Goal: Task Accomplishment & Management: Use online tool/utility

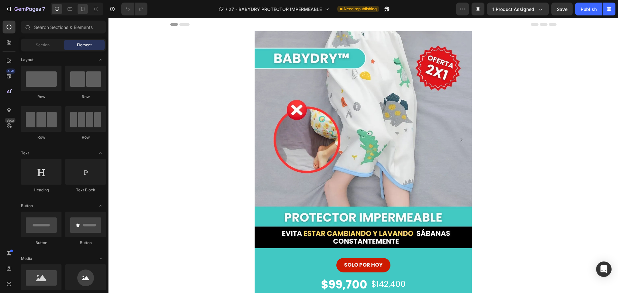
click at [83, 5] on div at bounding box center [83, 9] width 10 height 10
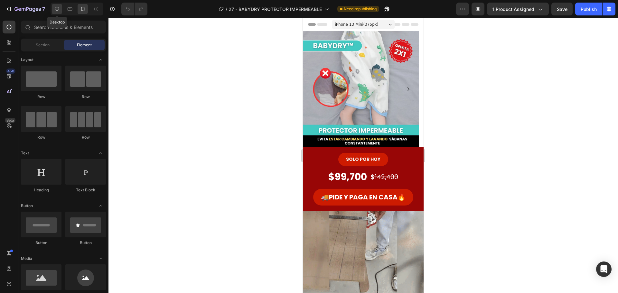
click at [58, 7] on icon at bounding box center [57, 9] width 6 height 6
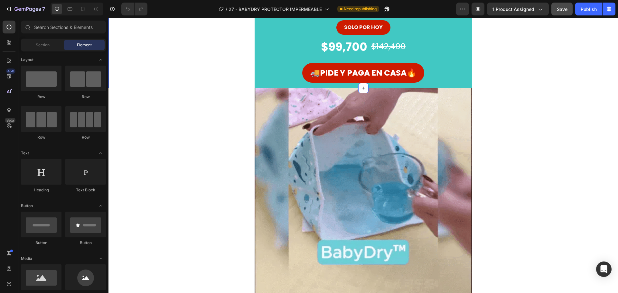
scroll to position [13, 0]
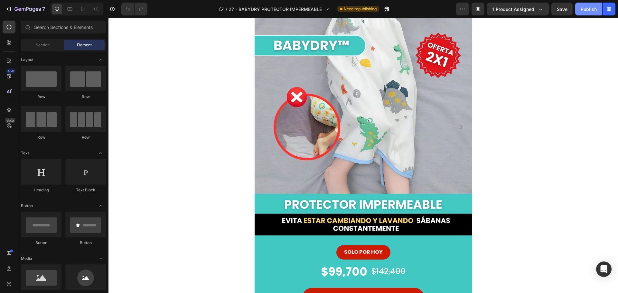
click at [580, 11] on button "Publish" at bounding box center [588, 9] width 27 height 13
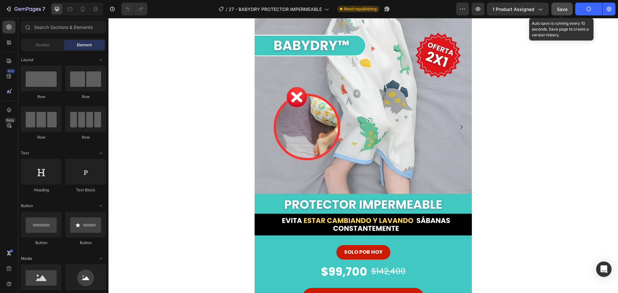
click at [564, 10] on span "Save" at bounding box center [561, 8] width 11 height 5
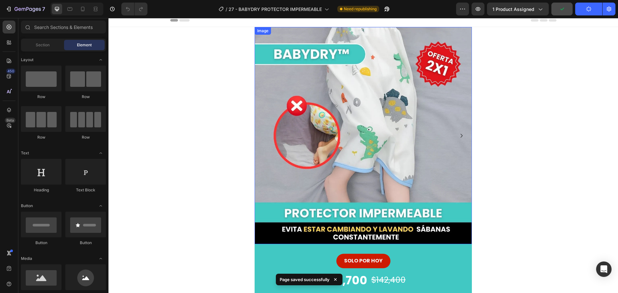
scroll to position [0, 0]
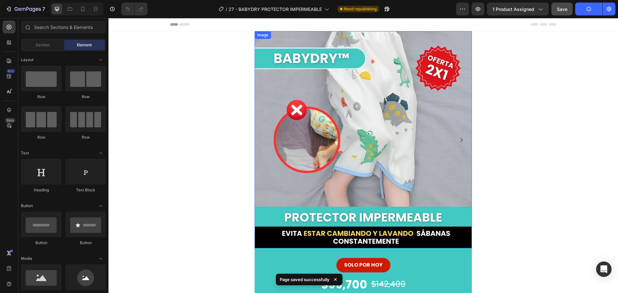
click at [457, 140] on icon "Carousel Next Arrow" at bounding box center [461, 140] width 8 height 8
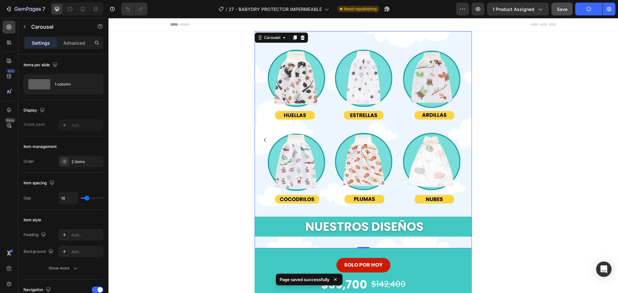
click at [260, 137] on button "Carousel Back Arrow" at bounding box center [265, 140] width 10 height 10
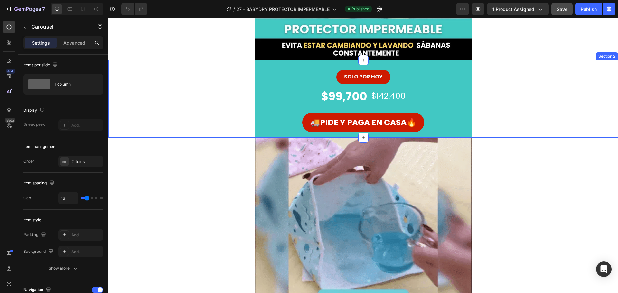
scroll to position [193, 0]
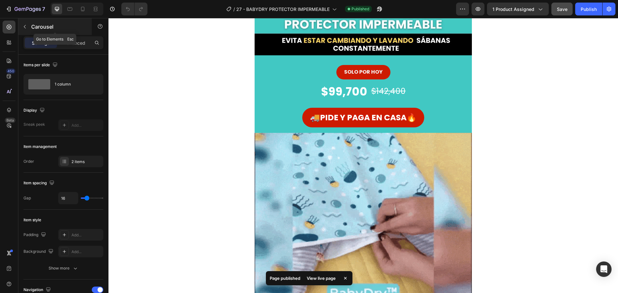
click at [25, 24] on icon "button" at bounding box center [24, 26] width 5 height 5
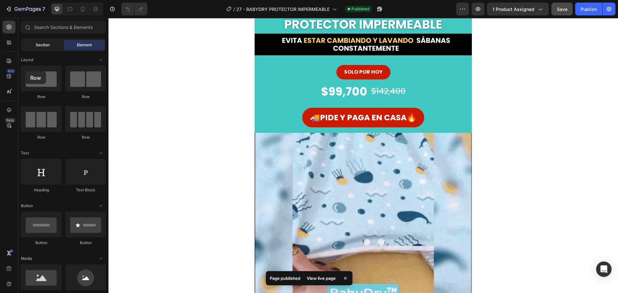
drag, startPoint x: 46, startPoint y: 77, endPoint x: 29, endPoint y: 50, distance: 32.1
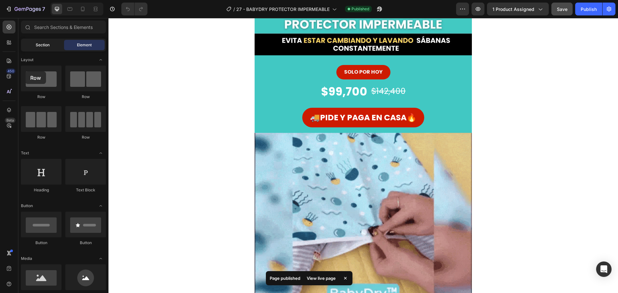
click at [24, 71] on div at bounding box center [41, 79] width 41 height 26
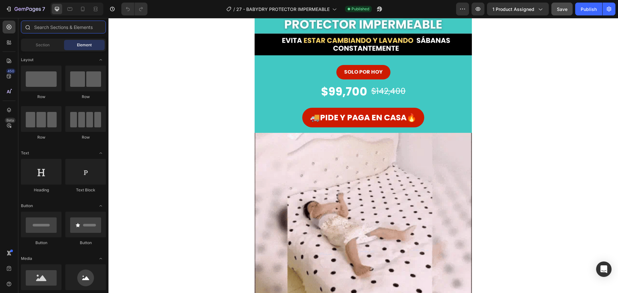
click at [54, 28] on input "text" at bounding box center [63, 27] width 85 height 13
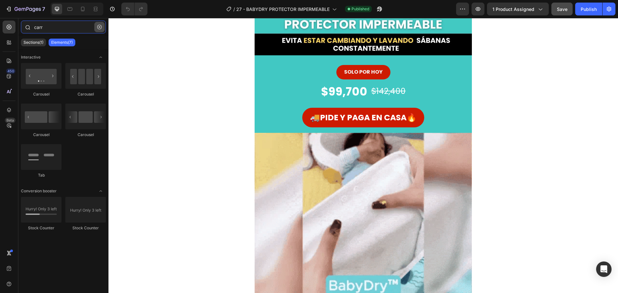
type input "carr"
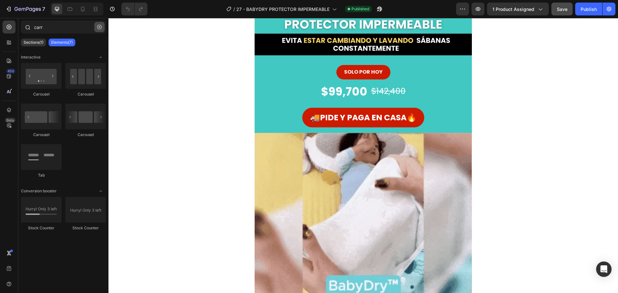
click at [97, 26] on button "button" at bounding box center [99, 27] width 10 height 10
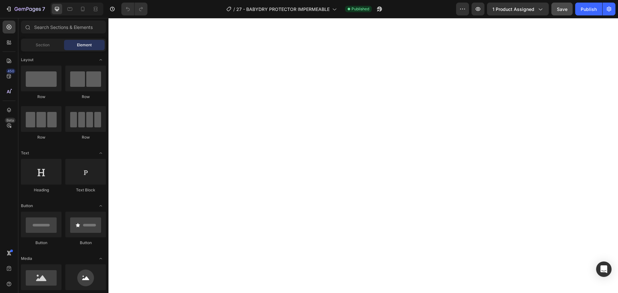
scroll to position [0, 0]
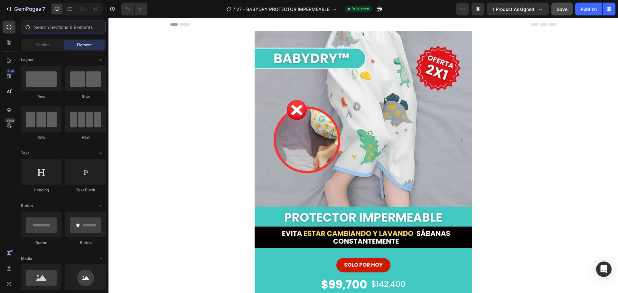
click at [54, 27] on input "text" at bounding box center [63, 27] width 85 height 13
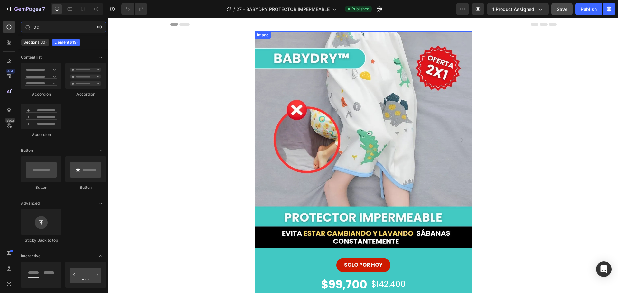
scroll to position [32, 0]
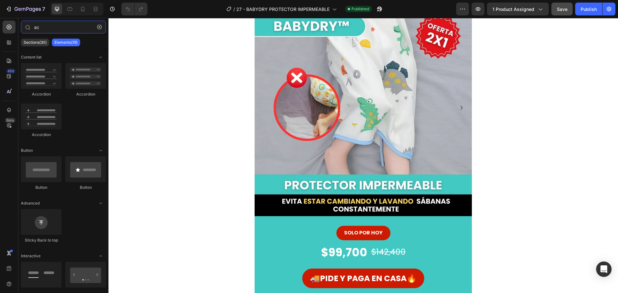
type input "ac"
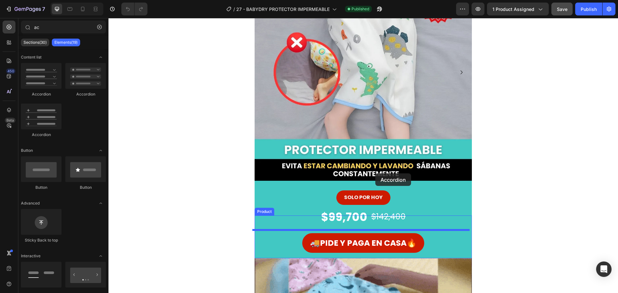
scroll to position [129, 0]
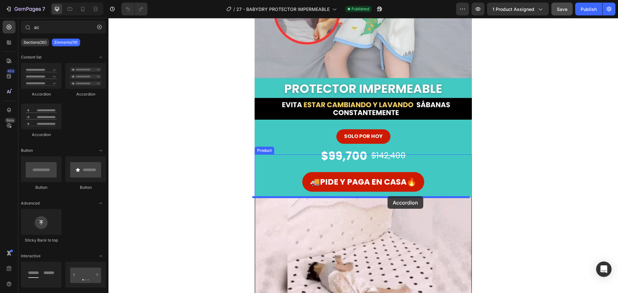
drag, startPoint x: 157, startPoint y: 97, endPoint x: 387, endPoint y: 196, distance: 250.4
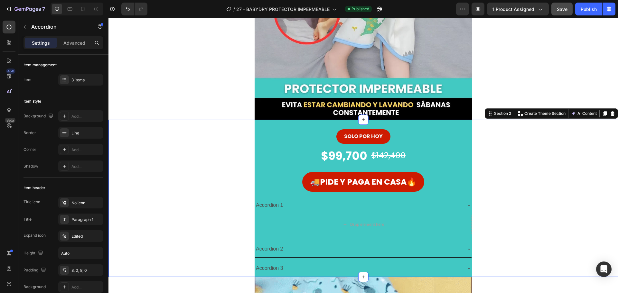
click at [200, 234] on div "SOLO POR HOY Button $99,700 Product Price Product Price $142,400 Product Price …" at bounding box center [362, 198] width 509 height 157
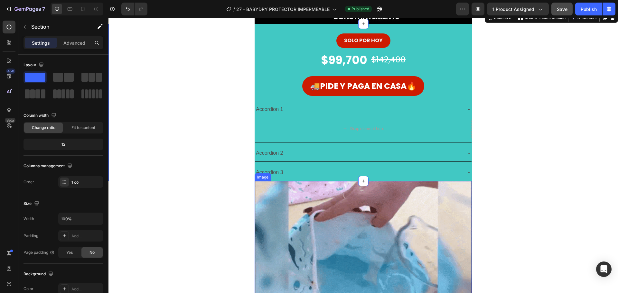
scroll to position [225, 0]
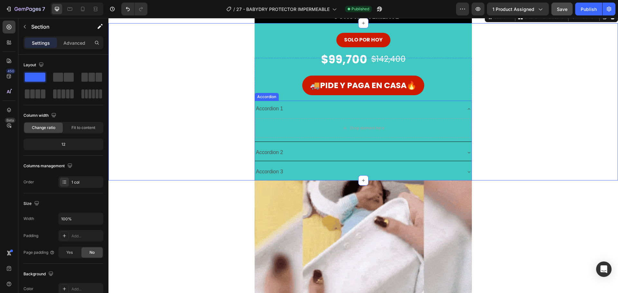
click at [291, 146] on div "Accordion 2" at bounding box center [363, 152] width 216 height 16
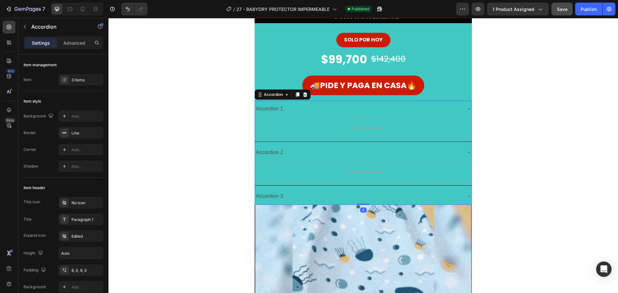
click at [284, 156] on div "Accordion 2" at bounding box center [358, 152] width 206 height 11
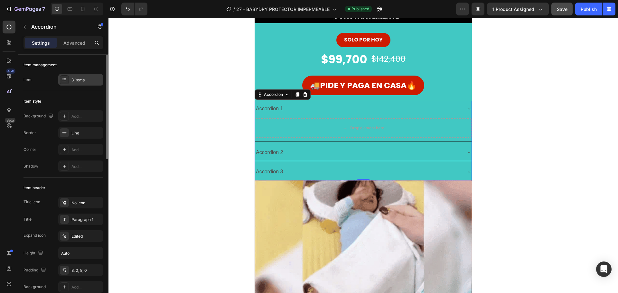
click at [65, 80] on icon at bounding box center [64, 79] width 5 height 5
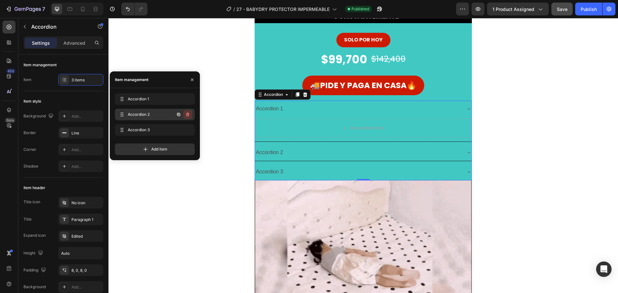
click at [187, 112] on button "button" at bounding box center [187, 114] width 9 height 9
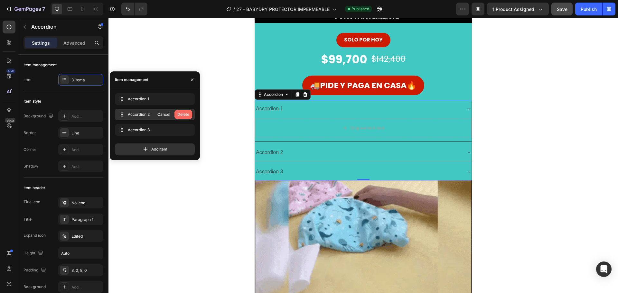
click at [187, 116] on div "Delete" at bounding box center [183, 115] width 12 height 6
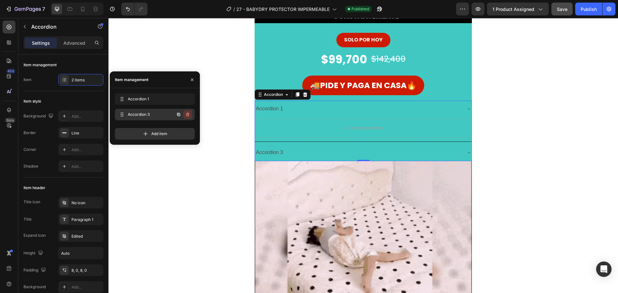
click at [187, 115] on icon "button" at bounding box center [187, 114] width 5 height 5
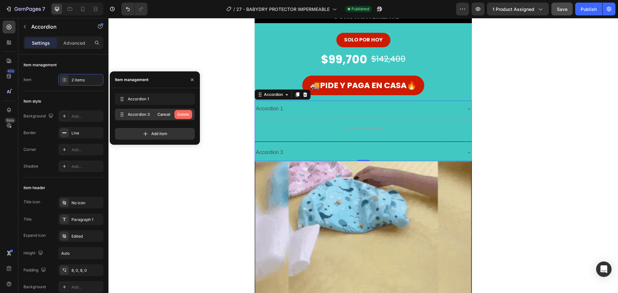
click at [185, 115] on div "Delete" at bounding box center [183, 115] width 12 height 6
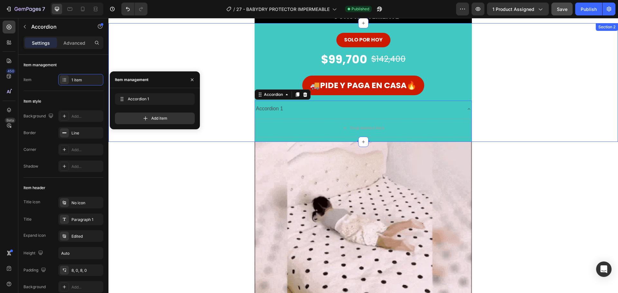
click at [235, 141] on div "SOLO POR HOY Button $99,700 Product Price Product Price $142,400 Product Price …" at bounding box center [362, 82] width 509 height 119
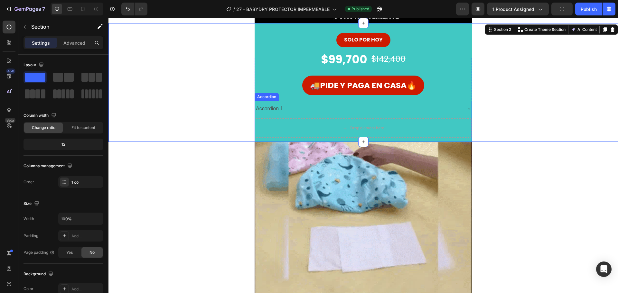
click at [287, 107] on div "Accordion 1" at bounding box center [358, 108] width 206 height 11
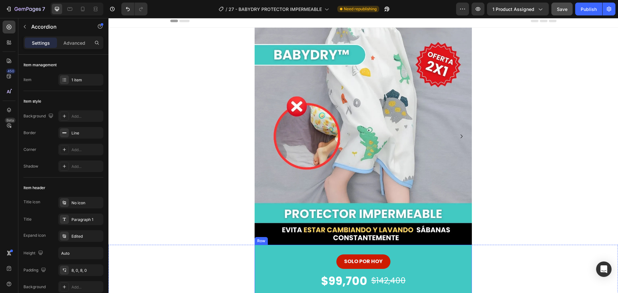
scroll to position [0, 0]
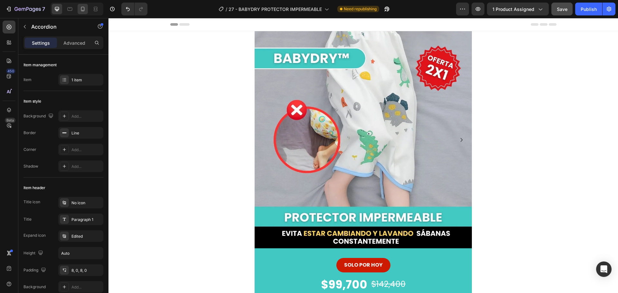
click at [81, 13] on div at bounding box center [83, 9] width 10 height 10
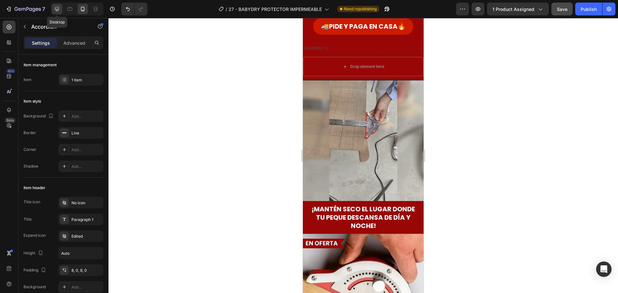
click at [54, 9] on icon at bounding box center [57, 9] width 6 height 6
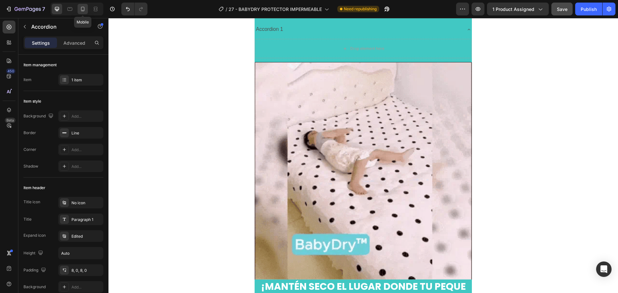
click at [78, 6] on div at bounding box center [83, 9] width 10 height 10
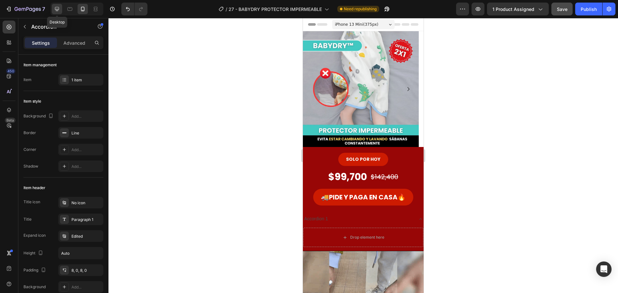
click at [56, 9] on icon at bounding box center [57, 9] width 4 height 4
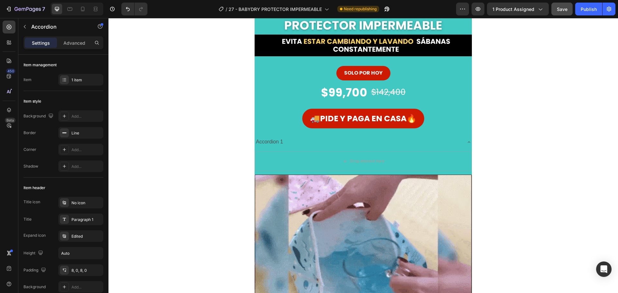
scroll to position [189, 0]
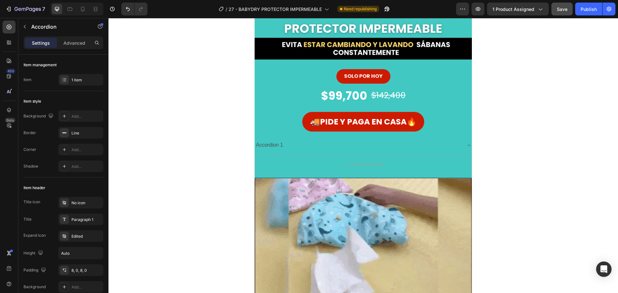
click at [282, 143] on div "Accordion 1" at bounding box center [358, 145] width 206 height 11
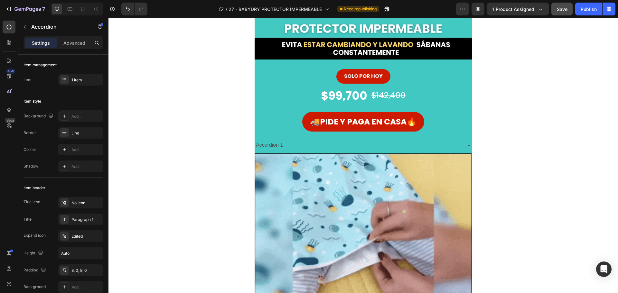
click at [274, 145] on div "Accordion 1" at bounding box center [269, 145] width 29 height 11
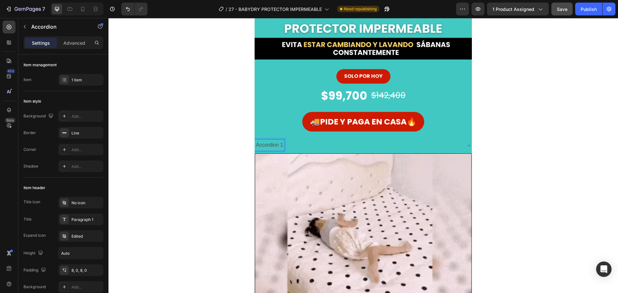
click at [307, 145] on div "Accordion 1" at bounding box center [358, 145] width 206 height 11
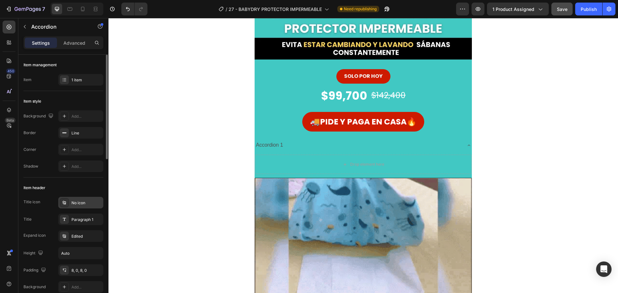
click at [85, 202] on div "No icon" at bounding box center [86, 203] width 30 height 6
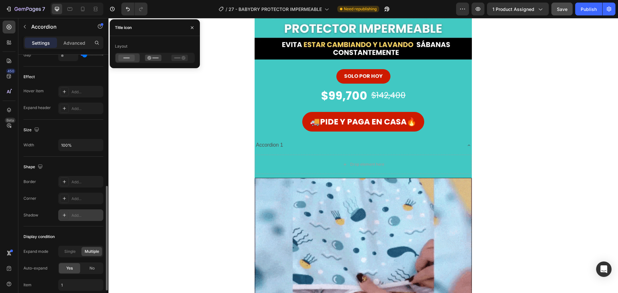
scroll to position [372, 0]
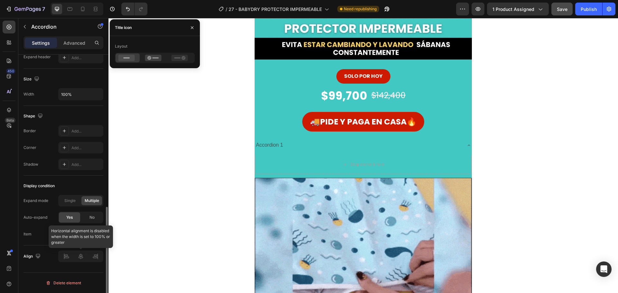
click at [83, 256] on div at bounding box center [80, 257] width 45 height 12
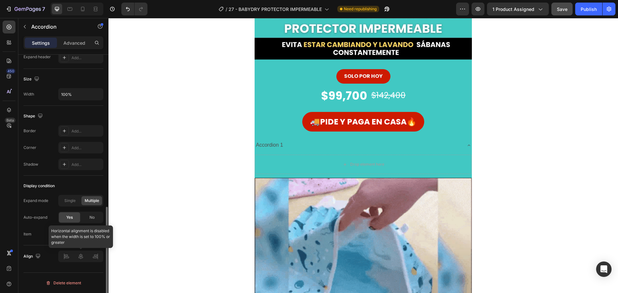
click at [80, 261] on div at bounding box center [80, 257] width 45 height 12
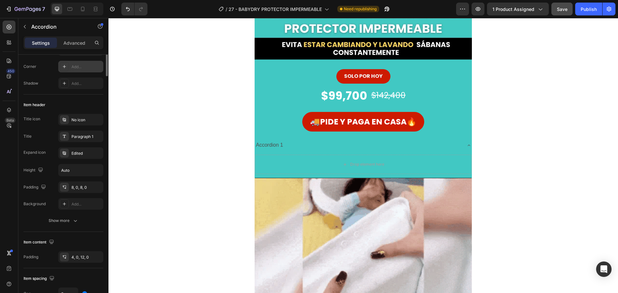
scroll to position [0, 0]
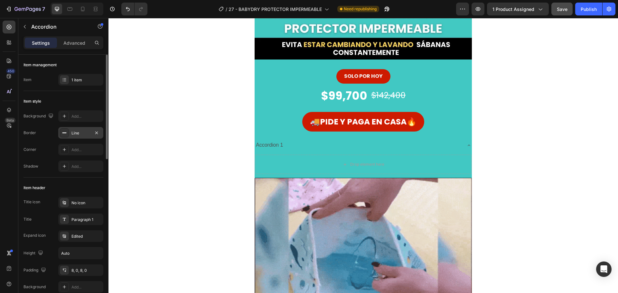
click at [83, 131] on div "Line" at bounding box center [80, 133] width 19 height 6
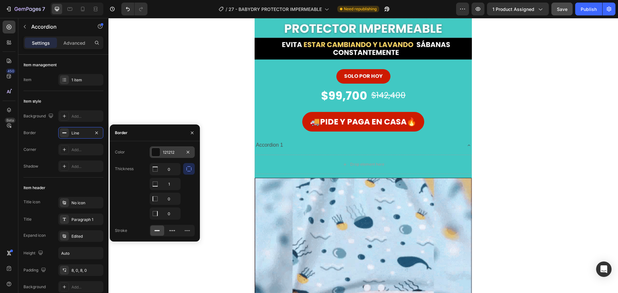
click at [151, 153] on div "121212" at bounding box center [172, 152] width 45 height 12
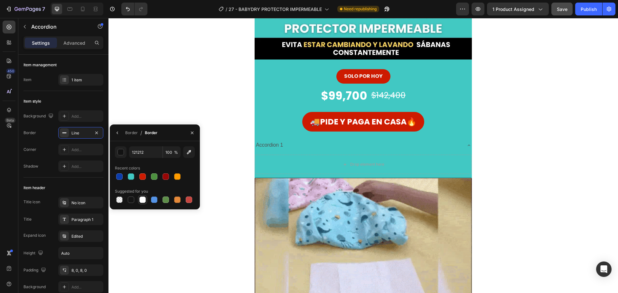
click at [142, 201] on div at bounding box center [142, 200] width 6 height 6
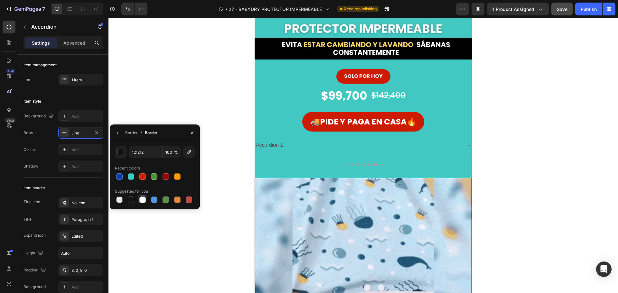
type input "FFFFFF"
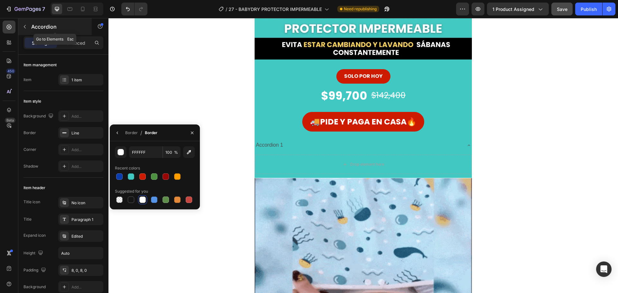
click at [21, 23] on button "button" at bounding box center [25, 27] width 10 height 10
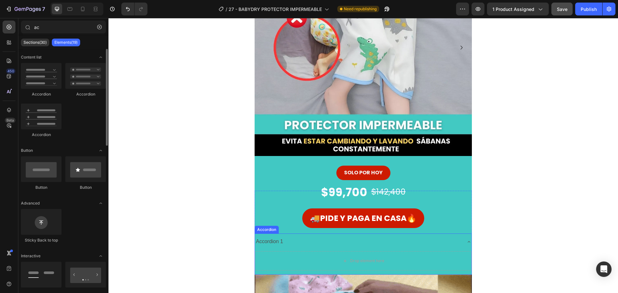
click at [455, 242] on div "Accordion 1" at bounding box center [358, 241] width 206 height 11
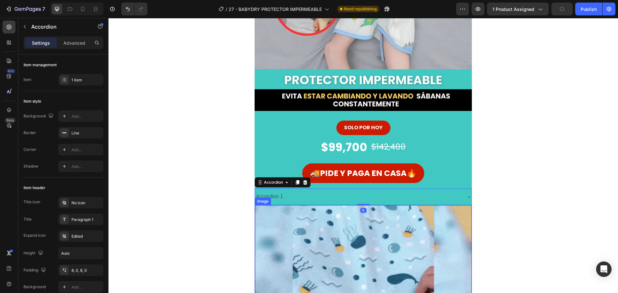
scroll to position [157, 0]
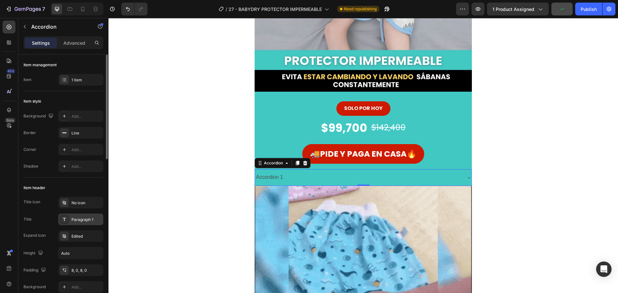
click at [92, 224] on div "Paragraph 1" at bounding box center [80, 220] width 45 height 12
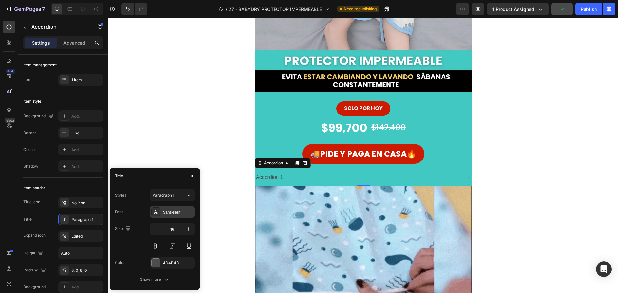
click at [182, 206] on div "Sans-serif" at bounding box center [172, 212] width 45 height 12
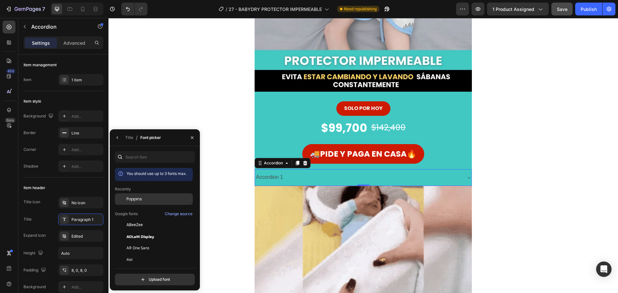
click at [145, 242] on div "Poppins" at bounding box center [154, 248] width 78 height 12
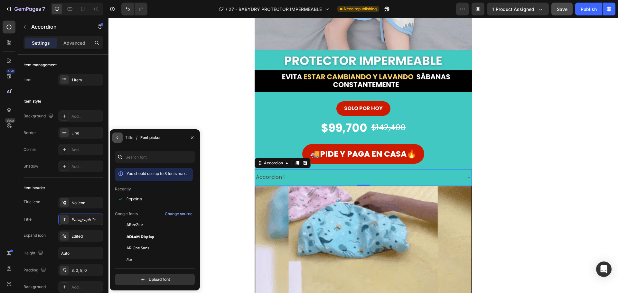
click at [116, 139] on icon "button" at bounding box center [117, 137] width 5 height 5
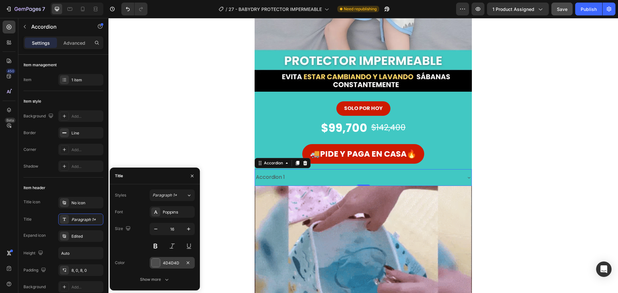
click at [157, 258] on div at bounding box center [155, 262] width 9 height 9
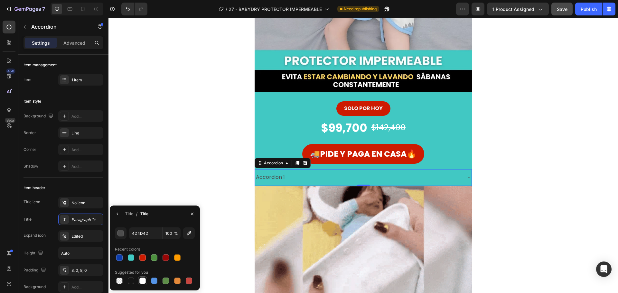
click at [142, 280] on div at bounding box center [142, 281] width 6 height 6
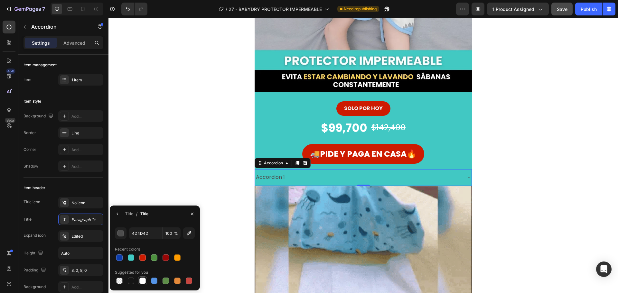
type input "FFFFFF"
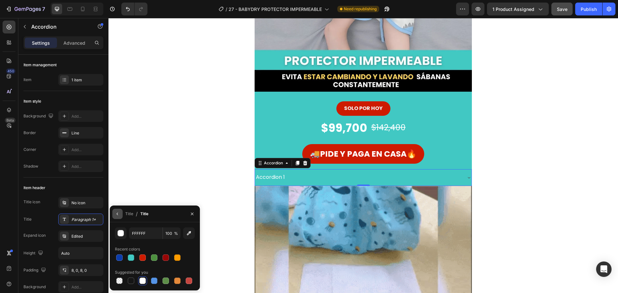
click at [117, 215] on icon "button" at bounding box center [117, 213] width 5 height 5
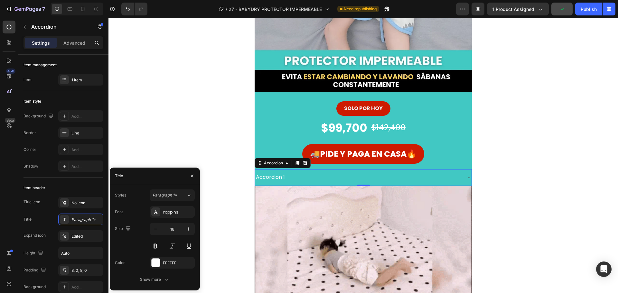
click at [286, 177] on div "Accordion 1" at bounding box center [358, 177] width 206 height 11
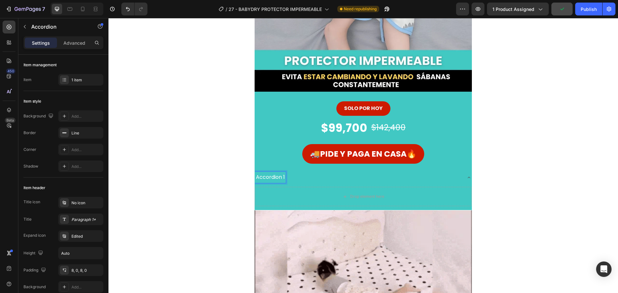
click at [275, 175] on p "Accordion 1" at bounding box center [270, 177] width 29 height 9
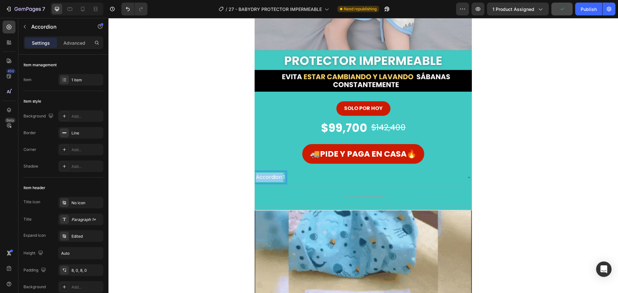
click at [275, 175] on p "Accordion 1" at bounding box center [270, 177] width 29 height 9
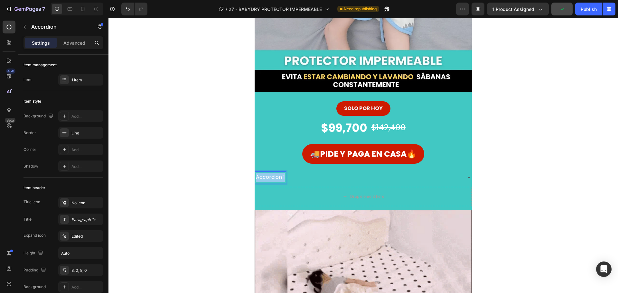
click at [275, 175] on p "Accordion 1" at bounding box center [270, 177] width 29 height 9
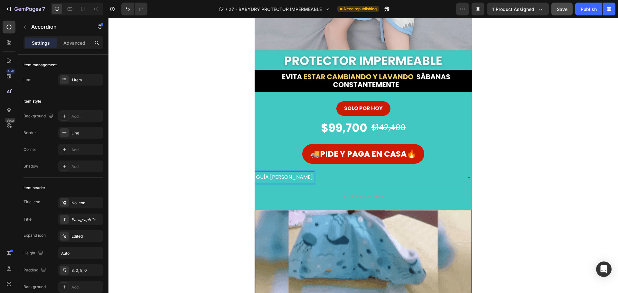
click at [269, 174] on p "GUÍA [PERSON_NAME]" at bounding box center [284, 177] width 57 height 9
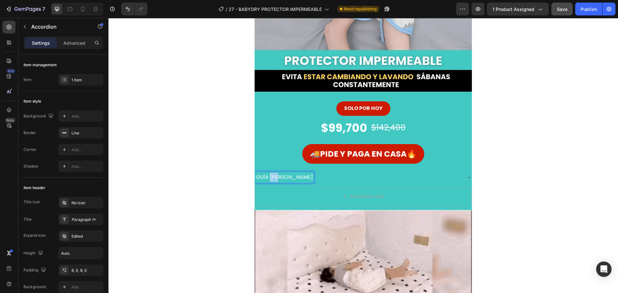
click at [269, 174] on p "GUÍA [PERSON_NAME]" at bounding box center [284, 177] width 57 height 9
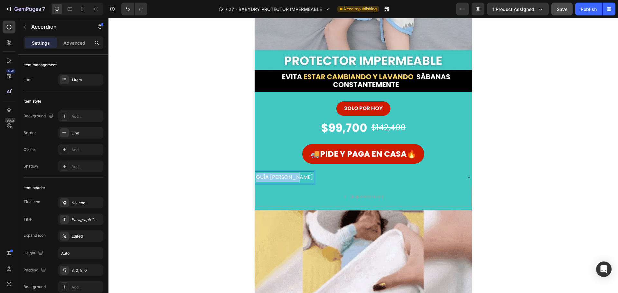
click at [269, 174] on p "GUÍA [PERSON_NAME]" at bounding box center [284, 177] width 57 height 9
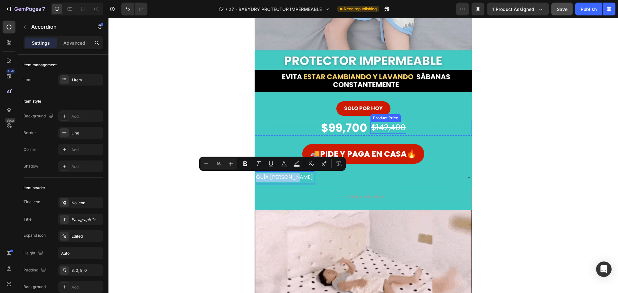
click at [389, 126] on div "$142,400" at bounding box center [388, 128] width 36 height 12
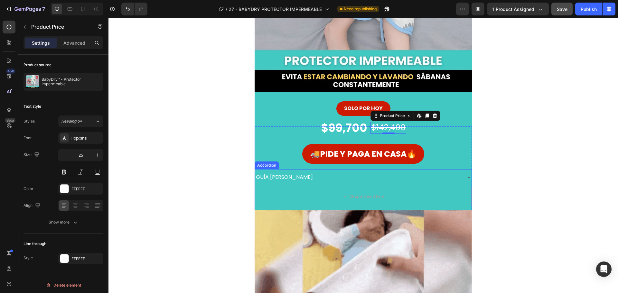
click at [270, 175] on p "GUÍA [PERSON_NAME]" at bounding box center [284, 177] width 57 height 9
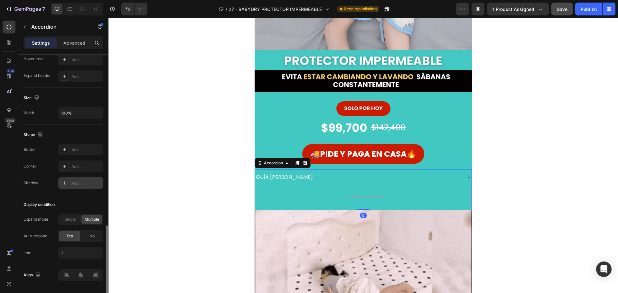
scroll to position [372, 0]
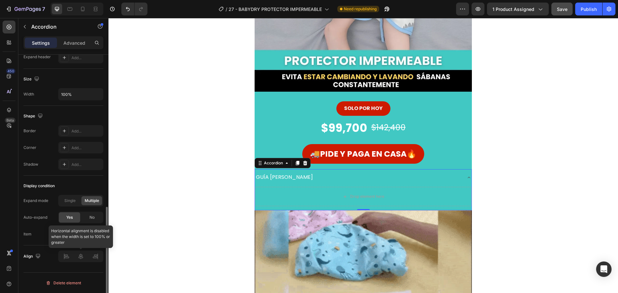
click at [86, 258] on div at bounding box center [80, 257] width 45 height 12
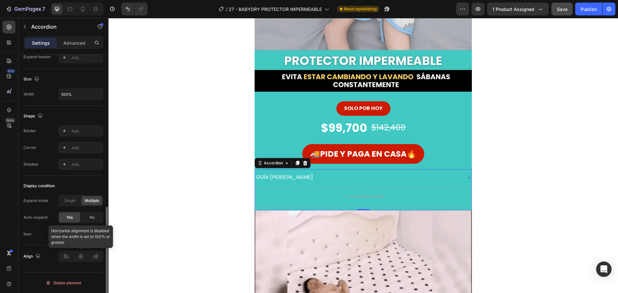
click at [82, 259] on div at bounding box center [80, 257] width 45 height 12
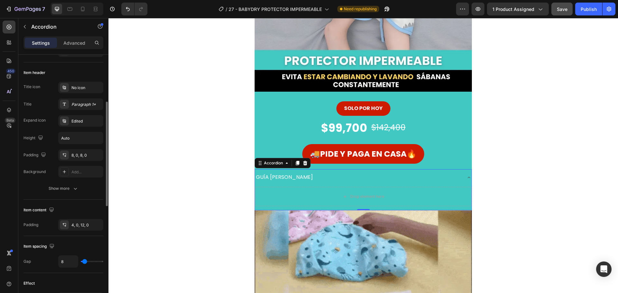
scroll to position [0, 0]
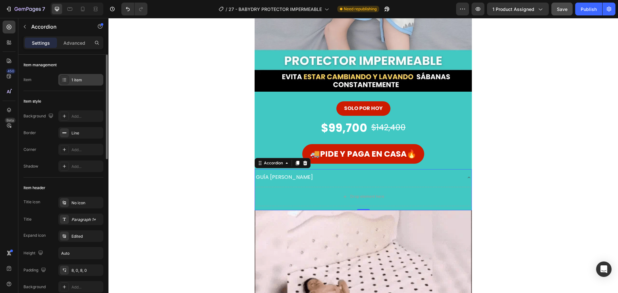
click at [82, 80] on div "1 item" at bounding box center [86, 80] width 30 height 6
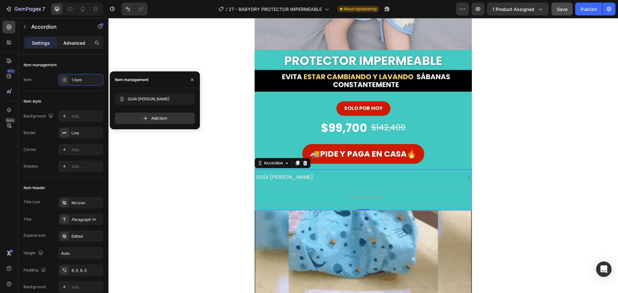
click at [79, 44] on p "Advanced" at bounding box center [74, 43] width 22 height 7
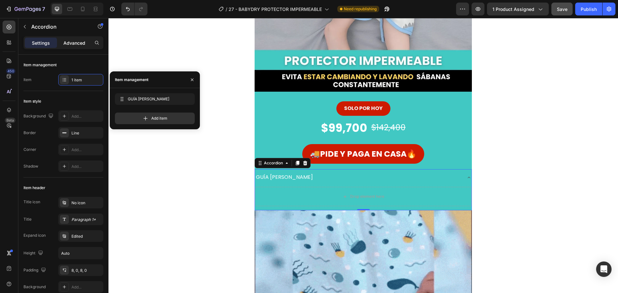
type input "100%"
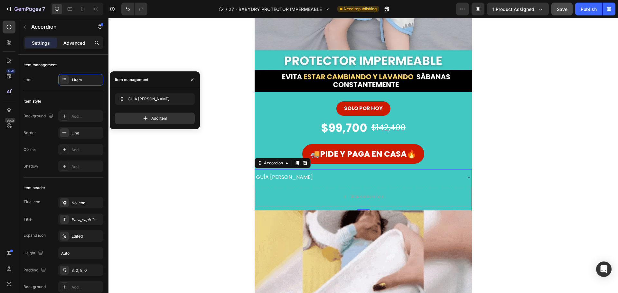
type input "100"
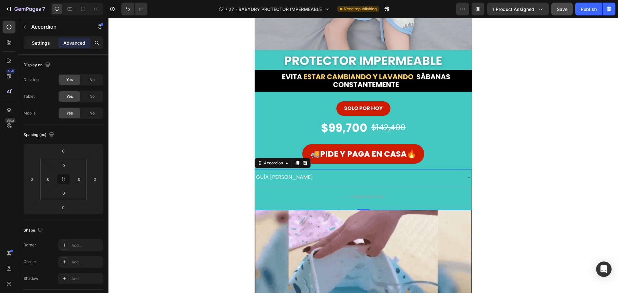
click at [45, 42] on p "Settings" at bounding box center [41, 43] width 18 height 7
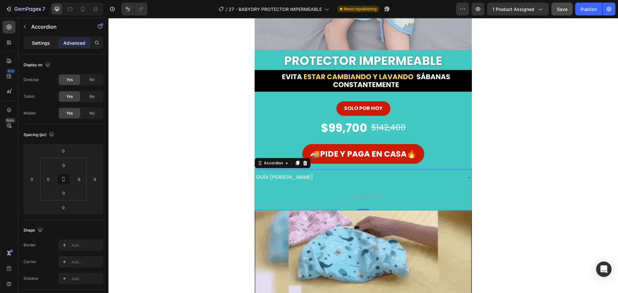
type input "8"
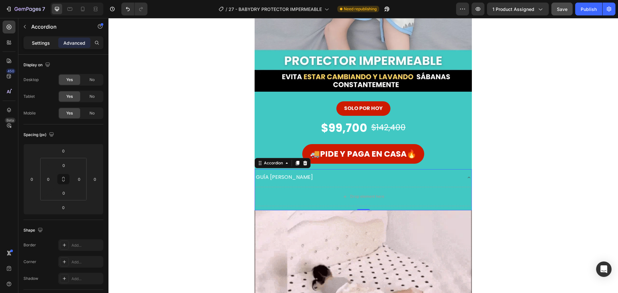
type input "8"
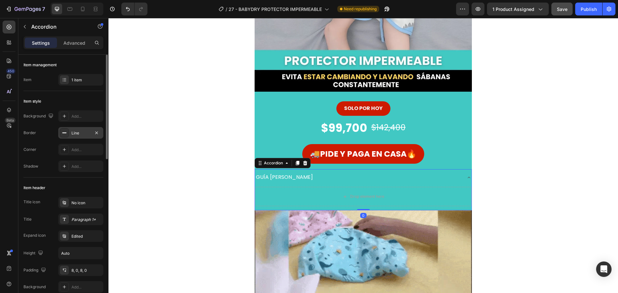
click at [83, 132] on div "Line" at bounding box center [80, 133] width 19 height 6
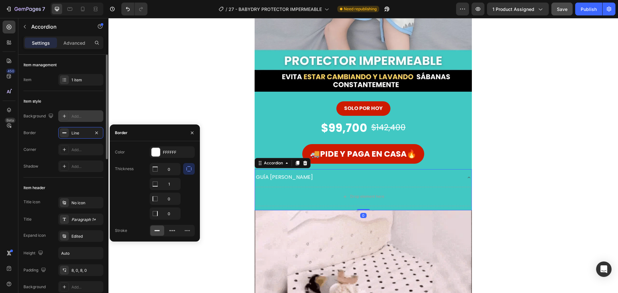
click at [87, 115] on div "Add..." at bounding box center [86, 117] width 30 height 6
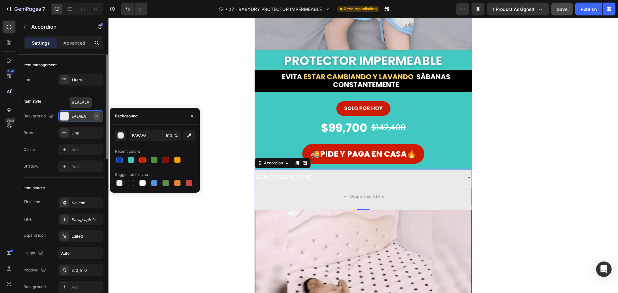
click at [96, 115] on icon "button" at bounding box center [96, 116] width 5 height 5
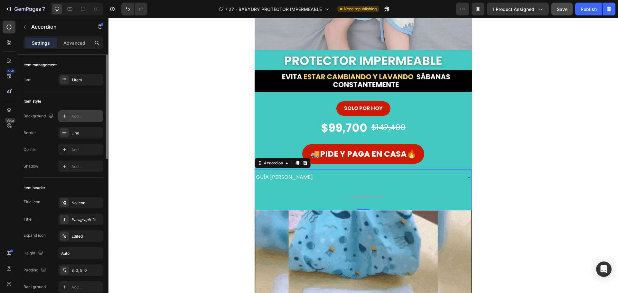
scroll to position [32, 0]
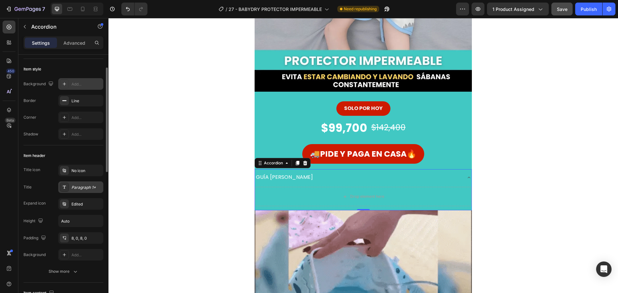
click at [83, 186] on div "Paragraph 1*" at bounding box center [86, 188] width 30 height 6
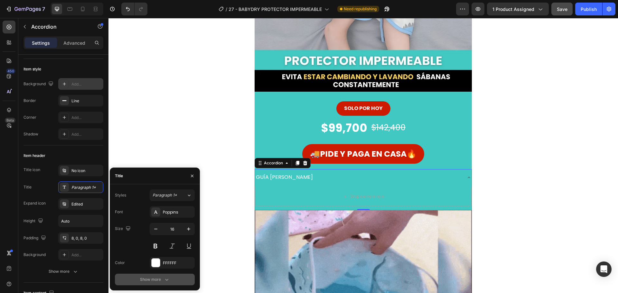
click at [164, 285] on button "Show more" at bounding box center [155, 280] width 80 height 12
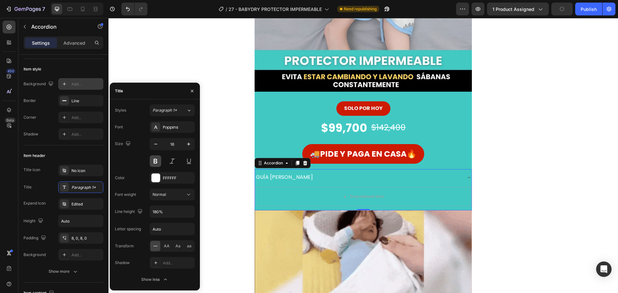
click at [157, 162] on button at bounding box center [156, 161] width 12 height 12
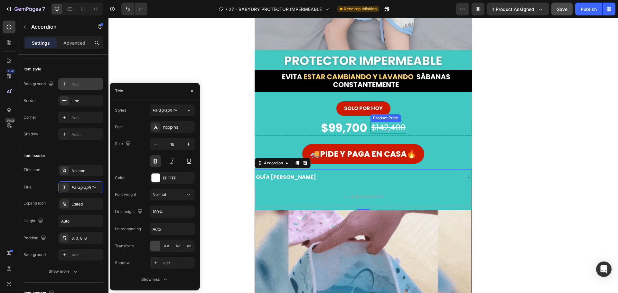
click at [384, 127] on div "$142,400" at bounding box center [388, 128] width 36 height 12
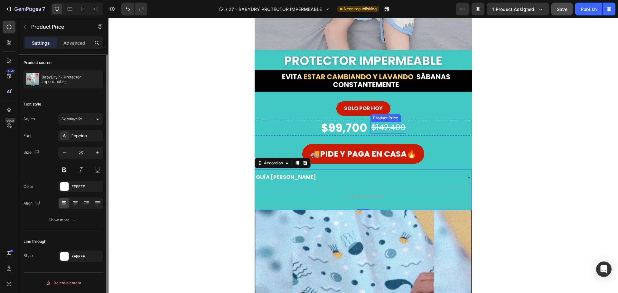
scroll to position [0, 0]
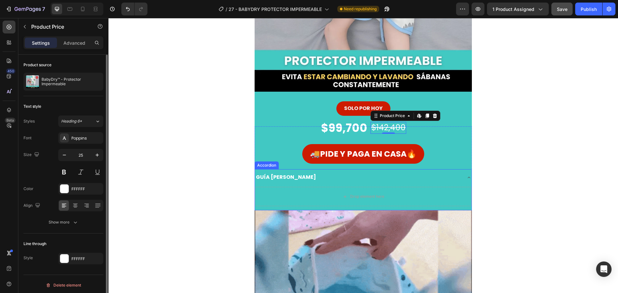
click at [286, 177] on p "GUÍA [PERSON_NAME]" at bounding box center [286, 177] width 60 height 9
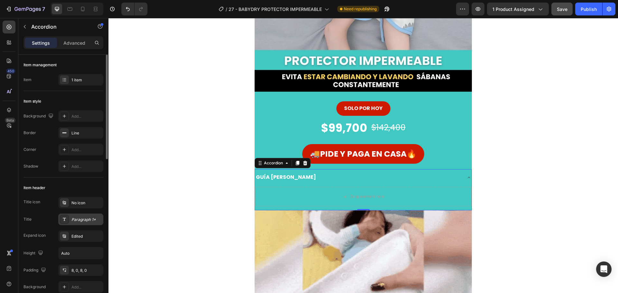
click at [93, 218] on div "Paragraph 1*" at bounding box center [86, 220] width 30 height 6
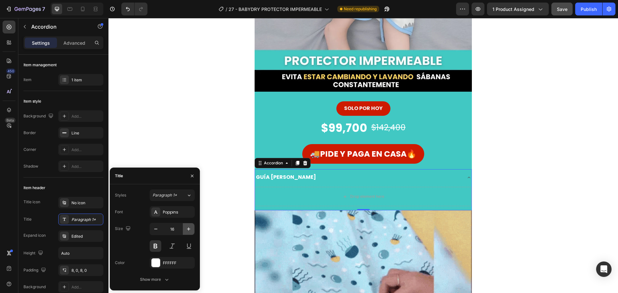
click at [185, 225] on button "button" at bounding box center [189, 229] width 12 height 12
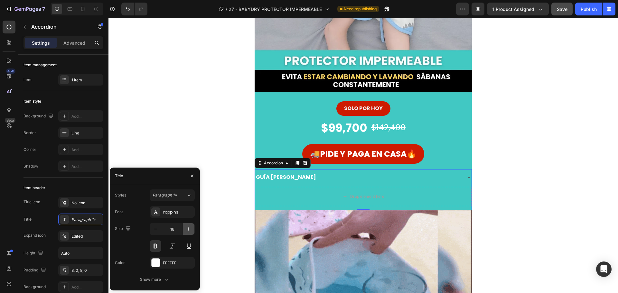
click at [185, 225] on button "button" at bounding box center [189, 229] width 12 height 12
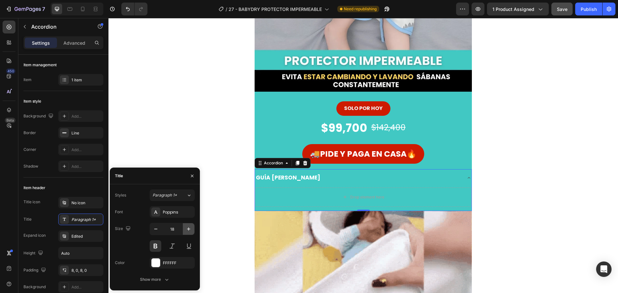
click at [185, 225] on button "button" at bounding box center [189, 229] width 12 height 12
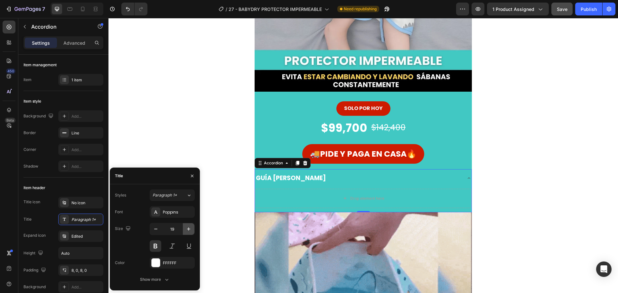
click at [185, 225] on button "button" at bounding box center [189, 229] width 12 height 12
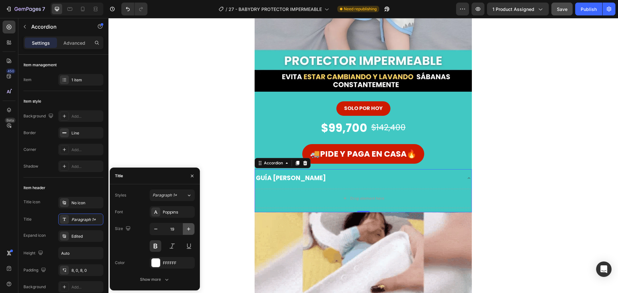
type input "20"
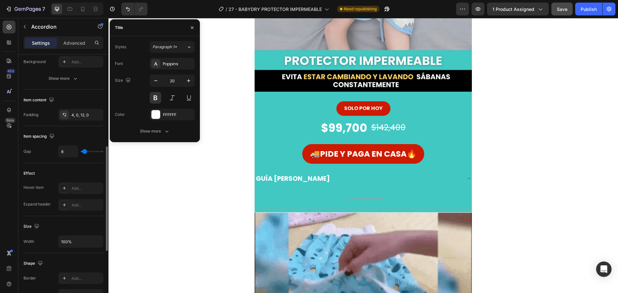
scroll to position [97, 0]
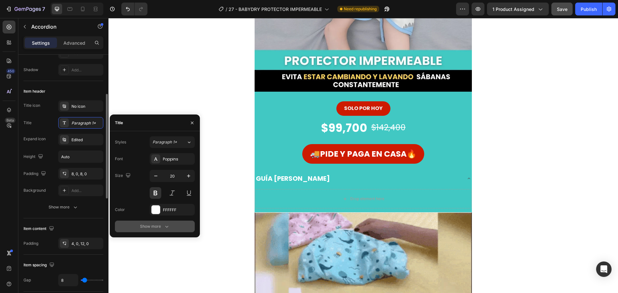
click at [162, 226] on div "Show more" at bounding box center [155, 226] width 30 height 6
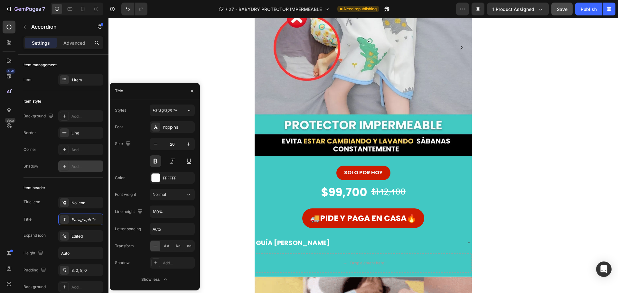
scroll to position [64, 0]
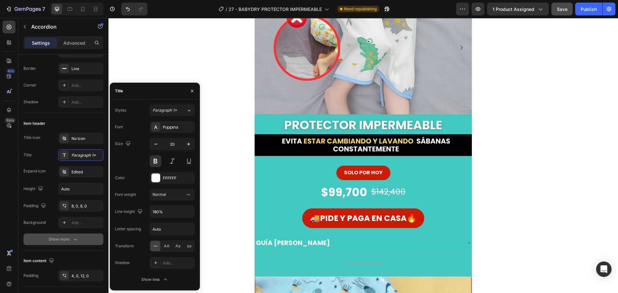
click at [78, 236] on icon "button" at bounding box center [75, 239] width 6 height 6
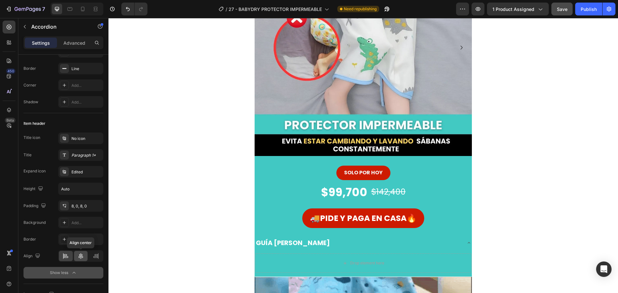
click at [82, 257] on icon at bounding box center [81, 256] width 6 height 6
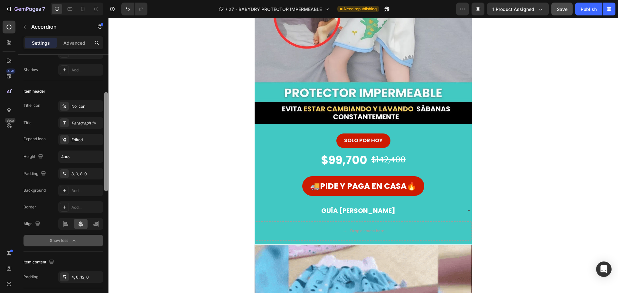
scroll to position [129, 0]
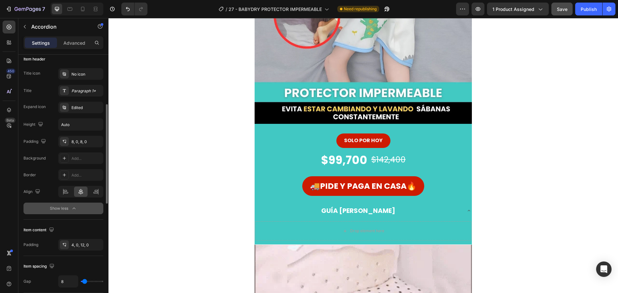
click at [466, 210] on icon at bounding box center [468, 210] width 5 height 5
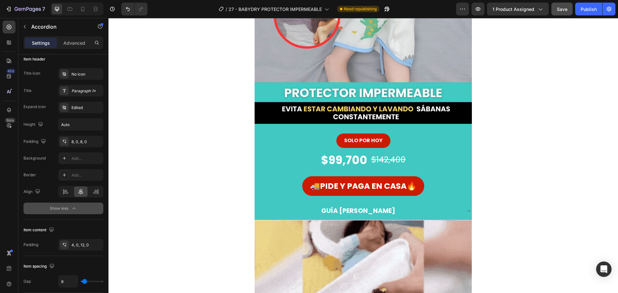
click at [466, 210] on icon at bounding box center [468, 210] width 5 height 5
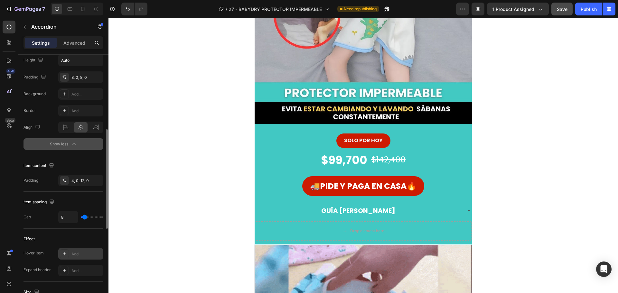
scroll to position [257, 0]
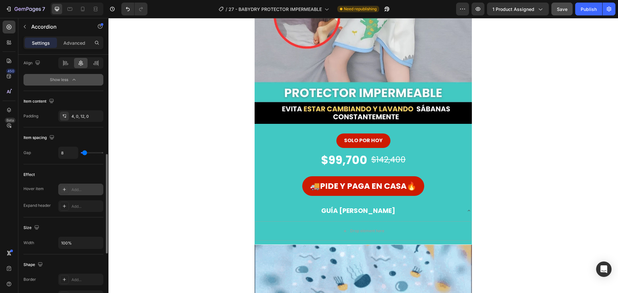
click at [87, 186] on div "Add..." at bounding box center [80, 190] width 45 height 12
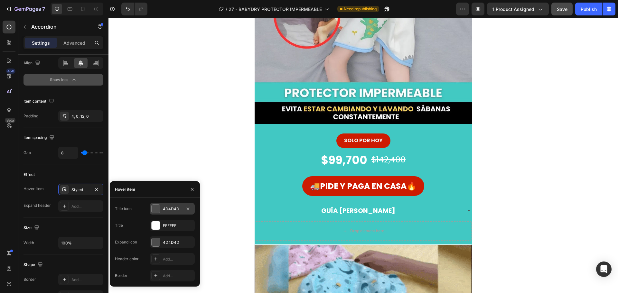
click at [160, 207] on div at bounding box center [156, 209] width 8 height 8
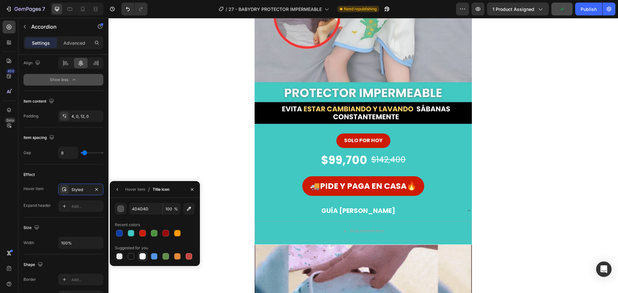
click at [144, 255] on div at bounding box center [142, 256] width 6 height 6
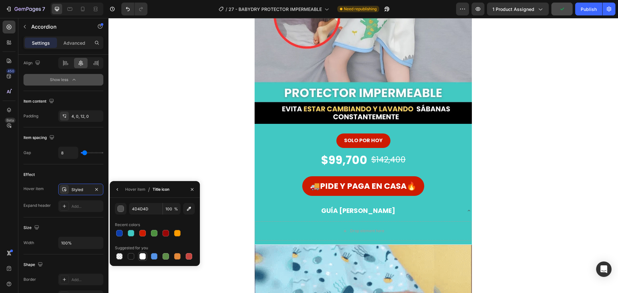
type input "FFFFFF"
click at [118, 188] on icon "button" at bounding box center [117, 189] width 5 height 5
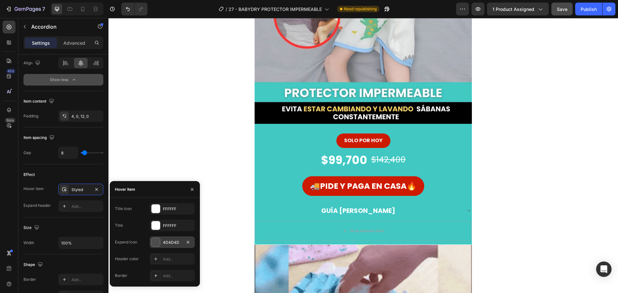
click at [156, 240] on div at bounding box center [156, 242] width 8 height 8
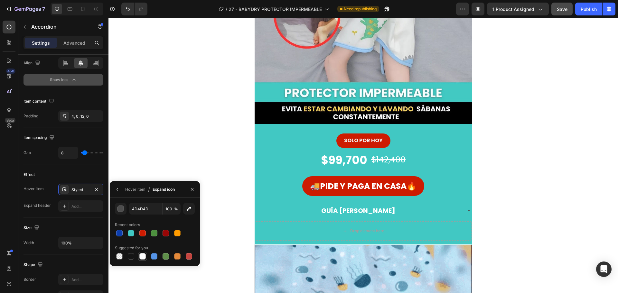
click at [143, 253] on div at bounding box center [142, 256] width 6 height 6
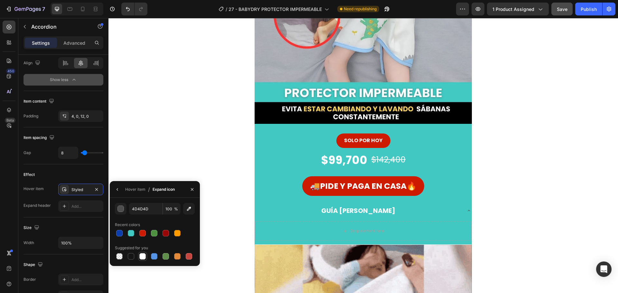
type input "FFFFFF"
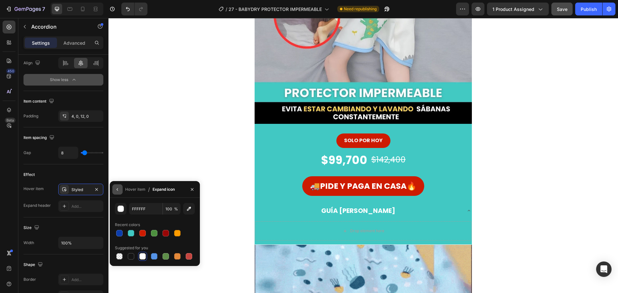
click at [117, 190] on icon "button" at bounding box center [117, 189] width 5 height 5
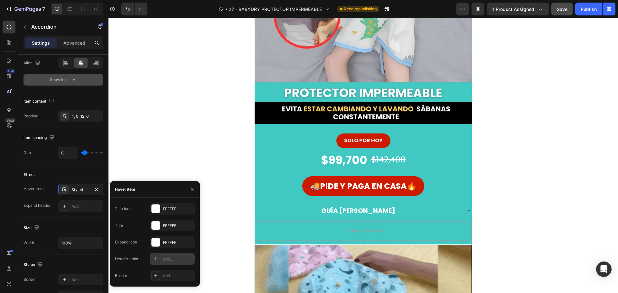
click at [154, 259] on icon at bounding box center [155, 258] width 5 height 5
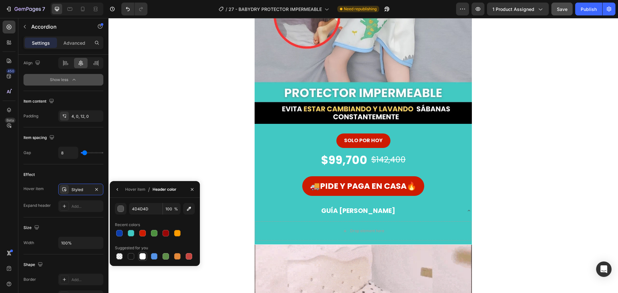
click at [143, 255] on div at bounding box center [142, 256] width 6 height 6
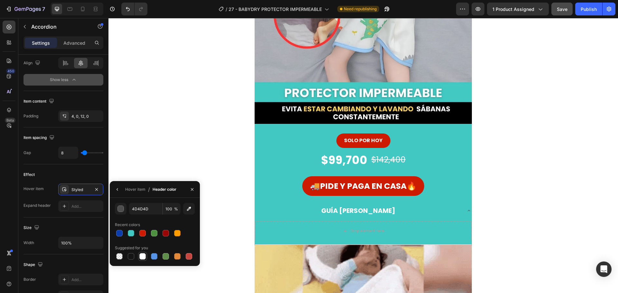
type input "FFFFFF"
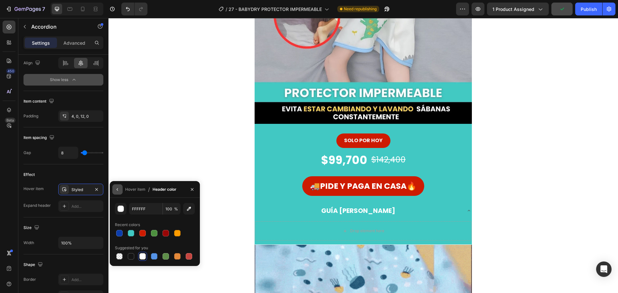
click at [119, 188] on icon "button" at bounding box center [117, 189] width 5 height 5
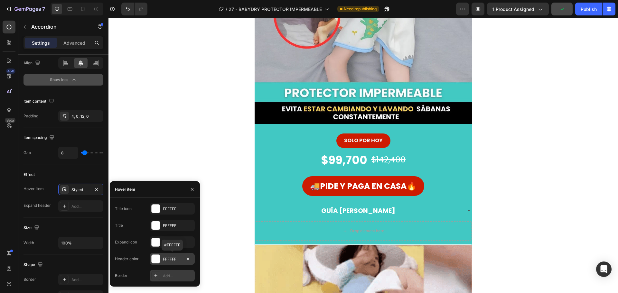
click at [157, 276] on icon at bounding box center [155, 275] width 3 height 3
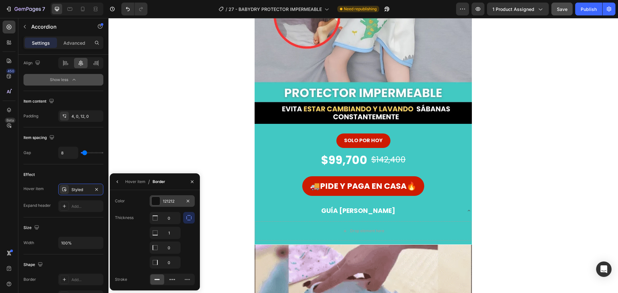
click at [160, 202] on div "121212" at bounding box center [172, 201] width 45 height 12
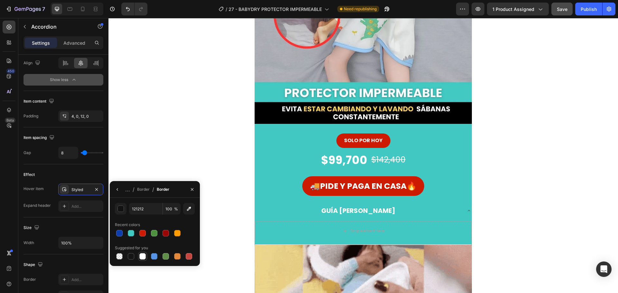
click at [145, 254] on div at bounding box center [142, 256] width 6 height 6
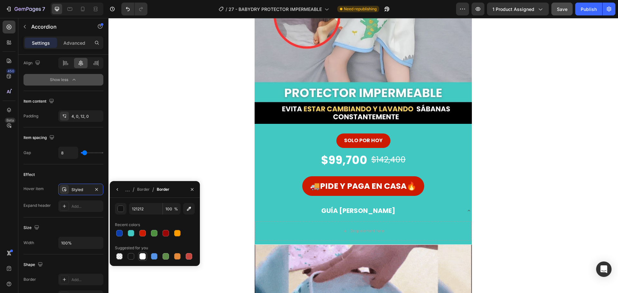
type input "FFFFFF"
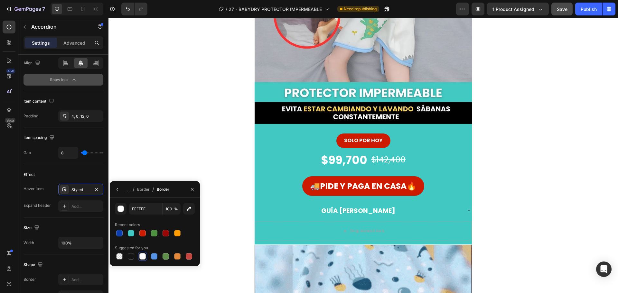
click at [452, 215] on div "GUÍA [PERSON_NAME]" at bounding box center [358, 211] width 206 height 14
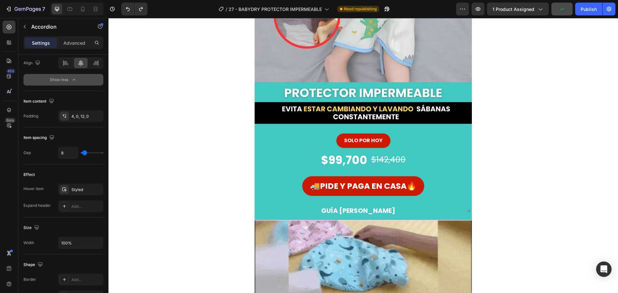
click at [404, 216] on div "GUÍA [PERSON_NAME]" at bounding box center [358, 211] width 206 height 14
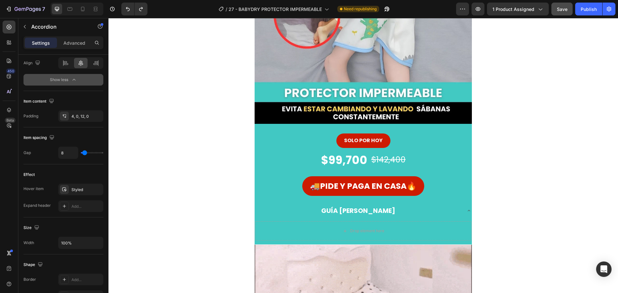
click at [406, 212] on div "GUÍA [PERSON_NAME]" at bounding box center [358, 211] width 206 height 14
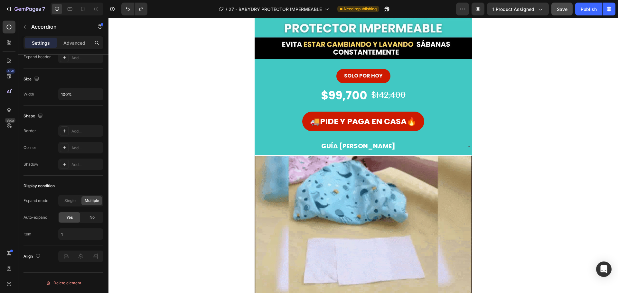
scroll to position [189, 0]
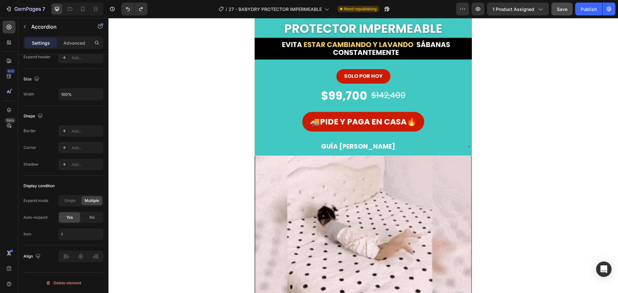
click at [438, 142] on div "GUÍA [PERSON_NAME]" at bounding box center [358, 147] width 206 height 14
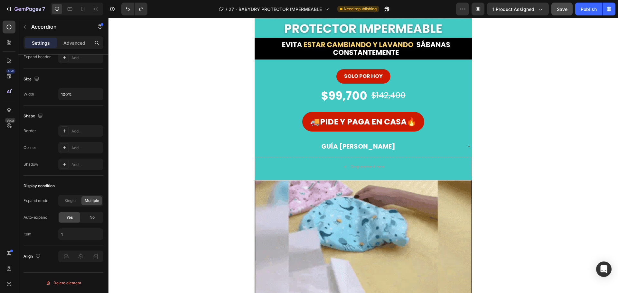
click at [467, 147] on icon at bounding box center [468, 146] width 5 height 5
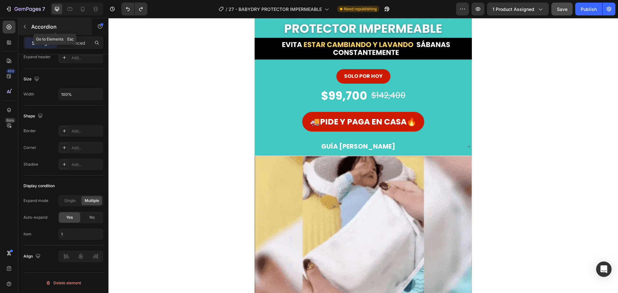
click at [24, 25] on icon "button" at bounding box center [24, 26] width 5 height 5
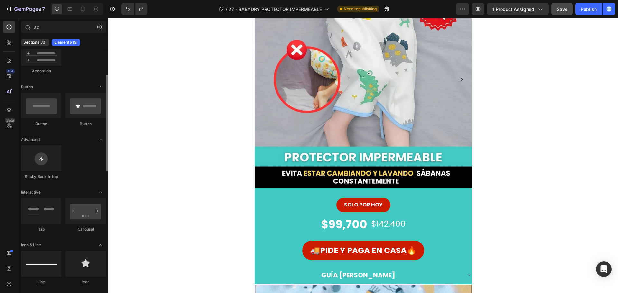
scroll to position [0, 0]
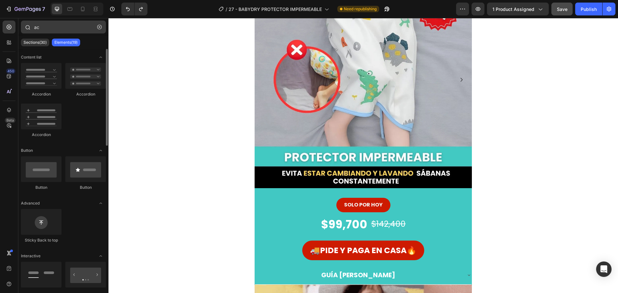
click at [98, 28] on icon "button" at bounding box center [99, 27] width 5 height 5
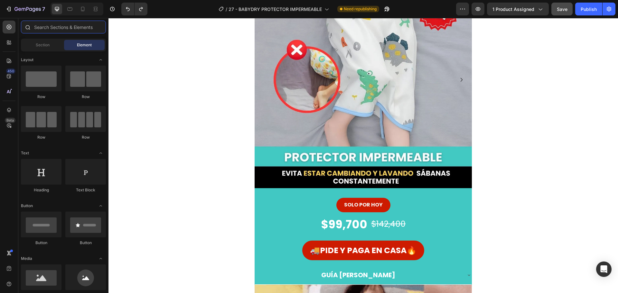
click at [83, 24] on input "text" at bounding box center [63, 27] width 85 height 13
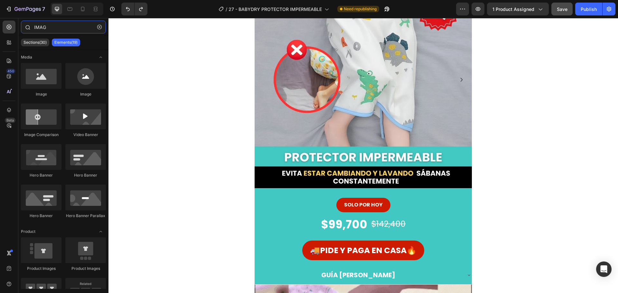
type input "IMAGE"
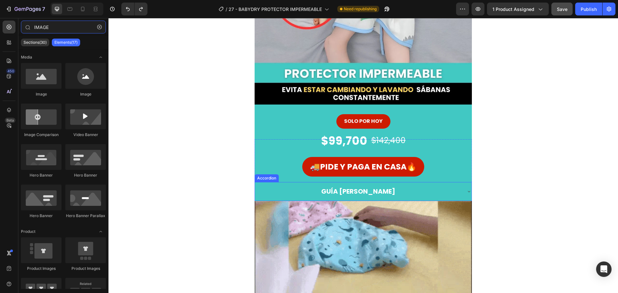
scroll to position [157, 0]
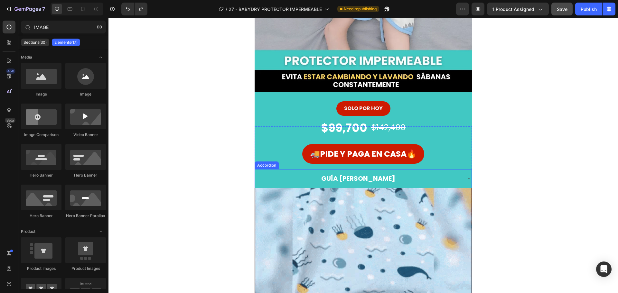
click at [396, 177] on div "GUÍA [PERSON_NAME]" at bounding box center [358, 179] width 206 height 14
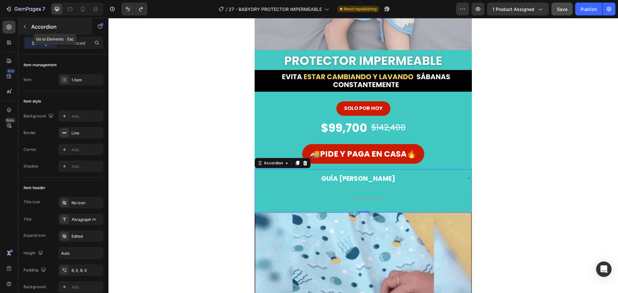
click at [26, 27] on icon "button" at bounding box center [24, 26] width 5 height 5
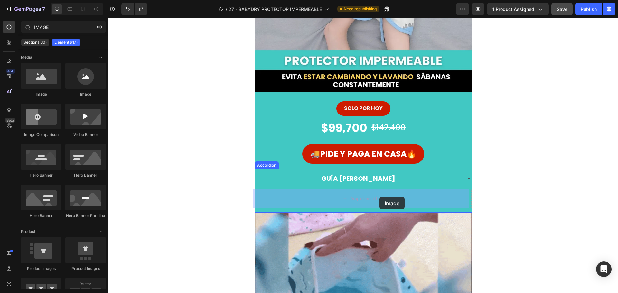
drag, startPoint x: 152, startPoint y: 96, endPoint x: 379, endPoint y: 197, distance: 249.0
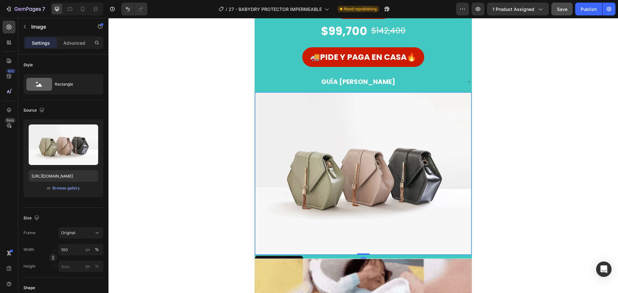
scroll to position [253, 0]
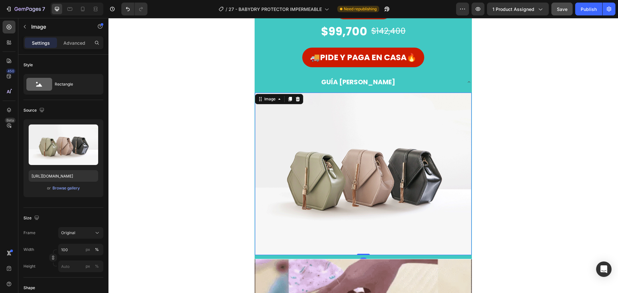
click at [347, 160] on img at bounding box center [363, 174] width 216 height 162
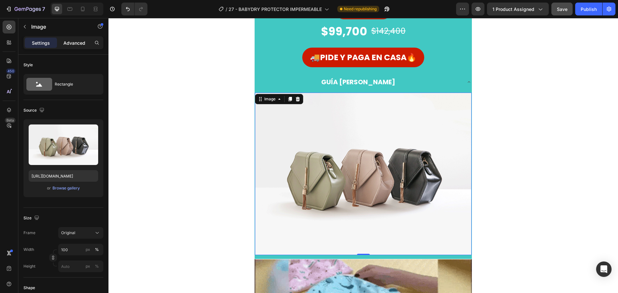
click at [66, 38] on div "Advanced" at bounding box center [74, 43] width 32 height 10
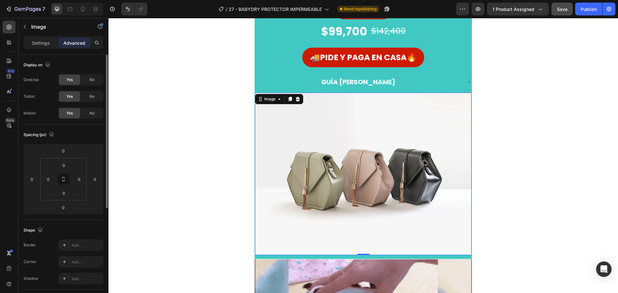
scroll to position [0, 0]
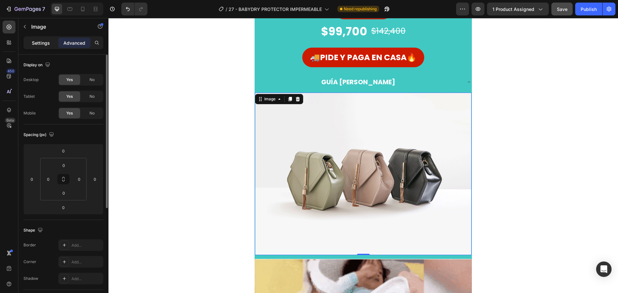
click at [45, 47] on div "Settings" at bounding box center [41, 43] width 32 height 10
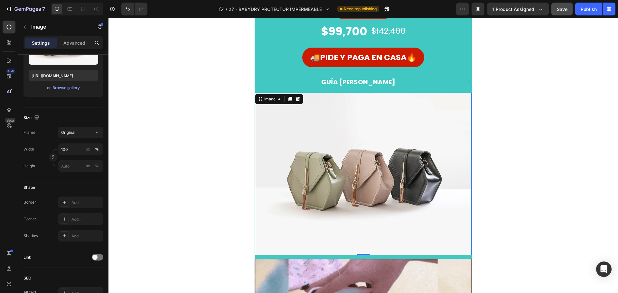
scroll to position [68, 0]
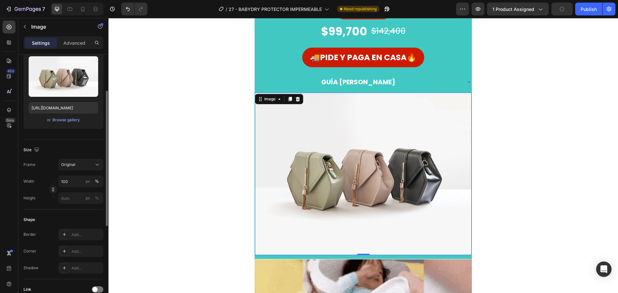
click at [75, 48] on div "Settings Advanced" at bounding box center [63, 42] width 80 height 13
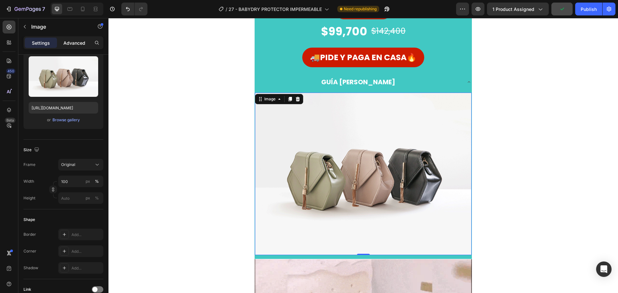
click at [68, 47] on div "Advanced" at bounding box center [74, 43] width 32 height 10
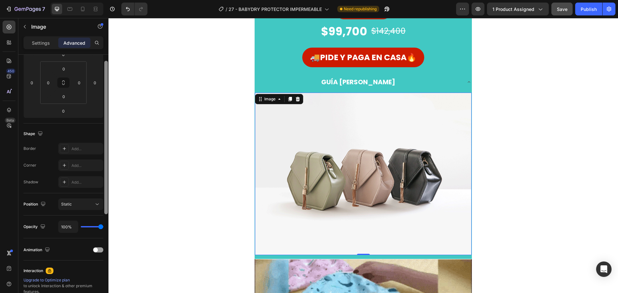
scroll to position [172, 0]
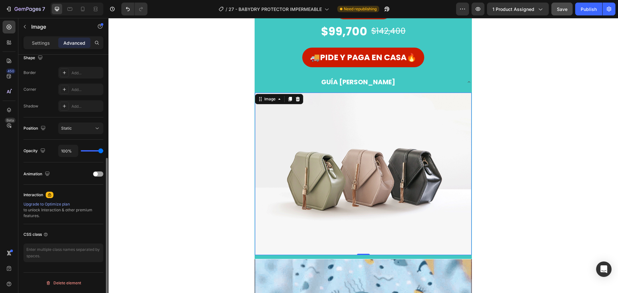
click at [332, 160] on img at bounding box center [363, 174] width 216 height 162
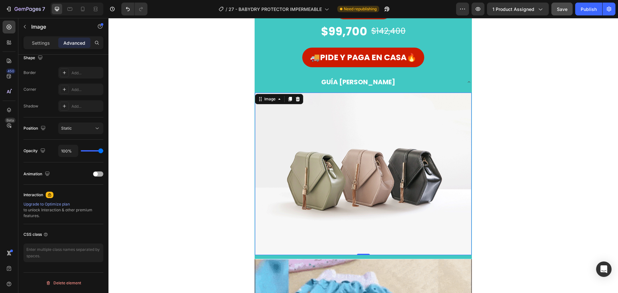
scroll to position [0, 0]
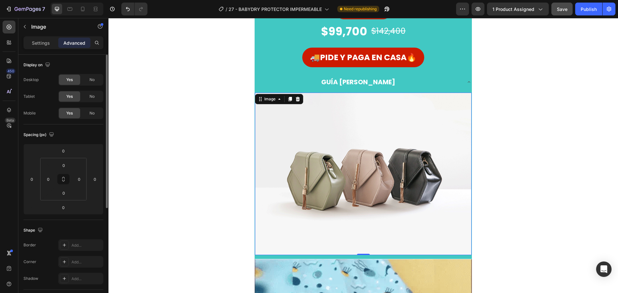
click at [39, 37] on div "Settings Advanced" at bounding box center [63, 42] width 80 height 13
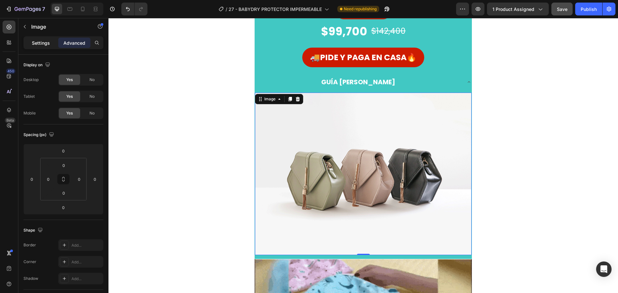
click at [40, 43] on p "Settings" at bounding box center [41, 43] width 18 height 7
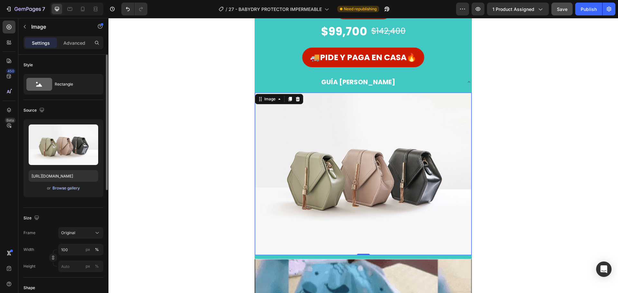
click at [67, 187] on div "Browse gallery" at bounding box center [65, 188] width 27 height 6
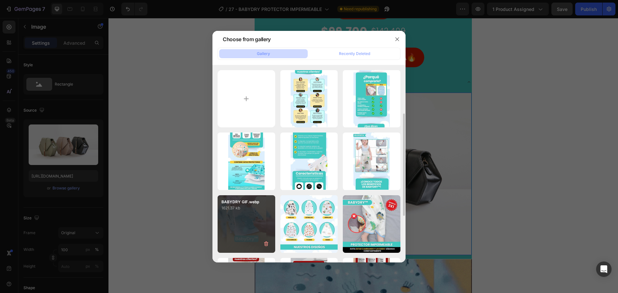
scroll to position [32, 0]
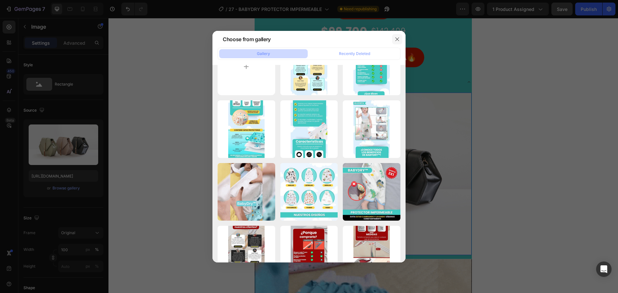
click at [396, 37] on icon "button" at bounding box center [396, 39] width 5 height 5
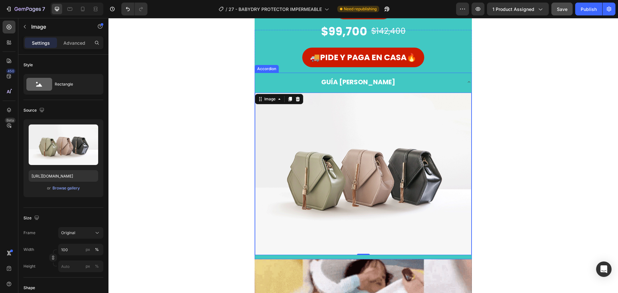
click at [466, 84] on icon at bounding box center [468, 81] width 5 height 5
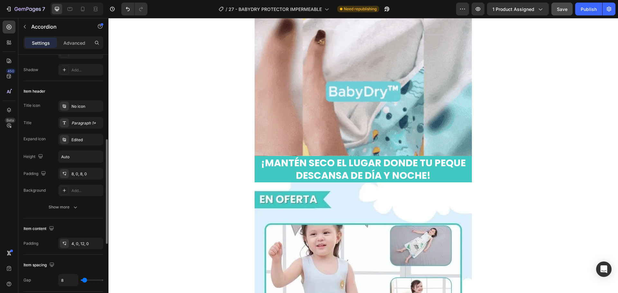
scroll to position [129, 0]
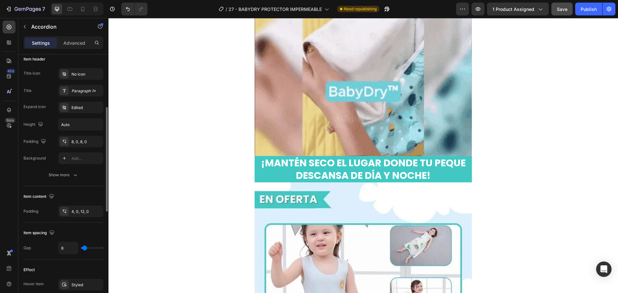
click at [76, 168] on div "Title icon No icon Title Paragraph 1* Expand icon Edited Height Auto Padding 8,…" at bounding box center [63, 124] width 80 height 113
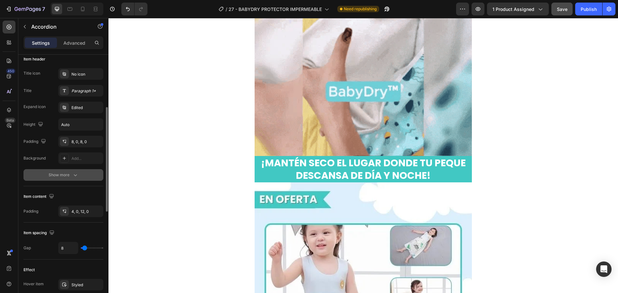
click at [73, 174] on icon "button" at bounding box center [75, 175] width 6 height 6
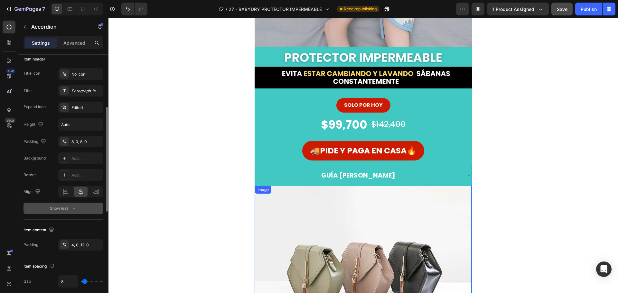
scroll to position [161, 0]
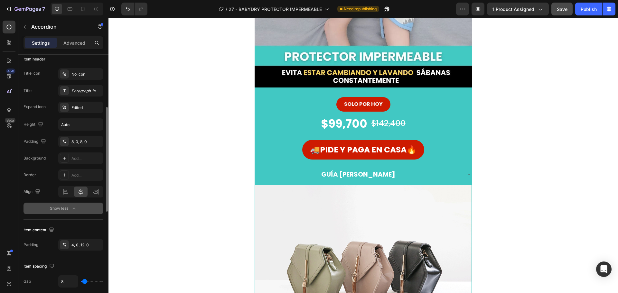
click at [467, 175] on icon at bounding box center [468, 174] width 5 height 5
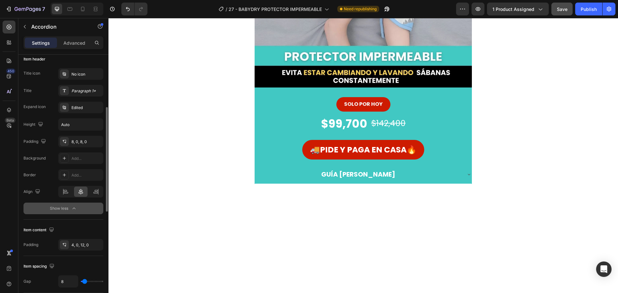
click at [466, 174] on icon at bounding box center [468, 174] width 5 height 5
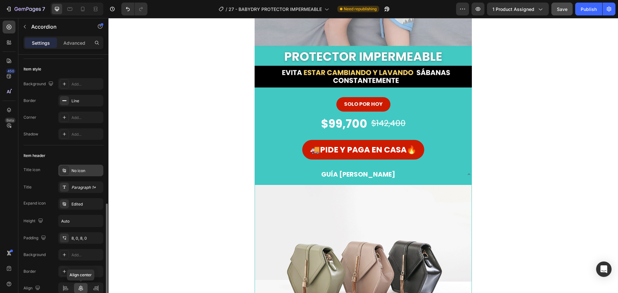
scroll to position [0, 0]
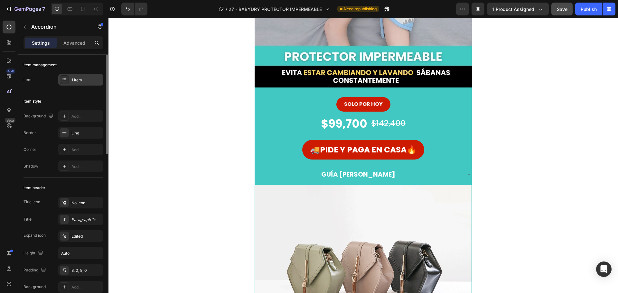
click at [86, 76] on div "1 item" at bounding box center [80, 80] width 45 height 12
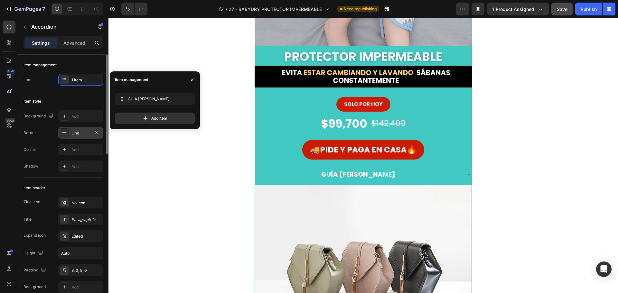
click at [79, 134] on div "Line" at bounding box center [80, 133] width 19 height 6
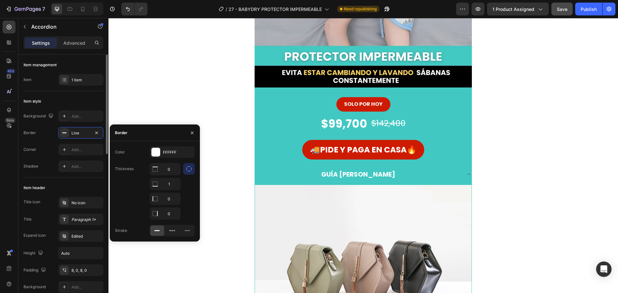
click at [81, 184] on div "Item header" at bounding box center [63, 188] width 80 height 10
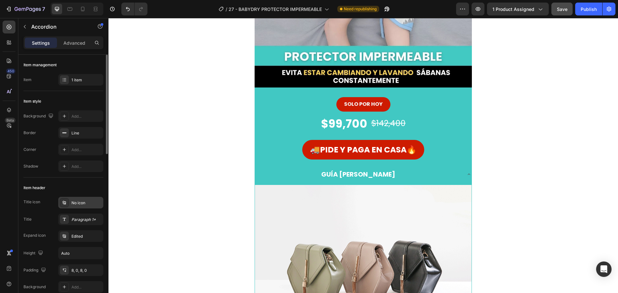
click at [82, 201] on div "No icon" at bounding box center [86, 203] width 30 height 6
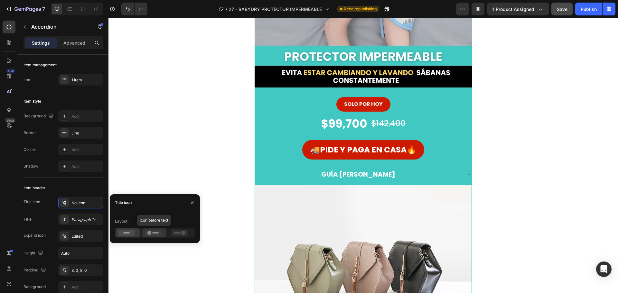
click at [156, 231] on icon at bounding box center [153, 233] width 16 height 6
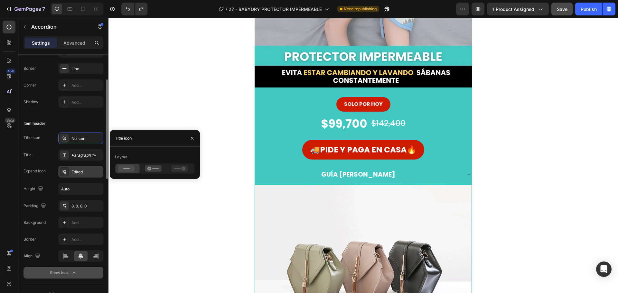
click at [84, 173] on div "Edited" at bounding box center [86, 172] width 30 height 6
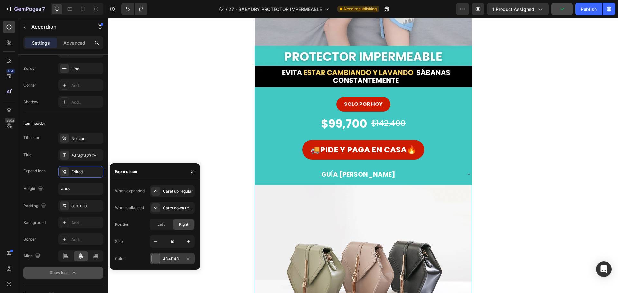
click at [158, 258] on div at bounding box center [156, 258] width 8 height 8
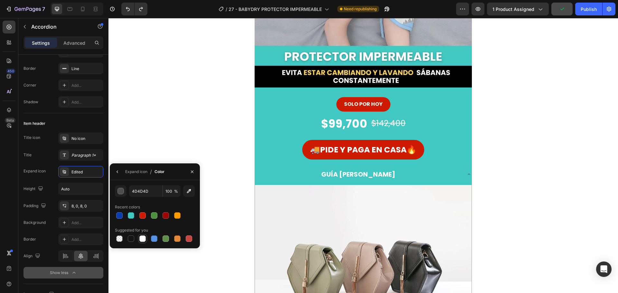
click at [145, 240] on div at bounding box center [142, 238] width 6 height 6
type input "FFFFFF"
click at [117, 172] on icon "button" at bounding box center [116, 171] width 1 height 3
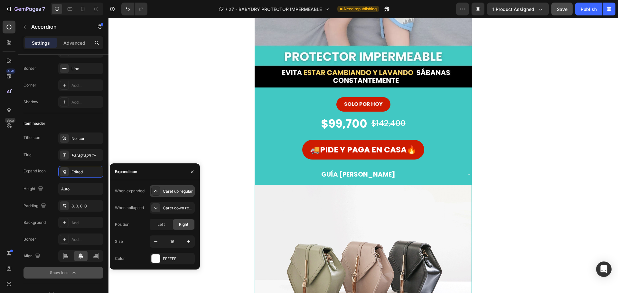
click at [173, 191] on div "Caret up regular" at bounding box center [178, 191] width 30 height 6
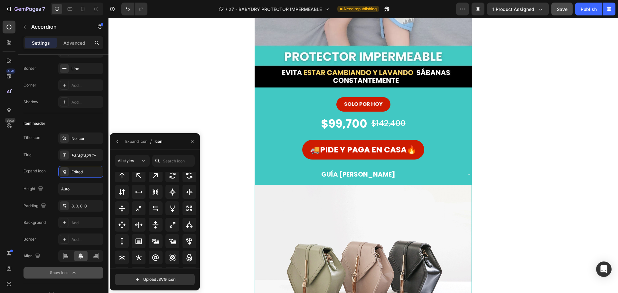
scroll to position [338, 0]
click at [83, 206] on div "8, 0, 8, 0" at bounding box center [80, 206] width 19 height 6
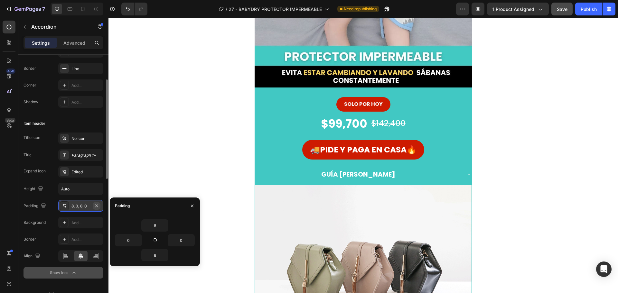
click at [98, 207] on icon "button" at bounding box center [96, 205] width 5 height 5
type input "0"
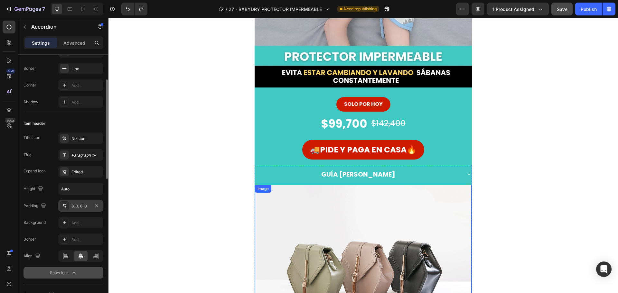
click at [231, 207] on div "SOLO POR HOY Button $99,700 Product Price Product Price $142,400 Product Price …" at bounding box center [362, 219] width 509 height 264
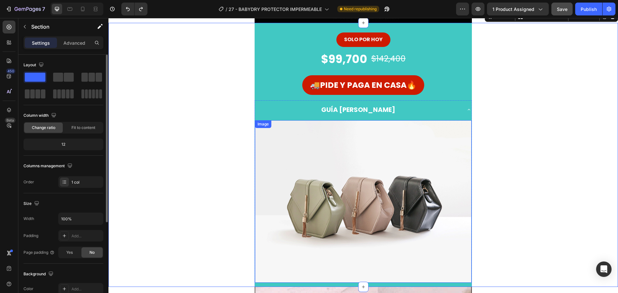
scroll to position [225, 0]
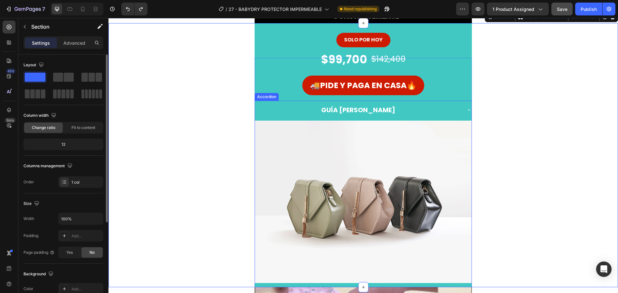
click at [456, 108] on div "GUÍA [PERSON_NAME]" at bounding box center [358, 110] width 206 height 14
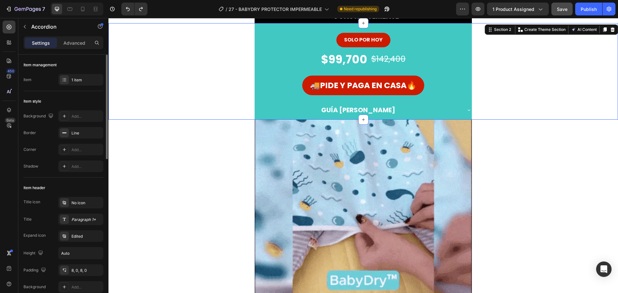
click at [554, 116] on div "SOLO POR HOY Button $99,700 Product Price Product Price $142,400 Product Price …" at bounding box center [362, 71] width 509 height 97
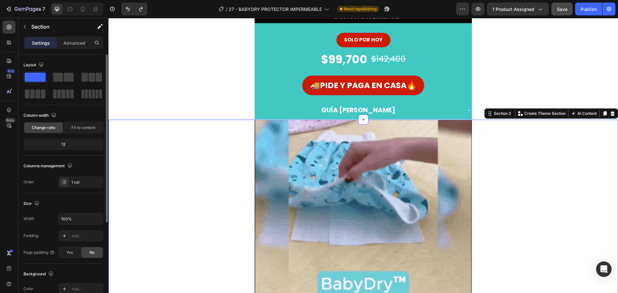
click at [543, 173] on div "Image Row" at bounding box center [362, 228] width 509 height 217
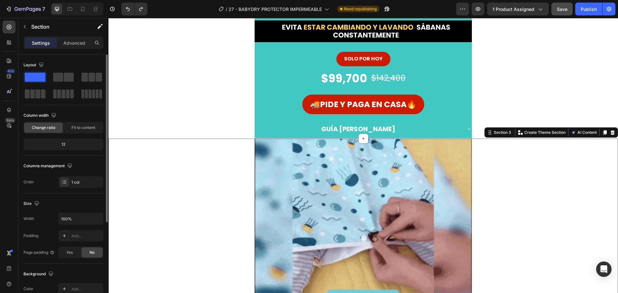
scroll to position [193, 0]
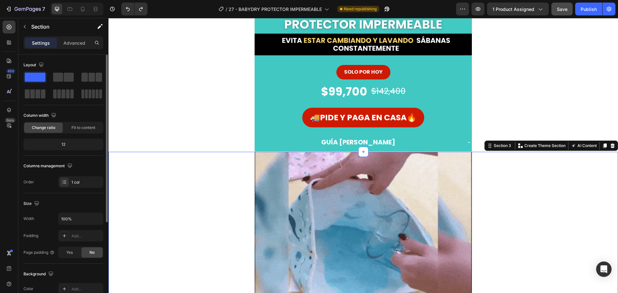
click at [544, 234] on div "Image Row" at bounding box center [362, 260] width 509 height 217
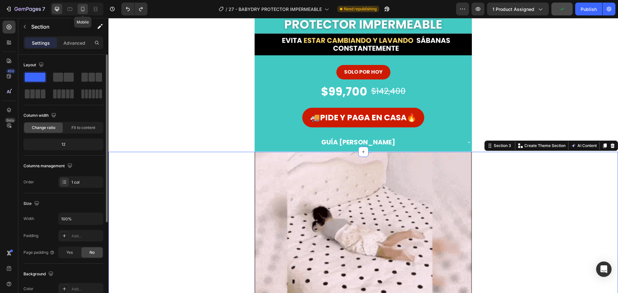
click at [86, 6] on icon at bounding box center [82, 9] width 6 height 6
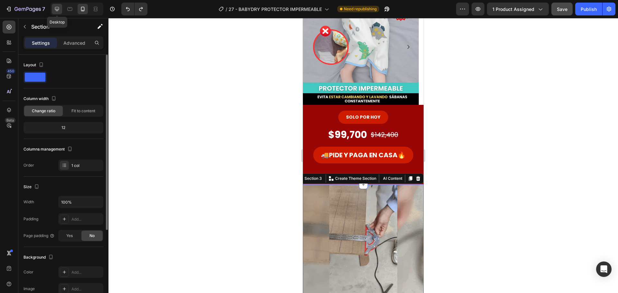
click at [53, 11] on div at bounding box center [57, 9] width 10 height 10
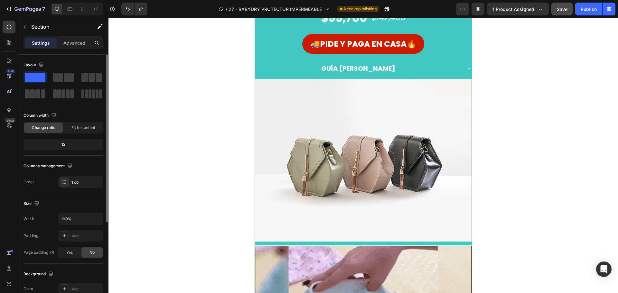
scroll to position [47, 0]
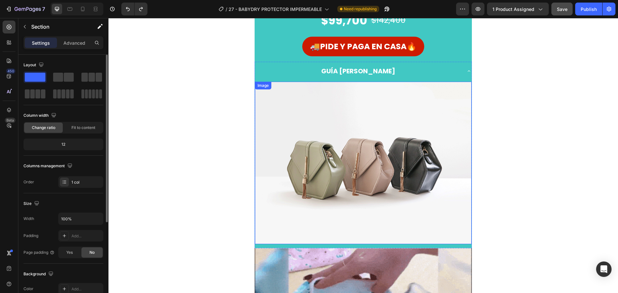
click at [329, 131] on img at bounding box center [363, 163] width 216 height 162
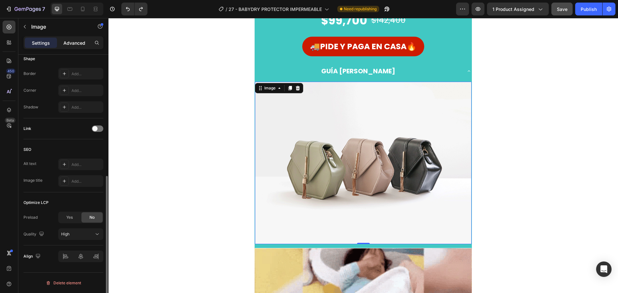
click at [74, 43] on p "Advanced" at bounding box center [74, 43] width 22 height 7
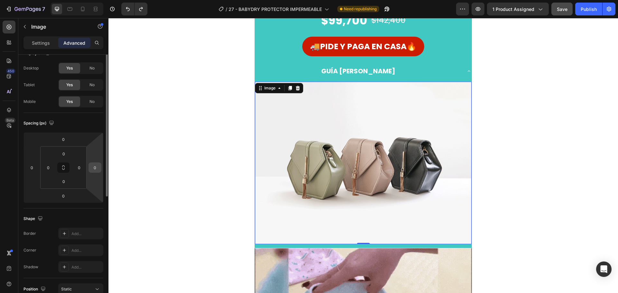
scroll to position [0, 0]
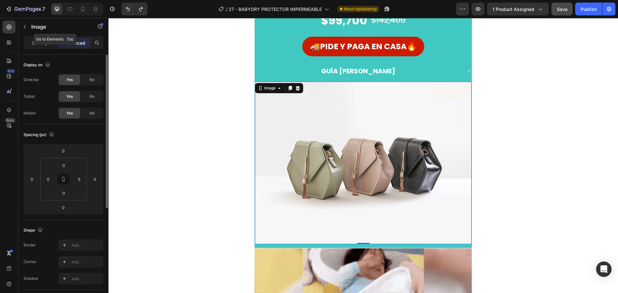
click at [36, 37] on div "Settings Advanced" at bounding box center [63, 42] width 80 height 13
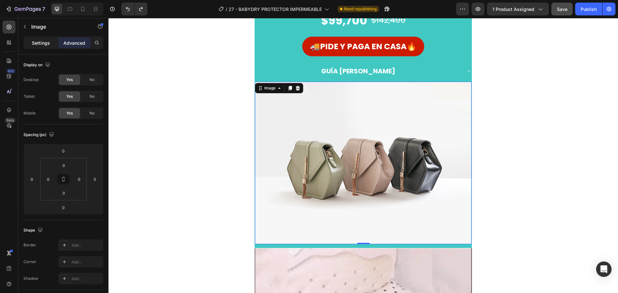
click at [37, 39] on div "Settings" at bounding box center [41, 43] width 32 height 10
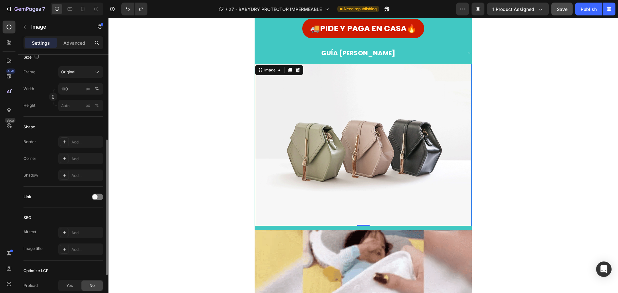
scroll to position [79, 0]
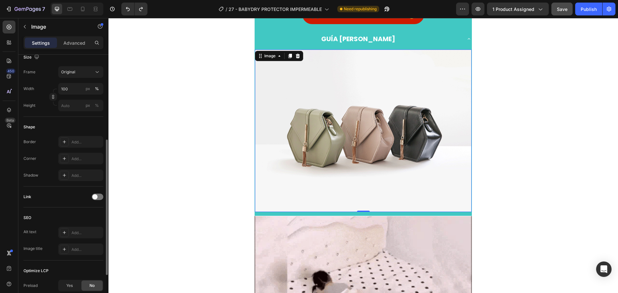
click at [218, 113] on div "SOLO POR HOY Button $99,700 Product Price Product Price $142,400 Product Price …" at bounding box center [362, 84] width 509 height 264
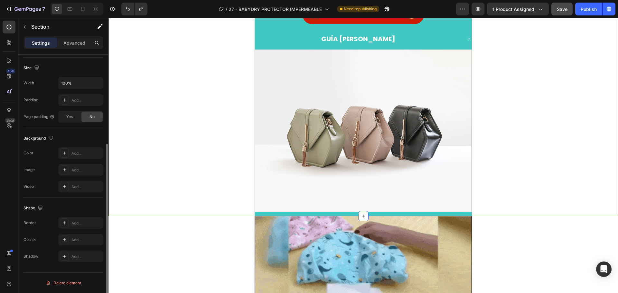
scroll to position [0, 0]
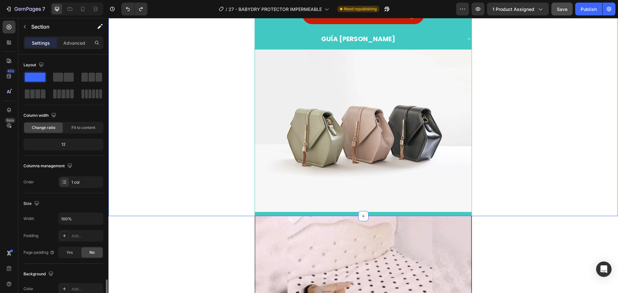
click at [340, 102] on img at bounding box center [363, 131] width 216 height 162
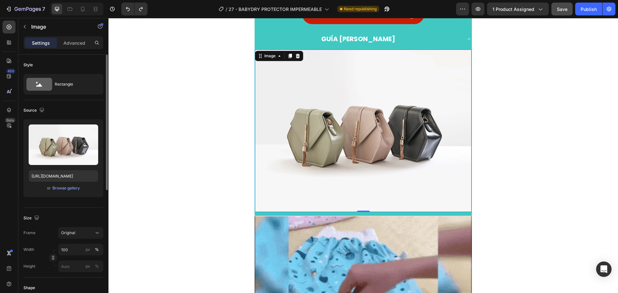
scroll to position [64, 0]
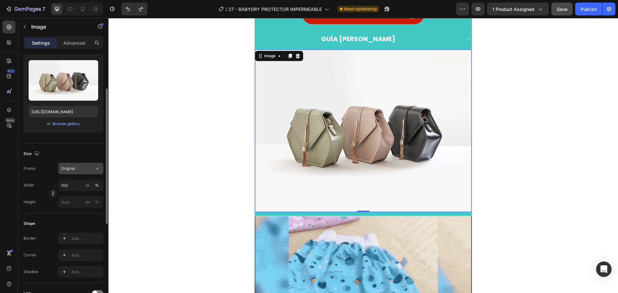
click at [101, 167] on button "Original" at bounding box center [80, 169] width 45 height 12
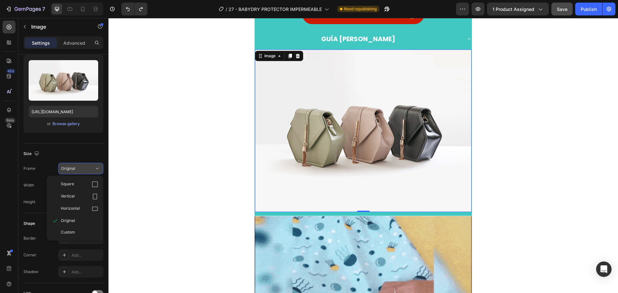
click at [98, 167] on icon at bounding box center [97, 168] width 6 height 6
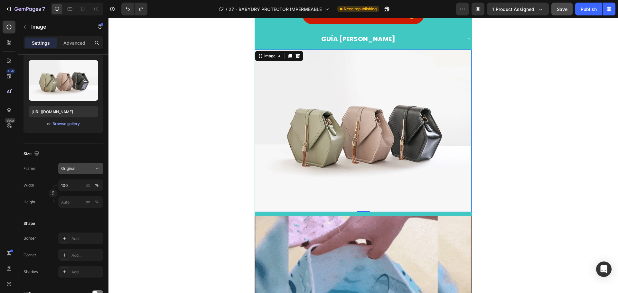
click at [98, 167] on icon at bounding box center [97, 168] width 6 height 6
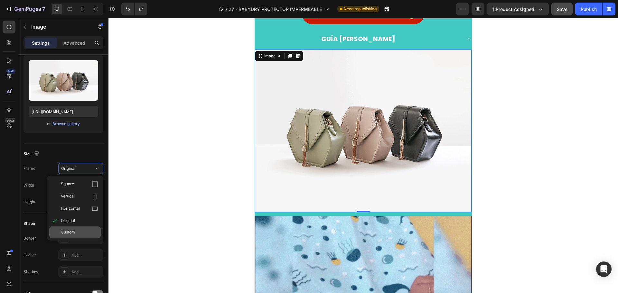
click at [70, 232] on span "Custom" at bounding box center [68, 232] width 14 height 6
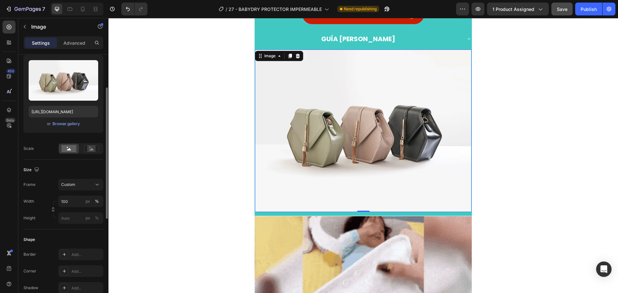
click at [81, 169] on div "Size" at bounding box center [63, 170] width 80 height 10
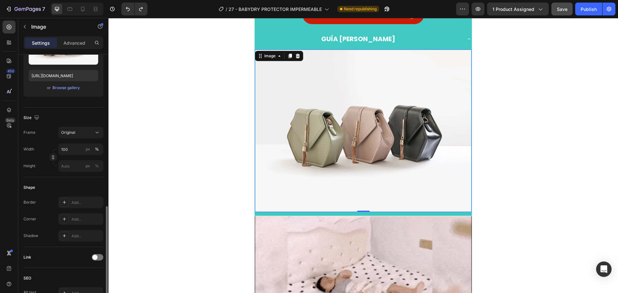
scroll to position [0, 0]
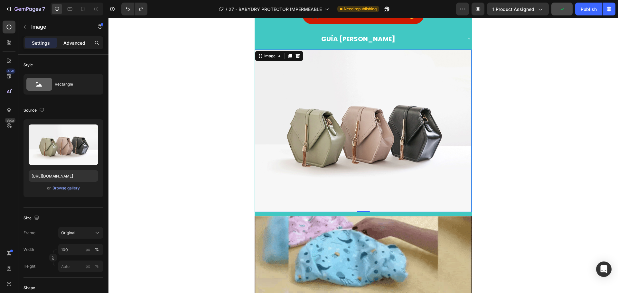
click at [74, 46] on p "Advanced" at bounding box center [74, 43] width 22 height 7
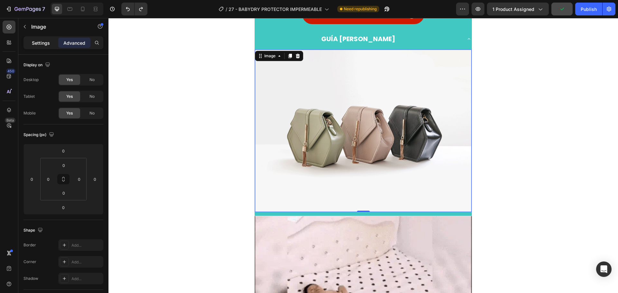
click at [42, 40] on p "Settings" at bounding box center [41, 43] width 18 height 7
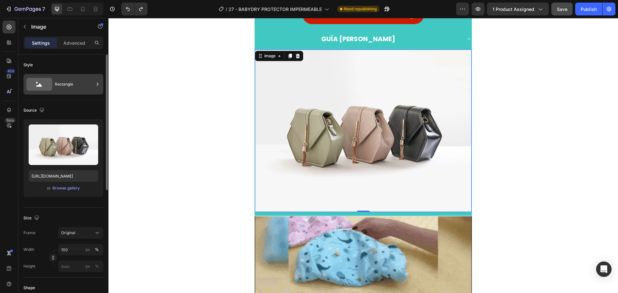
click at [68, 89] on div "Rectangle" at bounding box center [74, 84] width 39 height 15
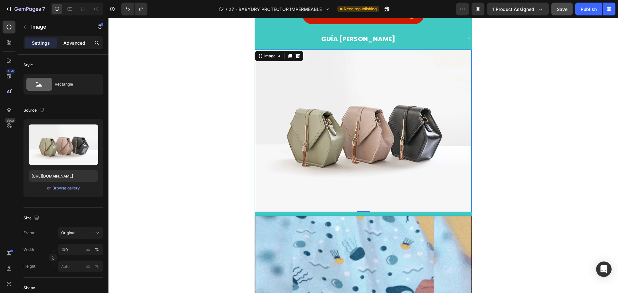
click at [73, 44] on p "Advanced" at bounding box center [74, 43] width 22 height 7
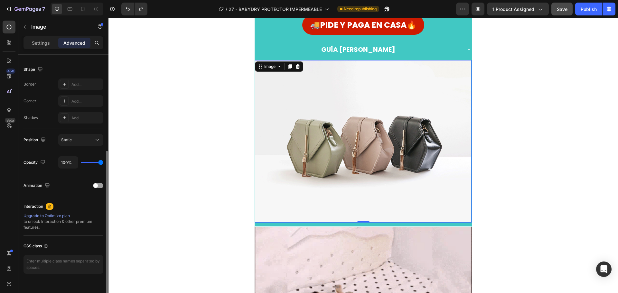
scroll to position [47, 0]
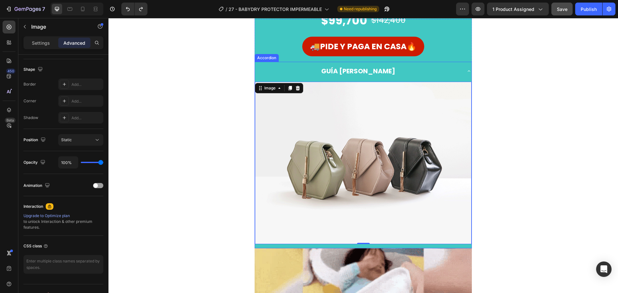
click at [270, 68] on div "GUÍA [PERSON_NAME]" at bounding box center [358, 71] width 206 height 14
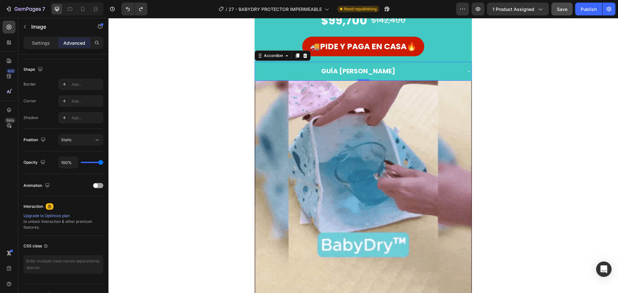
scroll to position [0, 0]
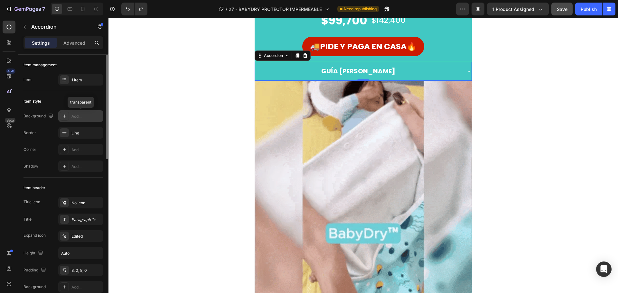
click at [78, 118] on div "Add..." at bounding box center [86, 117] width 30 height 6
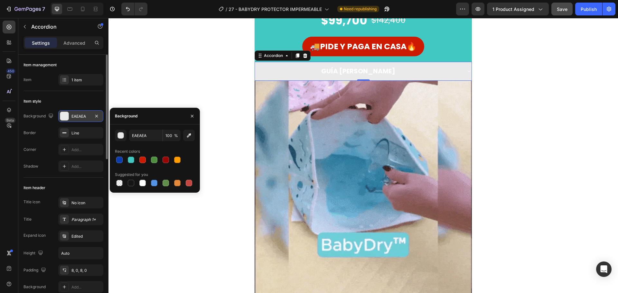
click at [74, 102] on div "Item style" at bounding box center [63, 101] width 80 height 10
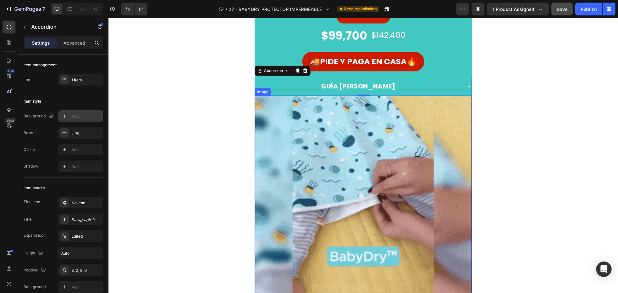
scroll to position [15, 0]
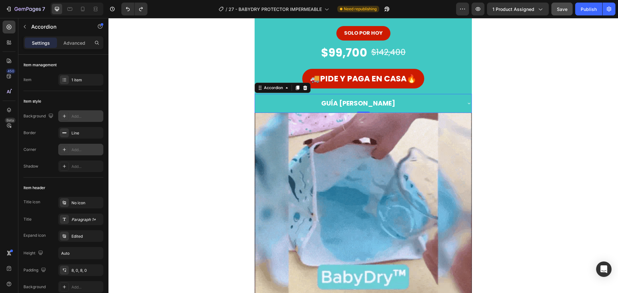
click at [86, 147] on div "Add..." at bounding box center [86, 150] width 30 height 6
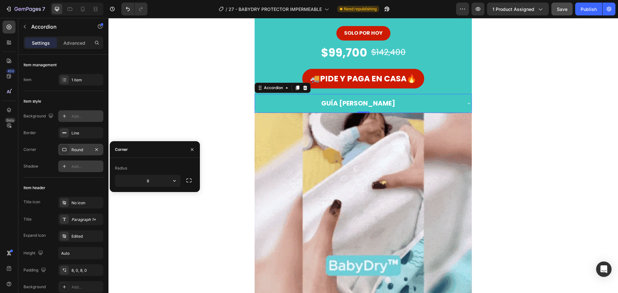
click at [81, 168] on div "Add..." at bounding box center [86, 167] width 30 height 6
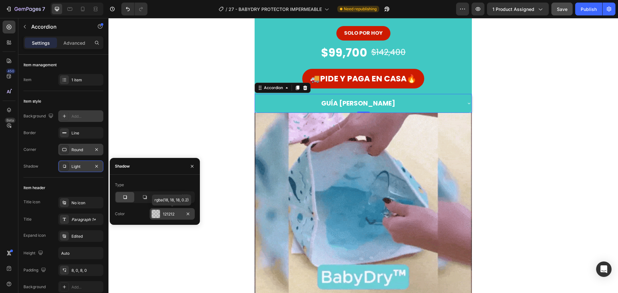
click at [155, 212] on div at bounding box center [156, 214] width 8 height 8
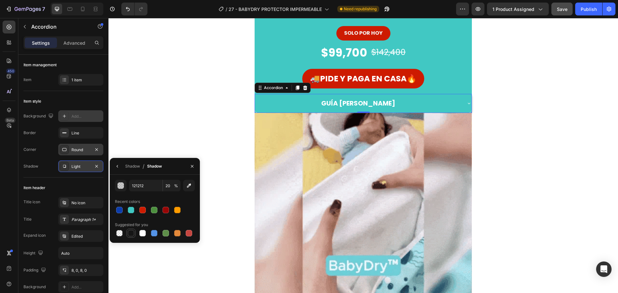
click at [131, 231] on div at bounding box center [131, 233] width 6 height 6
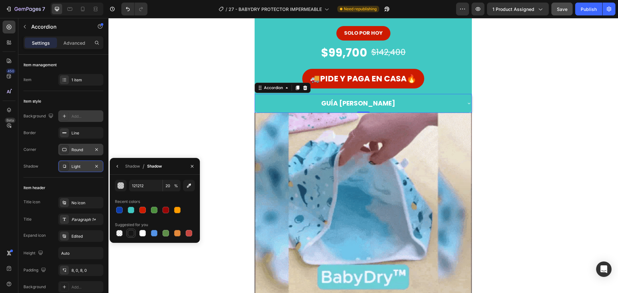
type input "151515"
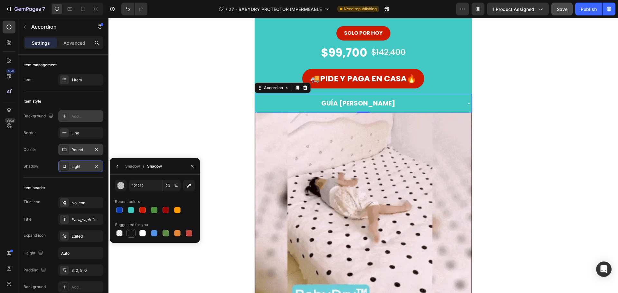
type input "100"
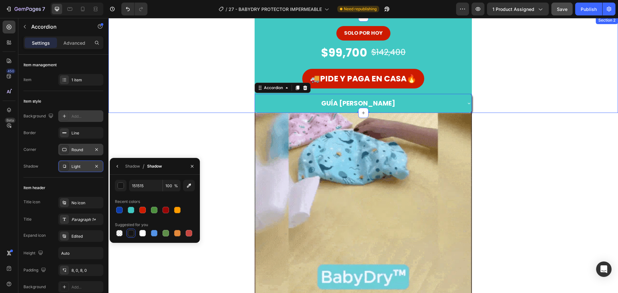
click at [179, 112] on div "SOLO POR HOY Button $99,700 Product Price Product Price $142,400 Product Price …" at bounding box center [362, 64] width 509 height 97
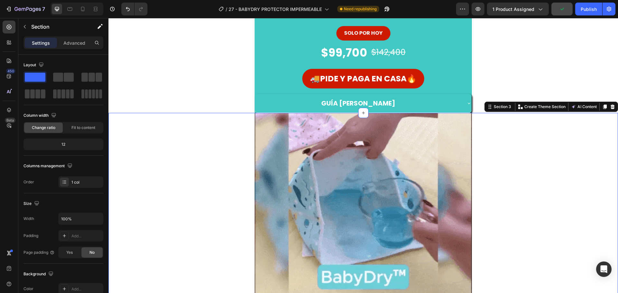
click at [168, 153] on div "Image Row" at bounding box center [362, 221] width 509 height 217
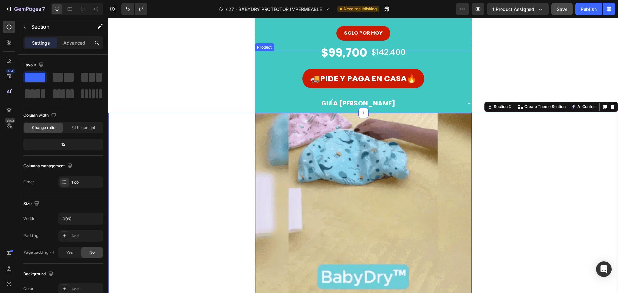
click at [261, 100] on div "GUÍA [PERSON_NAME]" at bounding box center [358, 104] width 206 height 14
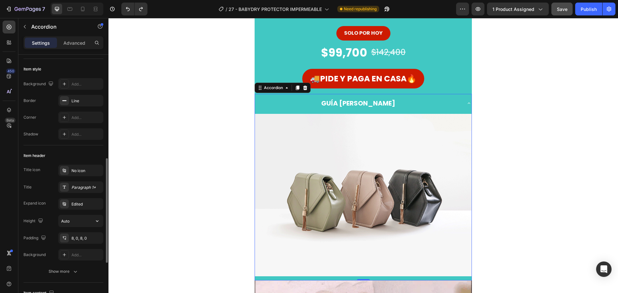
scroll to position [97, 0]
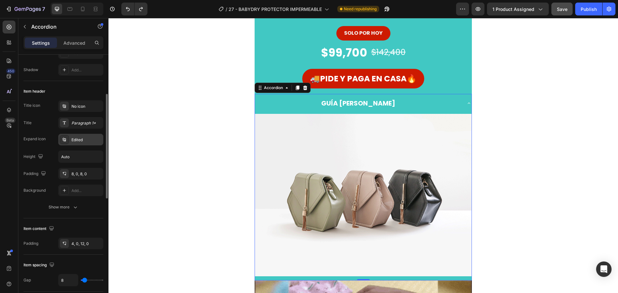
click at [83, 139] on div "Edited" at bounding box center [86, 140] width 30 height 6
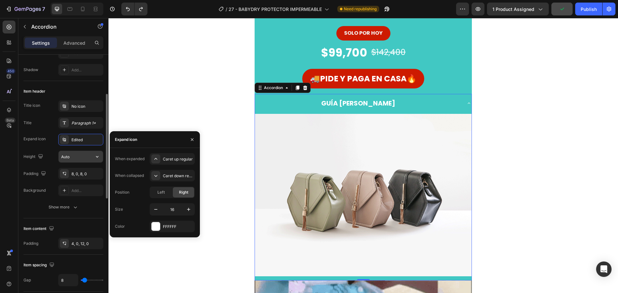
click at [76, 156] on input "Auto" at bounding box center [81, 157] width 44 height 12
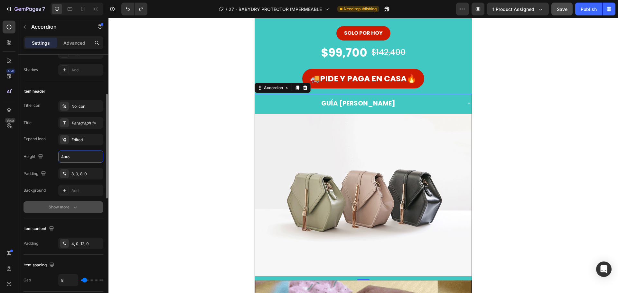
click at [76, 208] on icon "button" at bounding box center [75, 207] width 6 height 6
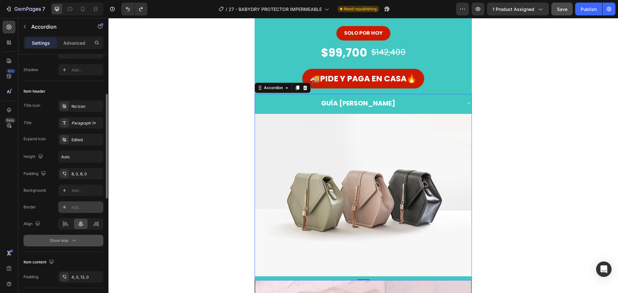
click at [81, 207] on div "Add..." at bounding box center [86, 208] width 30 height 6
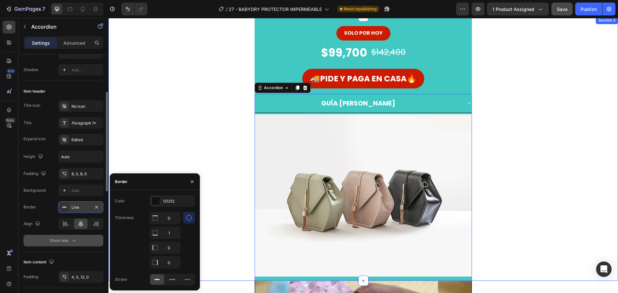
click at [179, 138] on div "SOLO POR HOY Button $99,700 Product Price Product Price $142,400 Product Price …" at bounding box center [362, 148] width 509 height 264
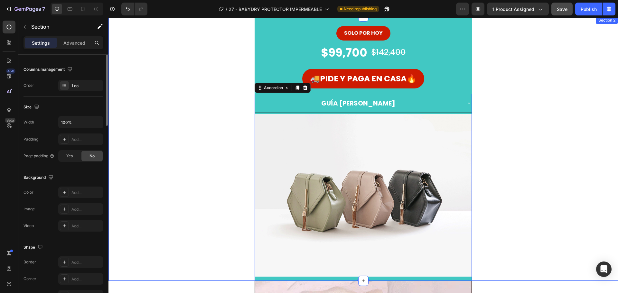
scroll to position [0, 0]
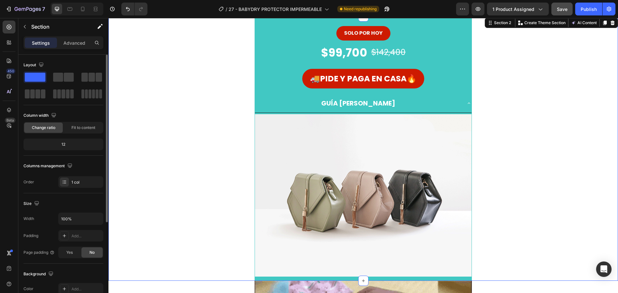
click at [462, 104] on div "GUÍA [PERSON_NAME]" at bounding box center [363, 103] width 216 height 19
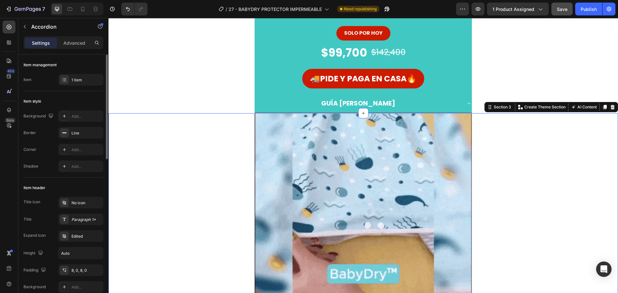
click at [523, 129] on div "Image Row" at bounding box center [362, 221] width 509 height 217
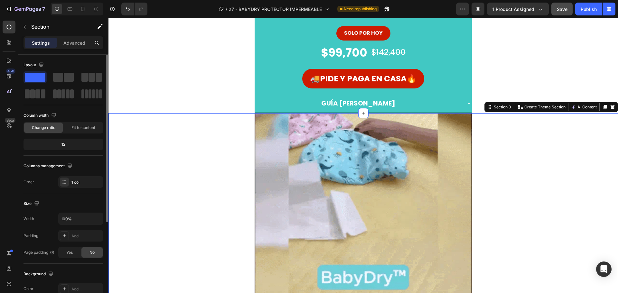
click at [512, 155] on div "Image Row" at bounding box center [362, 221] width 509 height 217
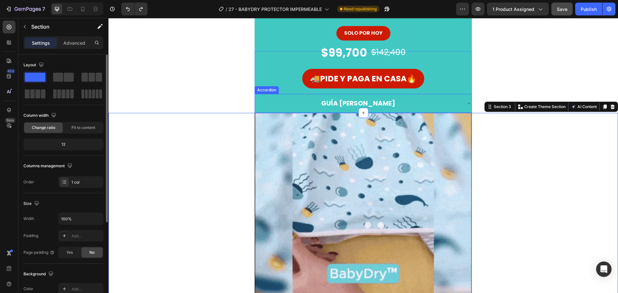
click at [439, 102] on div "GUÍA [PERSON_NAME]" at bounding box center [358, 104] width 206 height 14
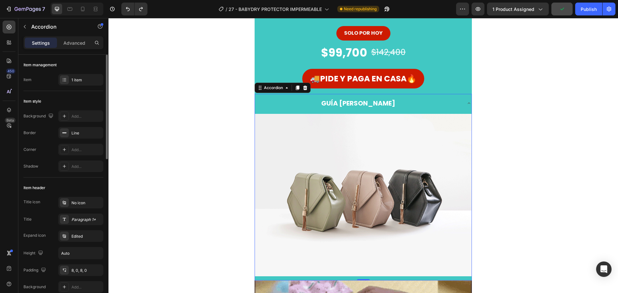
click at [441, 102] on div "GUÍA [PERSON_NAME]" at bounding box center [358, 104] width 206 height 14
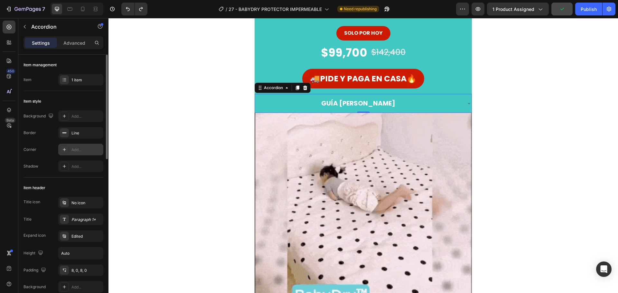
scroll to position [64, 0]
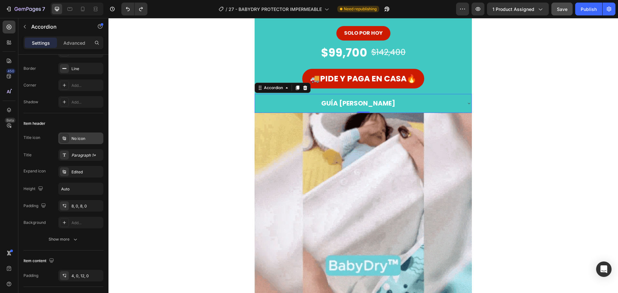
click at [81, 140] on div "No icon" at bounding box center [86, 139] width 30 height 6
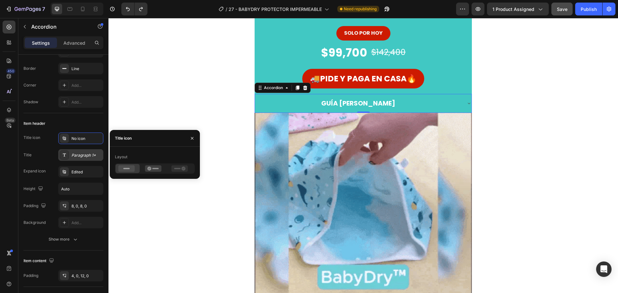
click at [82, 154] on div "Paragraph 1*" at bounding box center [86, 155] width 30 height 6
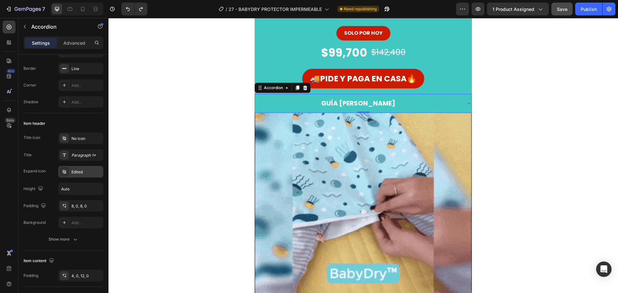
click at [81, 169] on div "Edited" at bounding box center [86, 172] width 30 height 6
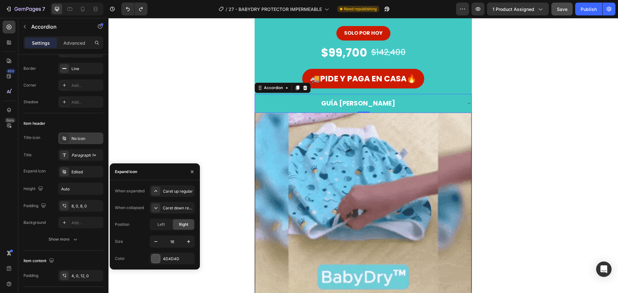
click at [86, 138] on div "No icon" at bounding box center [86, 139] width 30 height 6
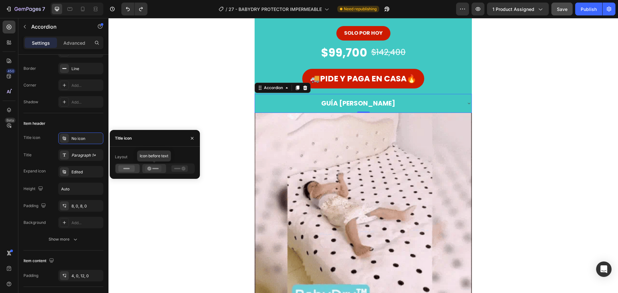
click at [158, 167] on icon at bounding box center [153, 168] width 16 height 6
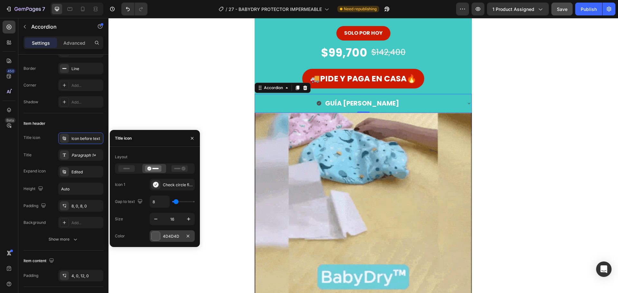
drag, startPoint x: 153, startPoint y: 234, endPoint x: 44, endPoint y: 215, distance: 110.5
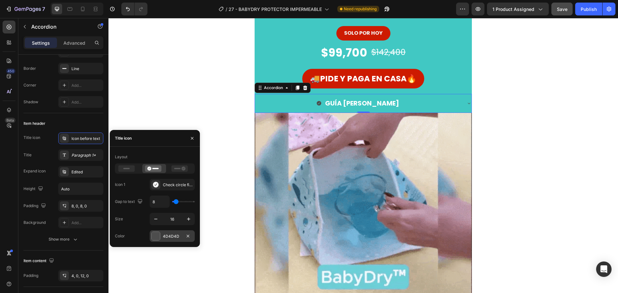
click at [153, 234] on div at bounding box center [156, 236] width 8 height 8
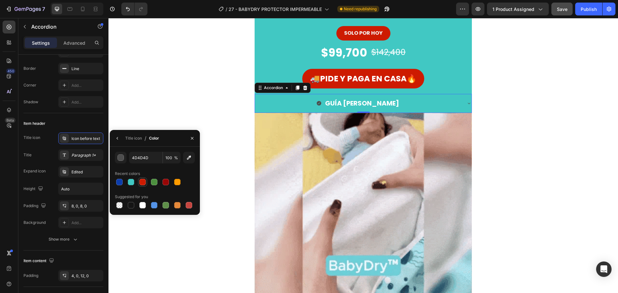
click at [144, 182] on div at bounding box center [142, 182] width 6 height 6
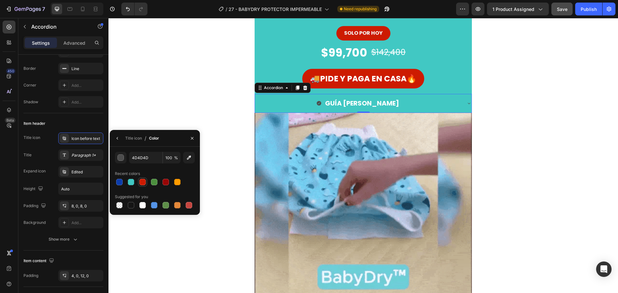
type input "CD1B01"
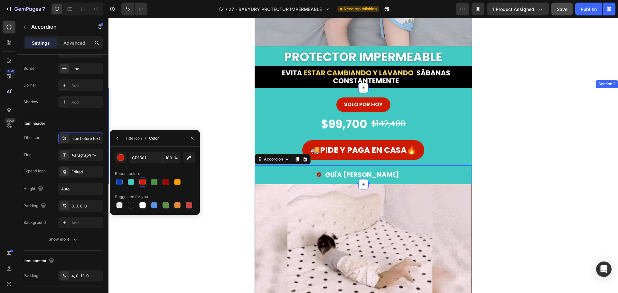
scroll to position [161, 0]
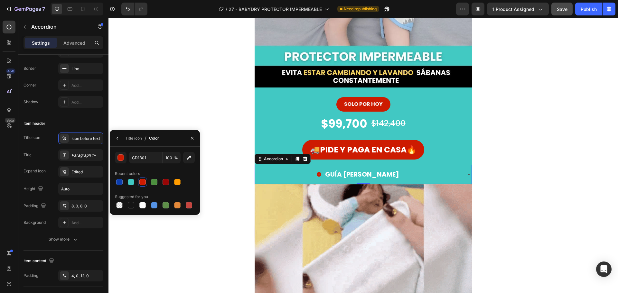
click at [466, 174] on icon at bounding box center [468, 174] width 5 height 5
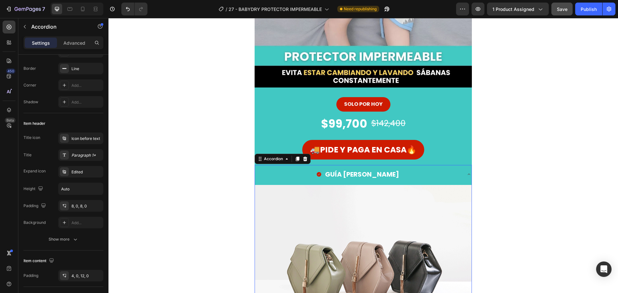
click at [466, 174] on icon at bounding box center [468, 174] width 5 height 5
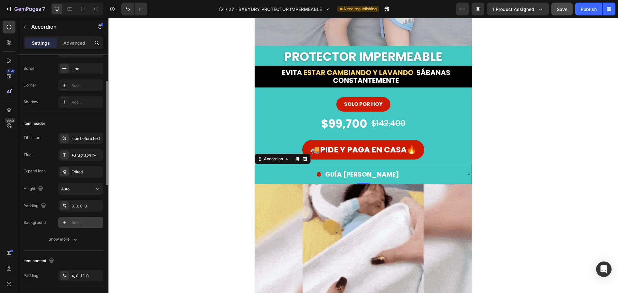
scroll to position [97, 0]
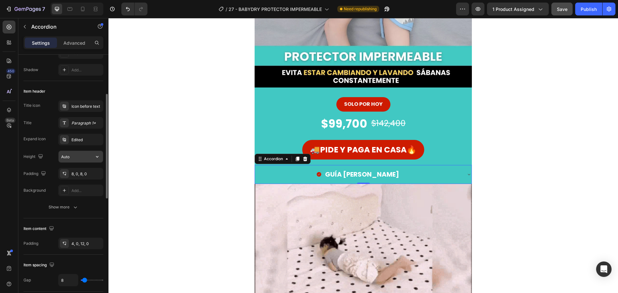
click at [79, 154] on input "Auto" at bounding box center [81, 157] width 44 height 12
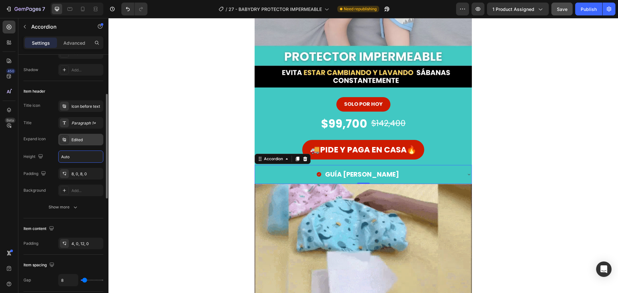
click at [78, 141] on div "Edited" at bounding box center [86, 140] width 30 height 6
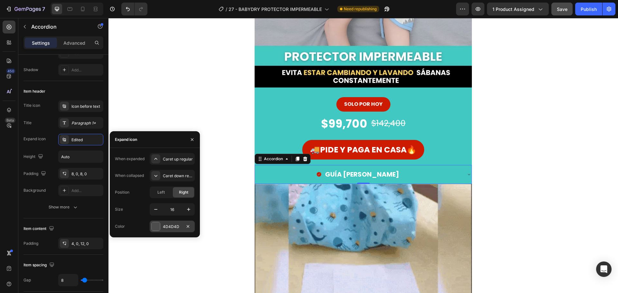
click at [153, 230] on div at bounding box center [156, 226] width 8 height 8
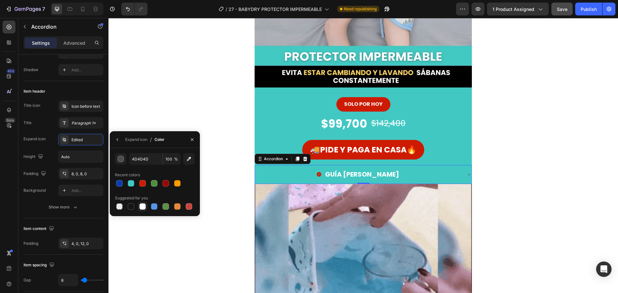
click at [143, 205] on div at bounding box center [142, 206] width 6 height 6
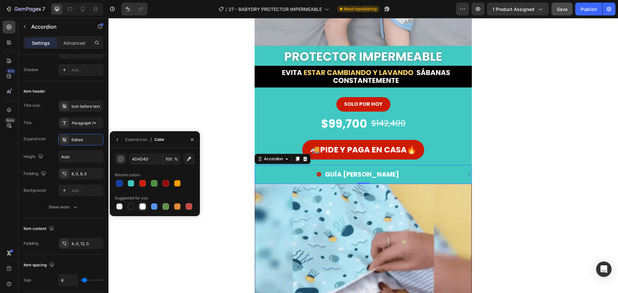
type input "FFFFFF"
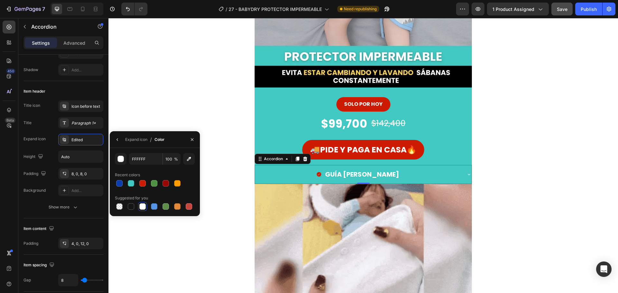
click at [462, 175] on div "GUÍA [PERSON_NAME]" at bounding box center [363, 174] width 216 height 19
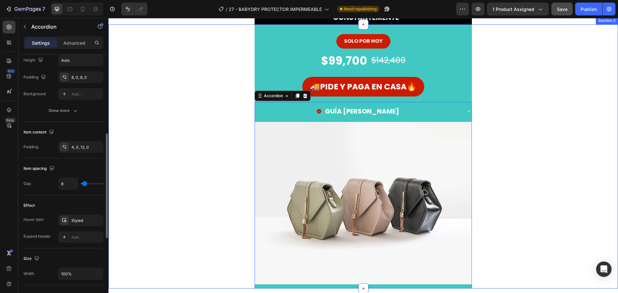
scroll to position [225, 0]
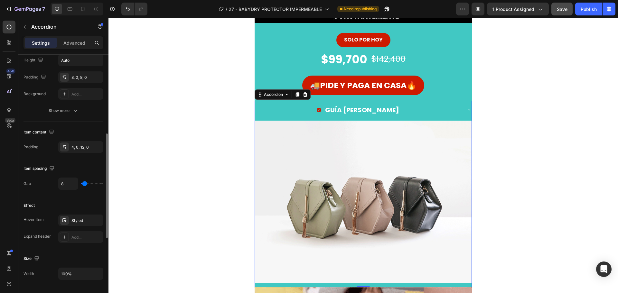
click at [446, 110] on div "GUÍA [PERSON_NAME]" at bounding box center [358, 110] width 206 height 14
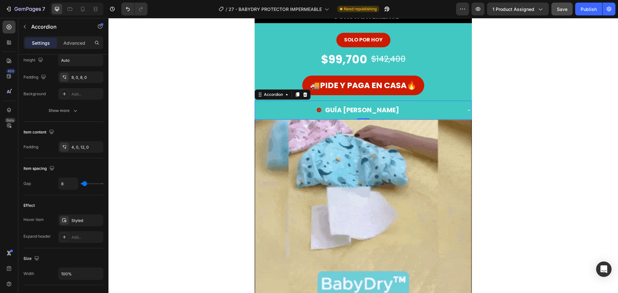
click at [536, 145] on div "Image Row" at bounding box center [362, 228] width 509 height 217
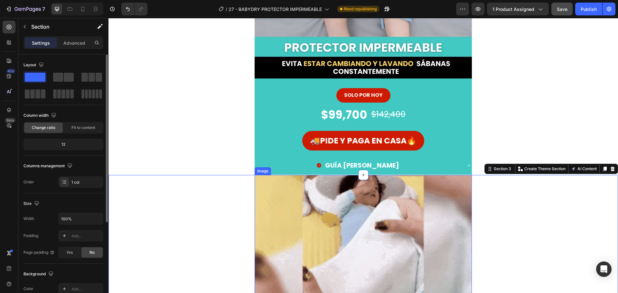
scroll to position [161, 0]
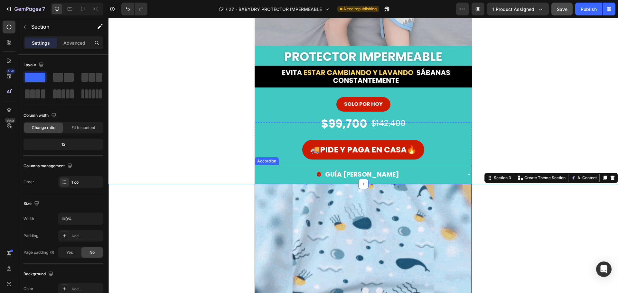
click at [467, 175] on icon at bounding box center [468, 174] width 5 height 5
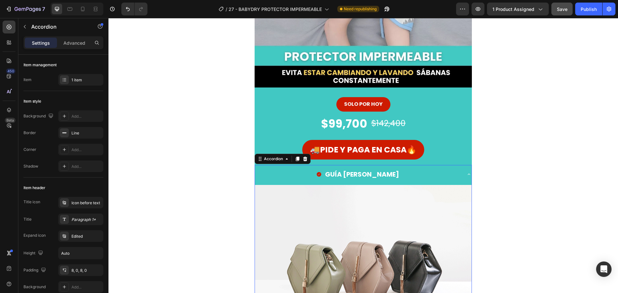
click at [457, 176] on div "GUÍA [PERSON_NAME]" at bounding box center [358, 175] width 206 height 14
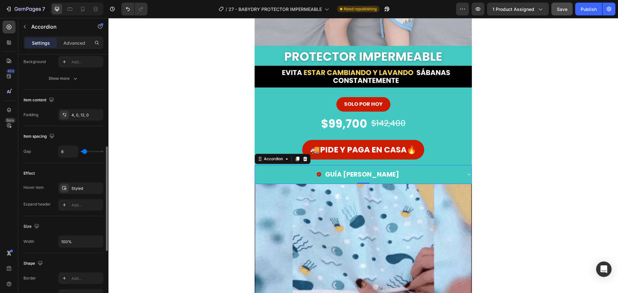
scroll to position [257, 0]
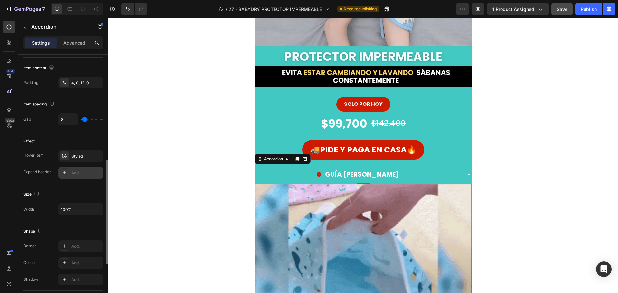
click at [86, 169] on div "Add..." at bounding box center [80, 173] width 45 height 12
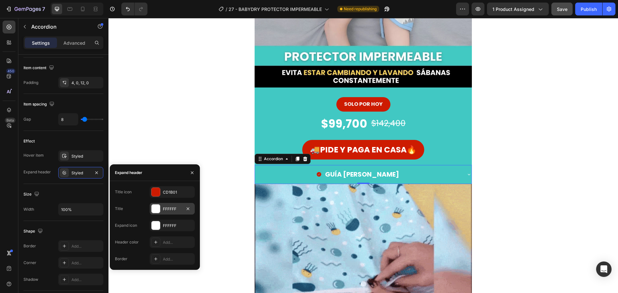
click at [153, 209] on div at bounding box center [156, 209] width 8 height 8
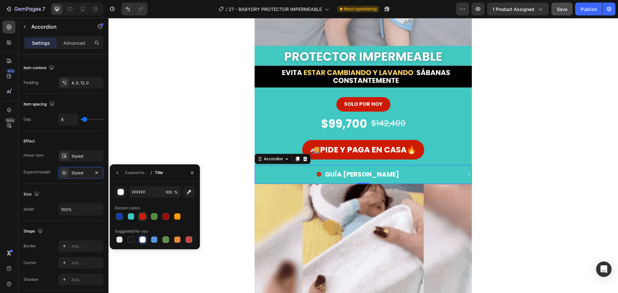
click at [145, 216] on div at bounding box center [142, 216] width 6 height 6
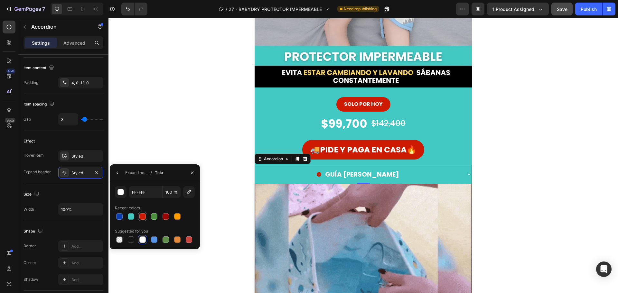
type input "CD1B01"
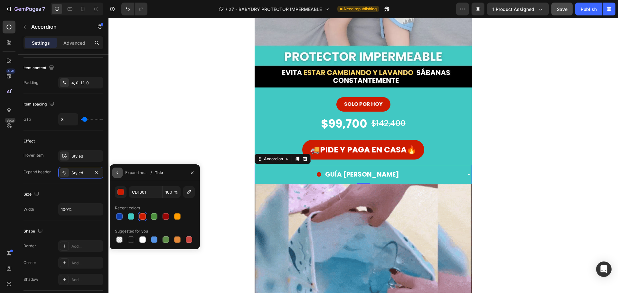
click at [119, 171] on icon "button" at bounding box center [117, 172] width 5 height 5
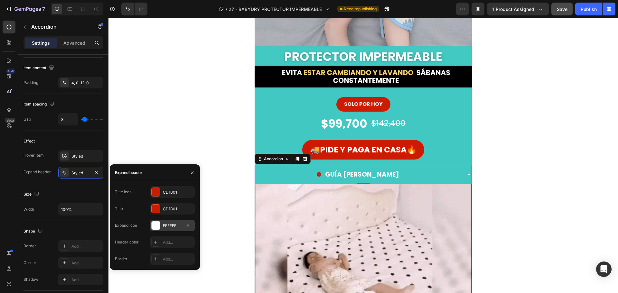
click at [157, 222] on div at bounding box center [156, 225] width 8 height 8
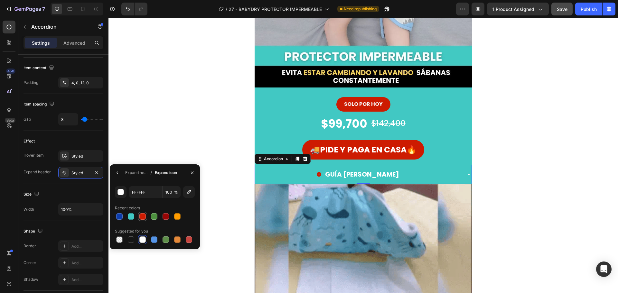
click at [139, 215] on div at bounding box center [143, 217] width 8 height 8
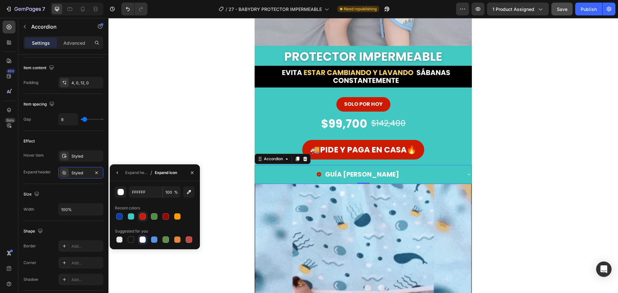
type input "CD1B01"
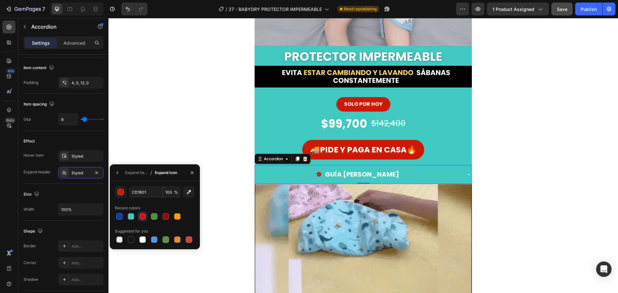
click at [460, 178] on div "GUÍA [PERSON_NAME]" at bounding box center [363, 174] width 216 height 19
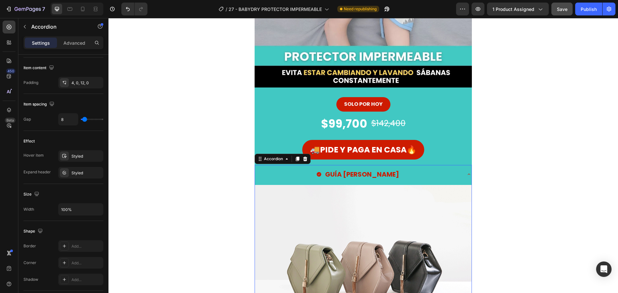
click at [460, 176] on div "GUÍA [PERSON_NAME]" at bounding box center [363, 174] width 216 height 19
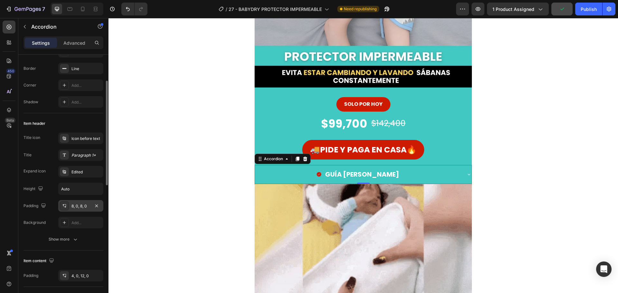
scroll to position [0, 0]
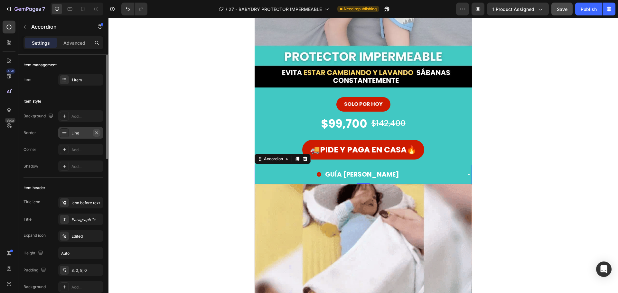
click at [93, 132] on button "button" at bounding box center [97, 133] width 8 height 8
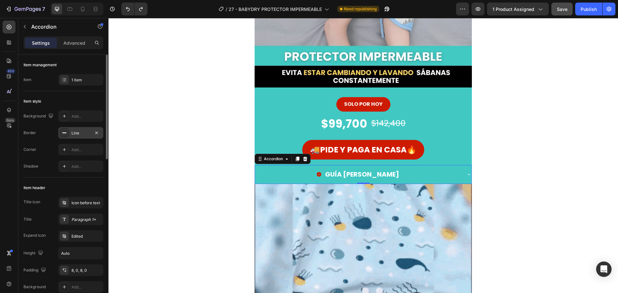
click at [66, 132] on icon at bounding box center [64, 132] width 5 height 5
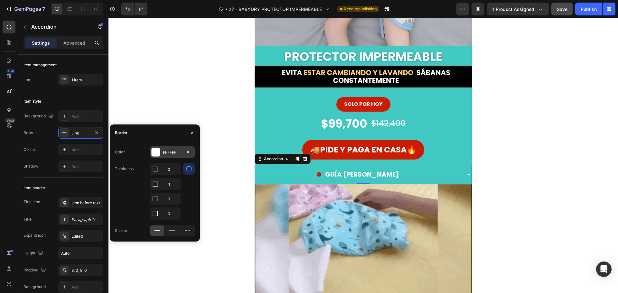
click at [156, 154] on div at bounding box center [156, 152] width 8 height 8
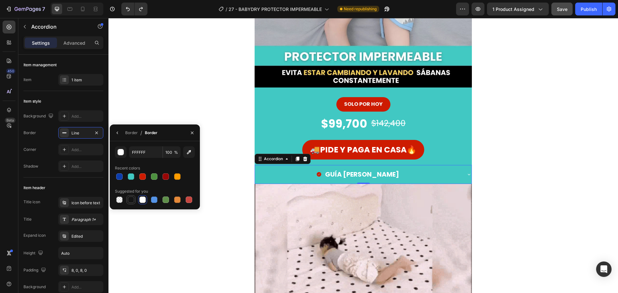
click at [131, 200] on div at bounding box center [131, 200] width 6 height 6
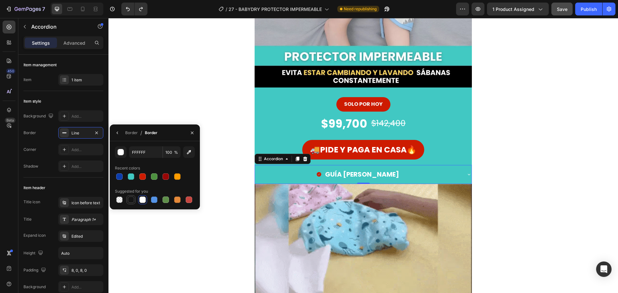
type input "151515"
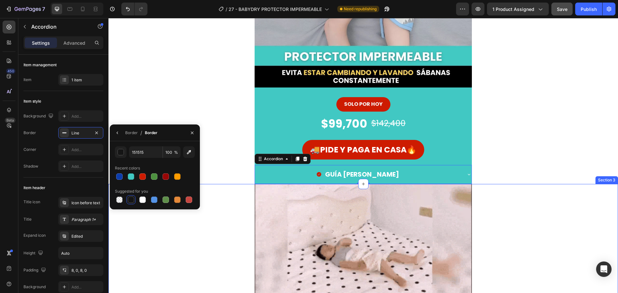
click at [216, 227] on div "Image Row" at bounding box center [362, 292] width 509 height 217
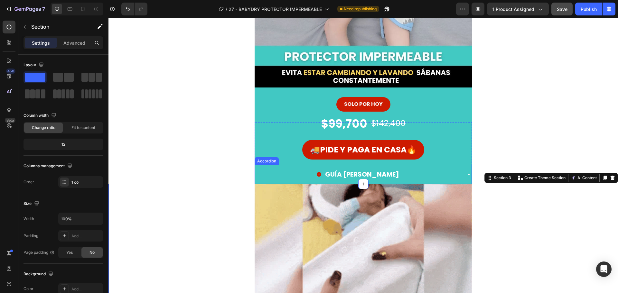
click at [408, 176] on div "GUÍA [PERSON_NAME]" at bounding box center [358, 175] width 206 height 14
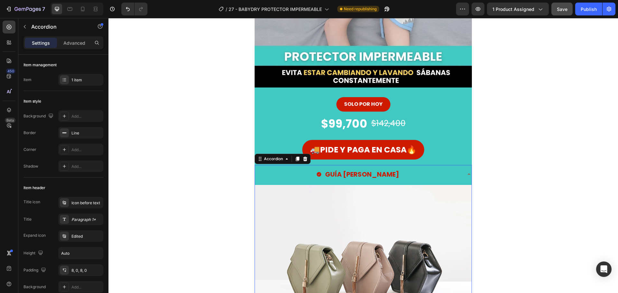
click at [418, 175] on div "GUÍA [PERSON_NAME]" at bounding box center [358, 175] width 206 height 14
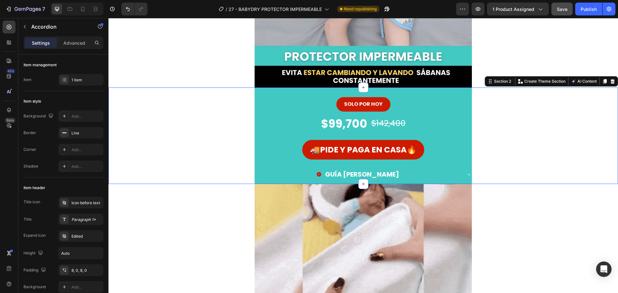
click at [530, 115] on div "SOLO POR HOY Button $99,700 Product Price Product Price $142,400 Product Price …" at bounding box center [362, 135] width 509 height 97
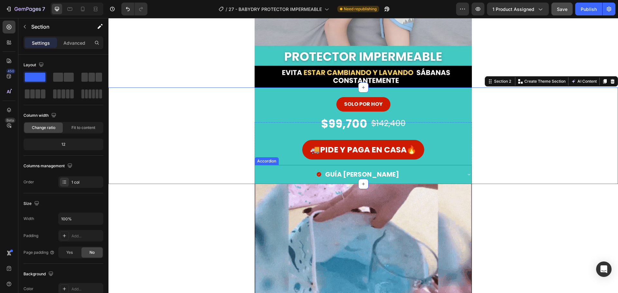
click at [466, 175] on icon at bounding box center [468, 174] width 5 height 5
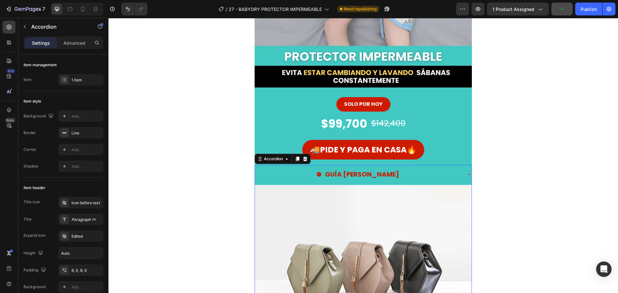
click at [457, 176] on div "GUÍA [PERSON_NAME]" at bounding box center [358, 175] width 206 height 14
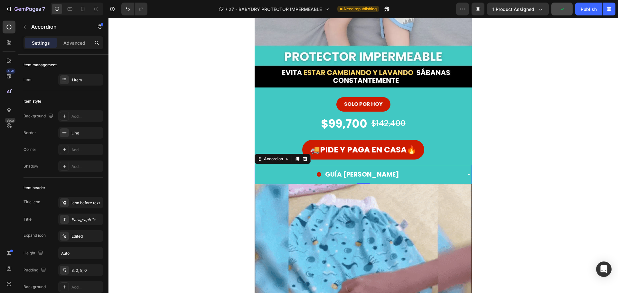
click at [448, 176] on div "GUÍA [PERSON_NAME]" at bounding box center [358, 175] width 206 height 14
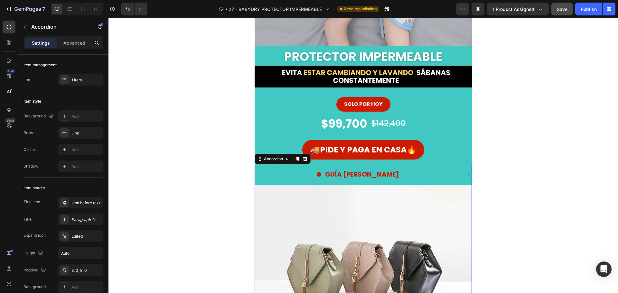
click at [448, 176] on div "GUÍA [PERSON_NAME]" at bounding box center [358, 175] width 206 height 14
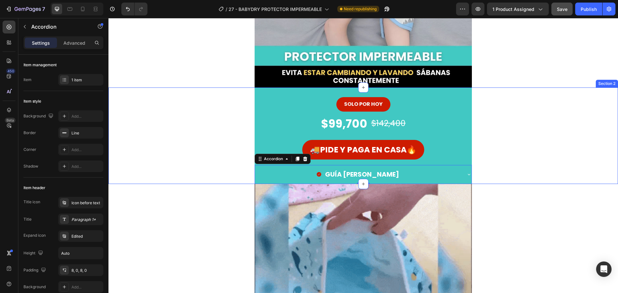
click at [230, 178] on div "SOLO POR HOY Button $99,700 Product Price Product Price $142,400 Product Price …" at bounding box center [362, 135] width 509 height 97
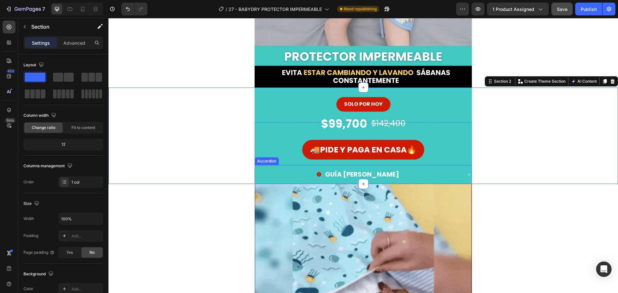
click at [400, 176] on div "GUÍA [PERSON_NAME]" at bounding box center [358, 175] width 206 height 14
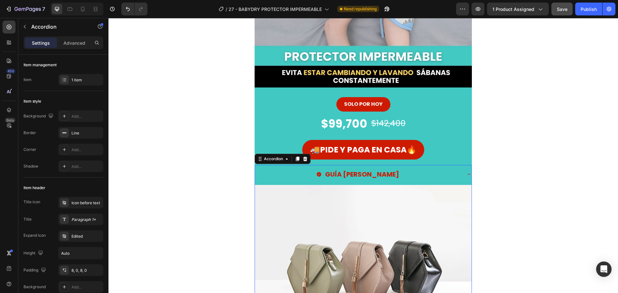
click at [395, 176] on div "GUÍA [PERSON_NAME]" at bounding box center [358, 175] width 206 height 14
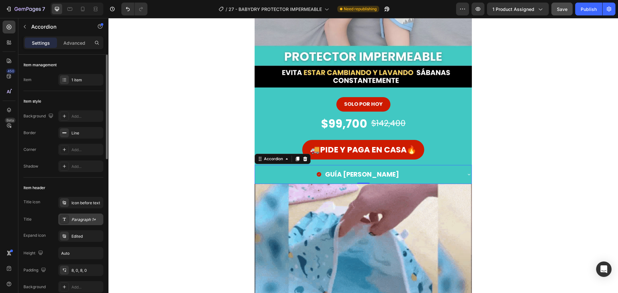
click at [81, 224] on div "Paragraph 1*" at bounding box center [80, 220] width 45 height 12
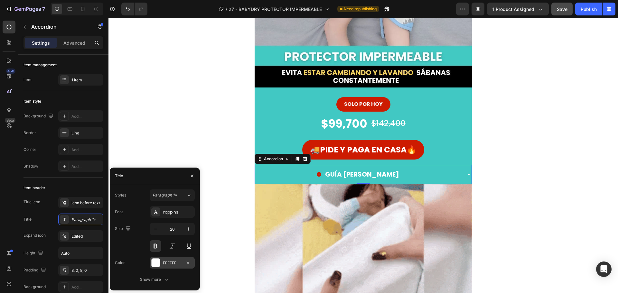
click at [155, 262] on div at bounding box center [156, 263] width 8 height 8
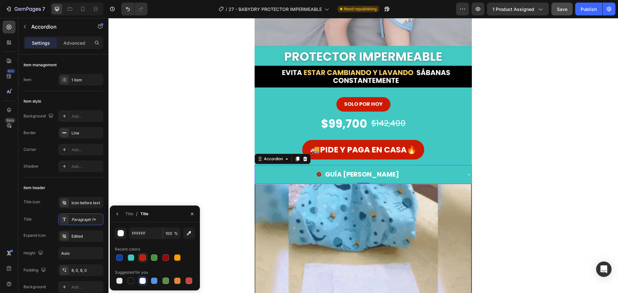
click at [140, 254] on div at bounding box center [143, 258] width 8 height 8
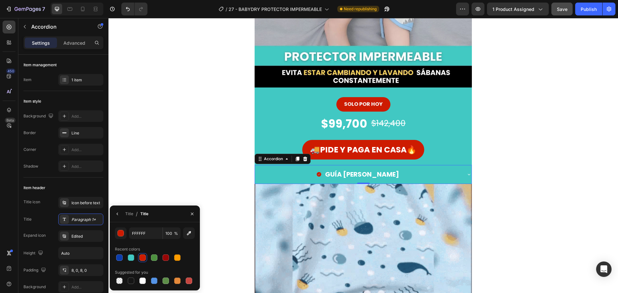
type input "CD1B01"
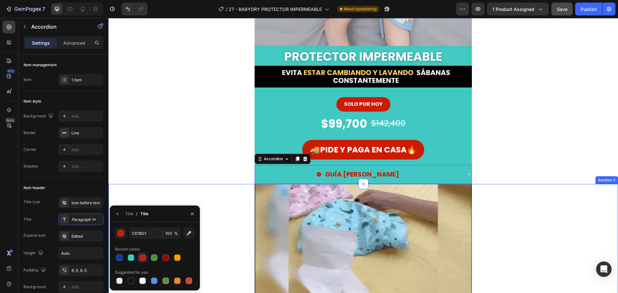
click at [185, 200] on div "Image Row" at bounding box center [362, 292] width 509 height 217
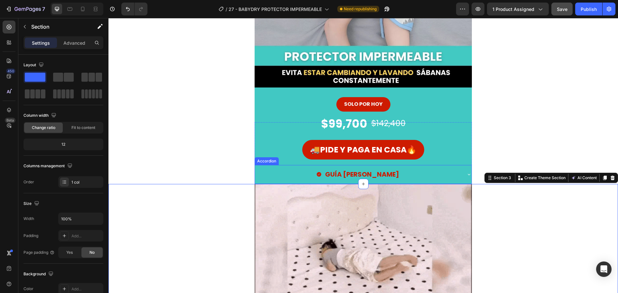
click at [433, 176] on div "GUÍA [PERSON_NAME]" at bounding box center [358, 175] width 206 height 14
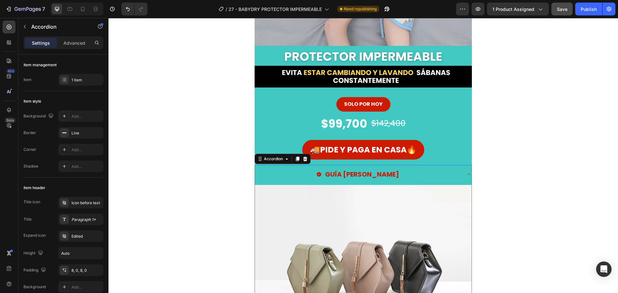
click at [432, 176] on div "GUÍA [PERSON_NAME]" at bounding box center [358, 175] width 206 height 14
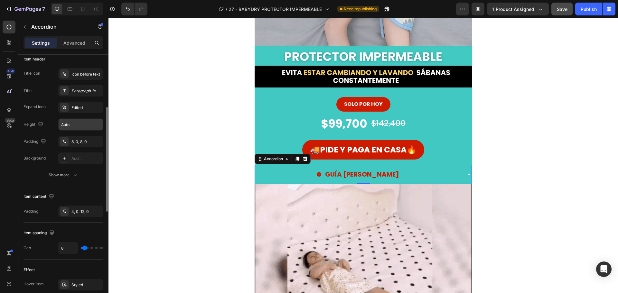
scroll to position [64, 0]
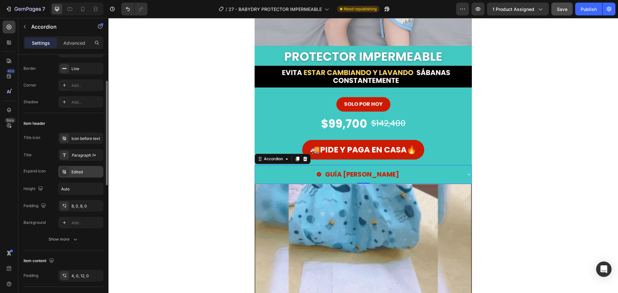
click at [89, 172] on div "Edited" at bounding box center [86, 172] width 30 height 6
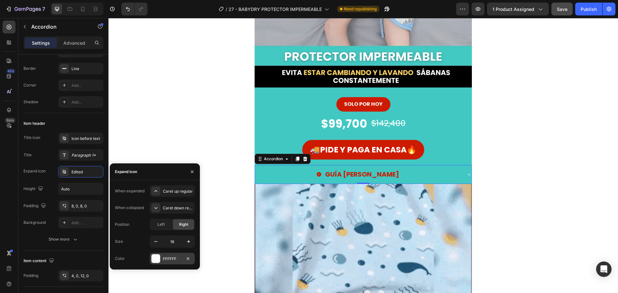
click at [160, 258] on div "FFFFFF" at bounding box center [172, 259] width 45 height 12
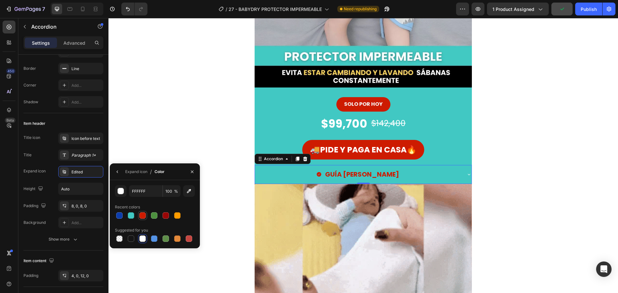
click at [145, 214] on div at bounding box center [142, 215] width 6 height 6
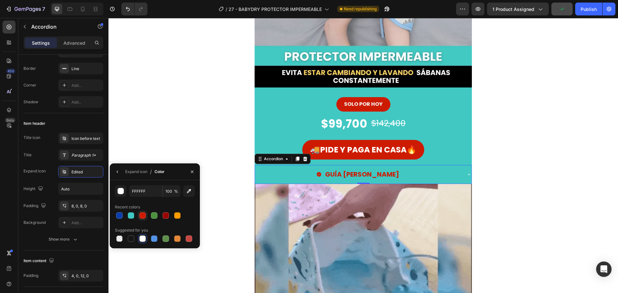
type input "CD1B01"
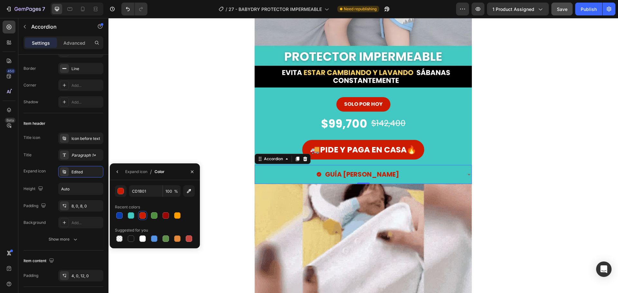
click at [434, 177] on div "GUÍA [PERSON_NAME]" at bounding box center [358, 175] width 206 height 14
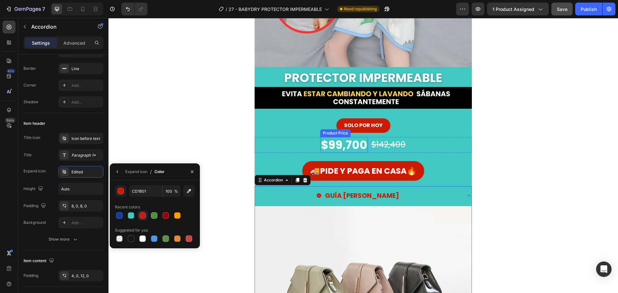
scroll to position [0, 0]
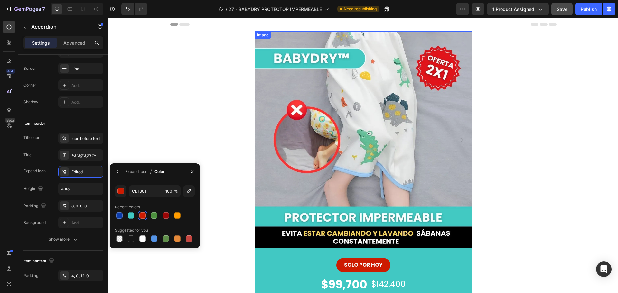
click at [324, 131] on img at bounding box center [362, 139] width 217 height 217
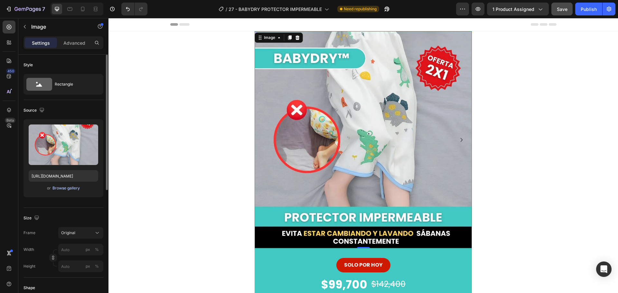
click at [66, 190] on div "Browse gallery" at bounding box center [65, 188] width 27 height 6
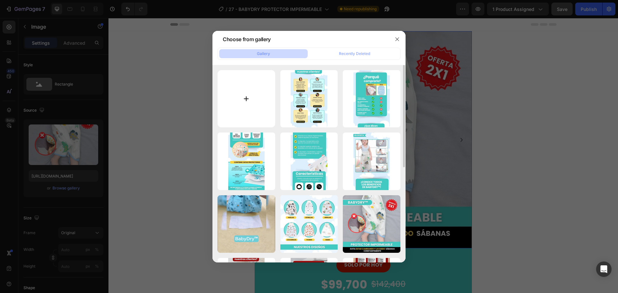
click at [243, 92] on input "file" at bounding box center [246, 99] width 58 height 58
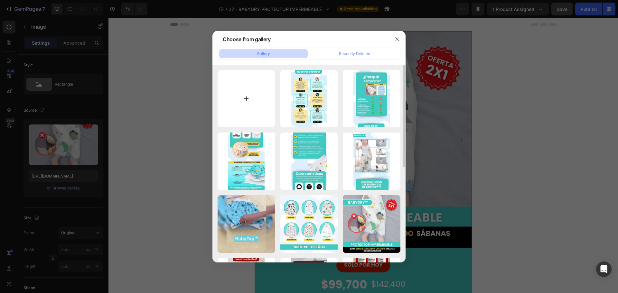
type input "C:\fakepath\1_1_11zon.webp"
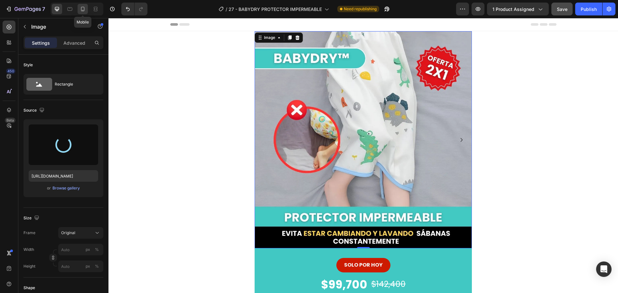
type input "[URL][DOMAIN_NAME]"
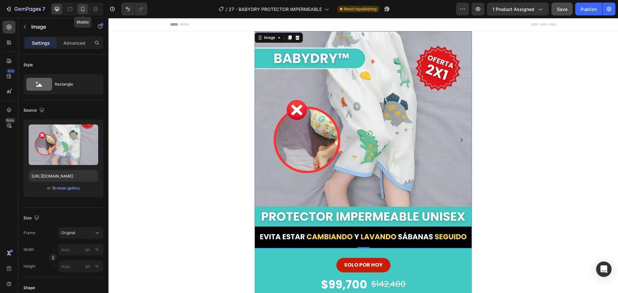
click at [82, 9] on icon at bounding box center [82, 9] width 6 height 6
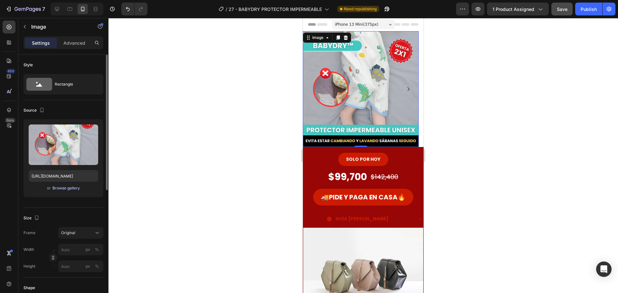
click at [59, 190] on div "Browse gallery" at bounding box center [65, 188] width 27 height 6
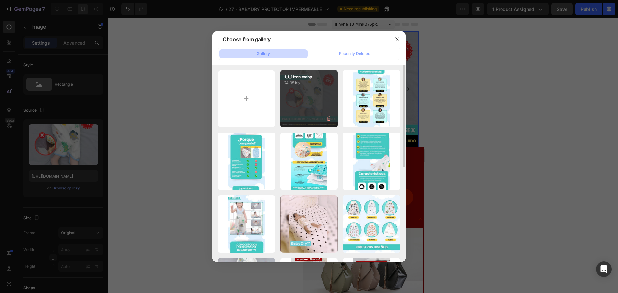
click at [314, 99] on div "1_1_11zon.webp 74.95 kb" at bounding box center [309, 99] width 58 height 58
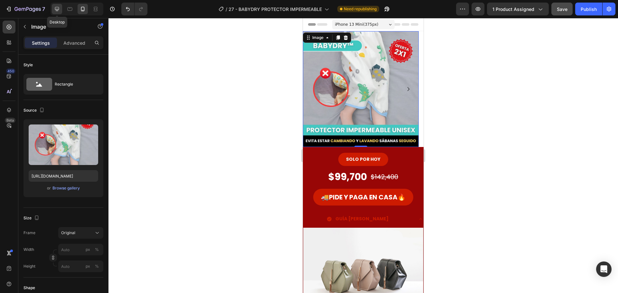
click at [55, 12] on div at bounding box center [57, 9] width 10 height 10
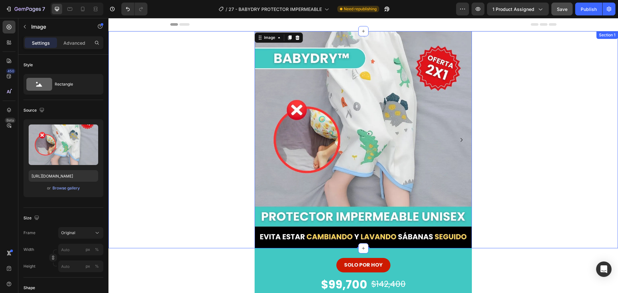
click at [199, 134] on div "Image 0 Image [GEOGRAPHIC_DATA] [GEOGRAPHIC_DATA]" at bounding box center [362, 139] width 509 height 217
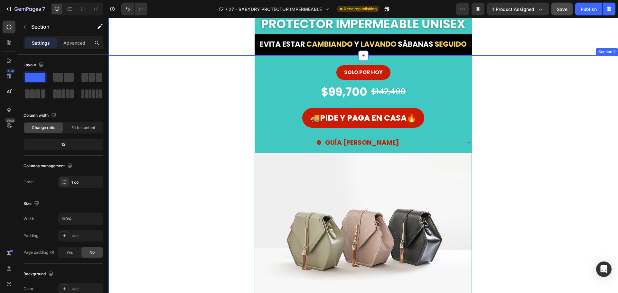
scroll to position [193, 0]
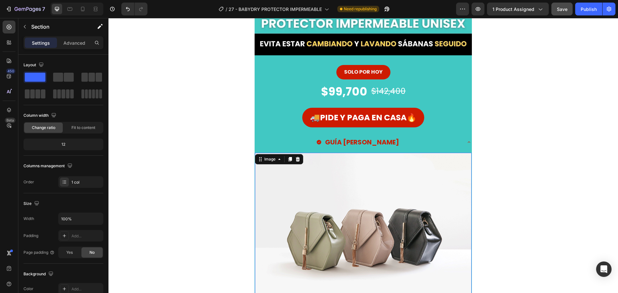
click at [323, 188] on img at bounding box center [363, 234] width 216 height 162
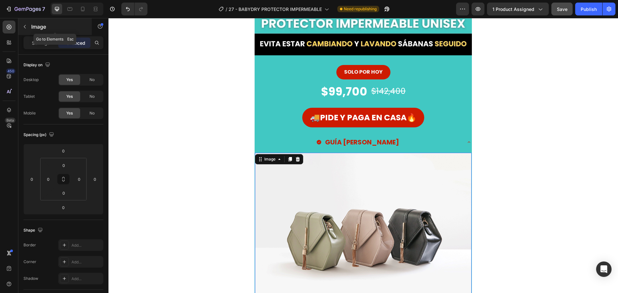
click at [27, 28] on icon "button" at bounding box center [24, 26] width 5 height 5
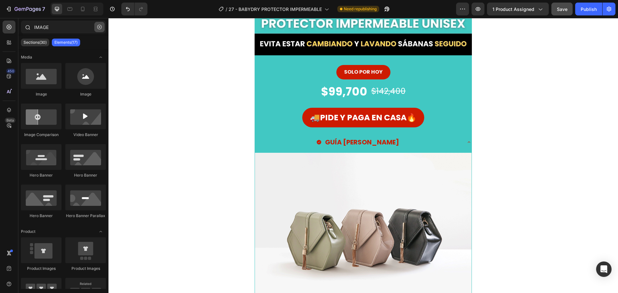
click at [98, 26] on icon "button" at bounding box center [99, 27] width 5 height 5
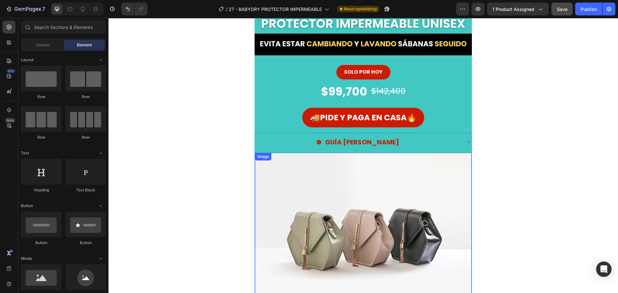
drag, startPoint x: 371, startPoint y: 226, endPoint x: 366, endPoint y: 224, distance: 5.0
click at [371, 226] on img at bounding box center [363, 234] width 216 height 162
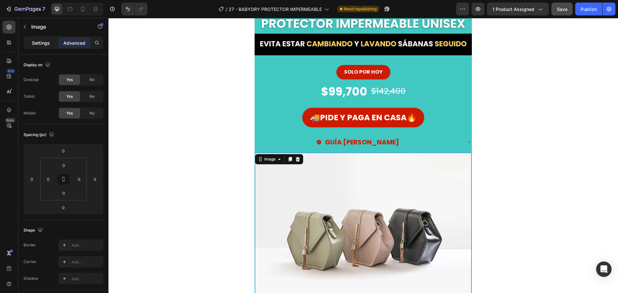
click at [50, 43] on div "Settings" at bounding box center [41, 43] width 32 height 10
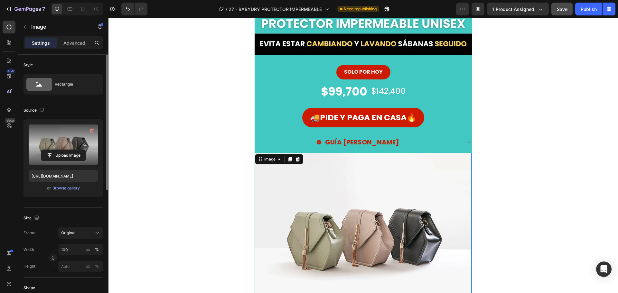
scroll to position [32, 0]
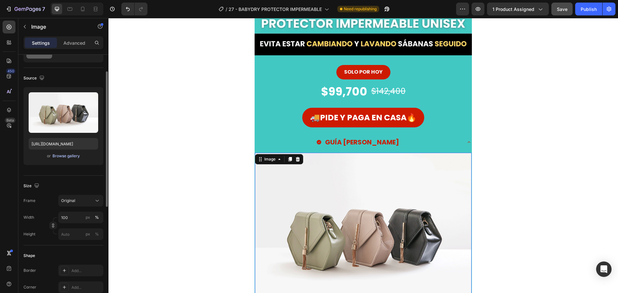
click at [68, 155] on div "Browse gallery" at bounding box center [65, 156] width 27 height 6
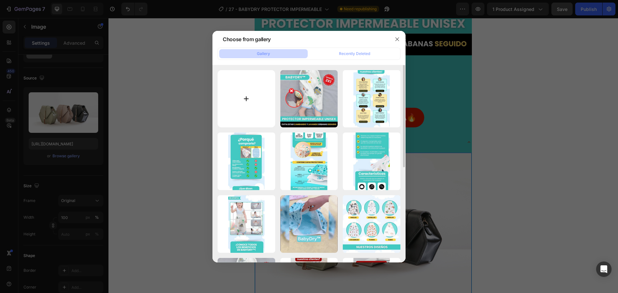
click at [234, 94] on input "file" at bounding box center [246, 99] width 58 height 58
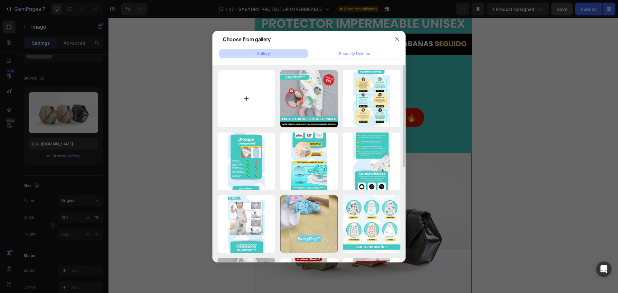
type input "C:\fakepath\2_2_11zon.webp"
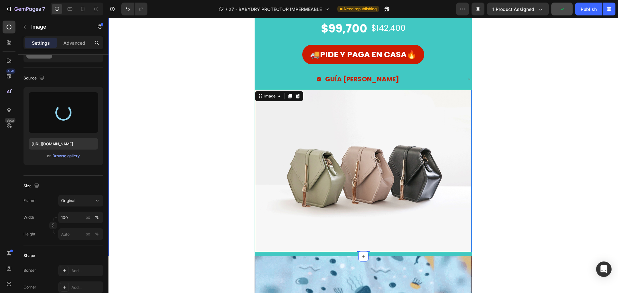
scroll to position [257, 0]
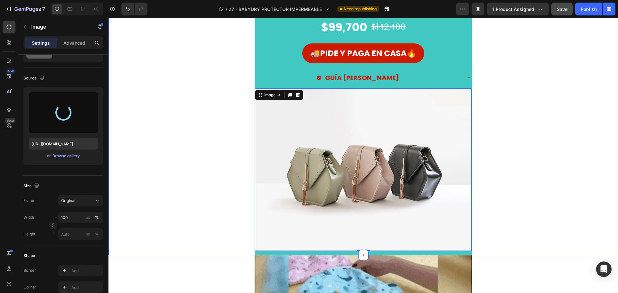
type input "[URL][DOMAIN_NAME]"
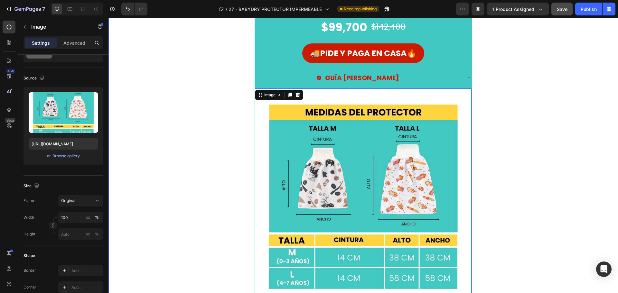
click at [509, 140] on div "SOLO POR HOY Button $99,700 Product Price Product Price $142,400 Product Price …" at bounding box center [362, 150] width 509 height 318
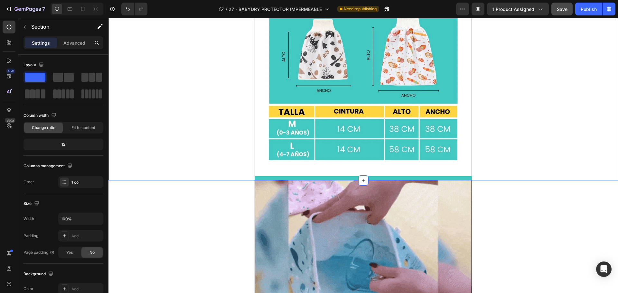
scroll to position [354, 0]
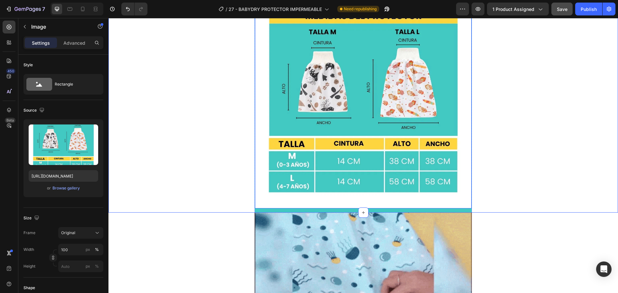
click at [310, 150] on img at bounding box center [363, 100] width 216 height 216
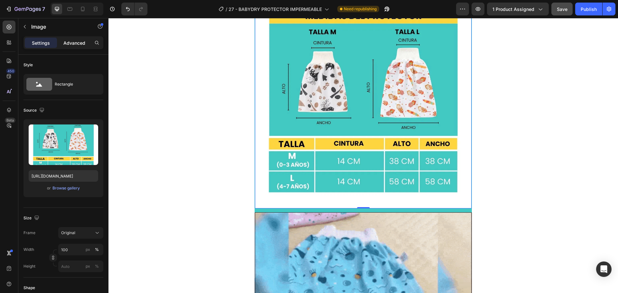
click at [80, 46] on div "Advanced" at bounding box center [74, 43] width 32 height 10
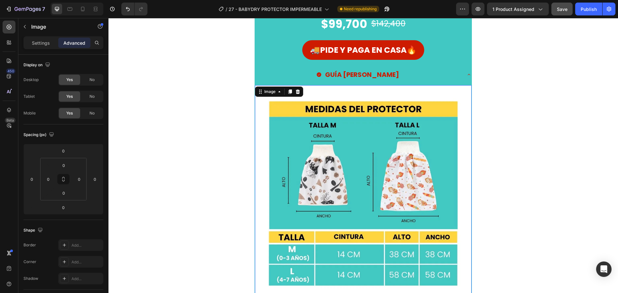
scroll to position [257, 0]
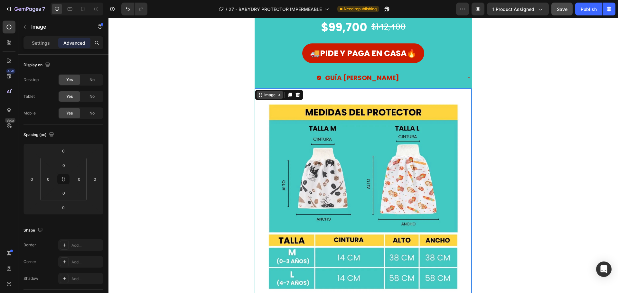
click at [269, 96] on div "Image" at bounding box center [270, 95] width 14 height 6
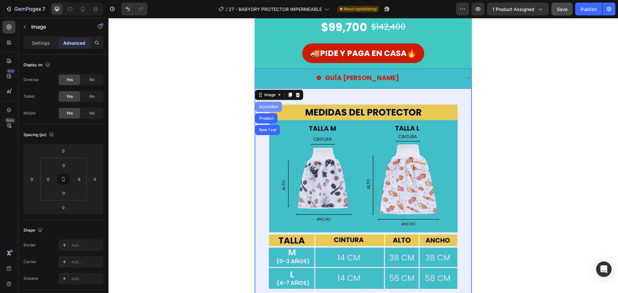
click at [266, 107] on div "Accordion" at bounding box center [269, 107] width 22 height 4
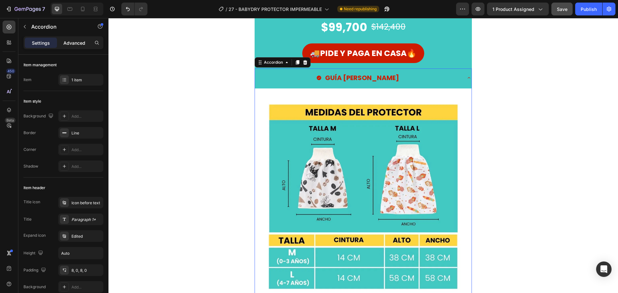
click at [68, 46] on p "Advanced" at bounding box center [74, 43] width 22 height 7
type input "100%"
type input "100"
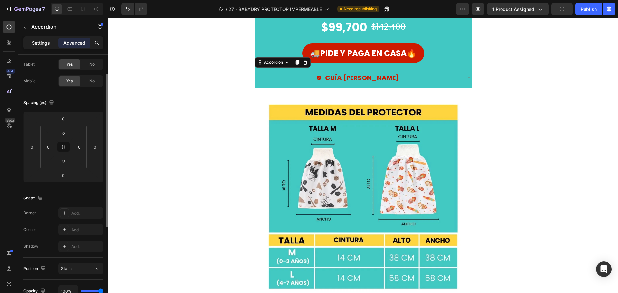
scroll to position [0, 0]
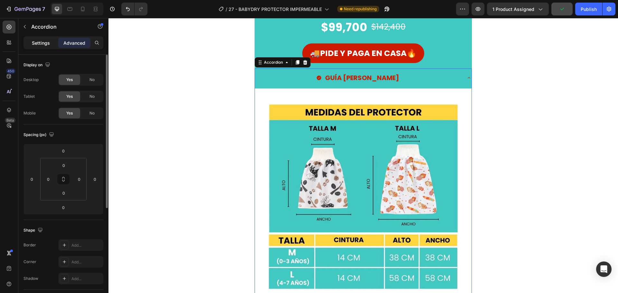
click at [48, 45] on p "Settings" at bounding box center [41, 43] width 18 height 7
type input "8"
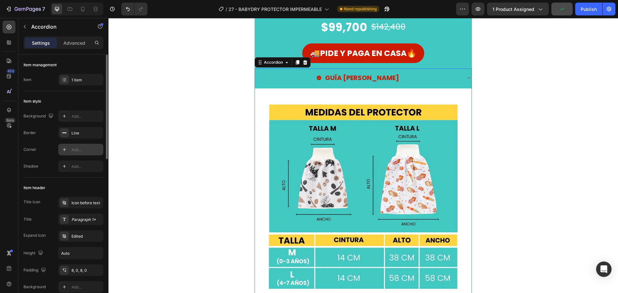
scroll to position [32, 0]
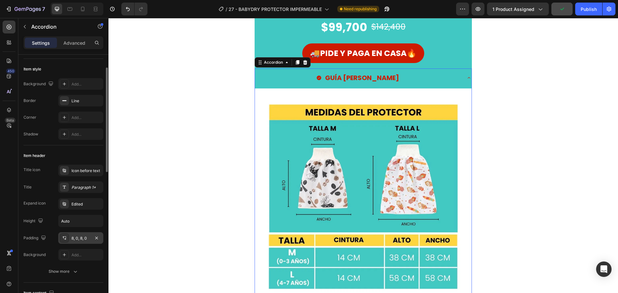
click at [91, 241] on div "8, 0, 8, 0" at bounding box center [80, 238] width 45 height 12
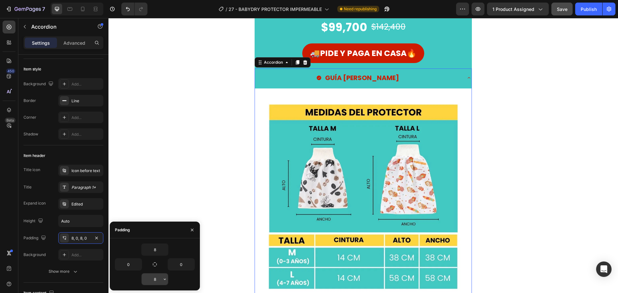
click at [157, 277] on input "8" at bounding box center [155, 279] width 26 height 12
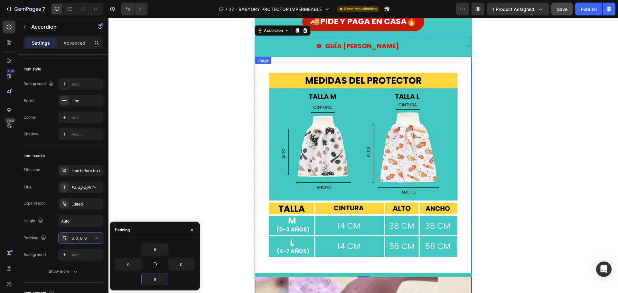
scroll to position [290, 0]
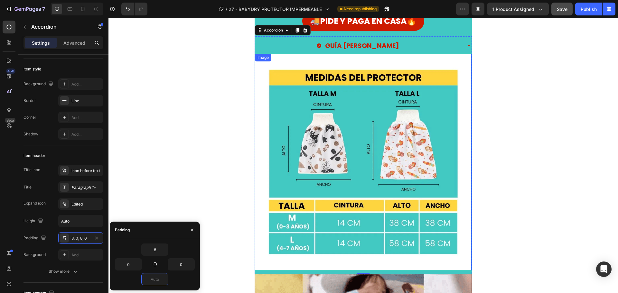
type input "8"
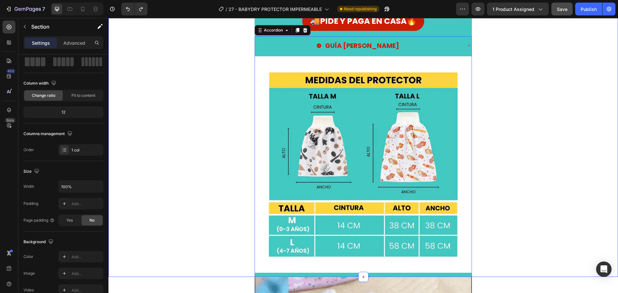
click at [198, 148] on div "SOLO POR HOY Button $99,700 Product Price Product Price $142,400 Product Price …" at bounding box center [362, 118] width 509 height 318
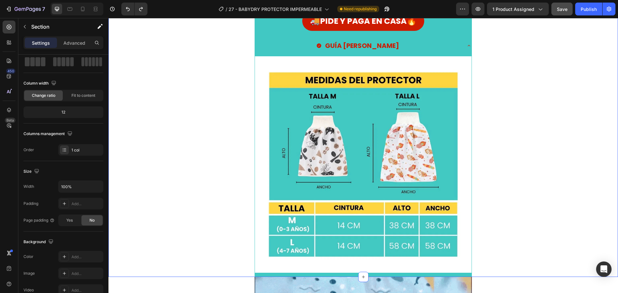
scroll to position [0, 0]
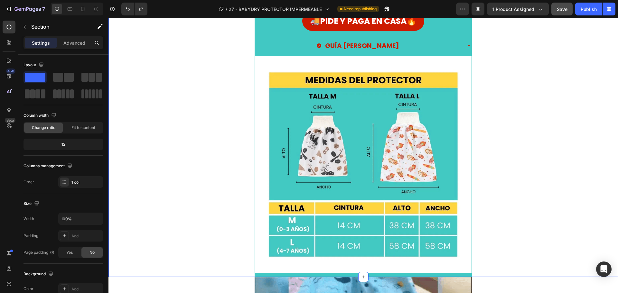
click at [278, 110] on img at bounding box center [363, 164] width 216 height 216
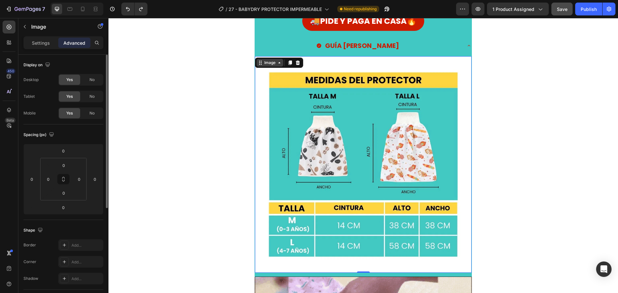
click at [259, 64] on icon at bounding box center [260, 62] width 5 height 5
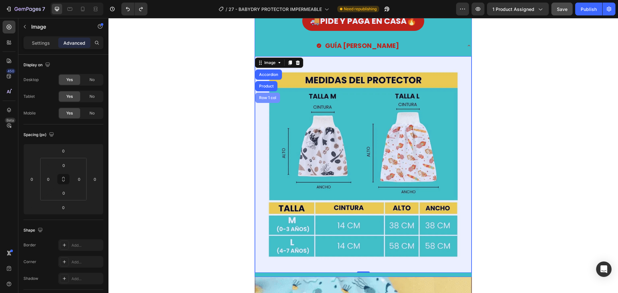
click at [273, 97] on div "Row 1 col" at bounding box center [268, 98] width 20 height 4
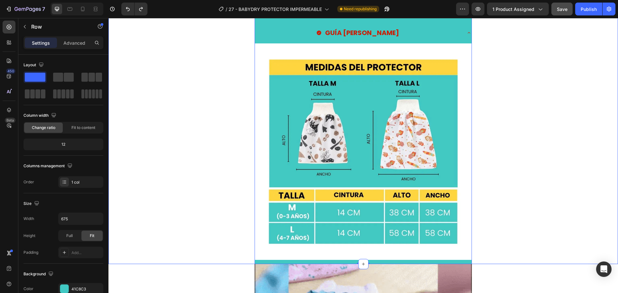
scroll to position [322, 0]
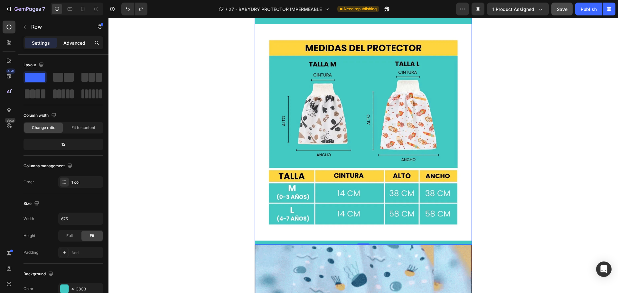
click at [72, 45] on p "Advanced" at bounding box center [74, 43] width 22 height 7
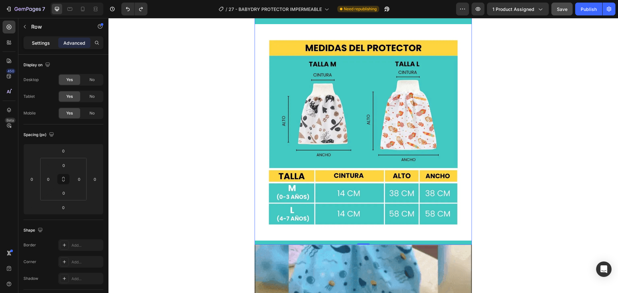
click at [51, 41] on div "Settings" at bounding box center [41, 43] width 32 height 10
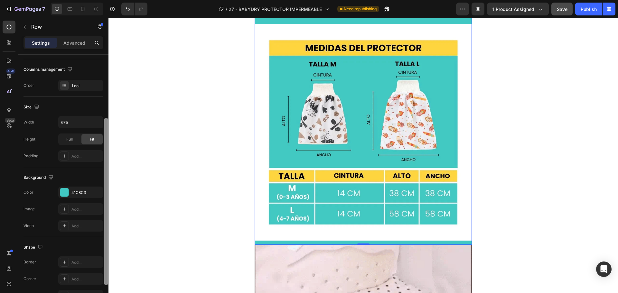
scroll to position [129, 0]
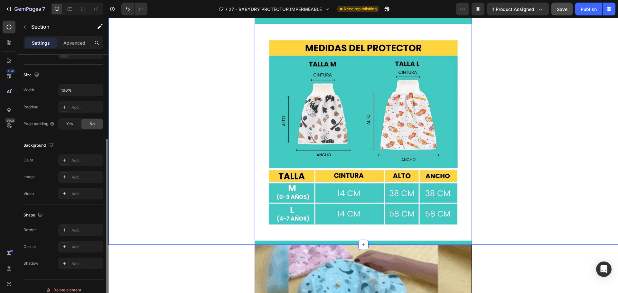
click at [218, 150] on div "SOLO POR HOY Button $99,700 Product Price Product Price $142,400 Product Price …" at bounding box center [362, 86] width 509 height 318
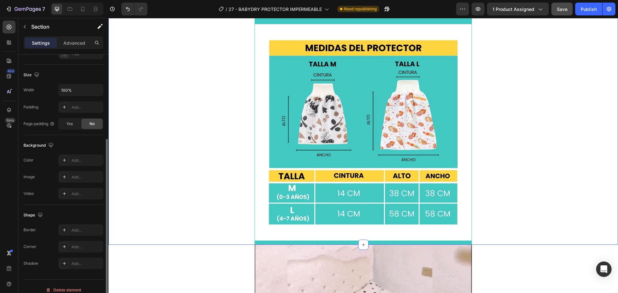
scroll to position [0, 0]
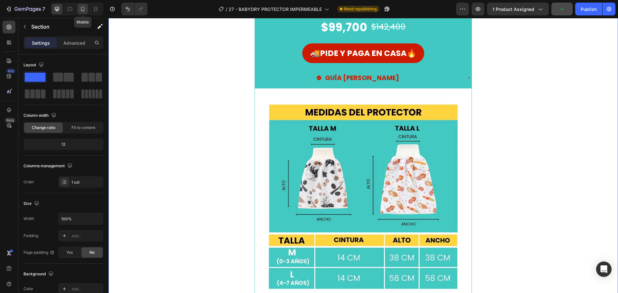
click at [84, 10] on icon at bounding box center [83, 9] width 4 height 5
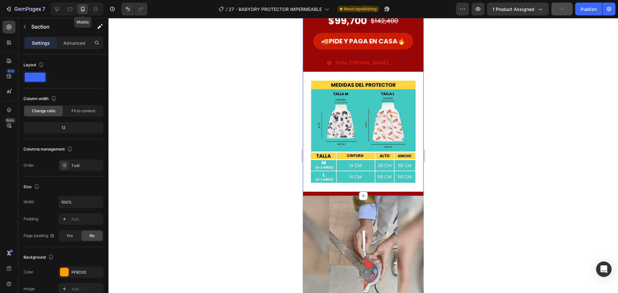
scroll to position [208, 0]
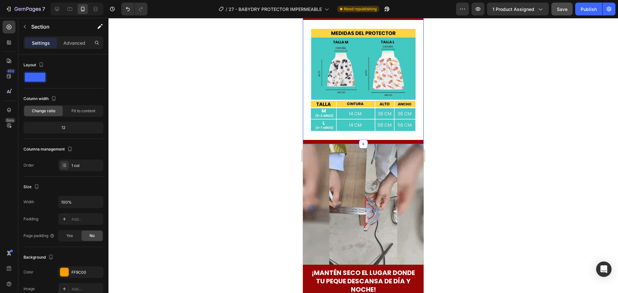
click at [264, 153] on div at bounding box center [362, 155] width 509 height 275
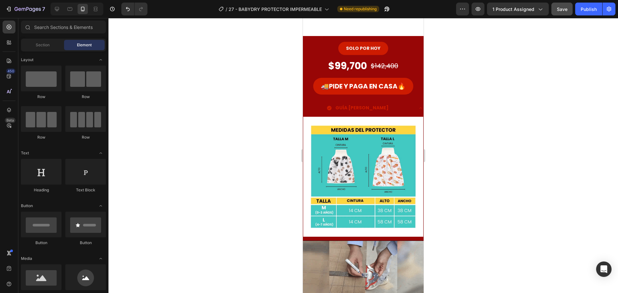
scroll to position [79, 0]
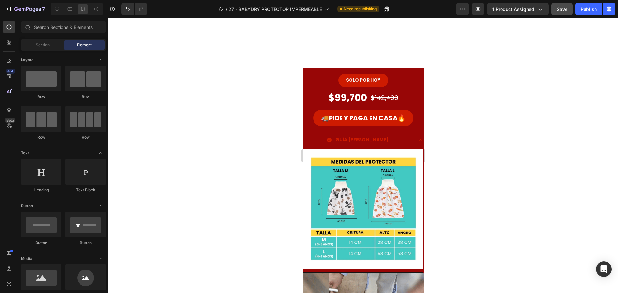
click at [260, 192] on div at bounding box center [362, 155] width 509 height 275
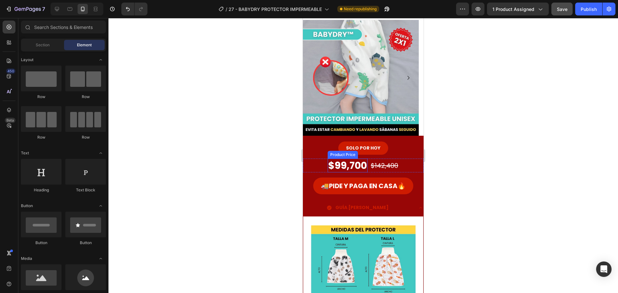
scroll to position [0, 0]
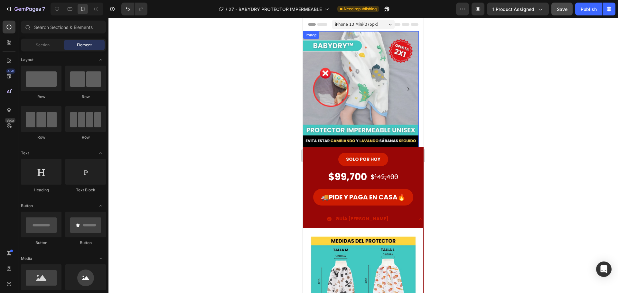
click at [328, 87] on img at bounding box center [361, 89] width 116 height 116
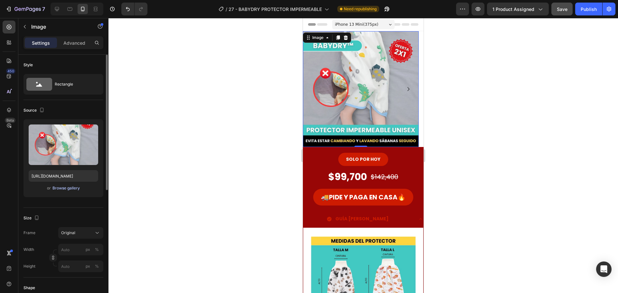
click at [67, 191] on div "Browse gallery" at bounding box center [65, 188] width 27 height 6
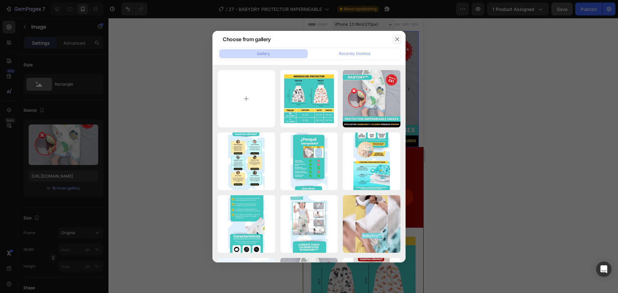
click at [395, 37] on icon "button" at bounding box center [396, 39] width 5 height 5
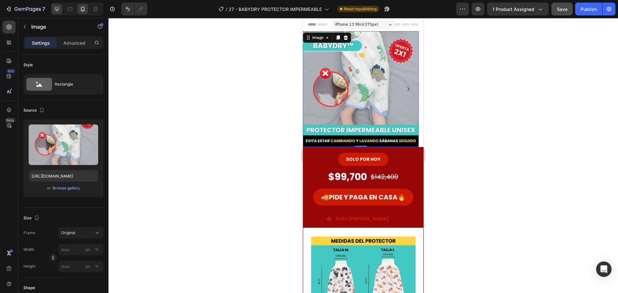
click at [55, 11] on icon at bounding box center [57, 9] width 6 height 6
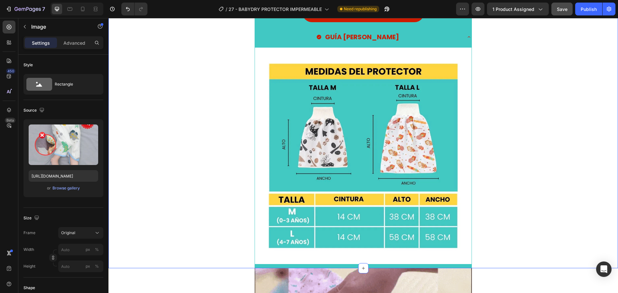
scroll to position [322, 0]
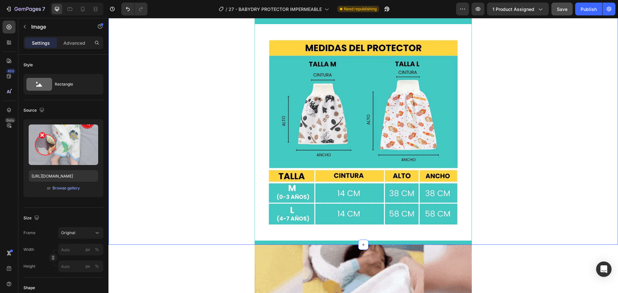
click at [203, 145] on div "SOLO POR HOY Button $99,700 Product Price Product Price $142,400 Product Price …" at bounding box center [362, 86] width 509 height 318
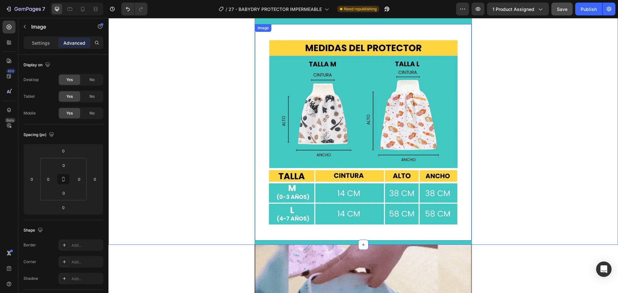
click at [295, 162] on img at bounding box center [363, 132] width 216 height 216
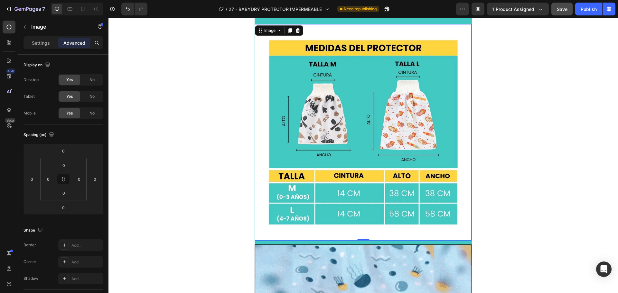
click at [263, 38] on img at bounding box center [363, 132] width 216 height 216
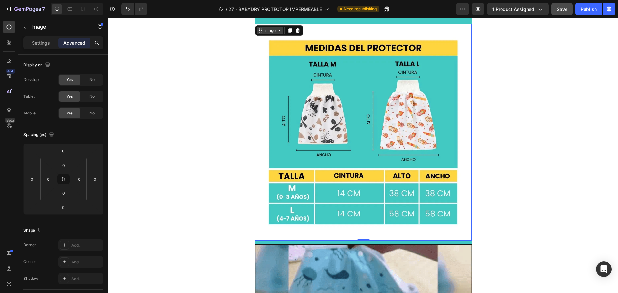
click at [265, 30] on div "Image" at bounding box center [270, 31] width 14 height 6
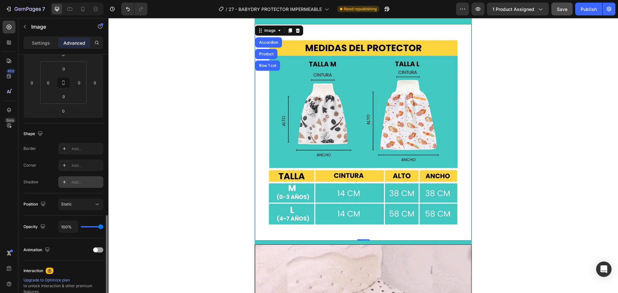
scroll to position [172, 0]
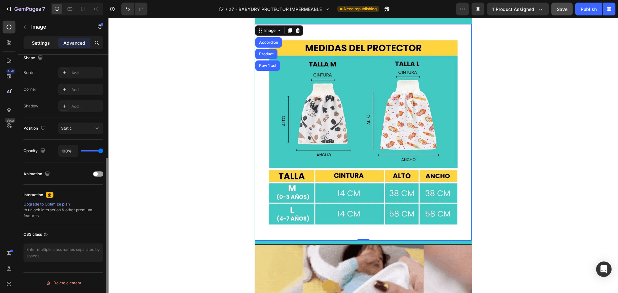
click at [44, 42] on p "Settings" at bounding box center [41, 43] width 18 height 7
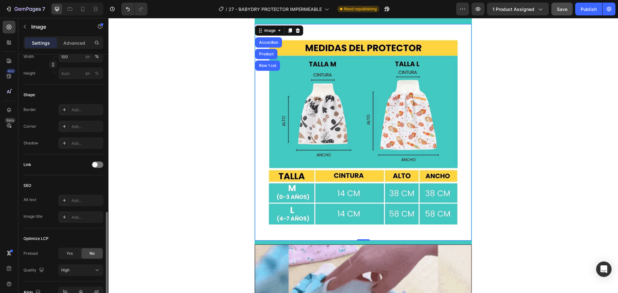
scroll to position [229, 0]
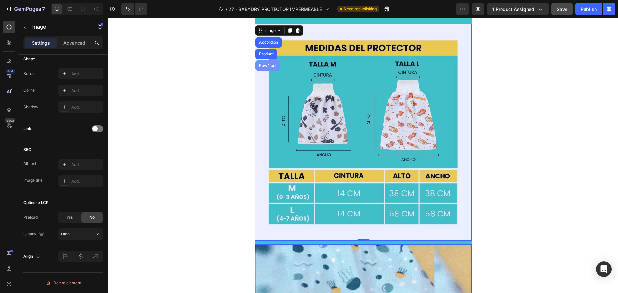
click at [261, 65] on div "Row 1 col" at bounding box center [268, 66] width 20 height 4
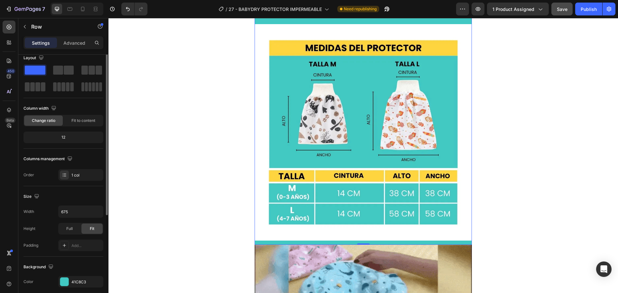
scroll to position [0, 0]
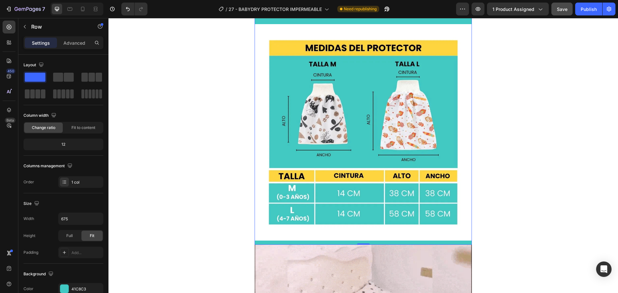
click at [75, 37] on div "Settings Advanced" at bounding box center [63, 42] width 80 height 13
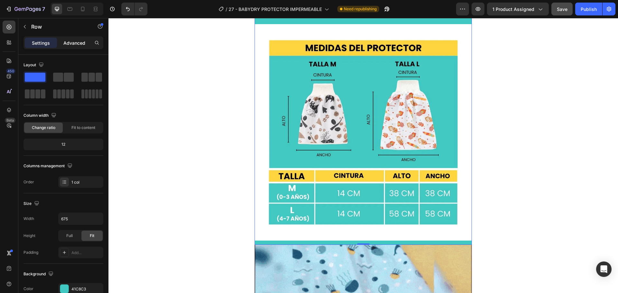
click at [75, 39] on div "Advanced" at bounding box center [74, 43] width 32 height 10
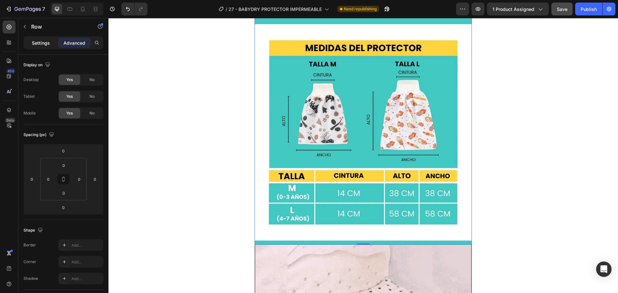
click at [48, 41] on p "Settings" at bounding box center [41, 43] width 18 height 7
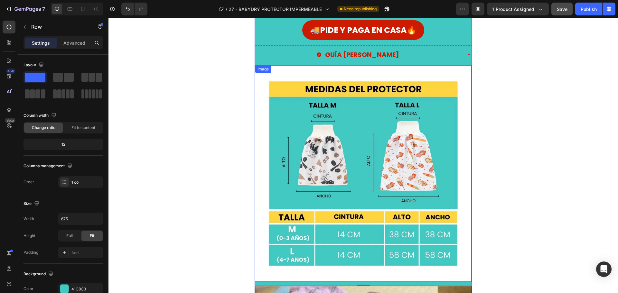
scroll to position [257, 0]
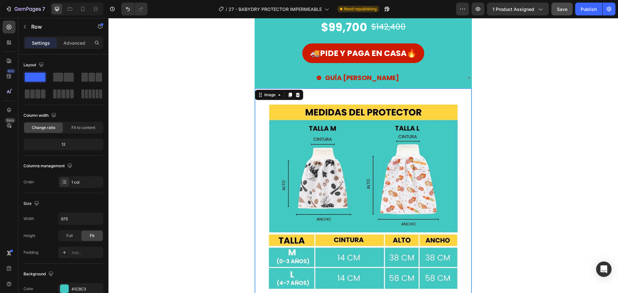
click at [316, 118] on img at bounding box center [363, 196] width 216 height 216
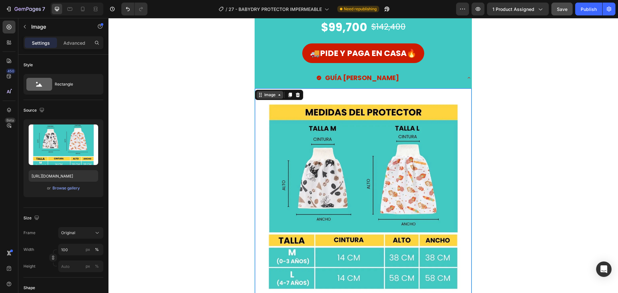
click at [278, 93] on icon at bounding box center [279, 94] width 5 height 5
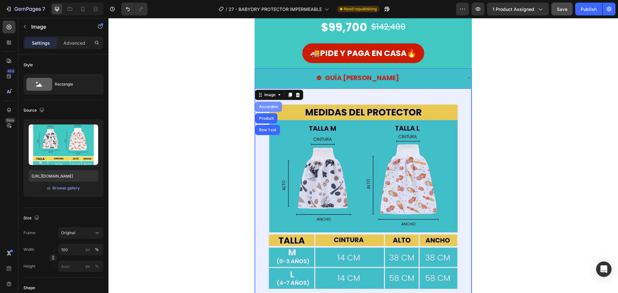
click at [271, 107] on div "Accordion" at bounding box center [269, 107] width 22 height 4
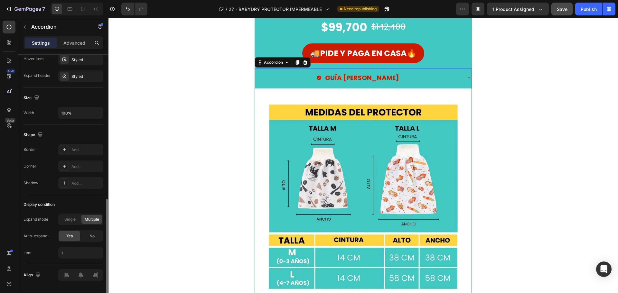
scroll to position [372, 0]
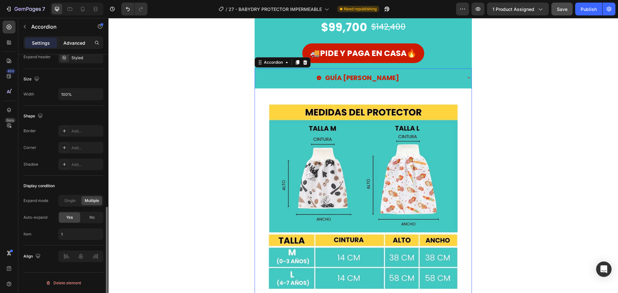
click at [71, 40] on p "Advanced" at bounding box center [74, 43] width 22 height 7
type input "100%"
type input "100"
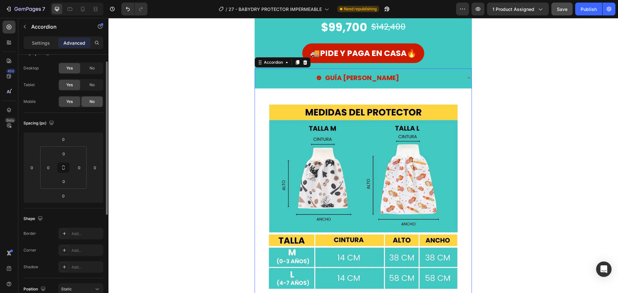
scroll to position [0, 0]
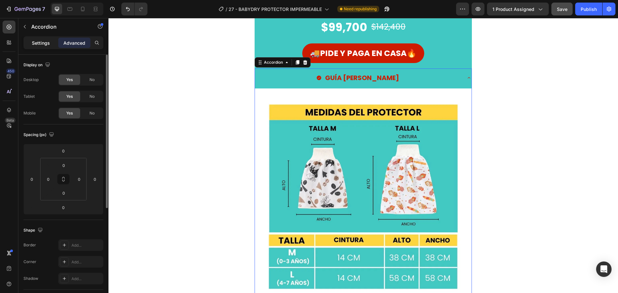
click at [42, 44] on p "Settings" at bounding box center [41, 43] width 18 height 7
type input "8"
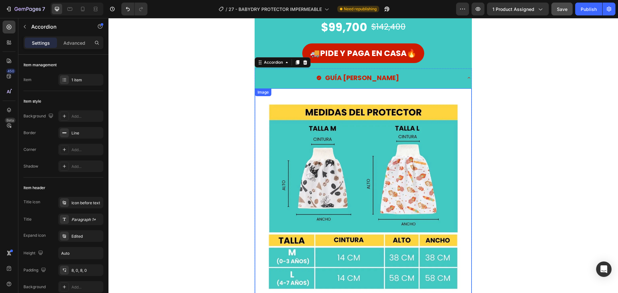
click at [281, 120] on img at bounding box center [363, 196] width 216 height 216
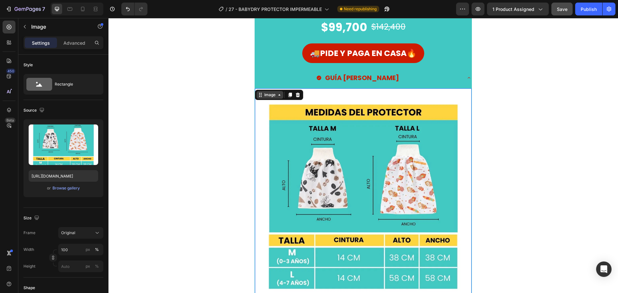
click at [265, 95] on div "Image" at bounding box center [270, 95] width 14 height 6
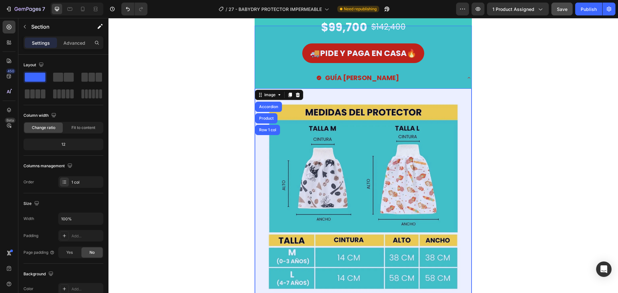
click at [220, 136] on div "SOLO POR HOY Button $99,700 Product Price Product Price $142,400 Product Price …" at bounding box center [362, 150] width 509 height 318
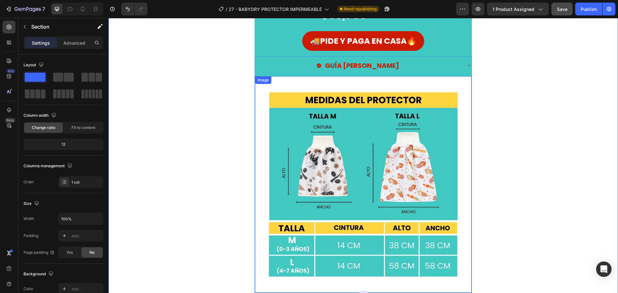
scroll to position [257, 0]
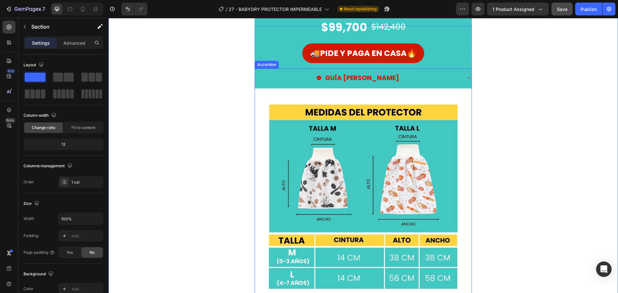
click at [441, 79] on div "GUÍA [PERSON_NAME]" at bounding box center [358, 78] width 206 height 14
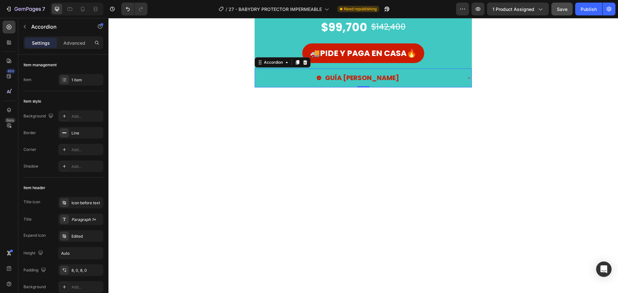
click at [441, 78] on div "GUÍA [PERSON_NAME]" at bounding box center [358, 78] width 206 height 14
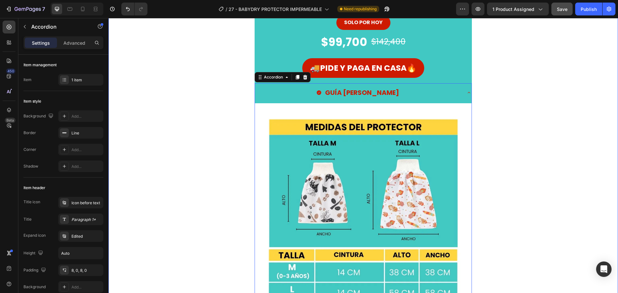
scroll to position [225, 0]
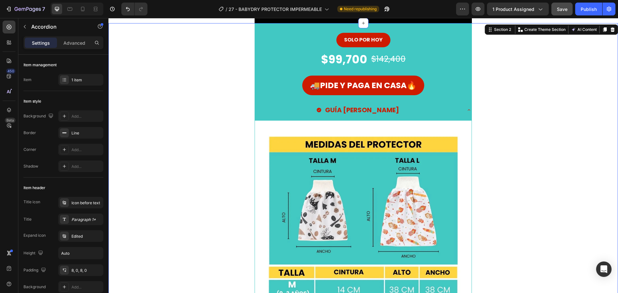
click at [194, 179] on div "SOLO POR HOY Button $99,700 Product Price Product Price $142,400 Product Price …" at bounding box center [362, 182] width 509 height 318
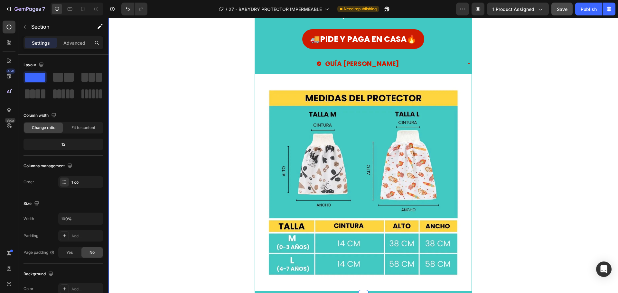
scroll to position [257, 0]
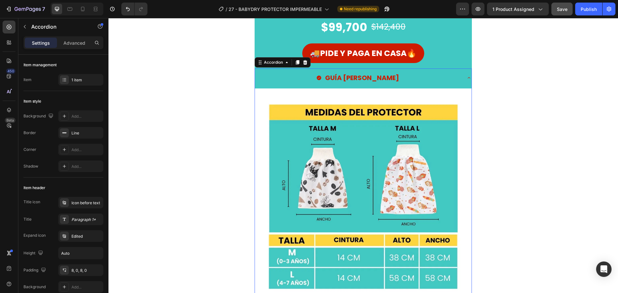
click at [411, 78] on div "GUÍA [PERSON_NAME]" at bounding box center [358, 78] width 206 height 14
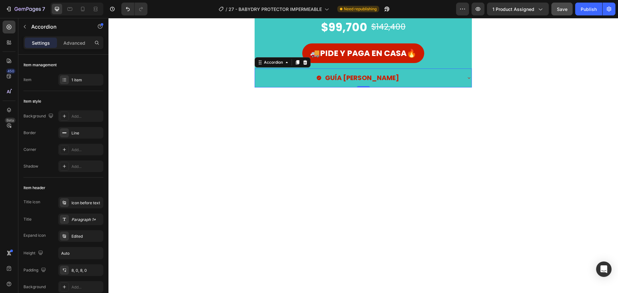
click at [175, 105] on div at bounding box center [362, 195] width 509 height 217
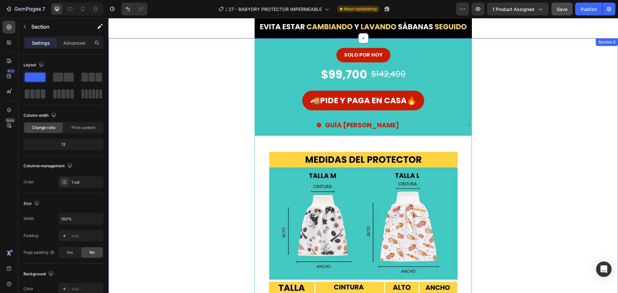
scroll to position [193, 0]
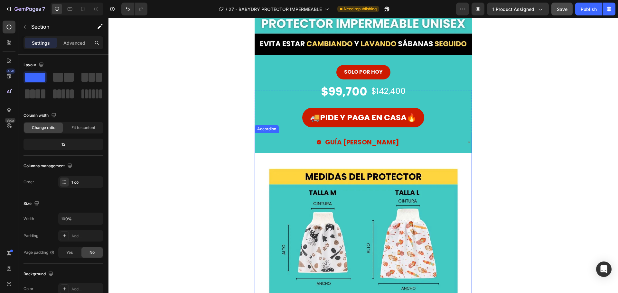
click at [431, 144] on div "GUÍA [PERSON_NAME]" at bounding box center [358, 142] width 206 height 14
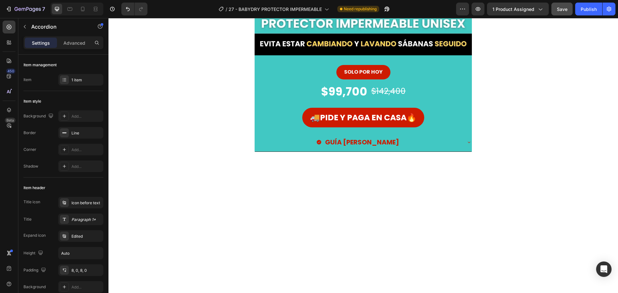
click at [235, 168] on div at bounding box center [362, 260] width 509 height 217
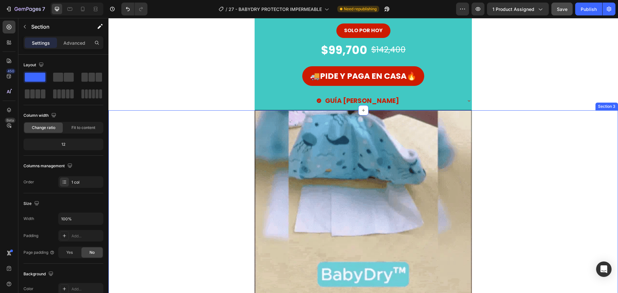
scroll to position [225, 0]
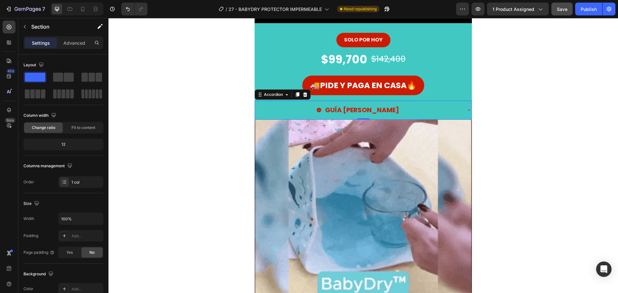
click at [455, 110] on div "GUÍA [PERSON_NAME]" at bounding box center [358, 110] width 206 height 14
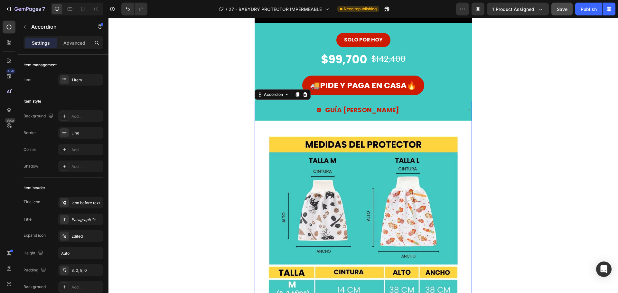
click at [455, 110] on div "GUÍA [PERSON_NAME]" at bounding box center [358, 110] width 206 height 14
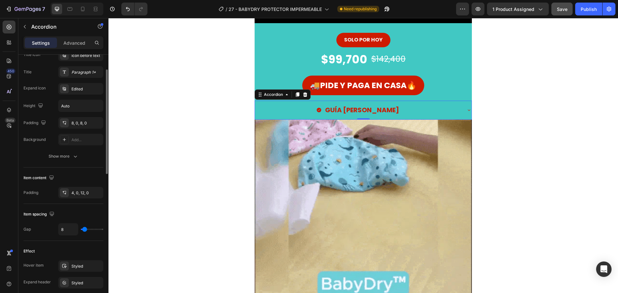
scroll to position [83, 0]
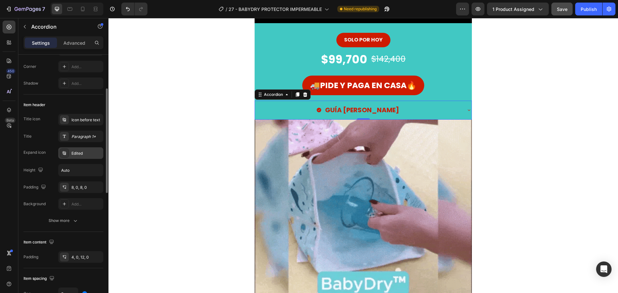
click at [82, 151] on div "Edited" at bounding box center [86, 154] width 30 height 6
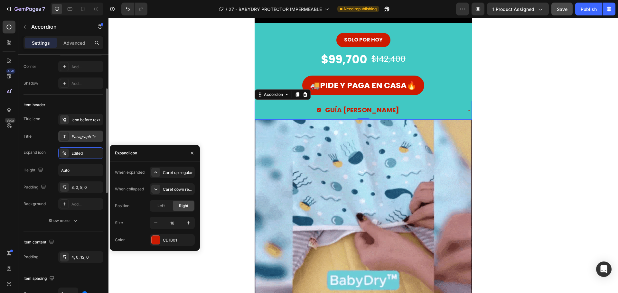
click at [80, 136] on div "Paragraph 1*" at bounding box center [86, 137] width 30 height 6
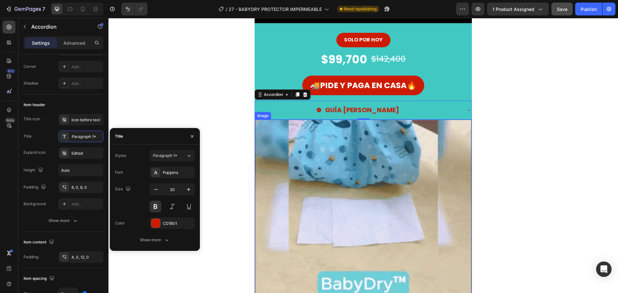
scroll to position [193, 0]
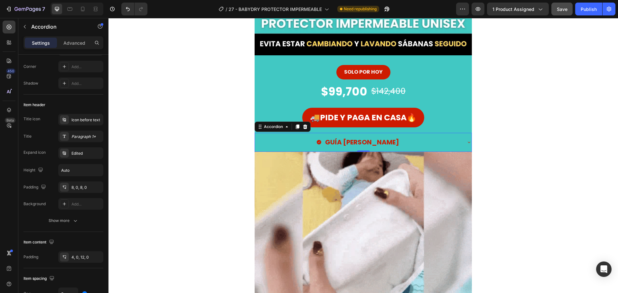
click at [389, 140] on div "GUÍA [PERSON_NAME]" at bounding box center [358, 142] width 206 height 14
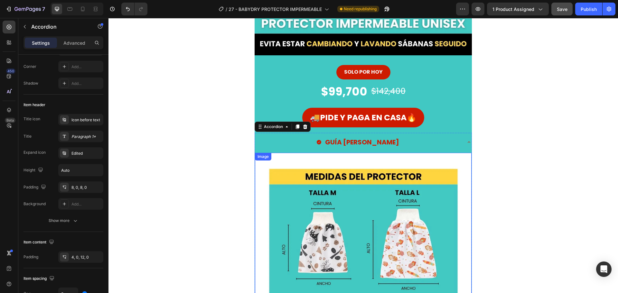
click at [368, 175] on img at bounding box center [363, 261] width 216 height 216
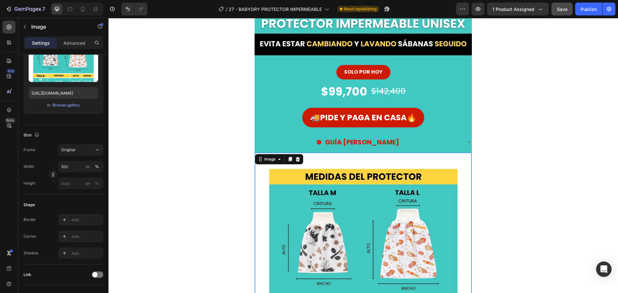
scroll to position [0, 0]
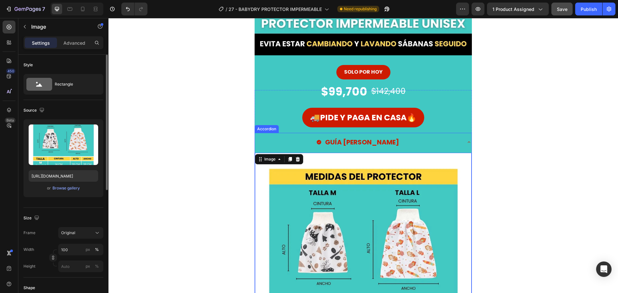
click at [413, 142] on div "GUÍA [PERSON_NAME]" at bounding box center [358, 142] width 206 height 14
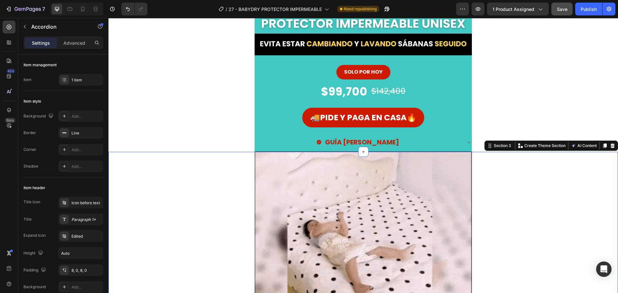
click at [215, 166] on div "Image Row" at bounding box center [362, 260] width 509 height 217
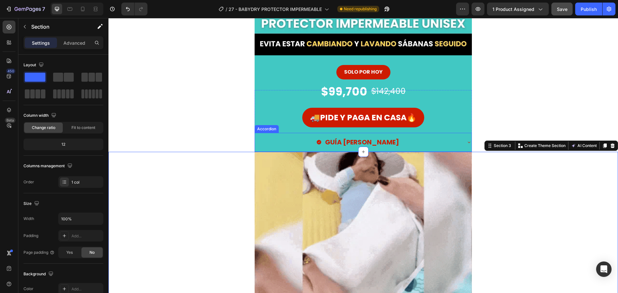
click at [463, 141] on div "GUÍA [PERSON_NAME]" at bounding box center [363, 142] width 216 height 19
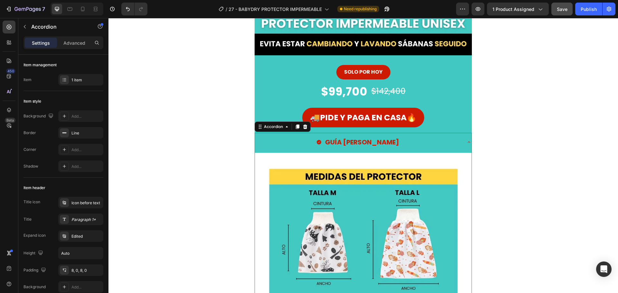
click at [463, 141] on div "GUÍA [PERSON_NAME]" at bounding box center [363, 142] width 216 height 19
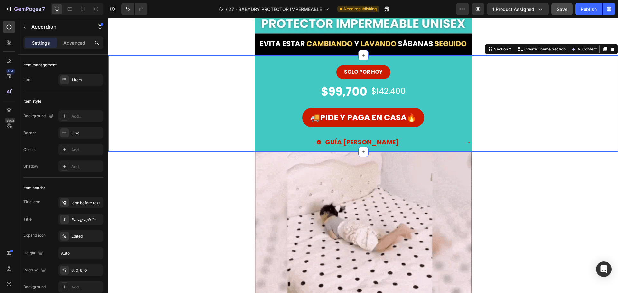
click at [545, 121] on div "SOLO POR HOY Button $99,700 Product Price Product Price $142,400 Product Price …" at bounding box center [362, 103] width 509 height 97
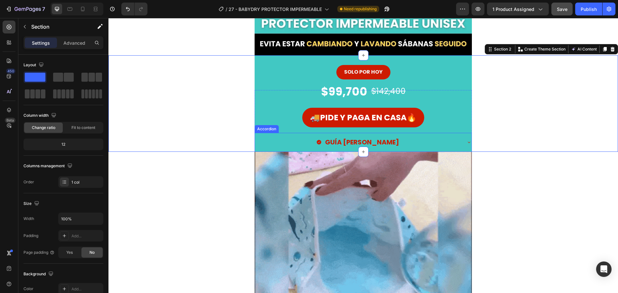
click at [294, 142] on div "GUÍA [PERSON_NAME]" at bounding box center [358, 142] width 206 height 14
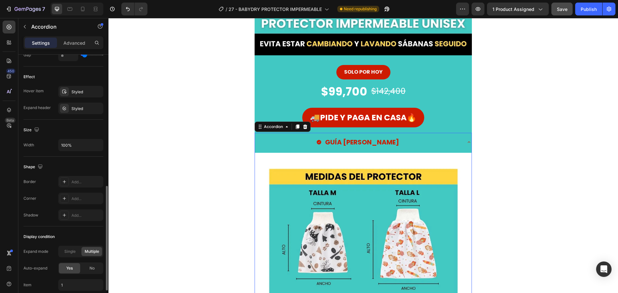
scroll to position [372, 0]
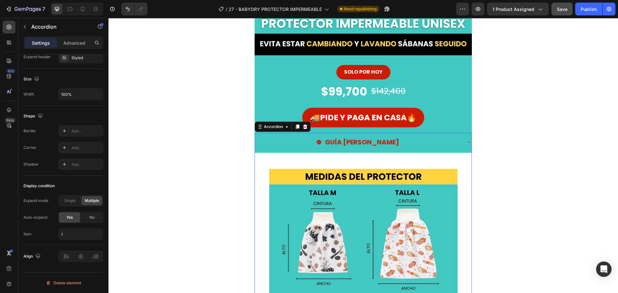
click at [579, 16] on div "7 Version history / 27 - BABYDRY PROTECTOR IMPERMEABLE Need republishing Previe…" at bounding box center [309, 9] width 618 height 18
click at [565, 14] on button "Save" at bounding box center [561, 9] width 21 height 13
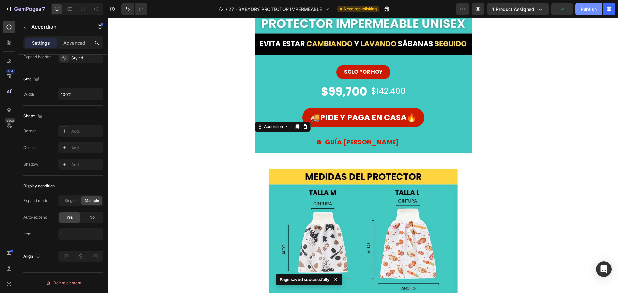
click at [579, 15] on button "Publish" at bounding box center [588, 9] width 27 height 13
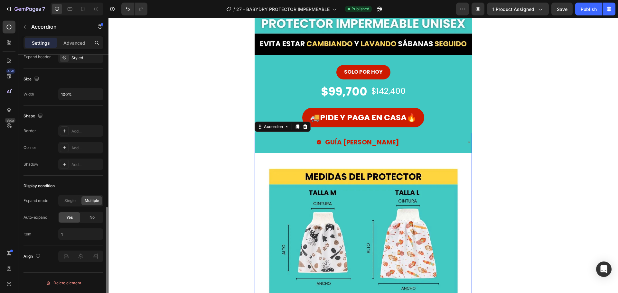
click at [93, 217] on span "No" at bounding box center [91, 218] width 5 height 6
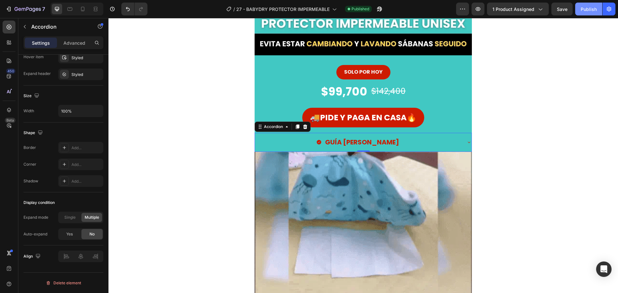
click at [586, 10] on div "Publish" at bounding box center [588, 9] width 16 height 7
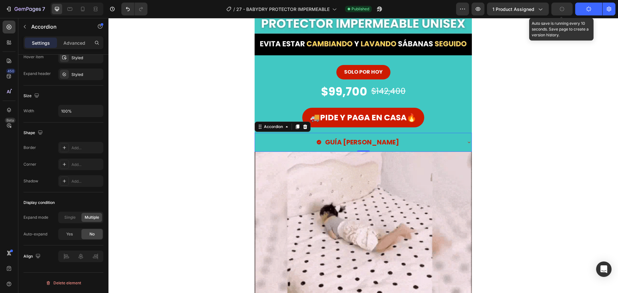
click at [570, 9] on button "button" at bounding box center [561, 9] width 21 height 13
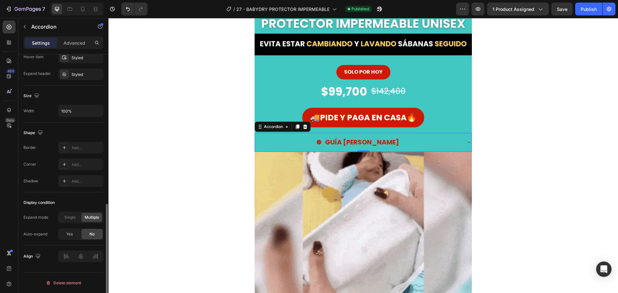
scroll to position [291, 0]
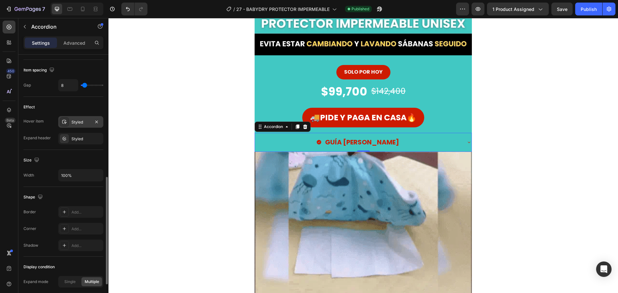
click at [78, 124] on div "Styled" at bounding box center [80, 122] width 19 height 6
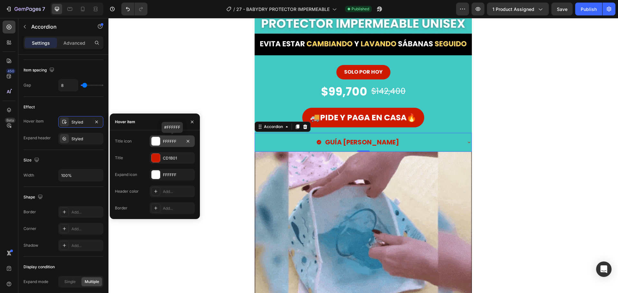
click at [158, 142] on div at bounding box center [156, 141] width 8 height 8
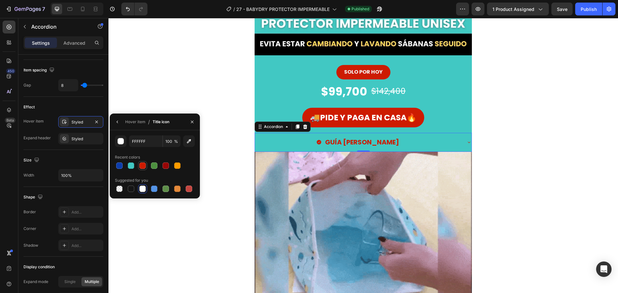
click at [143, 165] on div at bounding box center [142, 165] width 6 height 6
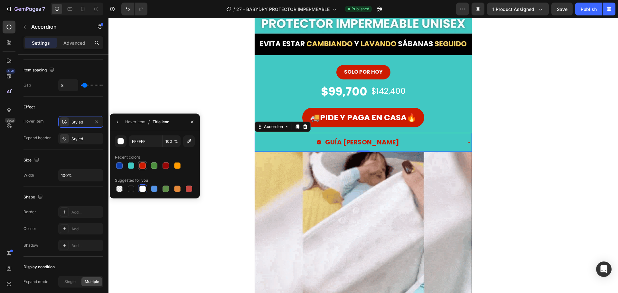
type input "CD1B01"
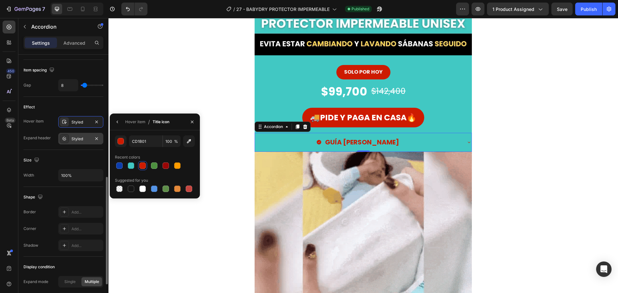
click at [83, 134] on div "Styled" at bounding box center [80, 139] width 45 height 12
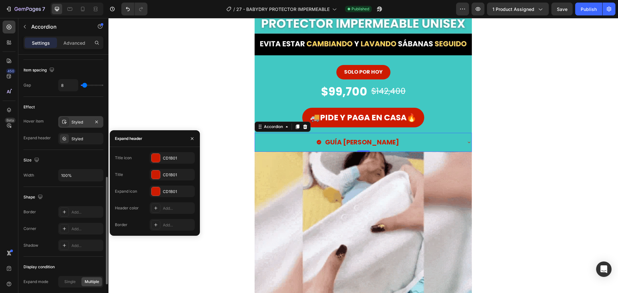
click at [80, 125] on div "Styled" at bounding box center [80, 122] width 19 height 6
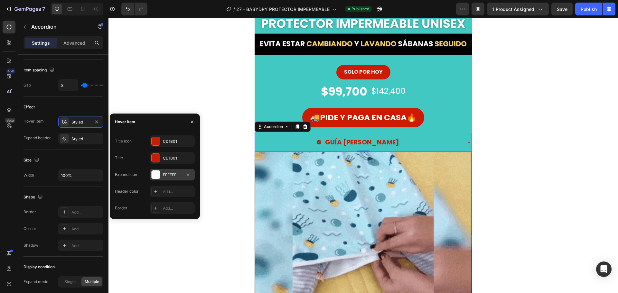
click at [153, 174] on div at bounding box center [156, 174] width 8 height 8
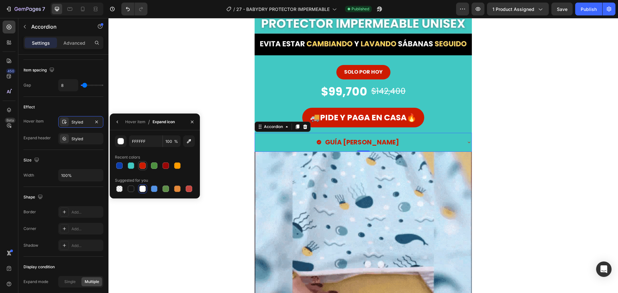
click at [140, 164] on div at bounding box center [142, 165] width 6 height 6
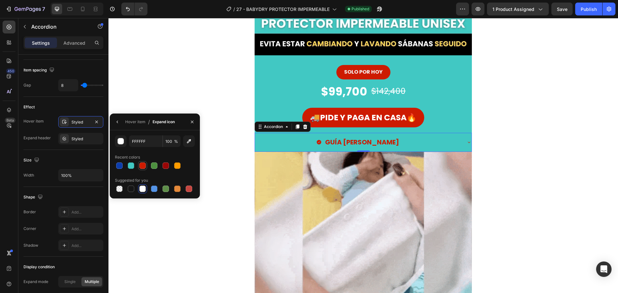
type input "CD1B01"
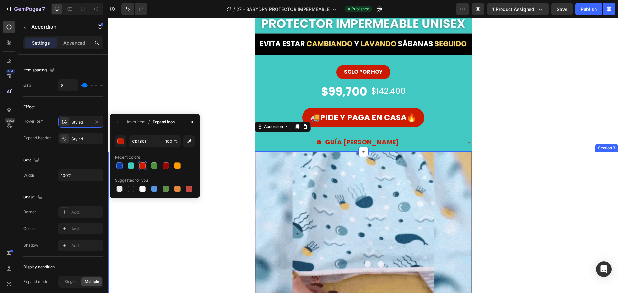
click at [215, 203] on div "Image Row" at bounding box center [362, 260] width 509 height 217
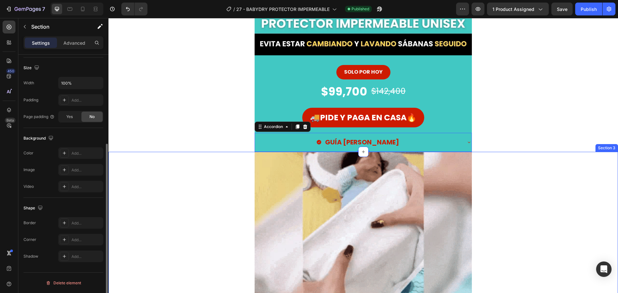
scroll to position [0, 0]
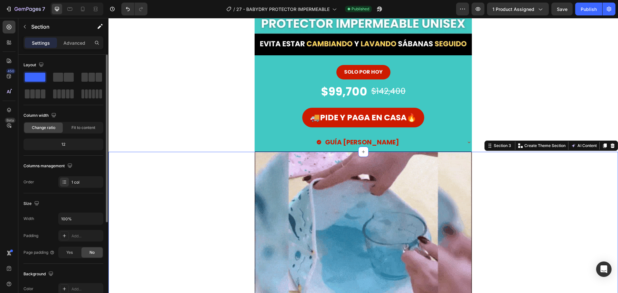
click at [203, 208] on div "Image Row" at bounding box center [362, 260] width 509 height 217
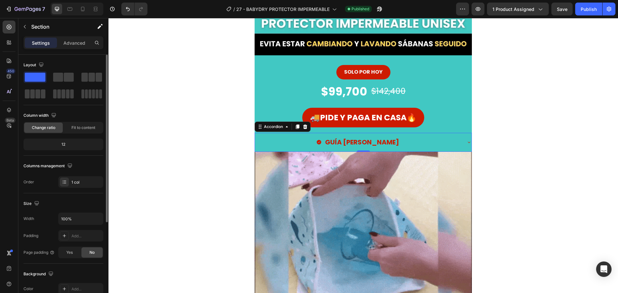
click at [427, 141] on div "GUÍA [PERSON_NAME]" at bounding box center [358, 142] width 206 height 14
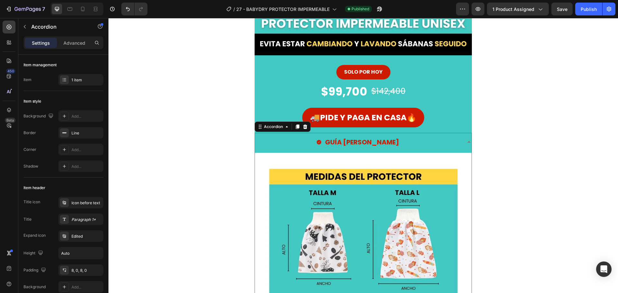
click at [442, 143] on div "GUÍA [PERSON_NAME]" at bounding box center [358, 142] width 206 height 14
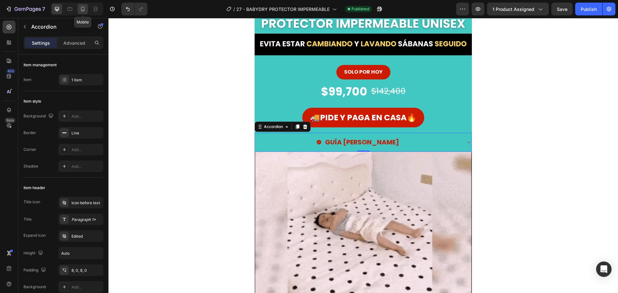
click at [81, 10] on icon at bounding box center [82, 9] width 6 height 6
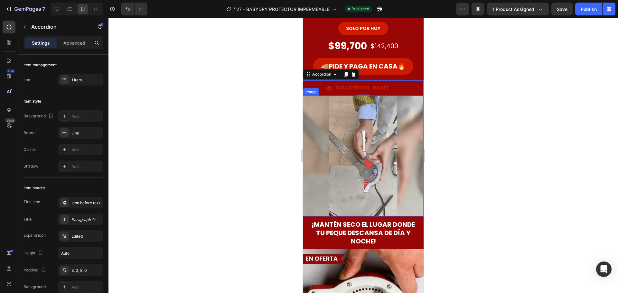
scroll to position [123, 0]
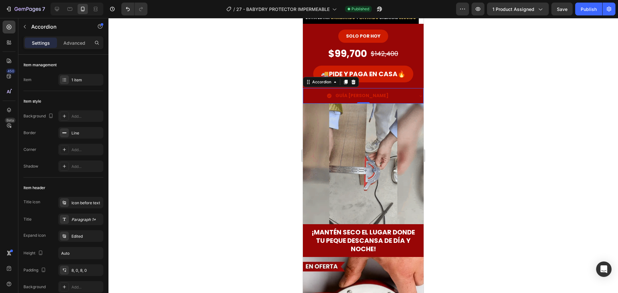
click at [407, 94] on div "GUÍA [PERSON_NAME]" at bounding box center [358, 96] width 110 height 10
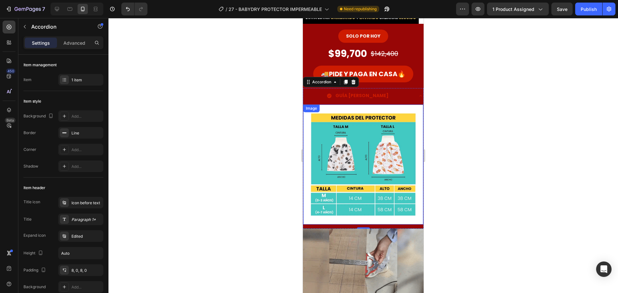
click at [377, 140] on img at bounding box center [363, 165] width 120 height 120
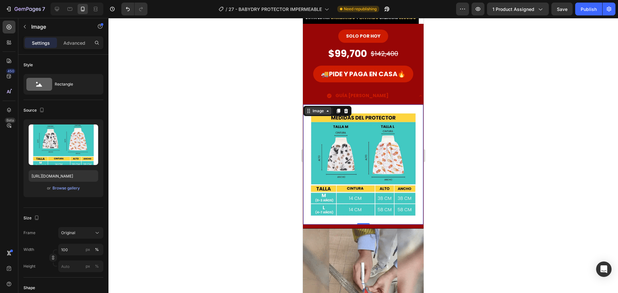
click at [315, 112] on div "Image" at bounding box center [318, 111] width 14 height 6
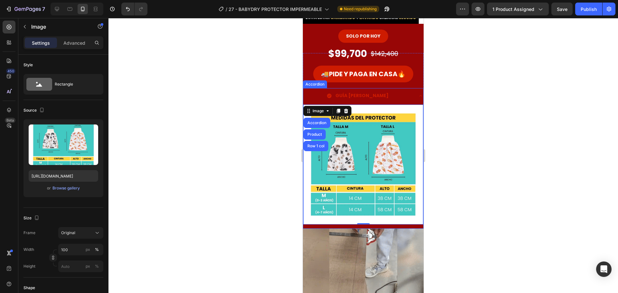
click at [320, 90] on div "GUÍA [PERSON_NAME]" at bounding box center [363, 95] width 120 height 15
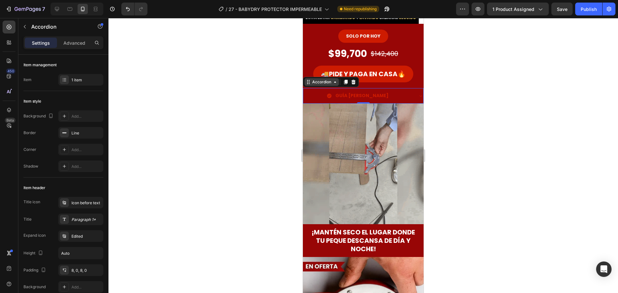
click at [318, 82] on div "Accordion" at bounding box center [322, 82] width 22 height 6
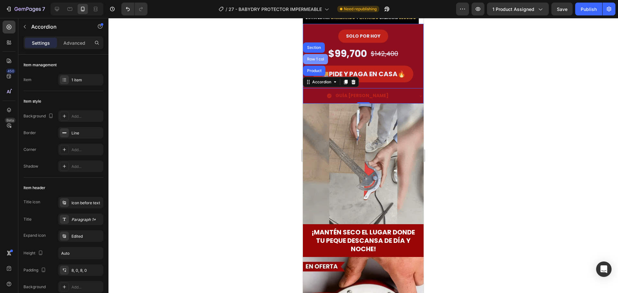
click at [315, 59] on div "Row 1 col" at bounding box center [316, 59] width 20 height 4
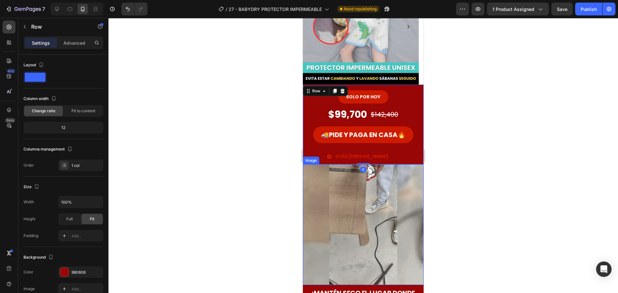
scroll to position [59, 0]
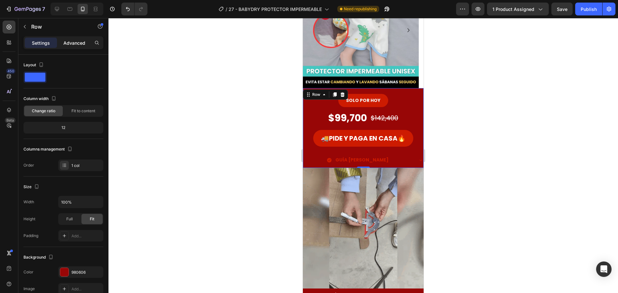
click at [68, 39] on div "Advanced" at bounding box center [74, 43] width 32 height 10
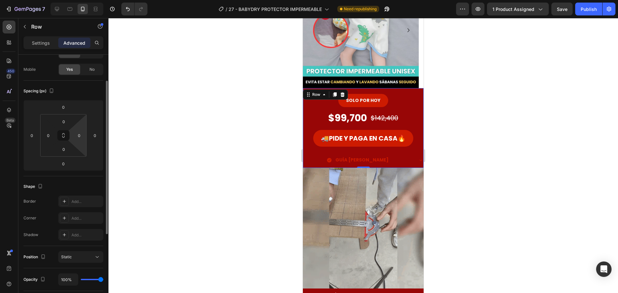
scroll to position [0, 0]
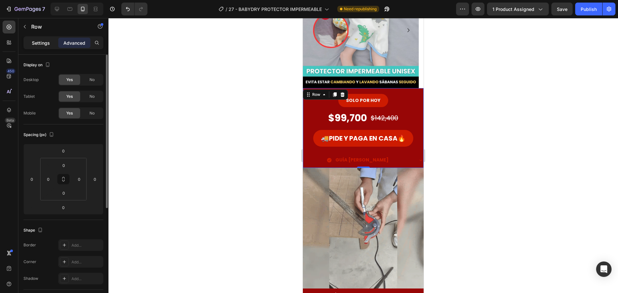
click at [39, 41] on p "Settings" at bounding box center [41, 43] width 18 height 7
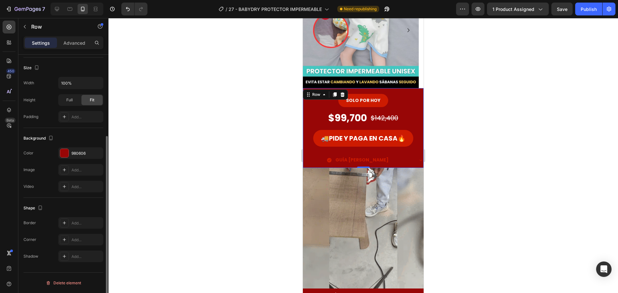
scroll to position [119, 0]
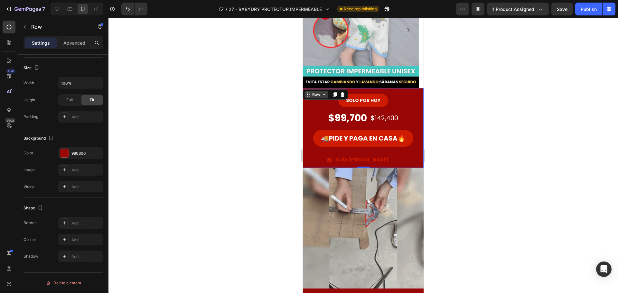
click at [317, 95] on div "Row" at bounding box center [316, 95] width 11 height 6
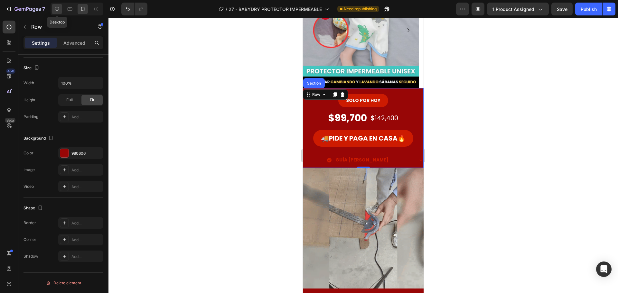
click at [55, 8] on icon at bounding box center [57, 9] width 4 height 4
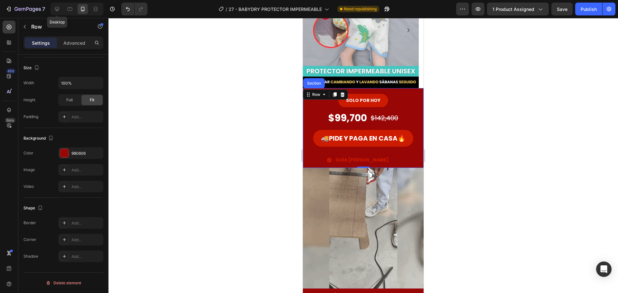
type input "675"
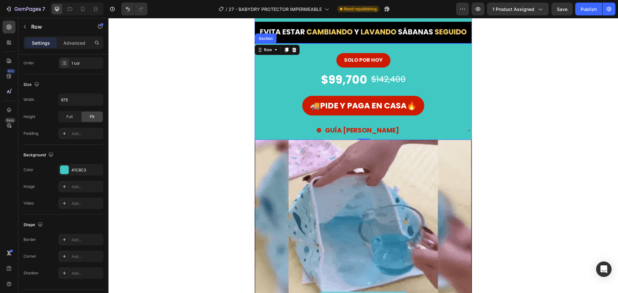
scroll to position [208, 0]
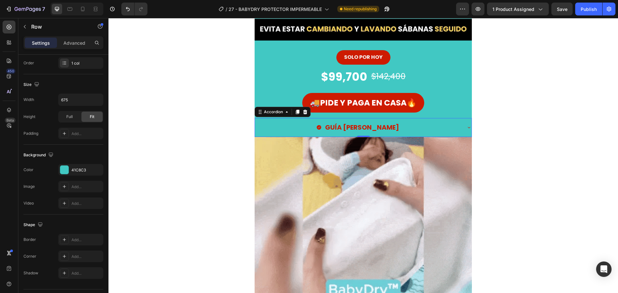
click at [380, 126] on p "GUÍA [PERSON_NAME]" at bounding box center [362, 128] width 74 height 12
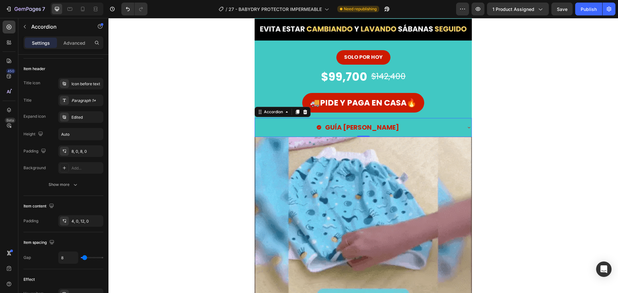
scroll to position [0, 0]
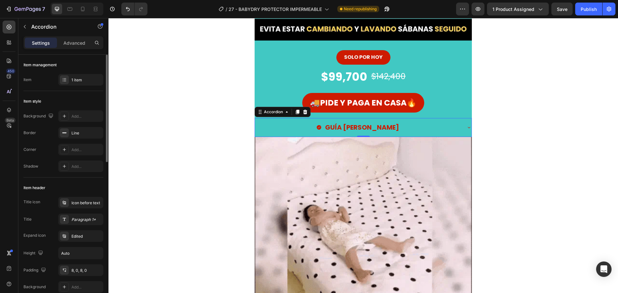
click at [407, 126] on div "GUÍA [PERSON_NAME]" at bounding box center [358, 128] width 206 height 14
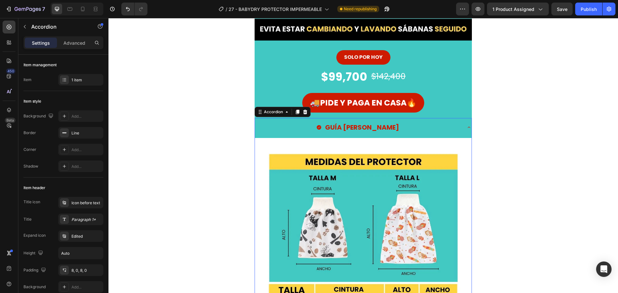
click at [401, 129] on div "GUÍA [PERSON_NAME]" at bounding box center [358, 128] width 206 height 14
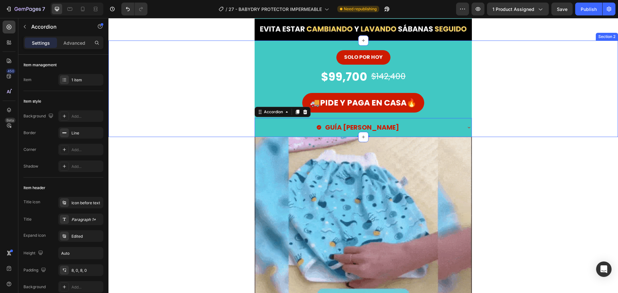
click at [205, 148] on div "Image Row" at bounding box center [362, 245] width 509 height 217
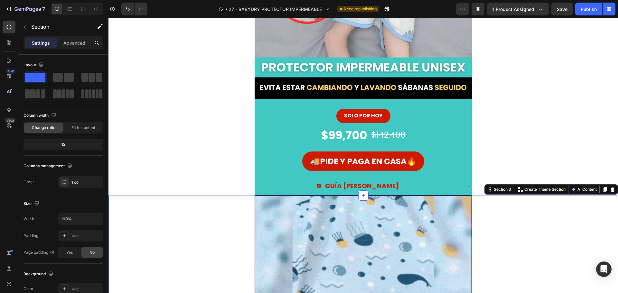
scroll to position [143, 0]
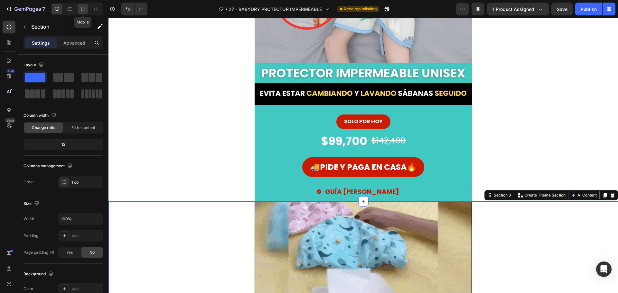
click at [80, 9] on icon at bounding box center [82, 9] width 6 height 6
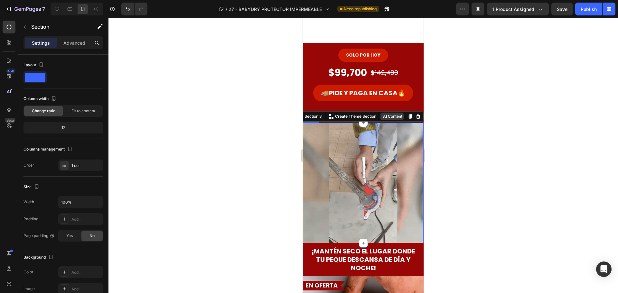
scroll to position [90, 0]
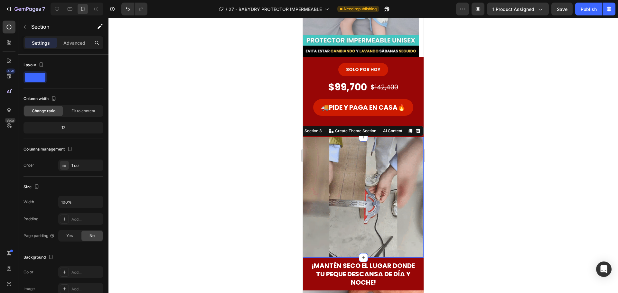
click at [444, 123] on div at bounding box center [362, 155] width 509 height 275
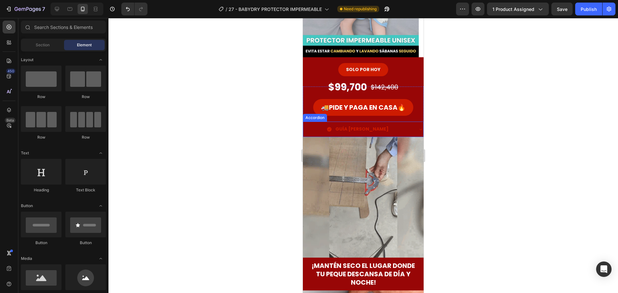
click at [381, 128] on div "GUÍA [PERSON_NAME]" at bounding box center [358, 129] width 110 height 10
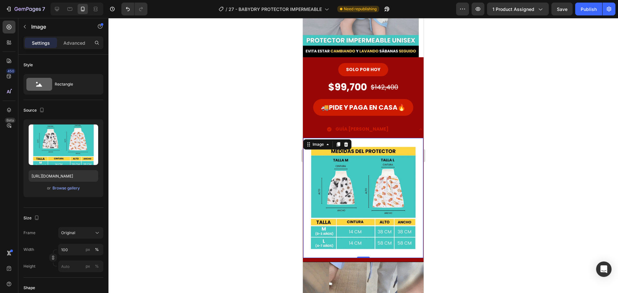
click at [381, 157] on img at bounding box center [363, 198] width 120 height 120
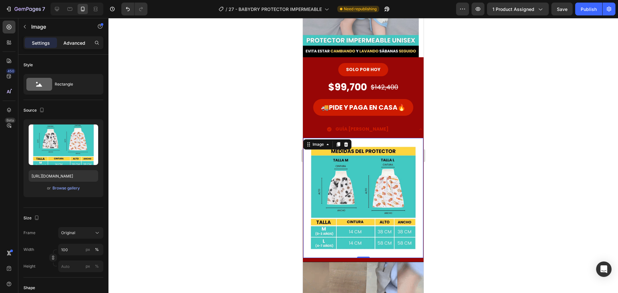
click at [69, 45] on p "Advanced" at bounding box center [74, 43] width 22 height 7
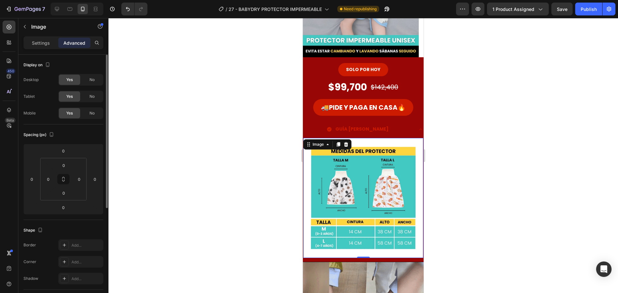
drag, startPoint x: 52, startPoint y: 43, endPoint x: 79, endPoint y: 59, distance: 31.4
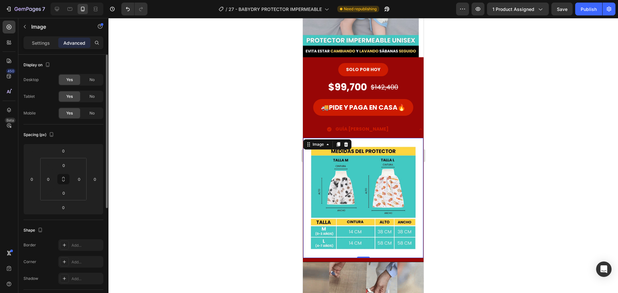
click at [52, 43] on div "Settings" at bounding box center [41, 43] width 32 height 10
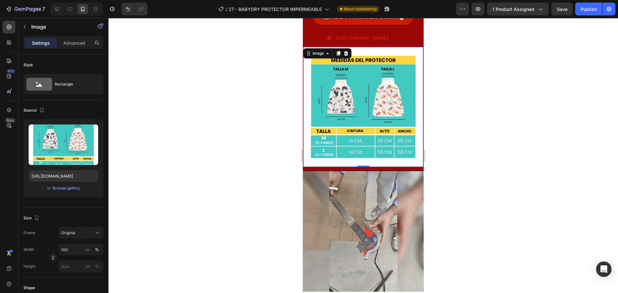
scroll to position [186, 0]
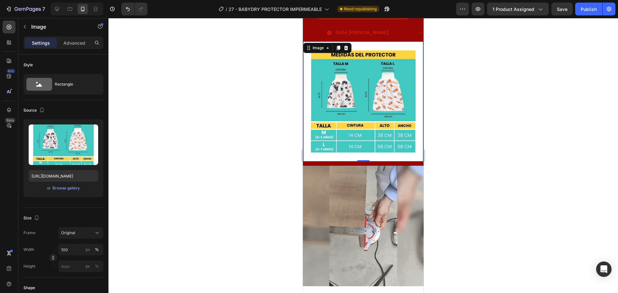
click at [349, 223] on img at bounding box center [363, 226] width 121 height 121
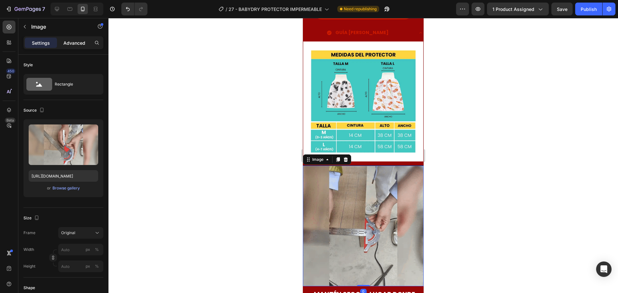
click at [72, 42] on p "Advanced" at bounding box center [74, 43] width 22 height 7
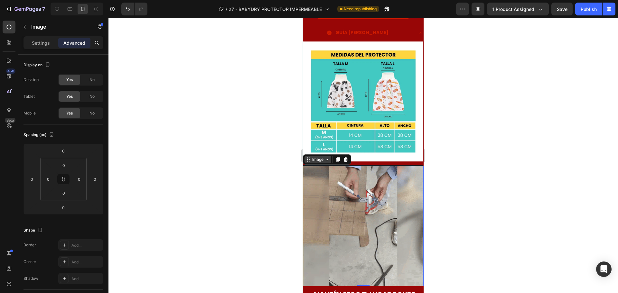
click at [323, 157] on div "Image" at bounding box center [318, 160] width 14 height 6
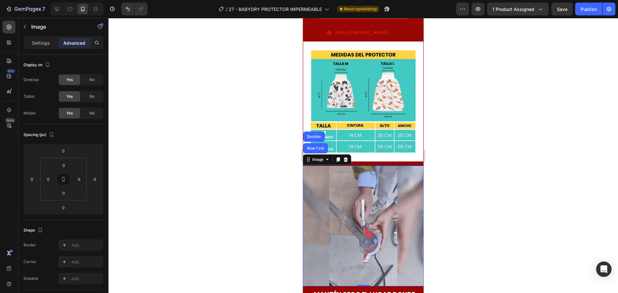
click at [313, 146] on div "Row 1 col" at bounding box center [316, 148] width 20 height 4
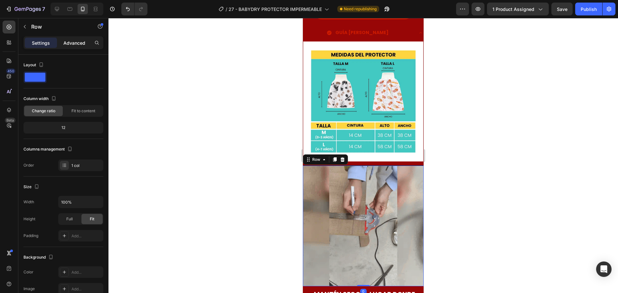
click at [71, 45] on p "Advanced" at bounding box center [74, 43] width 22 height 7
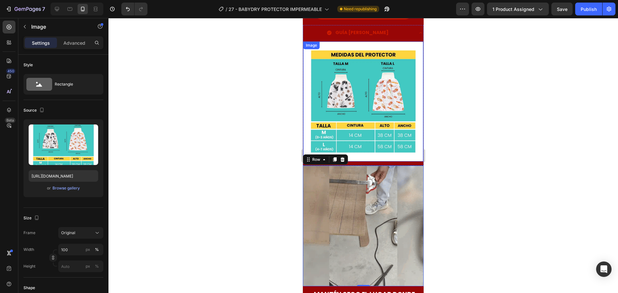
click at [354, 126] on img at bounding box center [363, 101] width 120 height 120
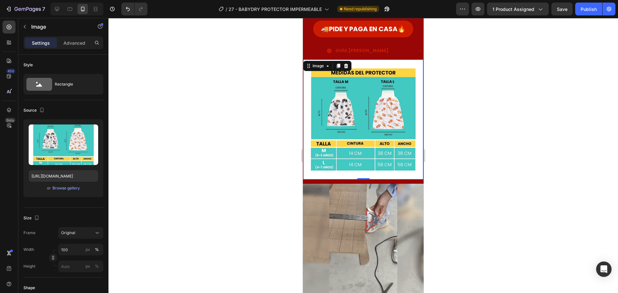
scroll to position [154, 0]
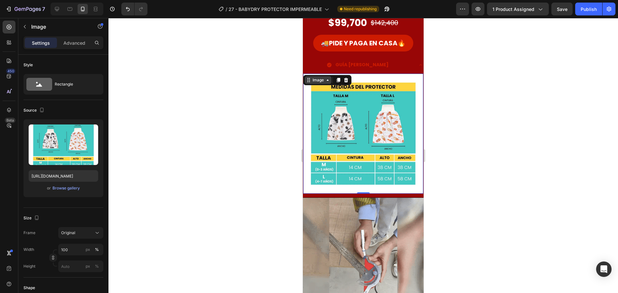
click at [321, 82] on div "Image" at bounding box center [318, 80] width 14 height 6
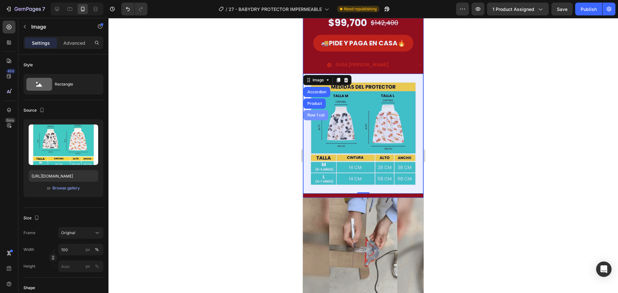
click at [319, 112] on div "Row 1 col" at bounding box center [315, 115] width 25 height 10
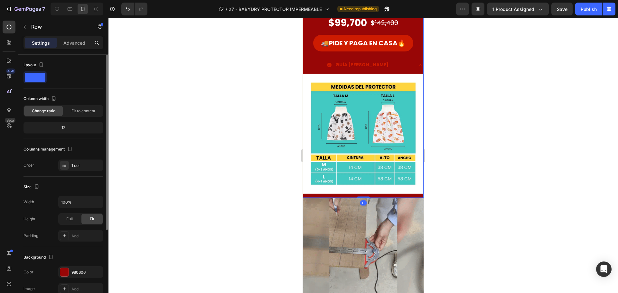
scroll to position [119, 0]
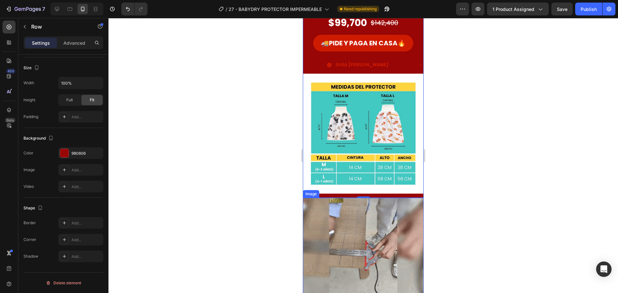
click at [365, 217] on img at bounding box center [363, 258] width 121 height 121
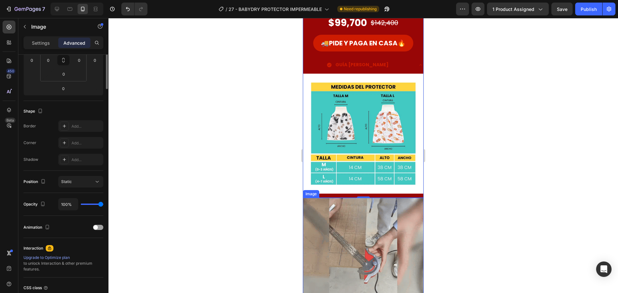
scroll to position [0, 0]
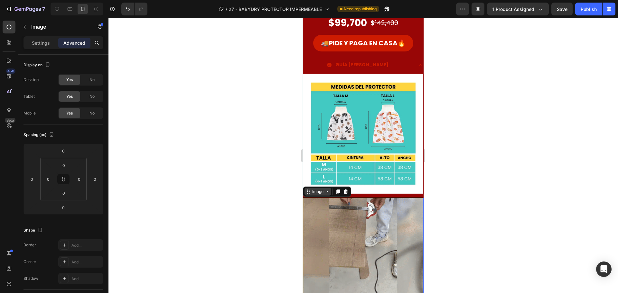
click at [312, 190] on div "Image" at bounding box center [318, 192] width 14 height 6
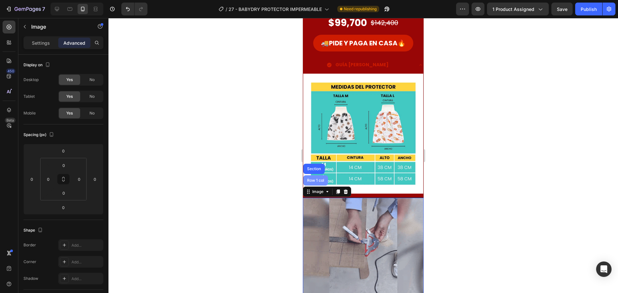
click at [313, 179] on div "Row 1 col" at bounding box center [315, 180] width 25 height 10
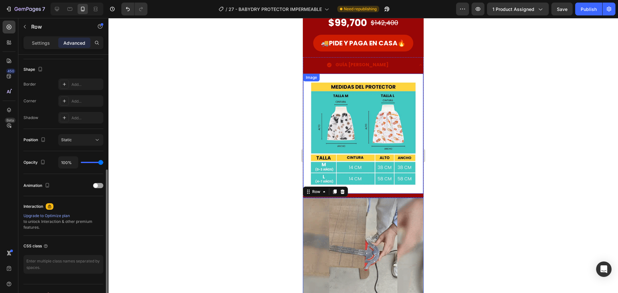
scroll to position [172, 0]
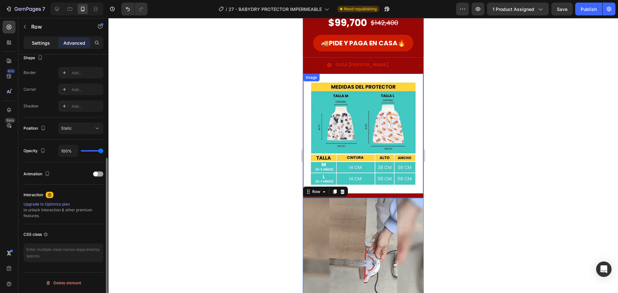
click at [37, 43] on p "Settings" at bounding box center [41, 43] width 18 height 7
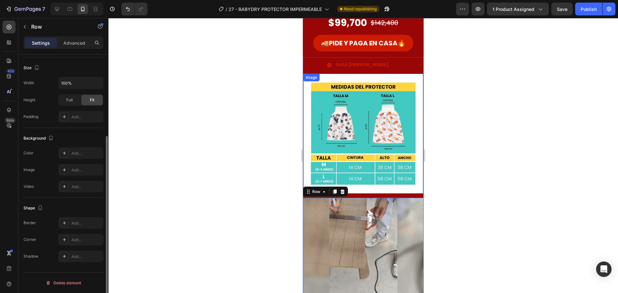
scroll to position [119, 0]
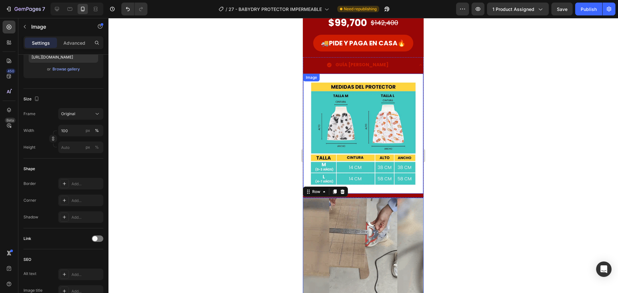
click at [349, 131] on img at bounding box center [363, 134] width 120 height 120
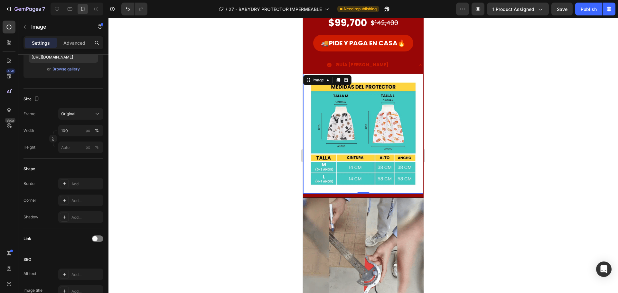
scroll to position [0, 0]
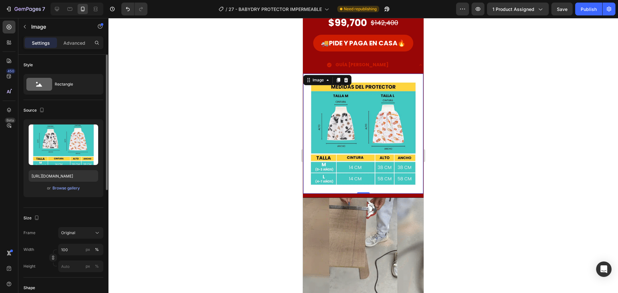
click at [318, 84] on div "Image" at bounding box center [327, 80] width 48 height 10
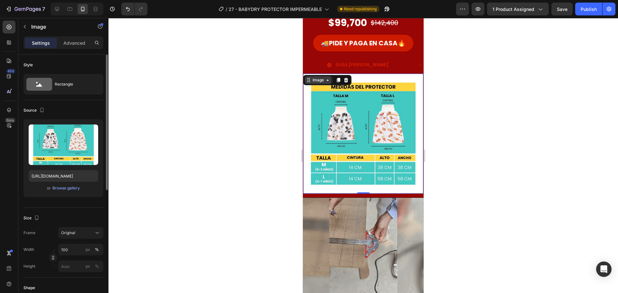
click at [317, 81] on div "Image" at bounding box center [318, 80] width 14 height 6
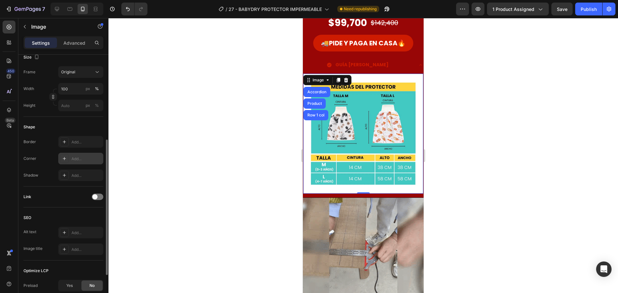
scroll to position [229, 0]
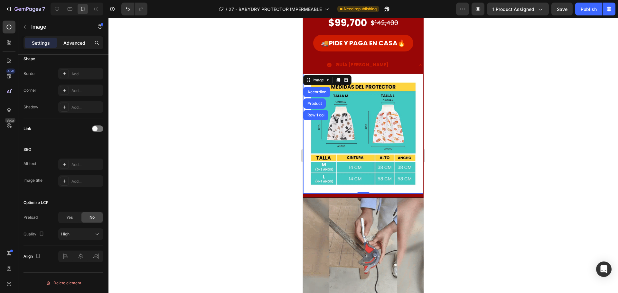
click at [83, 41] on p "Advanced" at bounding box center [74, 43] width 22 height 7
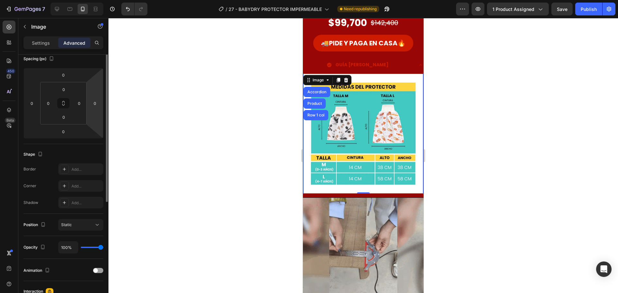
scroll to position [44, 0]
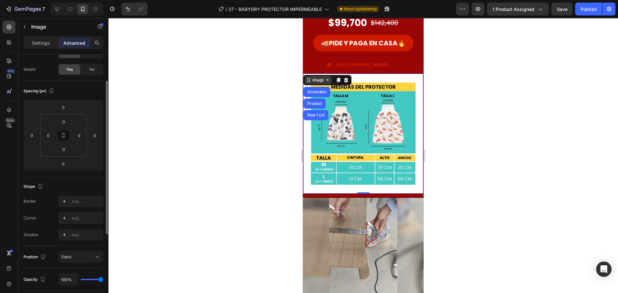
click at [318, 82] on div "Image" at bounding box center [318, 80] width 14 height 6
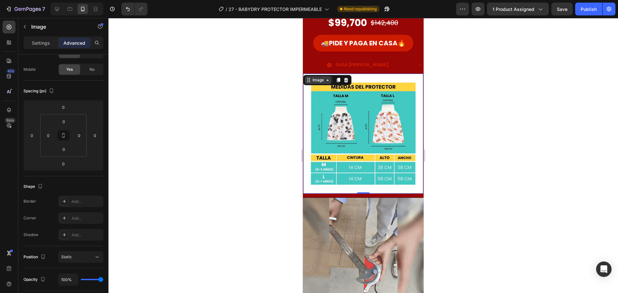
click at [317, 82] on div "Image" at bounding box center [318, 80] width 14 height 6
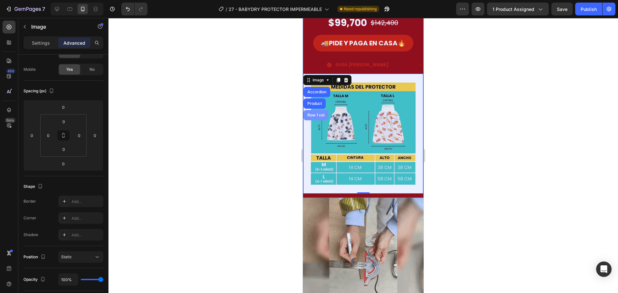
click at [314, 117] on div "Row 1 col" at bounding box center [315, 115] width 25 height 10
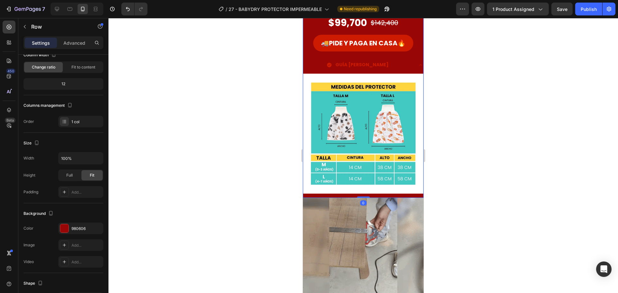
scroll to position [0, 0]
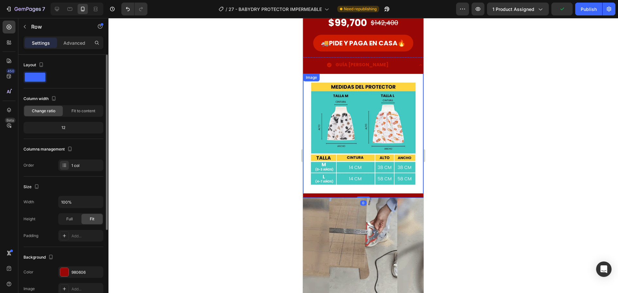
click at [71, 128] on div "12" at bounding box center [63, 127] width 77 height 9
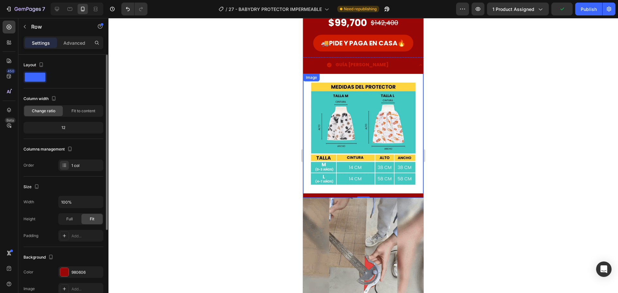
click at [67, 128] on div "12" at bounding box center [63, 127] width 77 height 9
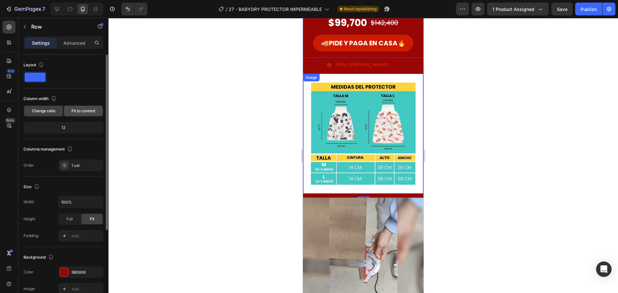
click at [74, 111] on span "Fit to content" at bounding box center [83, 111] width 24 height 6
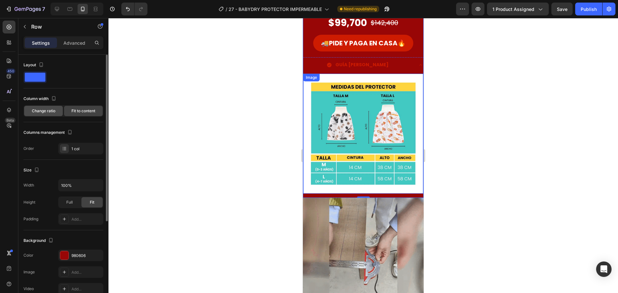
click at [45, 113] on span "Change ratio" at bounding box center [43, 111] width 23 height 6
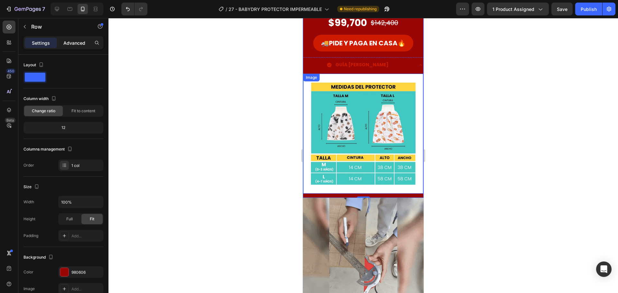
click at [83, 46] on p "Advanced" at bounding box center [74, 43] width 22 height 7
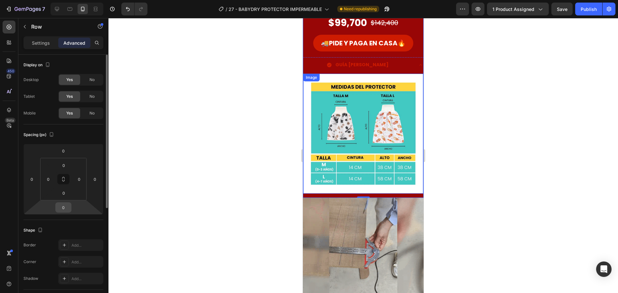
click at [68, 208] on input "0" at bounding box center [63, 208] width 13 height 10
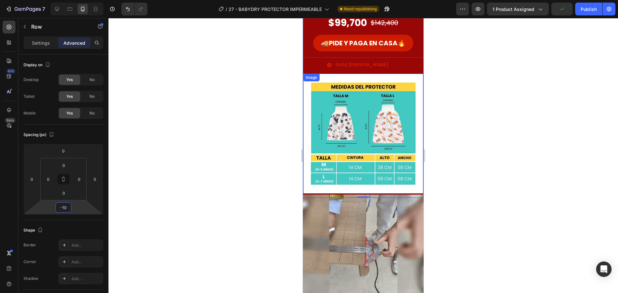
type input "-1"
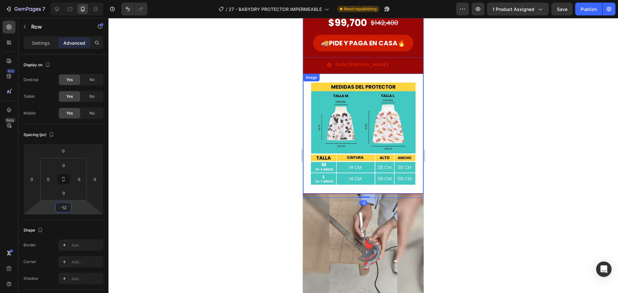
type input "-1"
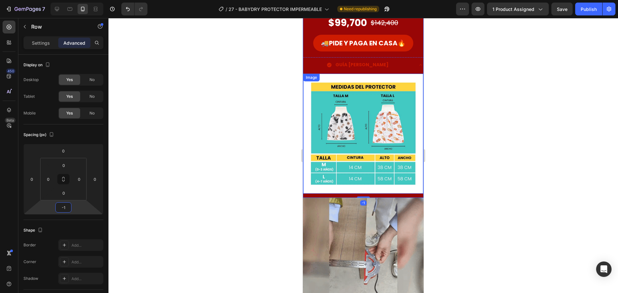
type input "-13"
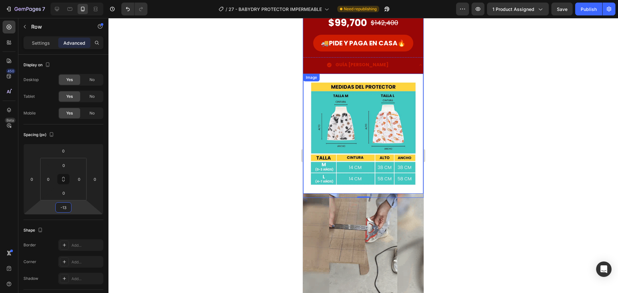
click at [234, 198] on div at bounding box center [362, 155] width 509 height 275
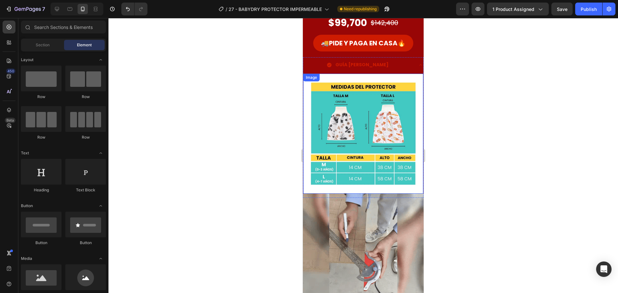
click at [234, 199] on div at bounding box center [362, 155] width 509 height 275
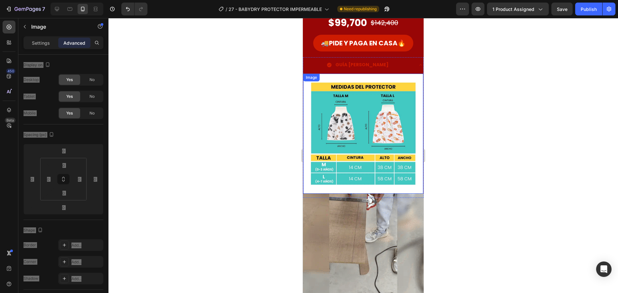
click at [352, 137] on img at bounding box center [363, 134] width 120 height 120
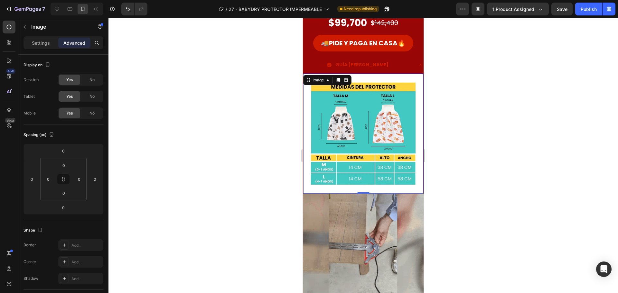
click at [246, 136] on div at bounding box center [362, 155] width 509 height 275
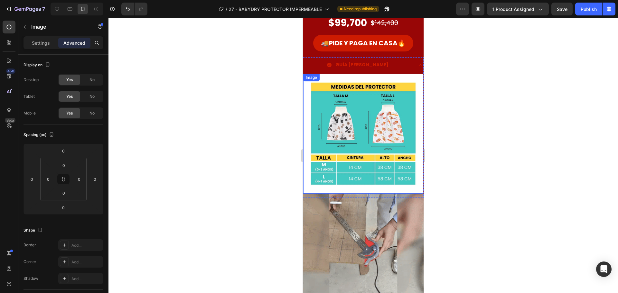
click at [366, 124] on img at bounding box center [363, 134] width 120 height 120
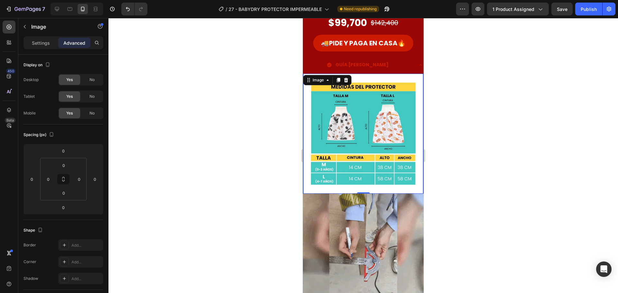
click at [184, 88] on div at bounding box center [362, 155] width 509 height 275
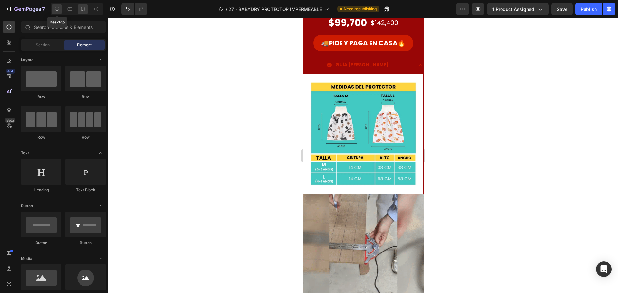
click at [55, 9] on icon at bounding box center [57, 9] width 6 height 6
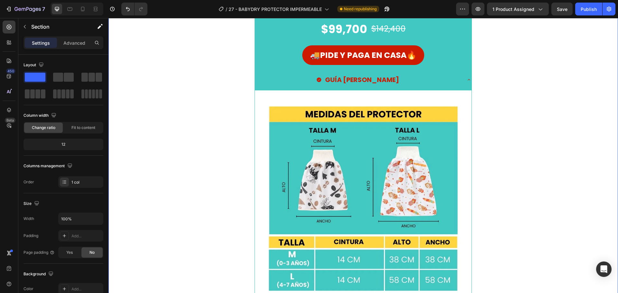
click at [160, 69] on div "SOLO POR HOY Button $99,700 Product Price Product Price $142,400 Product Price …" at bounding box center [362, 152] width 509 height 318
click at [354, 141] on img at bounding box center [363, 198] width 216 height 216
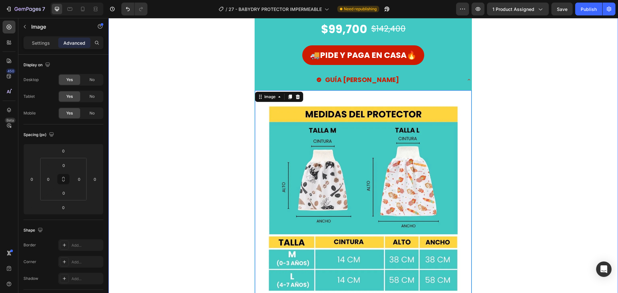
click at [213, 130] on div "SOLO POR HOY Button $99,700 Product Price Product Price $142,400 Product Price …" at bounding box center [362, 152] width 509 height 318
click at [293, 130] on img at bounding box center [363, 198] width 216 height 216
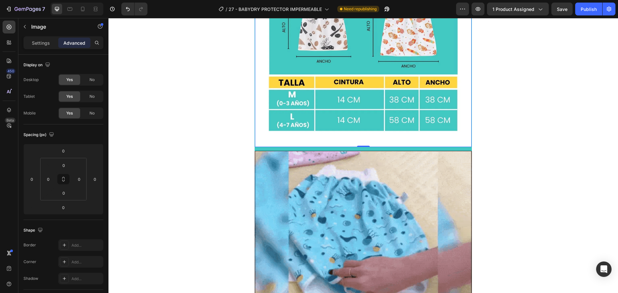
scroll to position [315, 0]
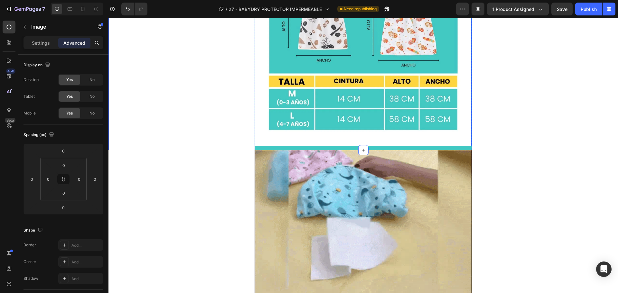
click at [285, 111] on img at bounding box center [363, 38] width 216 height 216
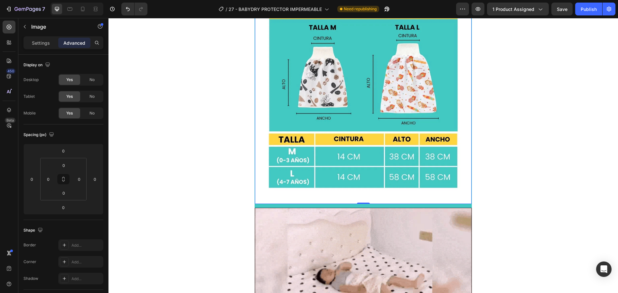
scroll to position [371, 0]
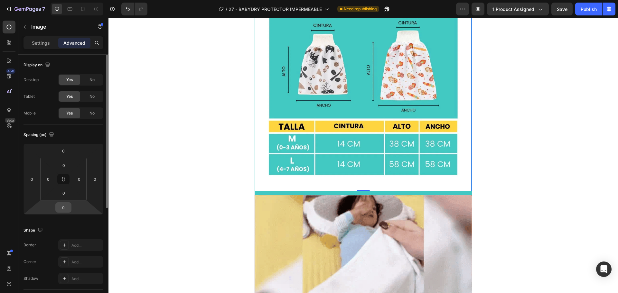
click at [59, 209] on input "0" at bounding box center [63, 208] width 13 height 10
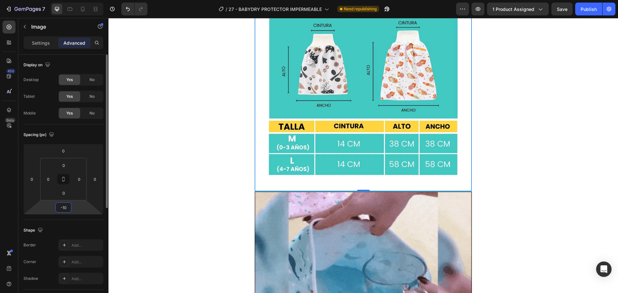
type input "-1"
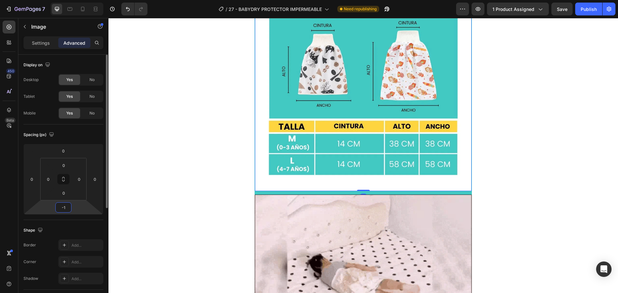
type input "-12"
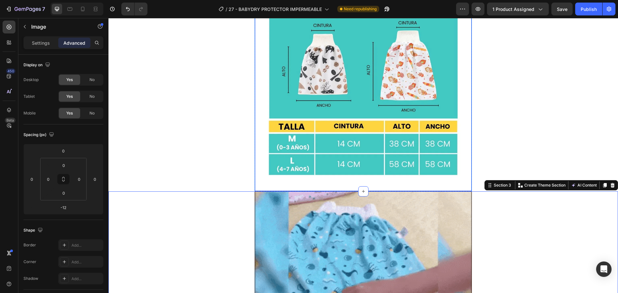
click at [274, 157] on img at bounding box center [363, 83] width 216 height 216
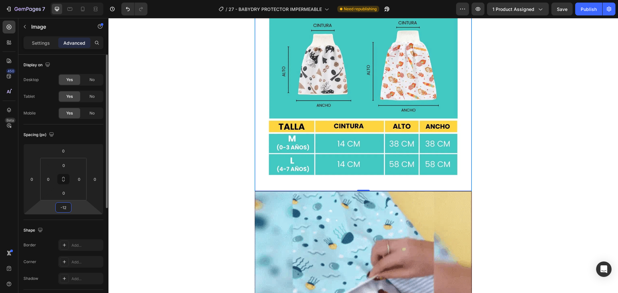
click at [68, 208] on input "-12" at bounding box center [63, 208] width 13 height 10
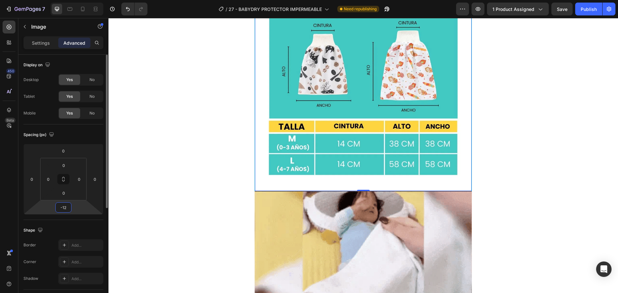
click at [64, 209] on input "-12" at bounding box center [63, 208] width 13 height 10
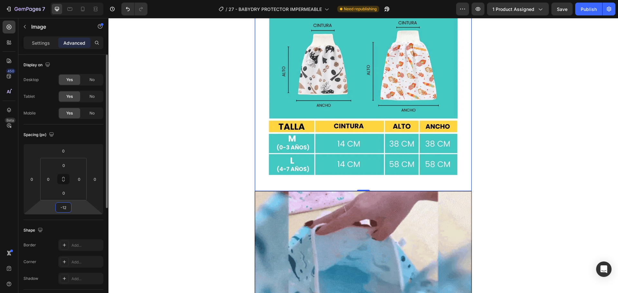
drag, startPoint x: 63, startPoint y: 208, endPoint x: 66, endPoint y: 207, distance: 3.6
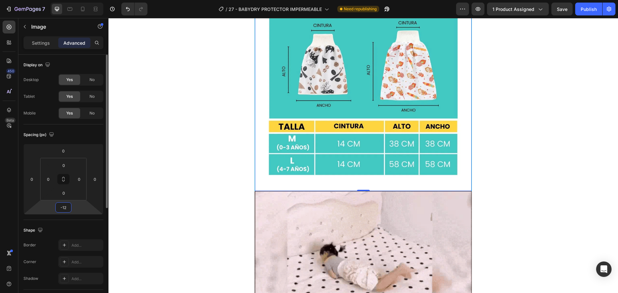
click at [66, 207] on input "-12" at bounding box center [63, 208] width 13 height 10
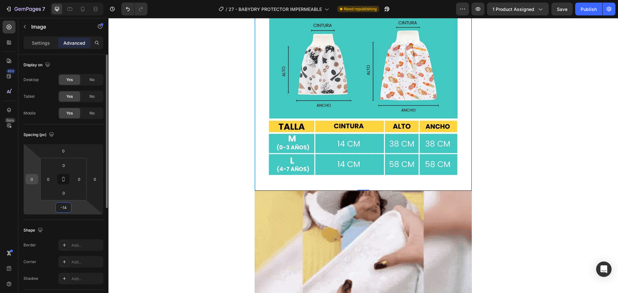
type input "-14"
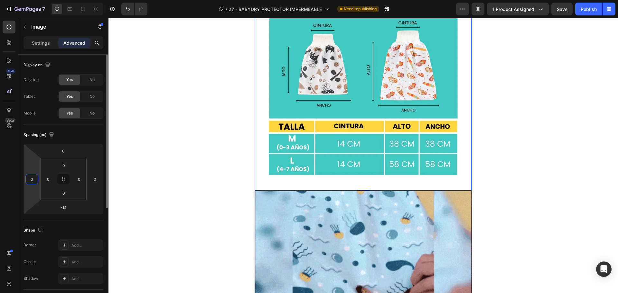
click at [32, 180] on input "0" at bounding box center [32, 179] width 10 height 10
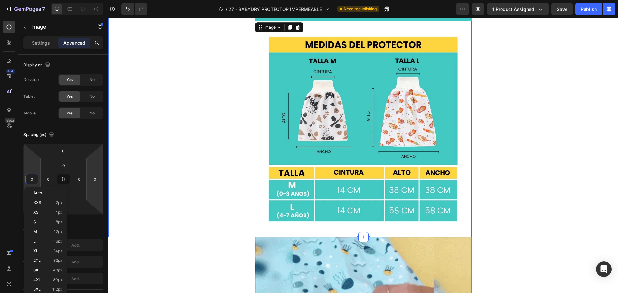
scroll to position [307, 0]
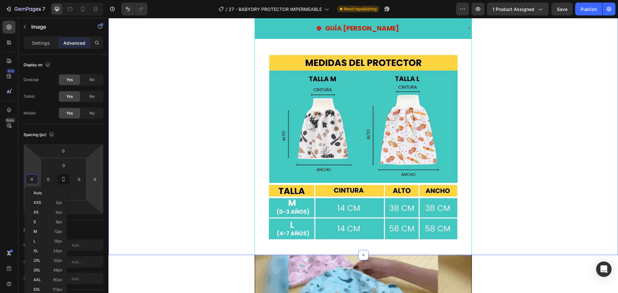
click at [183, 169] on div "SOLO POR HOY Button $99,700 Product Price Product Price $142,400 Product Price …" at bounding box center [362, 98] width 509 height 314
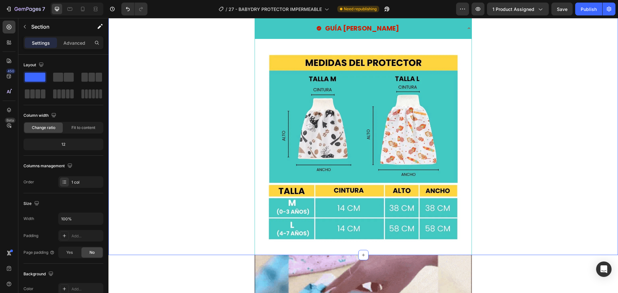
click at [296, 172] on img at bounding box center [363, 147] width 216 height 216
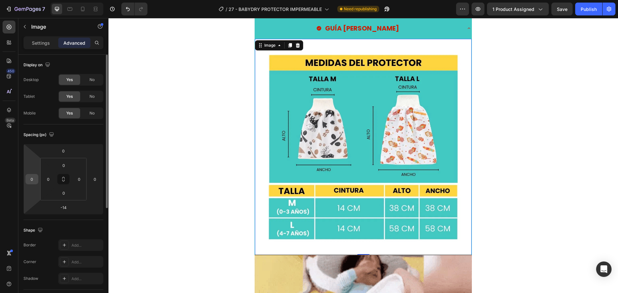
click at [34, 180] on input "0" at bounding box center [32, 179] width 10 height 10
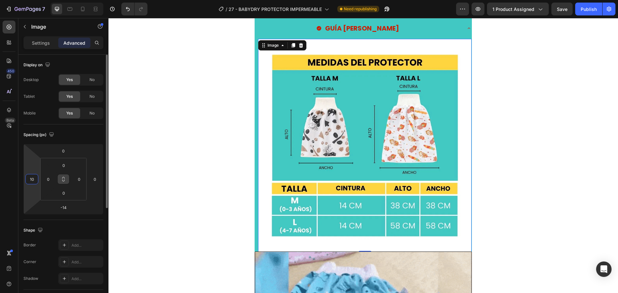
type input "1"
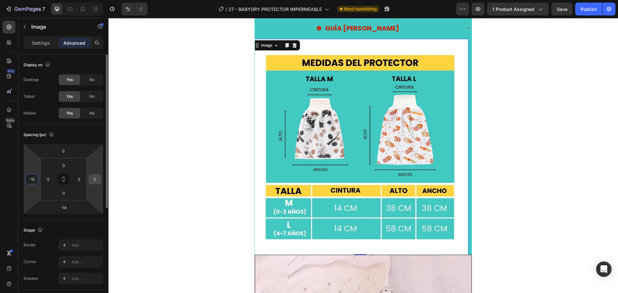
type input "-10"
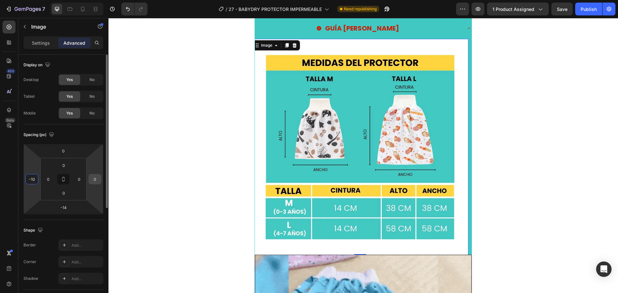
click at [99, 180] on input "0" at bounding box center [95, 179] width 10 height 10
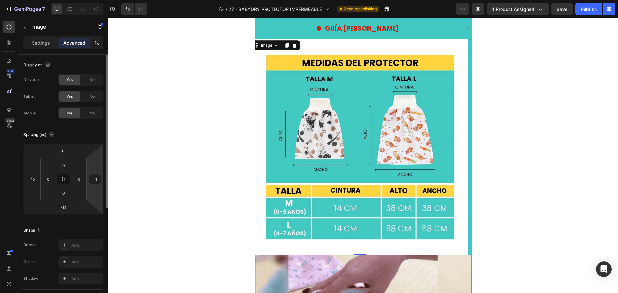
type input "-10"
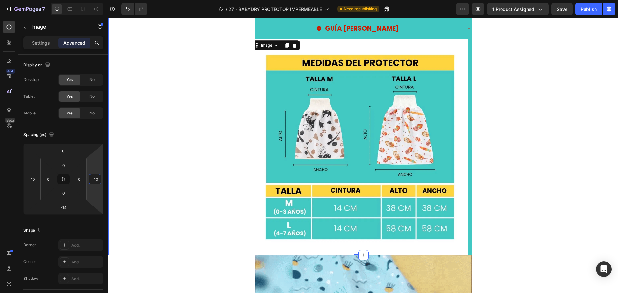
click at [169, 196] on div "SOLO POR HOY Button $99,700 Product Price Product Price $142,400 Product Price …" at bounding box center [362, 98] width 509 height 314
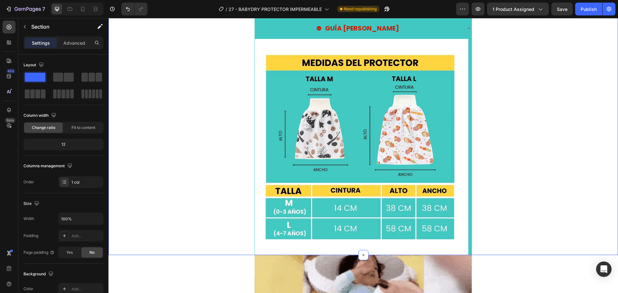
click at [301, 152] on img at bounding box center [360, 147] width 216 height 216
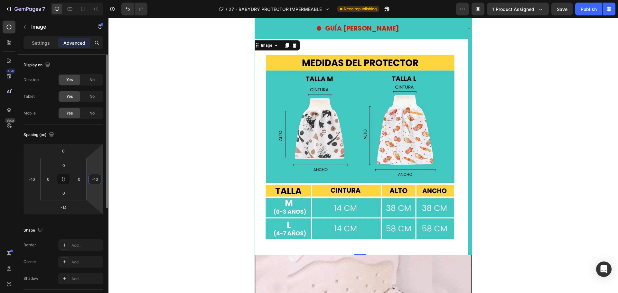
click at [91, 177] on input "-10" at bounding box center [95, 179] width 10 height 10
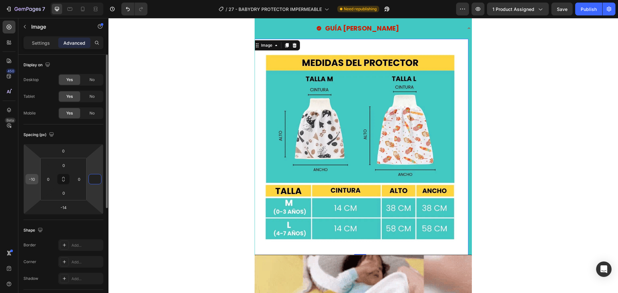
type input "0"
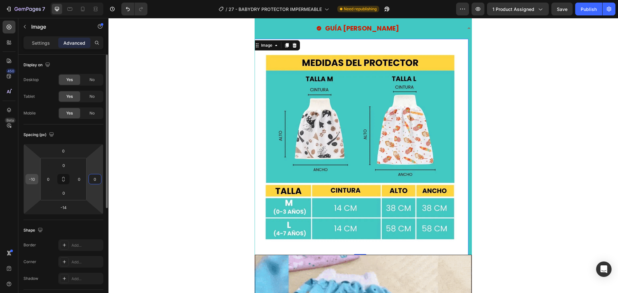
click at [30, 181] on input "-10" at bounding box center [32, 179] width 10 height 10
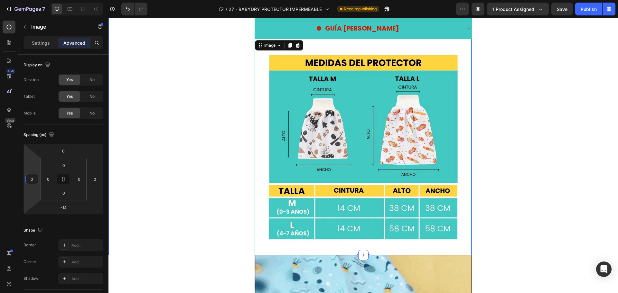
click at [160, 182] on div "SOLO POR HOY Button $99,700 Product Price Product Price $142,400 Product Price …" at bounding box center [362, 98] width 509 height 314
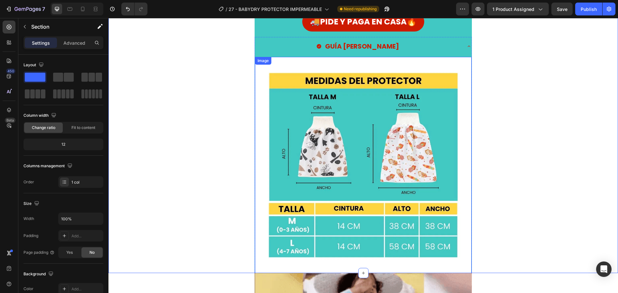
scroll to position [275, 0]
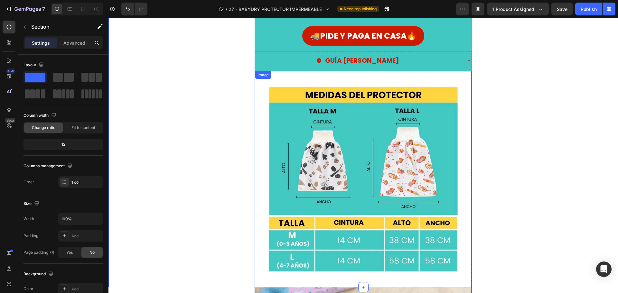
click at [406, 169] on img at bounding box center [363, 179] width 216 height 216
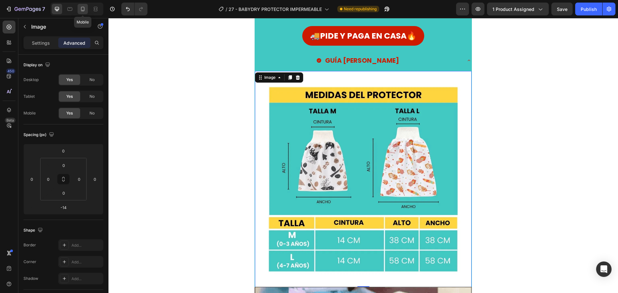
click at [84, 10] on icon at bounding box center [83, 9] width 4 height 5
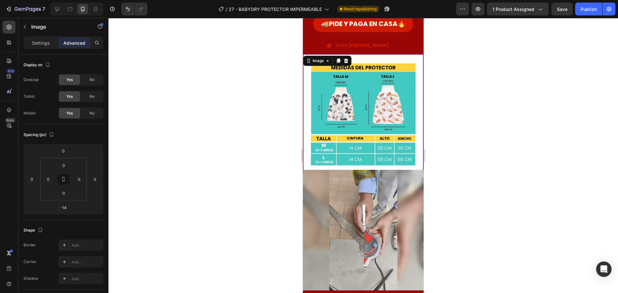
scroll to position [289, 0]
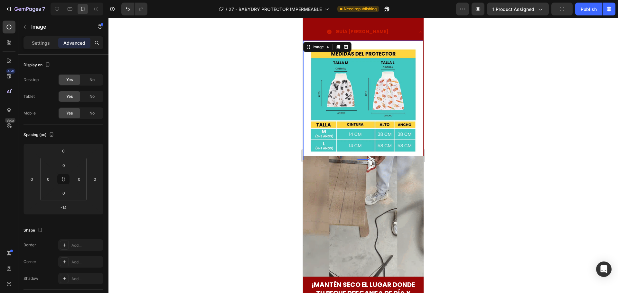
click at [211, 86] on div at bounding box center [362, 155] width 509 height 275
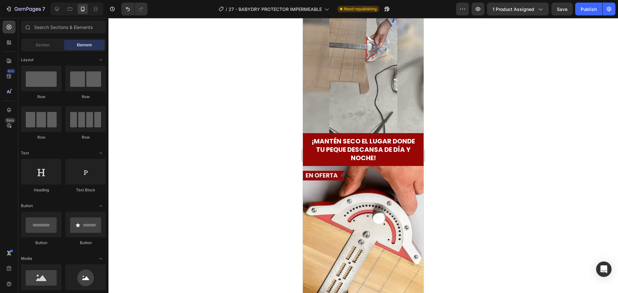
scroll to position [0, 0]
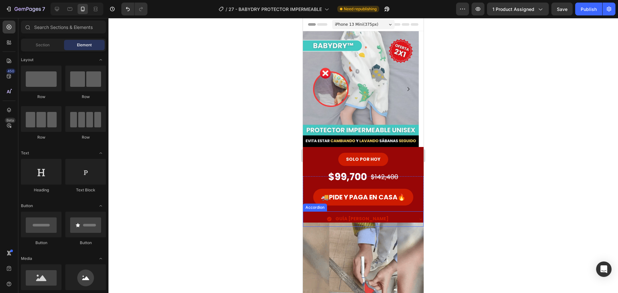
click at [397, 215] on div "GUÍA [PERSON_NAME]" at bounding box center [358, 219] width 110 height 10
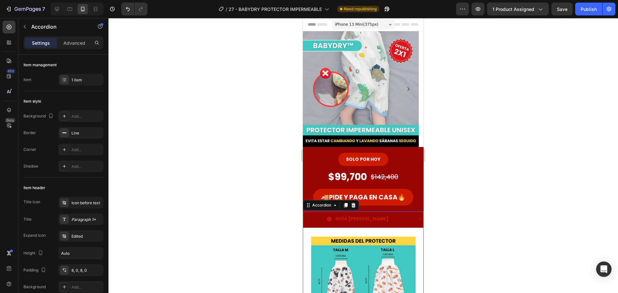
click at [397, 215] on div "GUÍA [PERSON_NAME]" at bounding box center [358, 219] width 110 height 10
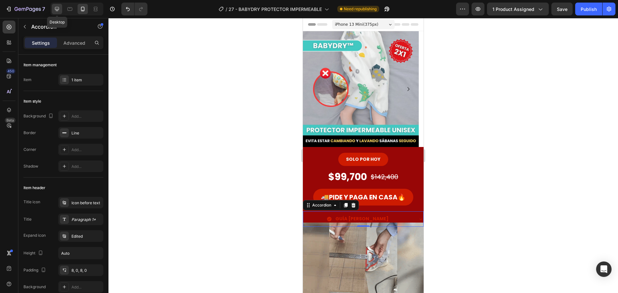
click at [56, 10] on icon at bounding box center [57, 9] width 4 height 4
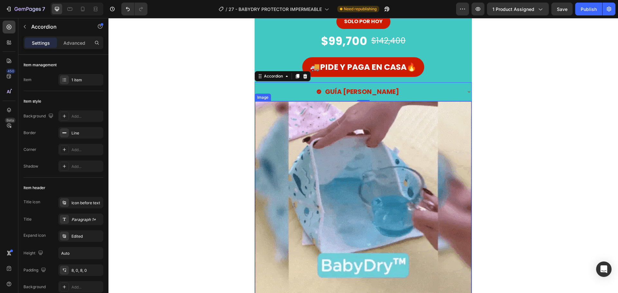
scroll to position [189, 0]
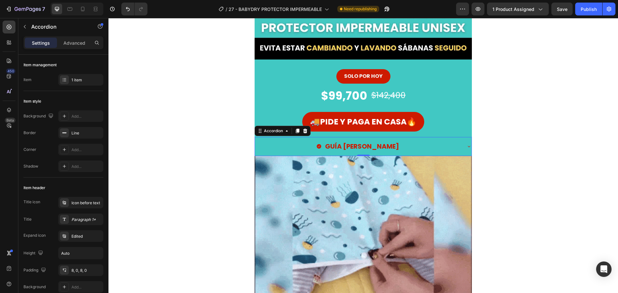
click at [278, 141] on div "GUÍA [PERSON_NAME]" at bounding box center [358, 147] width 206 height 14
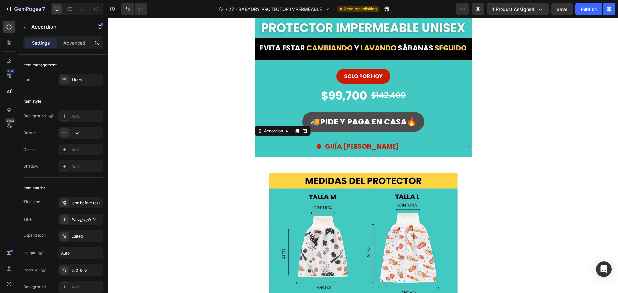
click at [303, 130] on icon at bounding box center [305, 131] width 4 height 5
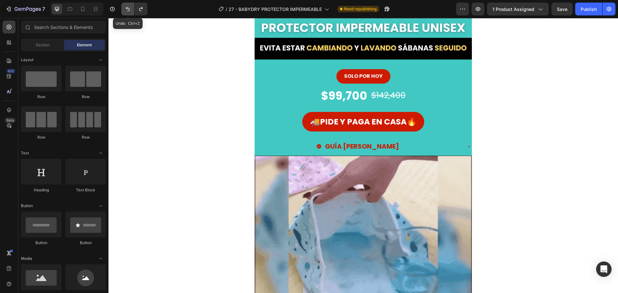
click at [127, 8] on icon "Undo/Redo" at bounding box center [127, 9] width 6 height 6
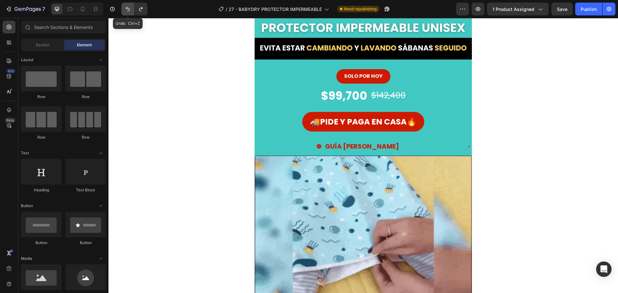
click at [127, 8] on icon "Undo/Redo" at bounding box center [127, 9] width 6 height 6
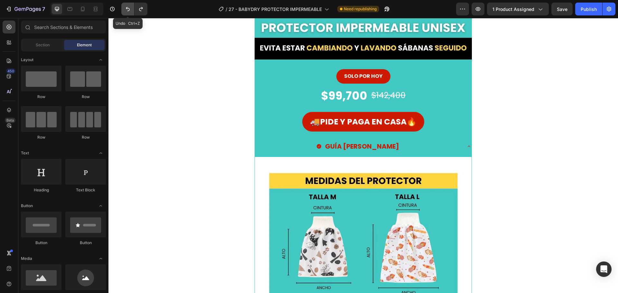
click at [127, 8] on icon "Undo/Redo" at bounding box center [127, 9] width 6 height 6
click at [127, 7] on icon "Undo/Redo" at bounding box center [127, 9] width 6 height 6
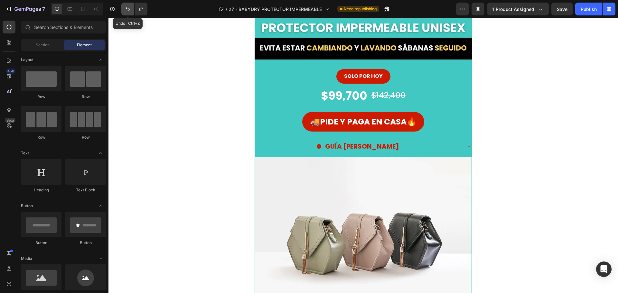
click at [127, 7] on icon "Undo/Redo" at bounding box center [127, 9] width 6 height 6
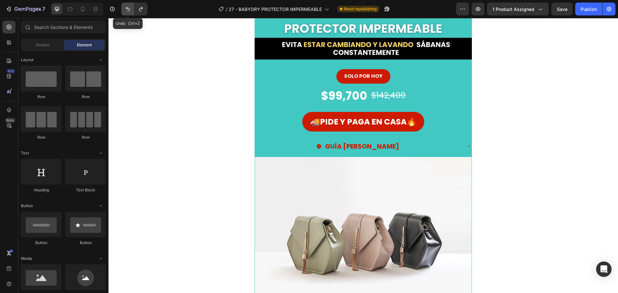
click at [127, 7] on icon "Undo/Redo" at bounding box center [127, 9] width 6 height 6
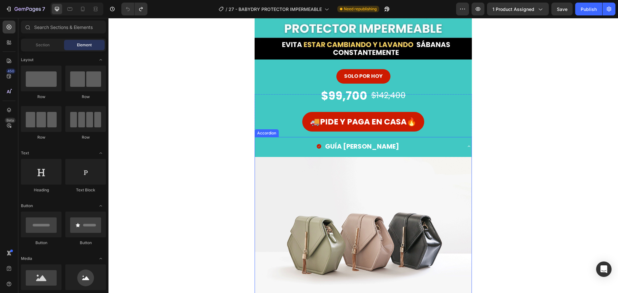
click at [307, 145] on div "GUÍA [PERSON_NAME]" at bounding box center [358, 147] width 206 height 14
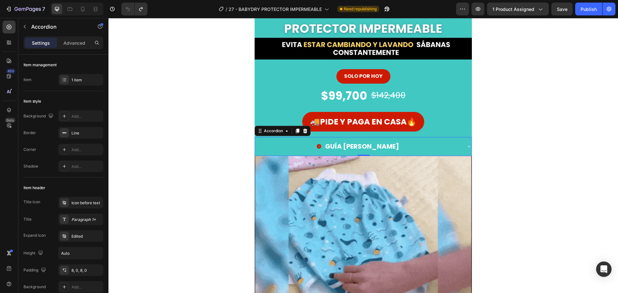
click at [356, 145] on p "GUÍA [PERSON_NAME]" at bounding box center [362, 147] width 74 height 12
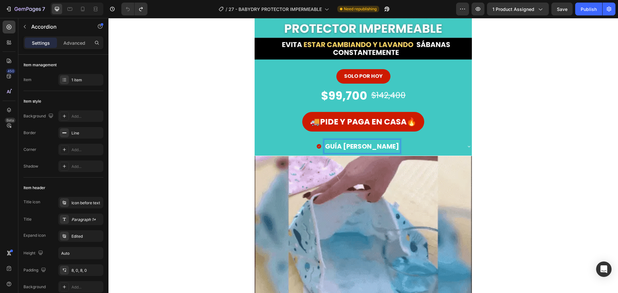
click at [302, 140] on div "GUÍA [PERSON_NAME]" at bounding box center [358, 147] width 206 height 14
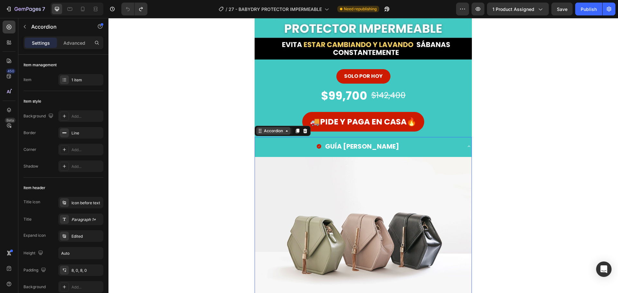
click at [270, 128] on div "Accordion" at bounding box center [273, 131] width 22 height 6
click at [305, 131] on icon at bounding box center [304, 130] width 5 height 5
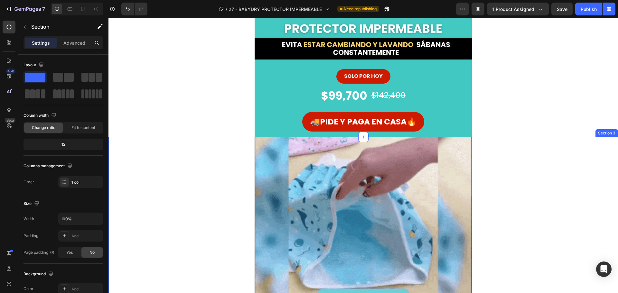
click at [225, 149] on div "Image Row" at bounding box center [362, 245] width 509 height 217
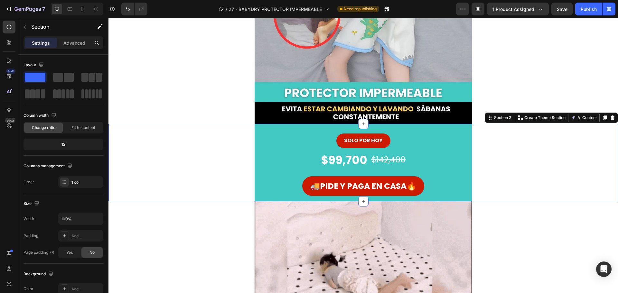
click at [216, 148] on div "SOLO POR HOY Button $99,700 Product Price Product Price $142,400 Product Price …" at bounding box center [362, 163] width 509 height 78
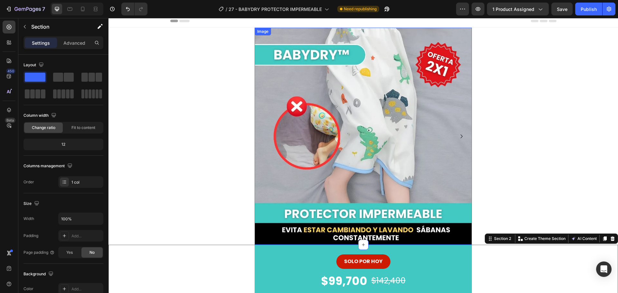
scroll to position [0, 0]
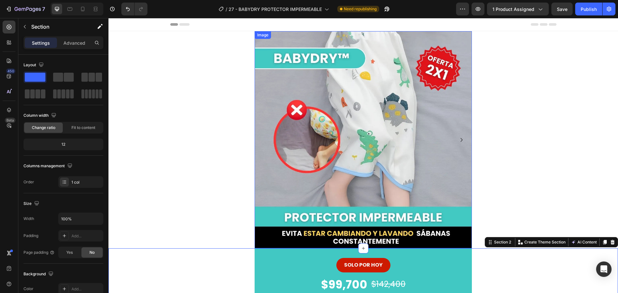
click at [299, 141] on img at bounding box center [362, 139] width 217 height 217
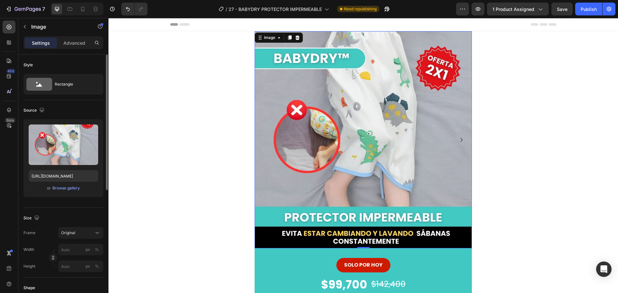
click at [77, 192] on div "Upload Image [URL][DOMAIN_NAME] or Browse gallery" at bounding box center [63, 158] width 80 height 78
click at [75, 191] on div "Browse gallery" at bounding box center [65, 188] width 27 height 6
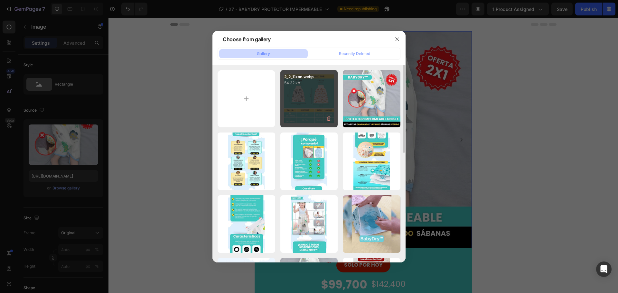
drag, startPoint x: 351, startPoint y: 109, endPoint x: 296, endPoint y: 113, distance: 54.8
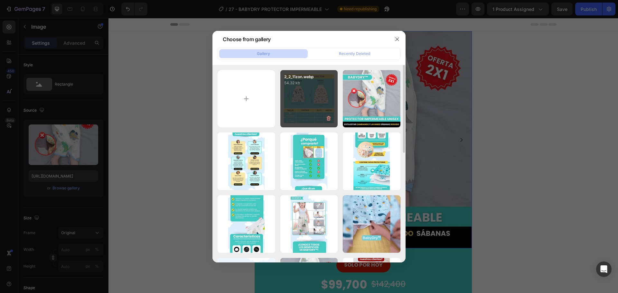
click at [0, 0] on div "1_1_11zon.webp 74.95 kb" at bounding box center [0, 0] width 0 height 0
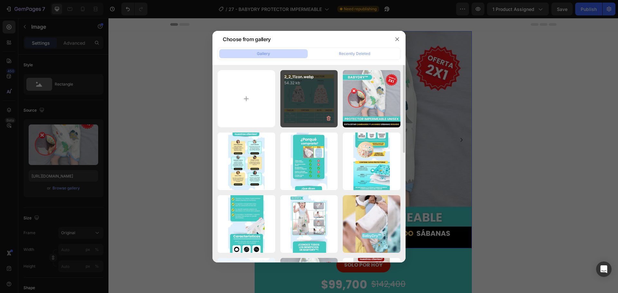
type input "[URL][DOMAIN_NAME]"
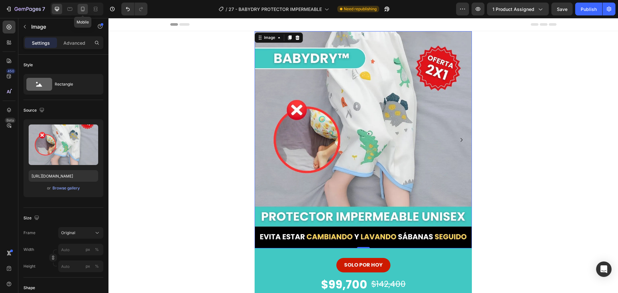
click at [80, 10] on icon at bounding box center [82, 9] width 6 height 6
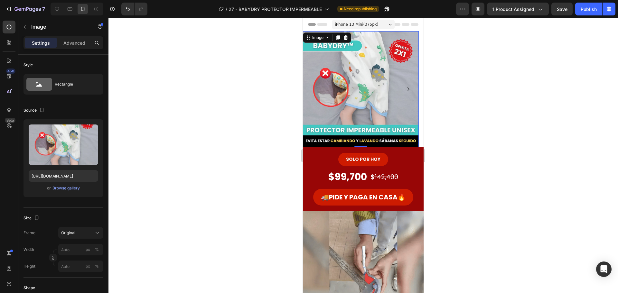
click at [345, 88] on img at bounding box center [361, 89] width 116 height 116
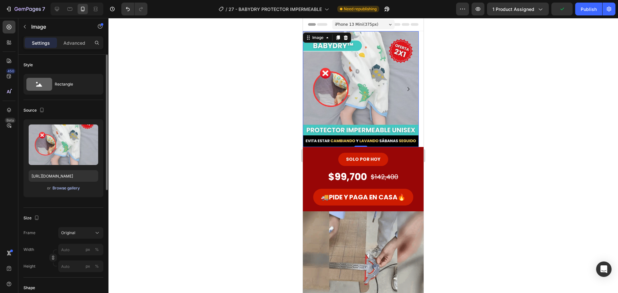
click at [64, 189] on div "Browse gallery" at bounding box center [65, 188] width 27 height 6
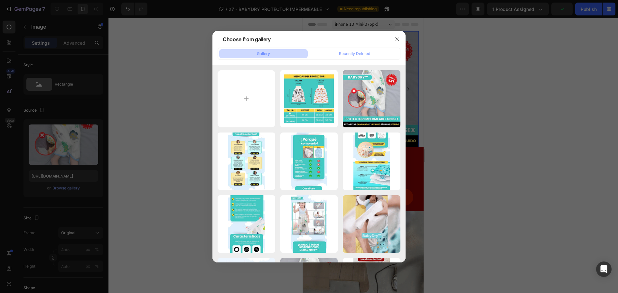
click at [397, 40] on icon "button" at bounding box center [396, 39] width 5 height 5
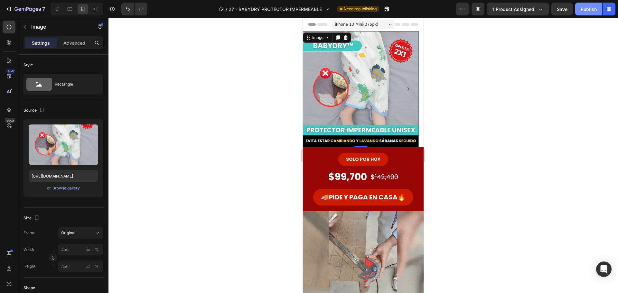
click at [584, 8] on div "Publish" at bounding box center [588, 9] width 16 height 7
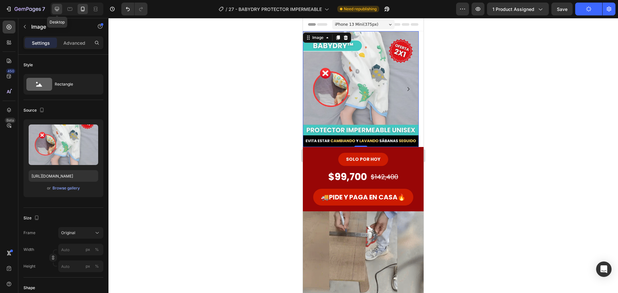
click at [55, 7] on icon at bounding box center [57, 9] width 4 height 4
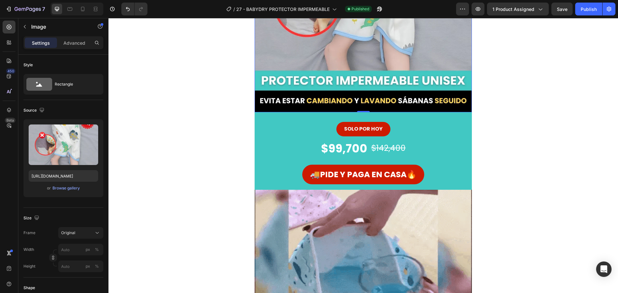
scroll to position [161, 0]
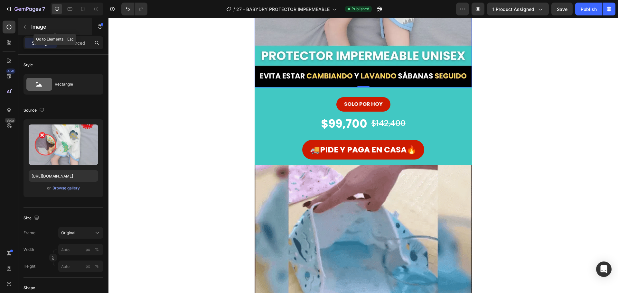
click at [25, 27] on icon "button" at bounding box center [24, 26] width 5 height 5
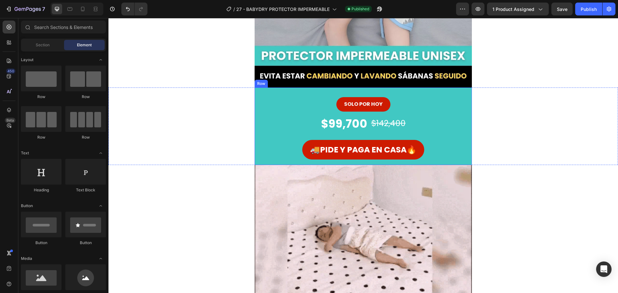
click at [275, 91] on div "SOLO POR HOY Button" at bounding box center [362, 102] width 217 height 30
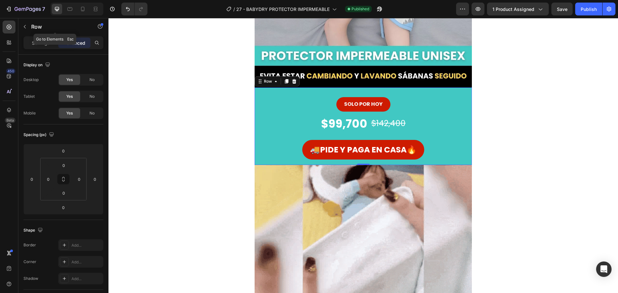
click at [23, 26] on icon "button" at bounding box center [24, 26] width 5 height 5
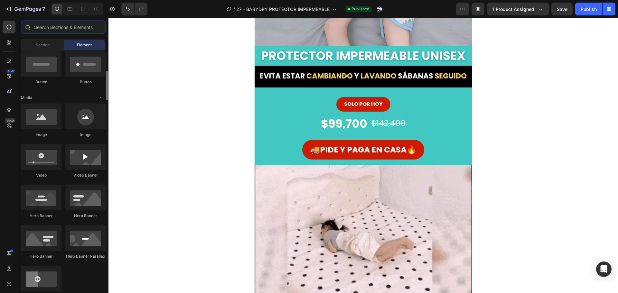
click at [56, 22] on input "text" at bounding box center [63, 27] width 85 height 13
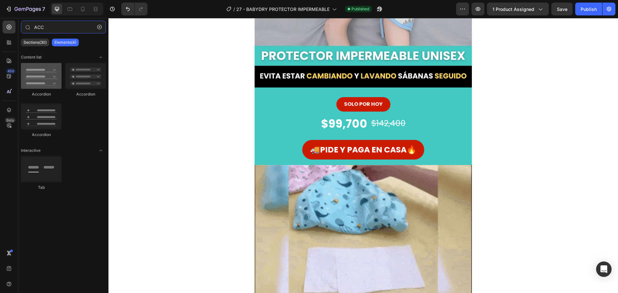
type input "ACC"
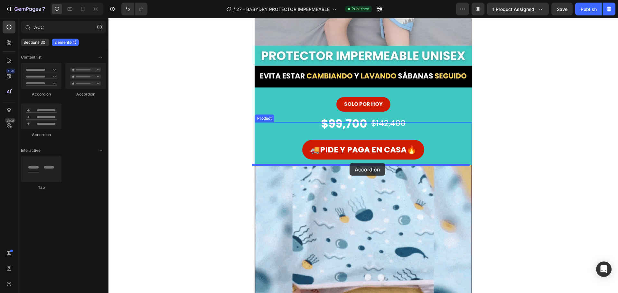
drag, startPoint x: 150, startPoint y: 96, endPoint x: 349, endPoint y: 163, distance: 210.2
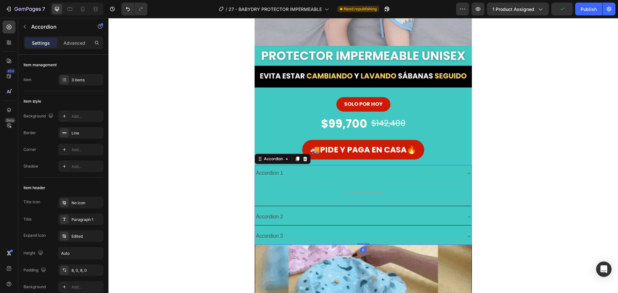
click at [296, 173] on div "Accordion 1" at bounding box center [358, 173] width 206 height 11
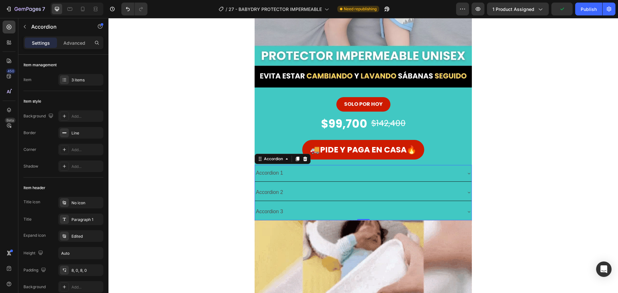
click at [316, 170] on div "Accordion 1" at bounding box center [358, 173] width 206 height 11
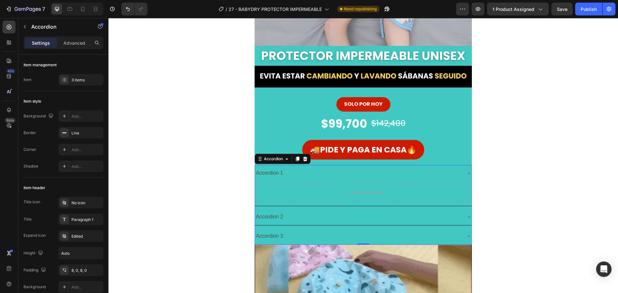
click at [295, 175] on div "Accordion 1" at bounding box center [358, 173] width 206 height 11
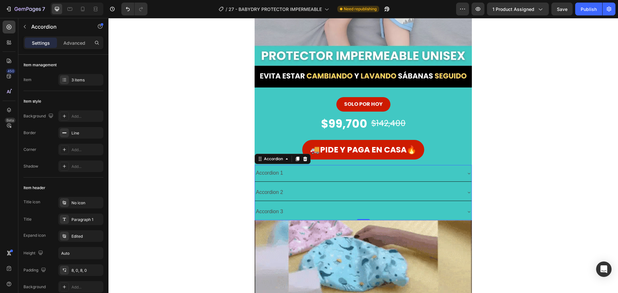
click at [448, 170] on div "Accordion 1" at bounding box center [358, 173] width 206 height 11
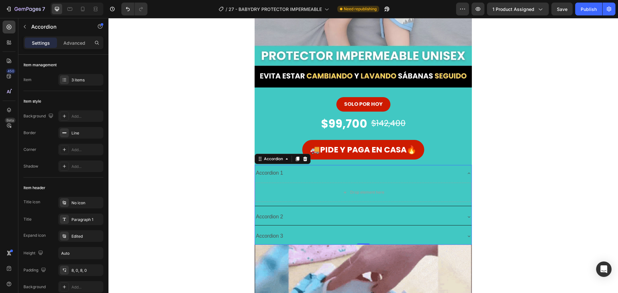
click at [329, 174] on div "Accordion 1" at bounding box center [358, 173] width 206 height 11
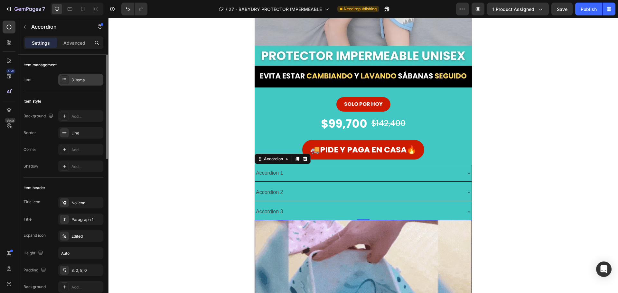
click at [74, 80] on div "3 items" at bounding box center [86, 80] width 30 height 6
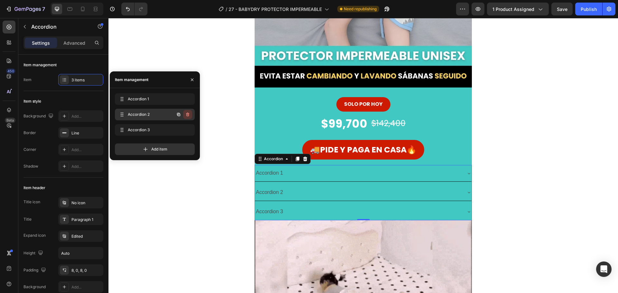
click at [186, 114] on icon "button" at bounding box center [187, 114] width 5 height 5
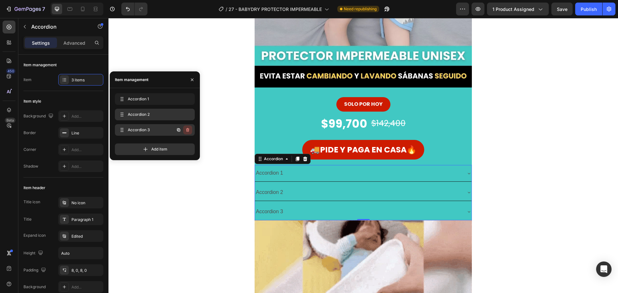
click at [188, 129] on icon "button" at bounding box center [187, 130] width 3 height 4
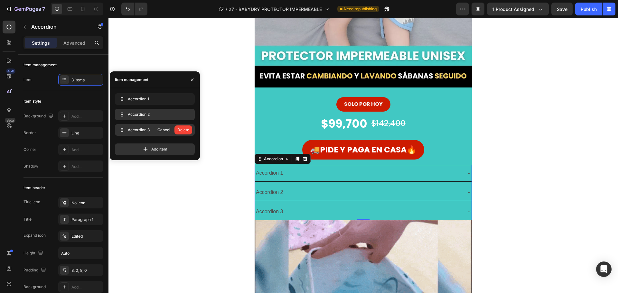
click at [184, 131] on div "Delete" at bounding box center [183, 130] width 12 height 6
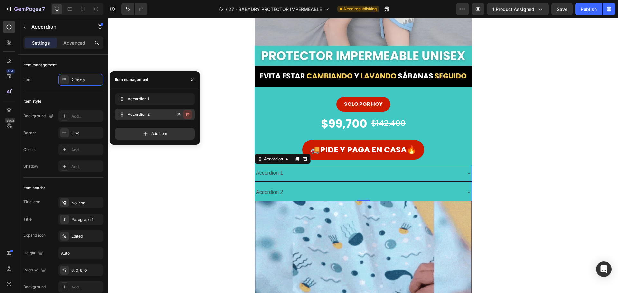
click at [188, 112] on button "button" at bounding box center [187, 114] width 9 height 9
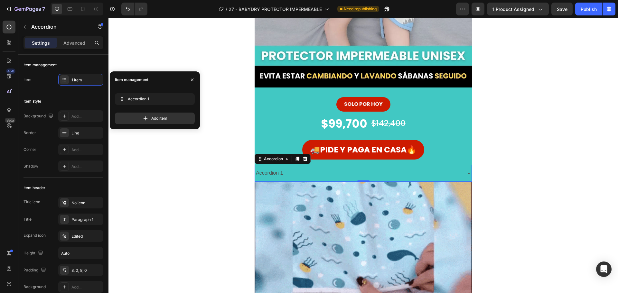
click at [322, 172] on div "Accordion 1" at bounding box center [358, 173] width 206 height 11
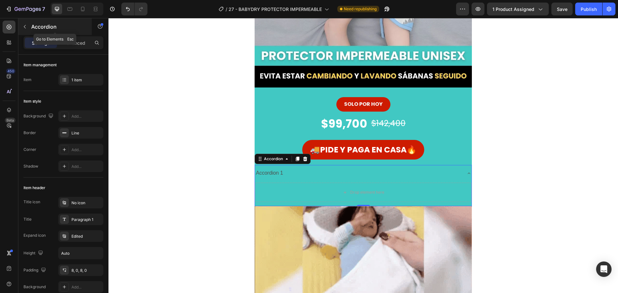
click at [22, 25] on button "button" at bounding box center [25, 27] width 10 height 10
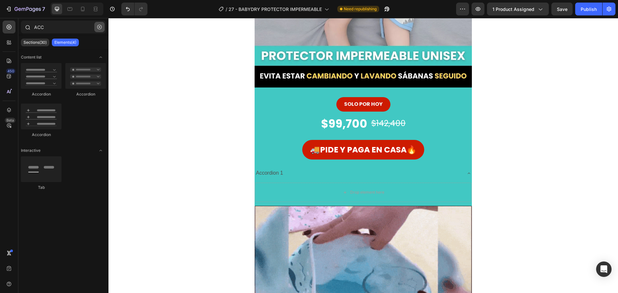
drag, startPoint x: 99, startPoint y: 26, endPoint x: 93, endPoint y: 26, distance: 6.1
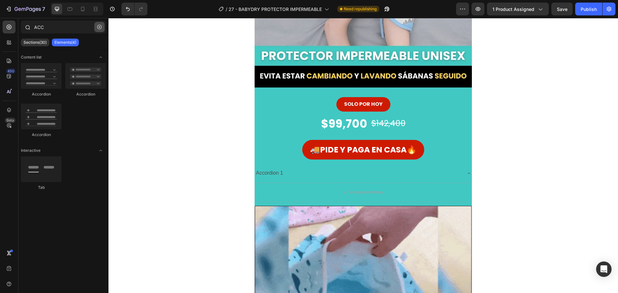
click at [98, 26] on icon "button" at bounding box center [99, 27] width 5 height 5
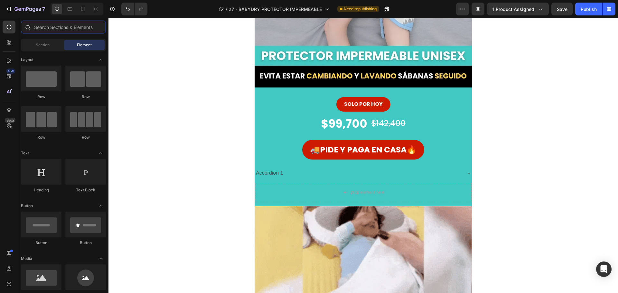
click at [91, 25] on input "text" at bounding box center [63, 27] width 85 height 13
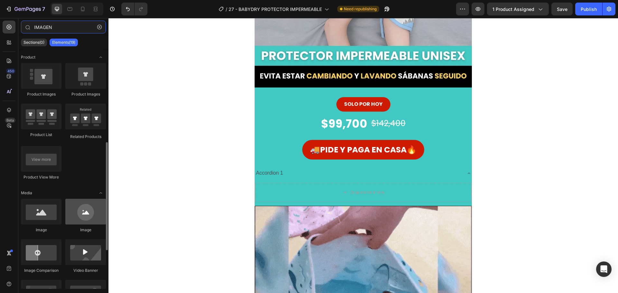
scroll to position [97, 0]
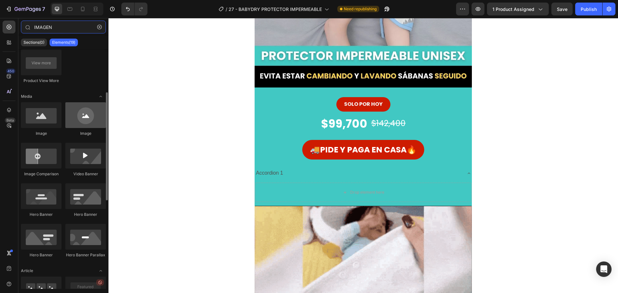
type input "IMAGEN"
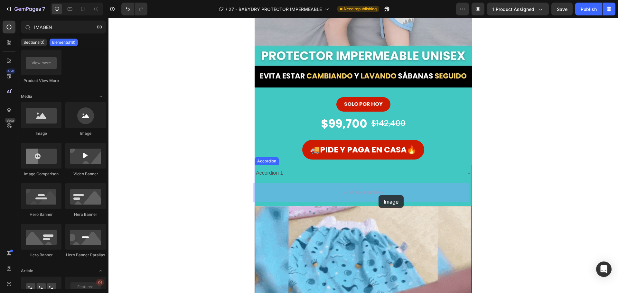
drag, startPoint x: 199, startPoint y: 140, endPoint x: 378, endPoint y: 195, distance: 187.5
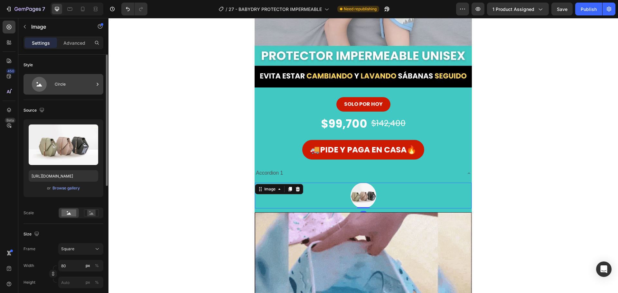
click at [60, 87] on div "Circle" at bounding box center [74, 84] width 39 height 15
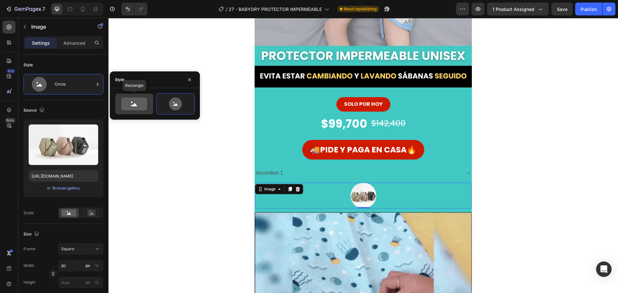
click at [138, 106] on icon at bounding box center [134, 103] width 26 height 13
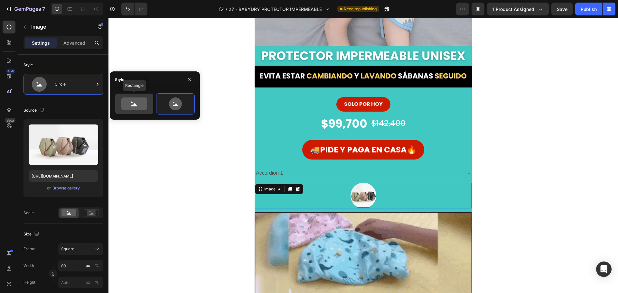
type input "100"
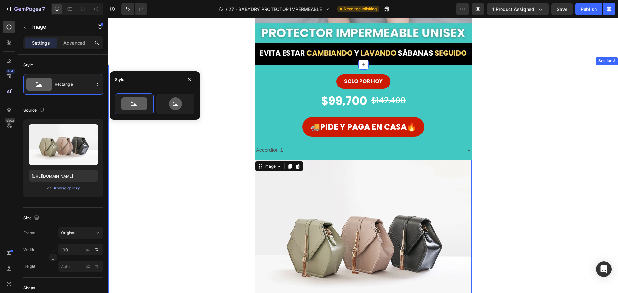
scroll to position [225, 0]
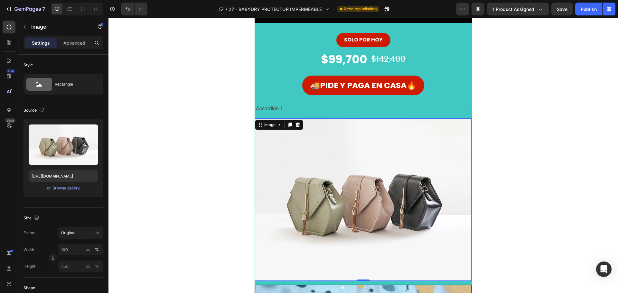
click at [312, 177] on img at bounding box center [363, 199] width 216 height 162
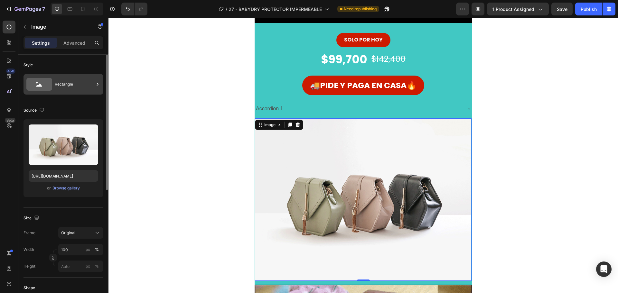
click at [67, 85] on div "Rectangle" at bounding box center [74, 84] width 39 height 15
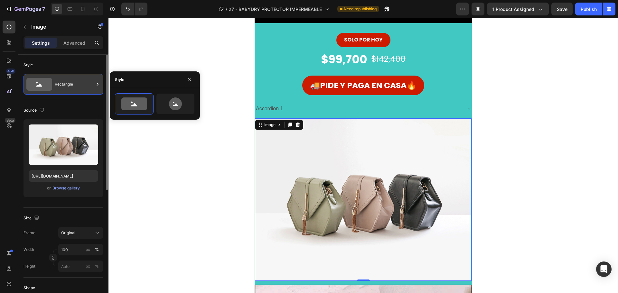
click at [42, 79] on icon at bounding box center [39, 84] width 26 height 13
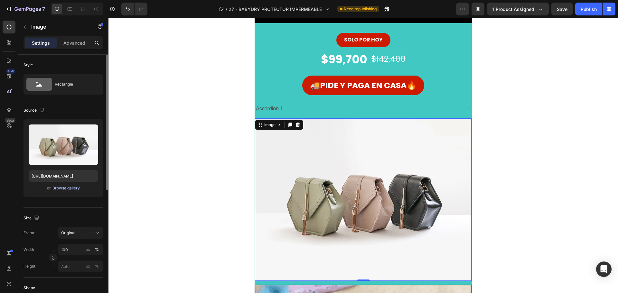
click at [69, 190] on div "Browse gallery" at bounding box center [65, 188] width 27 height 6
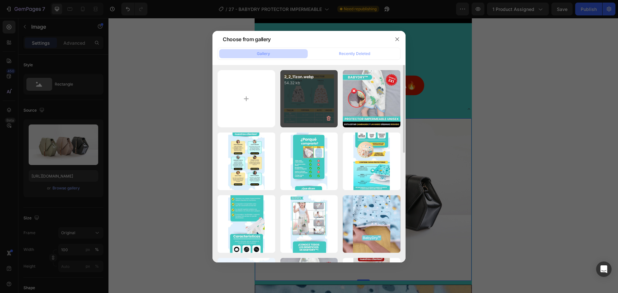
click at [305, 114] on div "2_2_11zon.webp 54.32 kb" at bounding box center [309, 99] width 58 height 58
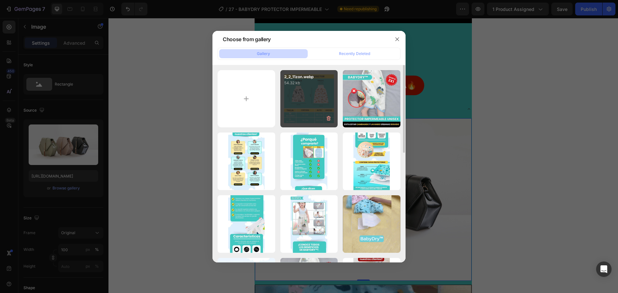
type input "[URL][DOMAIN_NAME]"
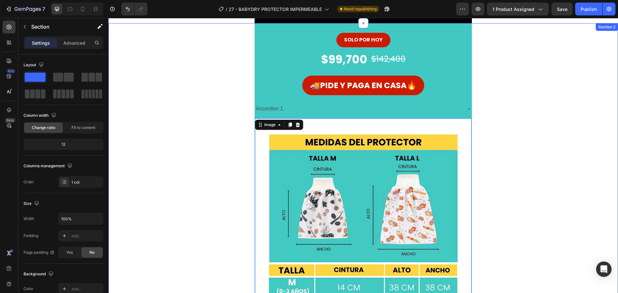
click at [193, 173] on div "SOLO POR HOY Button $99,700 Product Price Product Price $142,400 Product Price …" at bounding box center [362, 181] width 509 height 316
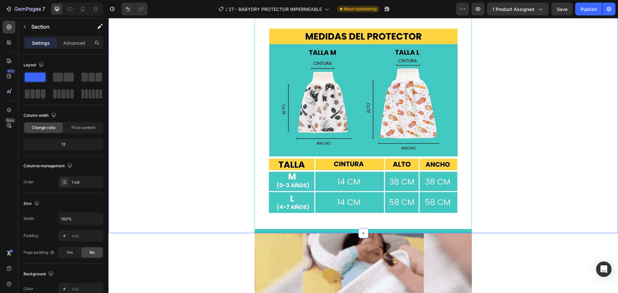
scroll to position [354, 0]
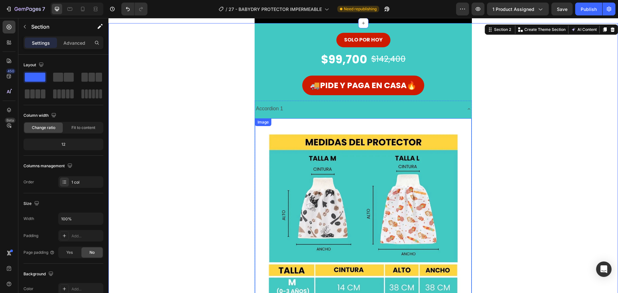
click at [321, 170] on img at bounding box center [363, 226] width 216 height 216
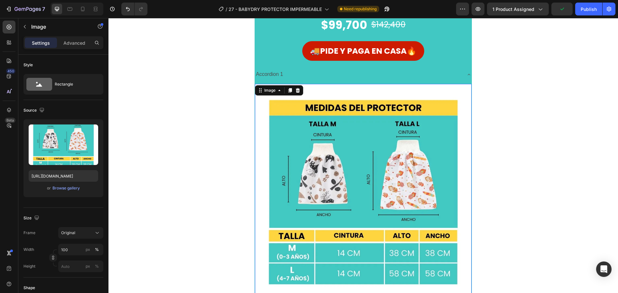
scroll to position [322, 0]
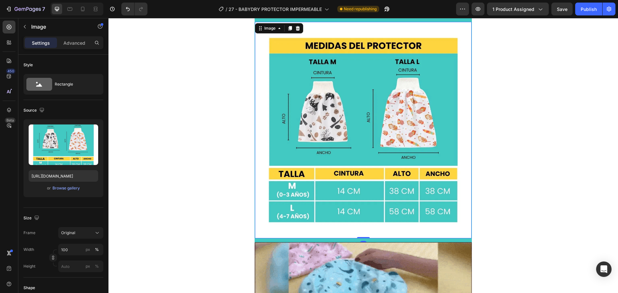
drag, startPoint x: 359, startPoint y: 236, endPoint x: 360, endPoint y: 232, distance: 4.7
click at [360, 228] on div "Image 0" at bounding box center [363, 130] width 216 height 216
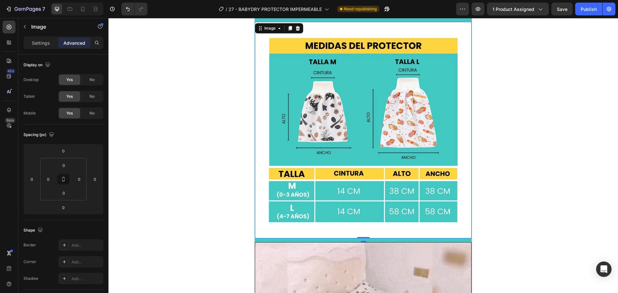
click at [361, 241] on div "0" at bounding box center [363, 243] width 6 height 5
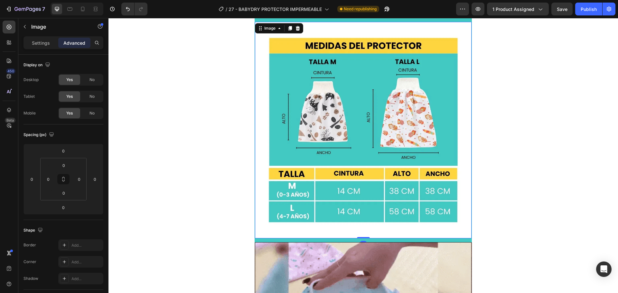
drag, startPoint x: 361, startPoint y: 238, endPoint x: 362, endPoint y: 228, distance: 10.3
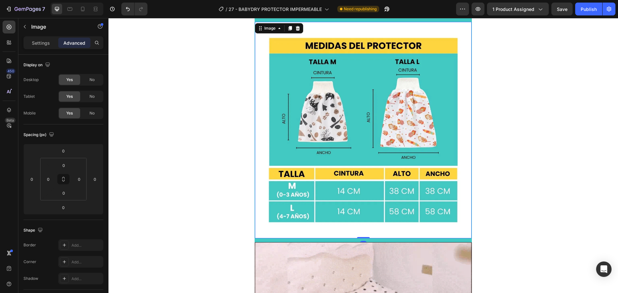
click at [362, 228] on div "Image 0" at bounding box center [363, 130] width 216 height 216
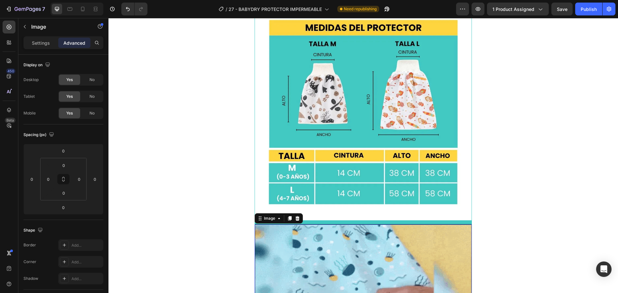
scroll to position [354, 0]
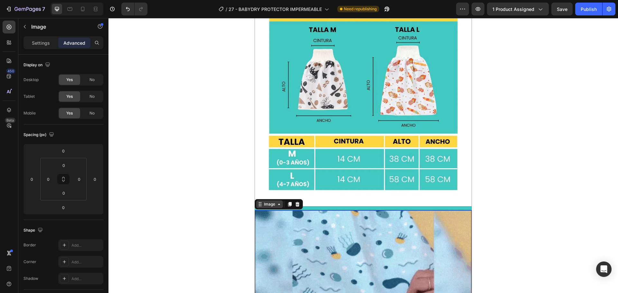
click at [264, 204] on div "Image" at bounding box center [269, 204] width 14 height 6
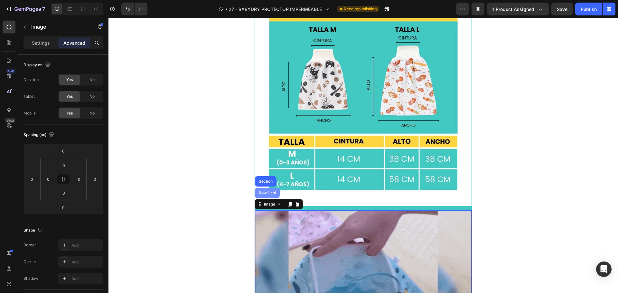
click at [262, 190] on div "Row 1 col" at bounding box center [267, 193] width 25 height 10
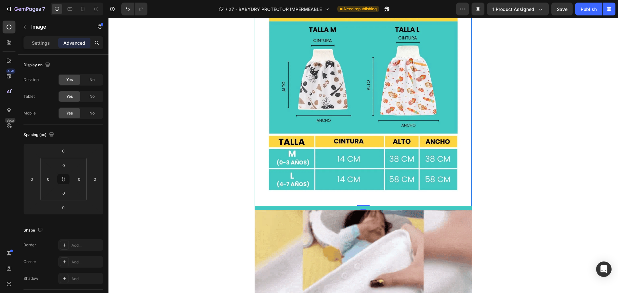
click at [363, 192] on img at bounding box center [363, 98] width 216 height 216
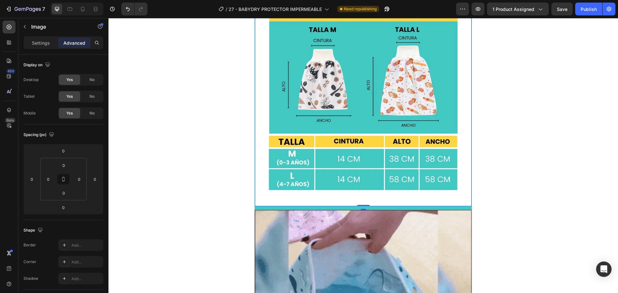
click at [363, 204] on img at bounding box center [363, 98] width 216 height 216
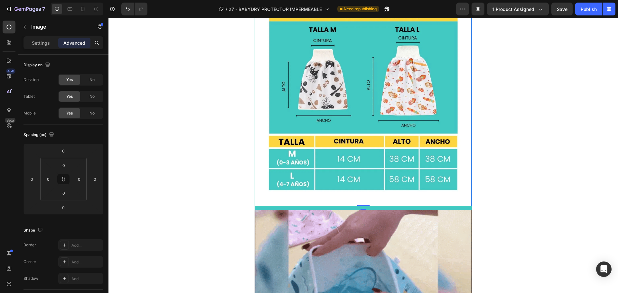
drag, startPoint x: 364, startPoint y: 206, endPoint x: 363, endPoint y: 200, distance: 6.2
click at [364, 200] on div "Image 0" at bounding box center [363, 98] width 216 height 216
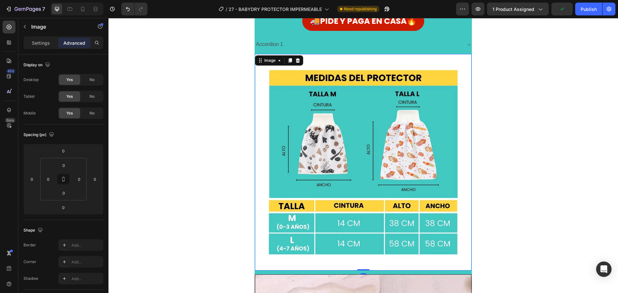
click at [355, 136] on img at bounding box center [363, 162] width 216 height 216
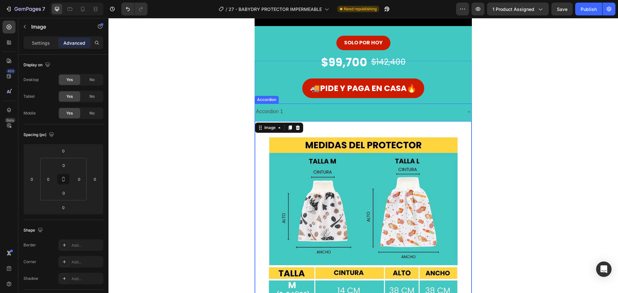
scroll to position [225, 0]
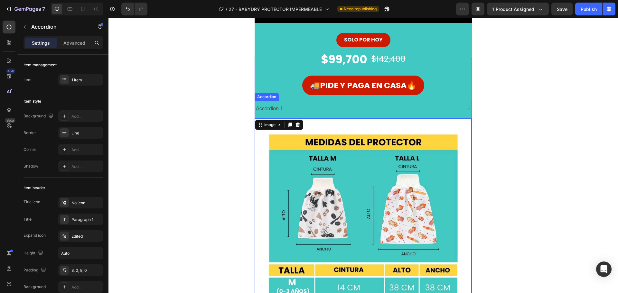
click at [280, 106] on div "Accordion 1" at bounding box center [269, 108] width 29 height 11
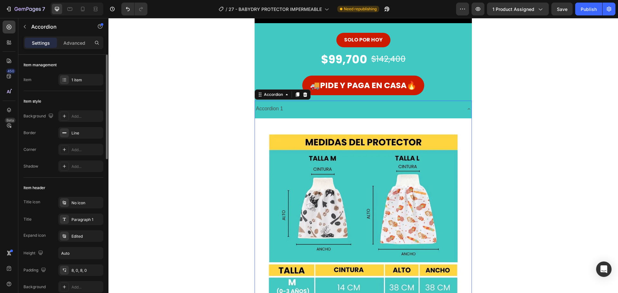
scroll to position [32, 0]
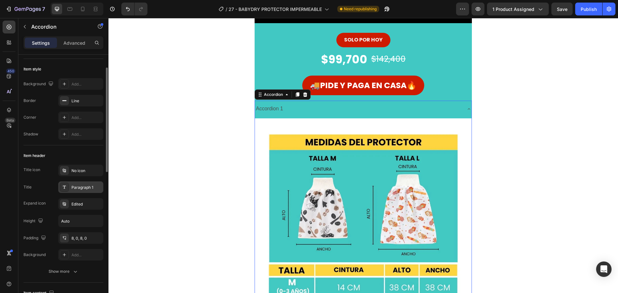
click at [83, 186] on div "Paragraph 1" at bounding box center [86, 188] width 30 height 6
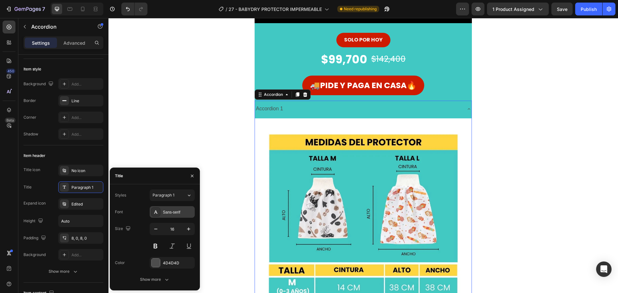
click at [160, 211] on div at bounding box center [155, 211] width 9 height 9
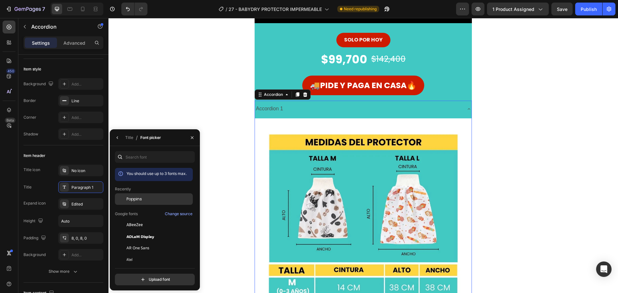
drag, startPoint x: 135, startPoint y: 201, endPoint x: 135, endPoint y: 198, distance: 3.5
click at [135, 201] on span "Poppins" at bounding box center [133, 199] width 15 height 6
click at [116, 139] on icon "button" at bounding box center [117, 137] width 5 height 5
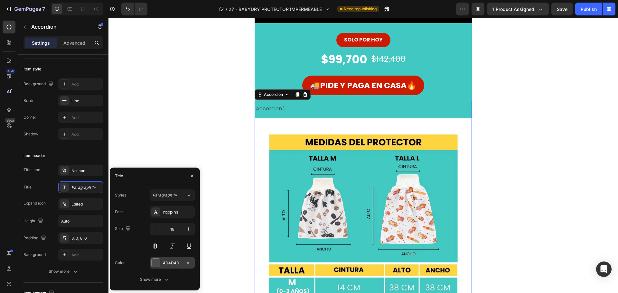
click at [155, 264] on div at bounding box center [156, 263] width 8 height 8
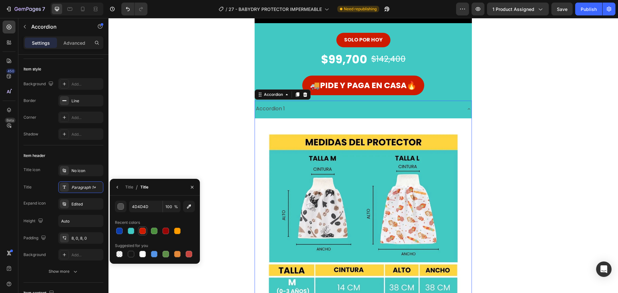
click at [144, 232] on div at bounding box center [142, 231] width 6 height 6
type input "CD1B01"
click at [118, 188] on icon "button" at bounding box center [116, 187] width 1 height 3
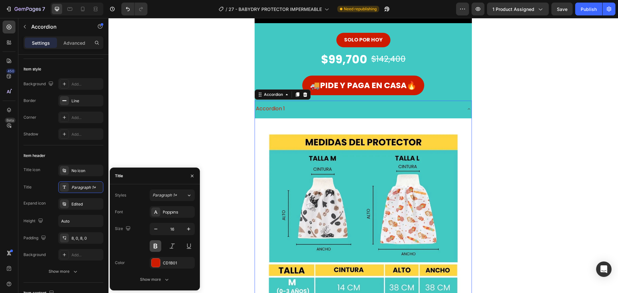
click at [155, 246] on button at bounding box center [156, 246] width 12 height 12
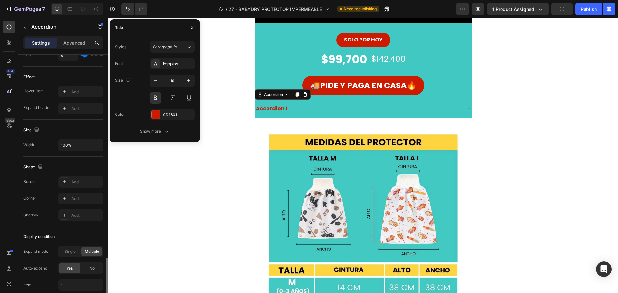
scroll to position [372, 0]
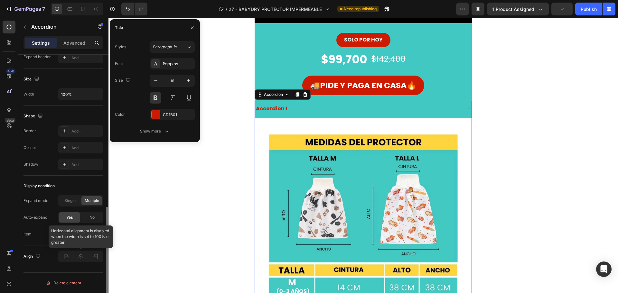
click at [78, 262] on div "Align" at bounding box center [63, 256] width 80 height 22
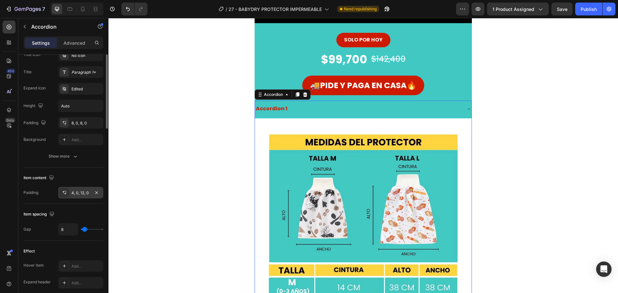
scroll to position [83, 0]
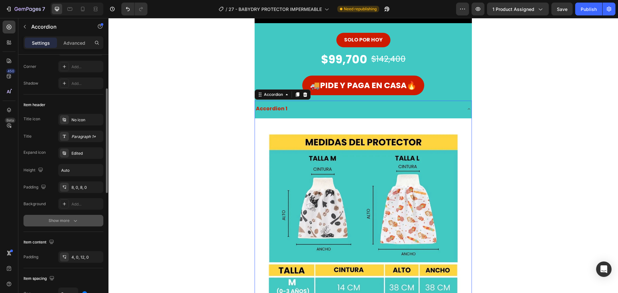
click at [68, 222] on div "Show more" at bounding box center [64, 220] width 30 height 6
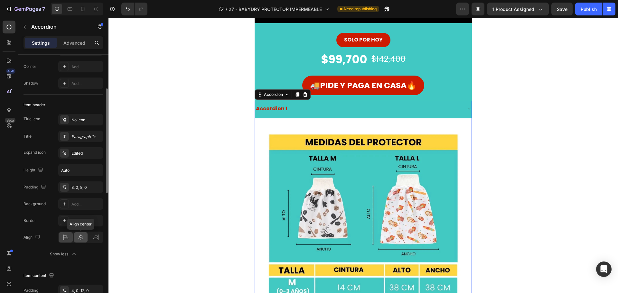
click at [79, 239] on icon at bounding box center [81, 237] width 6 height 6
click at [352, 109] on div "Accordion 1" at bounding box center [357, 108] width 33 height 11
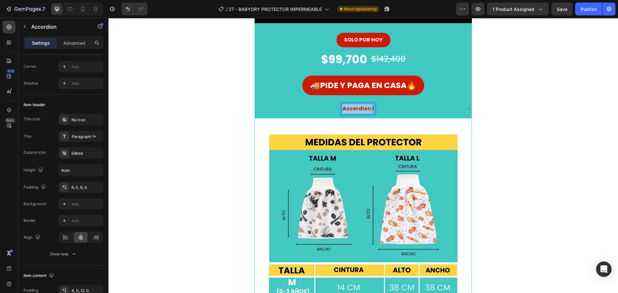
click at [352, 109] on p "Accordion 1" at bounding box center [358, 108] width 32 height 9
click at [468, 110] on icon at bounding box center [468, 108] width 5 height 5
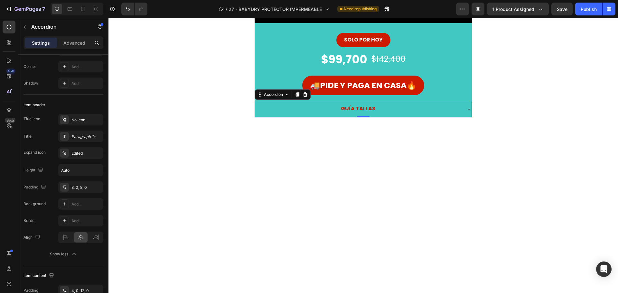
click at [468, 110] on icon at bounding box center [468, 108] width 5 height 5
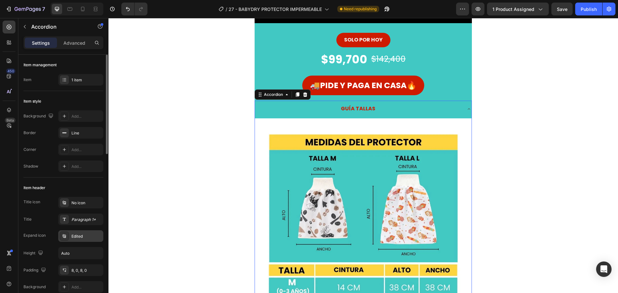
scroll to position [64, 0]
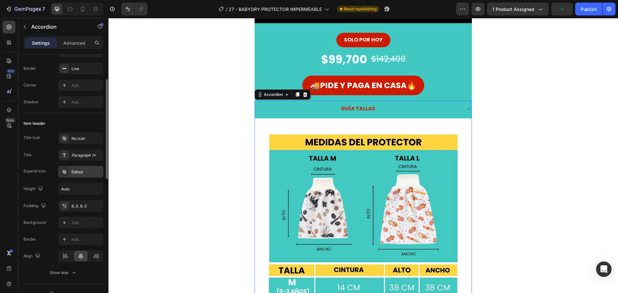
click at [78, 175] on div "Edited" at bounding box center [86, 172] width 30 height 6
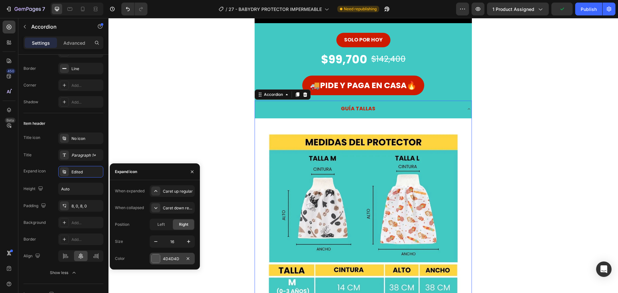
click at [154, 258] on div at bounding box center [156, 258] width 8 height 8
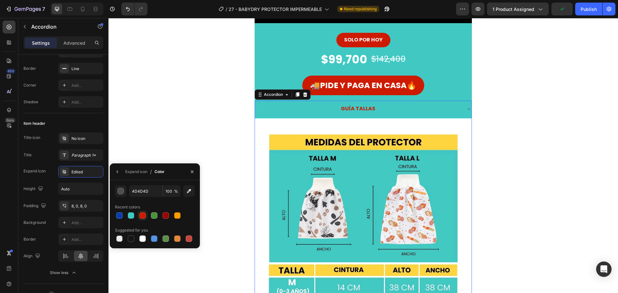
click at [140, 216] on div at bounding box center [142, 215] width 6 height 6
type input "CD1B01"
click at [119, 172] on icon "button" at bounding box center [117, 171] width 5 height 5
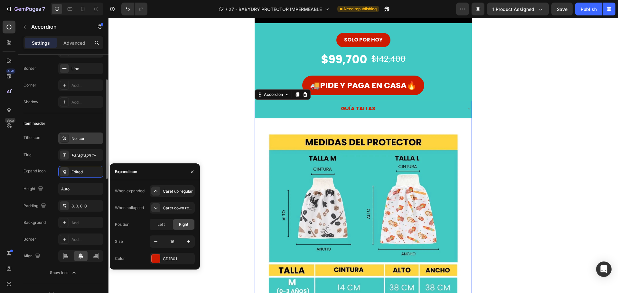
click at [73, 134] on div "No icon" at bounding box center [80, 139] width 45 height 12
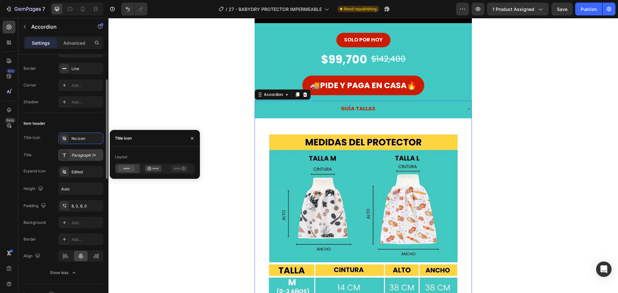
click at [84, 156] on div "Paragraph 1*" at bounding box center [86, 155] width 30 height 6
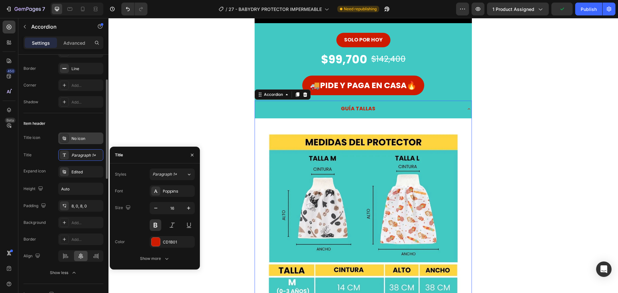
click at [76, 142] on div "No icon" at bounding box center [80, 139] width 45 height 12
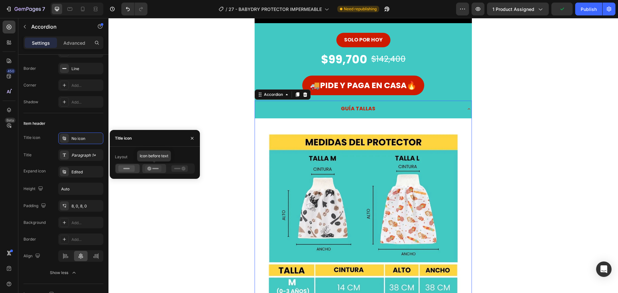
click at [153, 170] on icon at bounding box center [153, 168] width 16 height 6
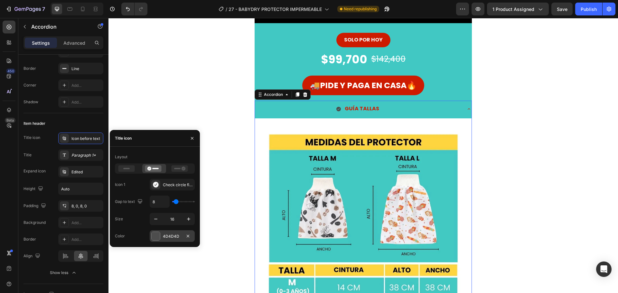
click at [155, 235] on div at bounding box center [156, 236] width 8 height 8
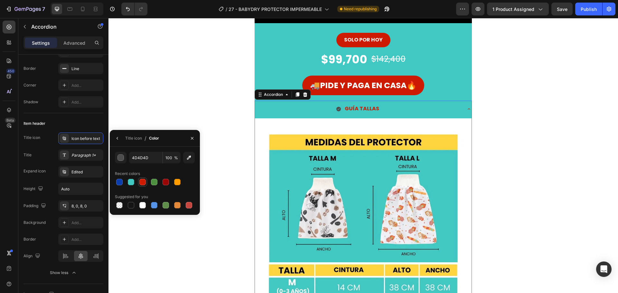
click at [147, 180] on div at bounding box center [155, 182] width 80 height 9
click at [144, 181] on div at bounding box center [142, 182] width 6 height 6
type input "CD1B01"
click at [394, 108] on div "GUÍA TALLAS" at bounding box center [358, 108] width 206 height 11
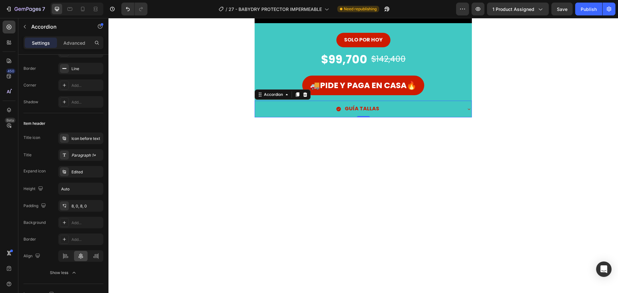
click at [397, 108] on div "GUÍA TALLAS" at bounding box center [358, 108] width 206 height 11
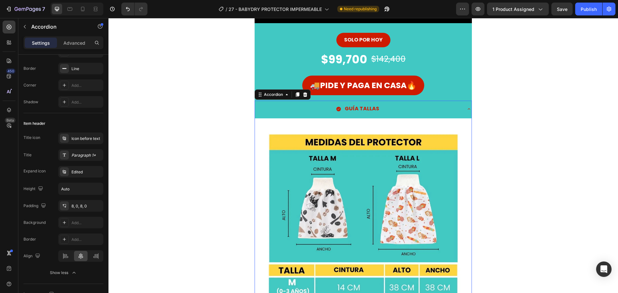
click at [397, 108] on div "GUÍA TALLAS" at bounding box center [358, 108] width 206 height 11
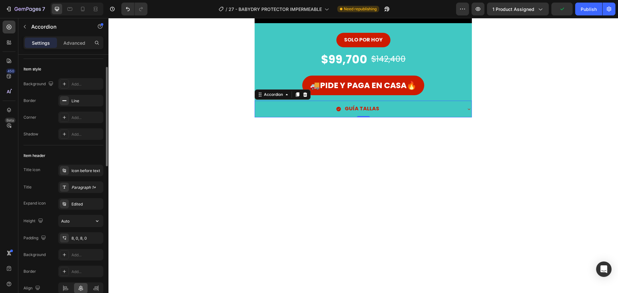
scroll to position [0, 0]
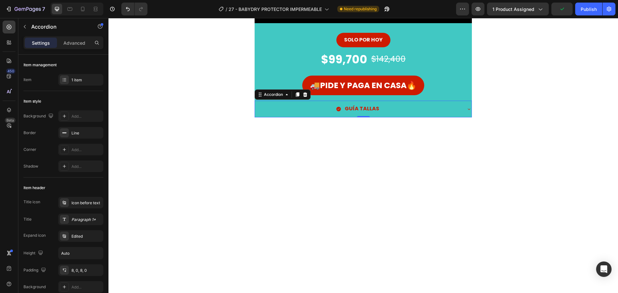
click at [297, 108] on div "GUÍA TALLAS" at bounding box center [358, 108] width 206 height 11
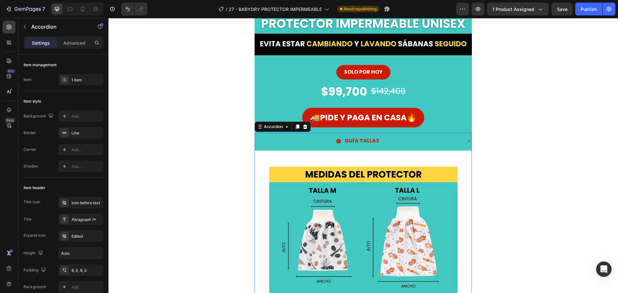
scroll to position [386, 0]
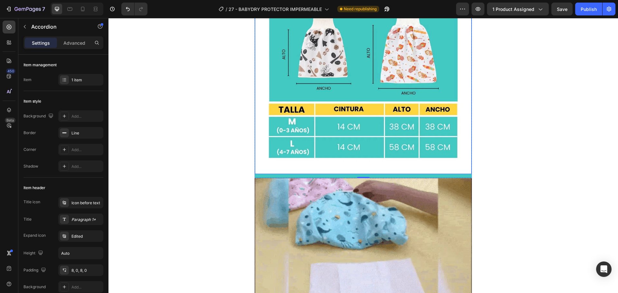
click at [344, 131] on img at bounding box center [363, 66] width 216 height 216
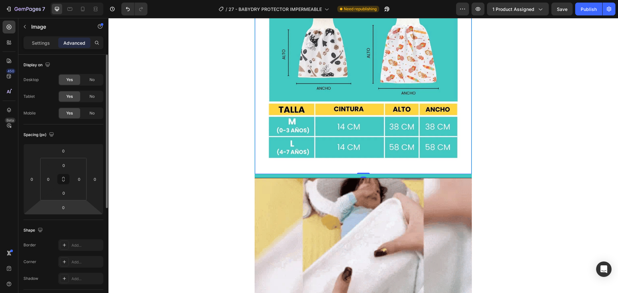
click at [55, 0] on html "7 Version history / 27 - BABYDRY PROTECTOR IMPERMEABLE Need republishing Previe…" at bounding box center [309, 0] width 618 height 0
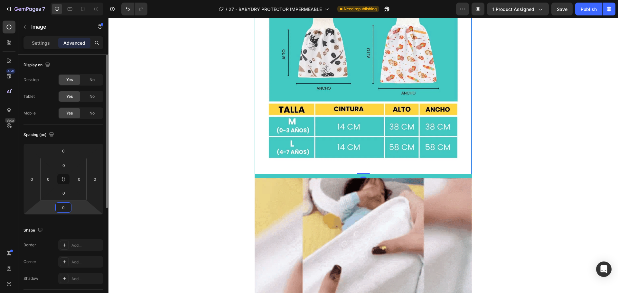
click at [62, 208] on input "0" at bounding box center [63, 208] width 13 height 10
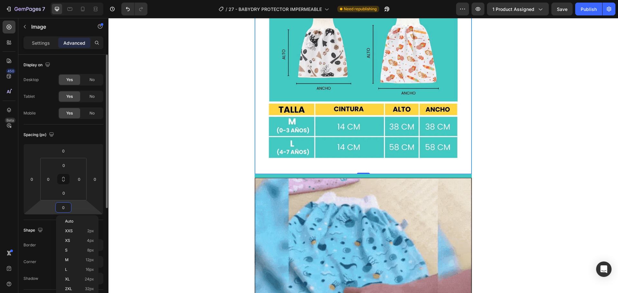
click at [62, 208] on input "0" at bounding box center [63, 208] width 13 height 10
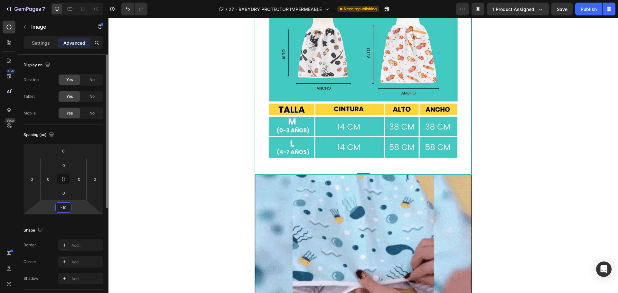
type input "-1"
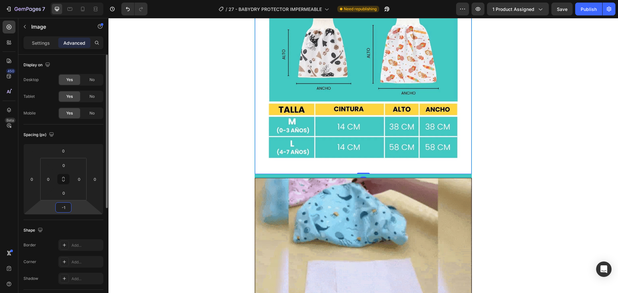
type input "-12"
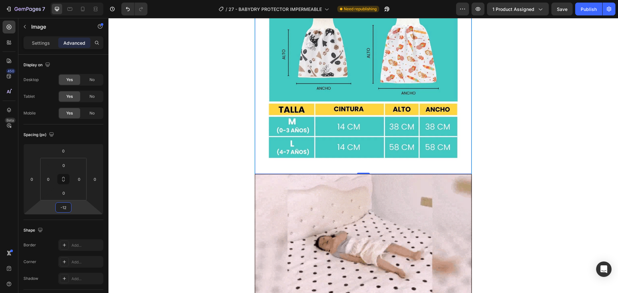
click at [146, 185] on div "Image Row" at bounding box center [362, 282] width 509 height 217
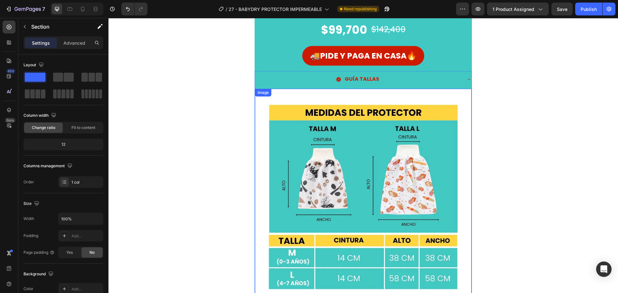
scroll to position [0, 0]
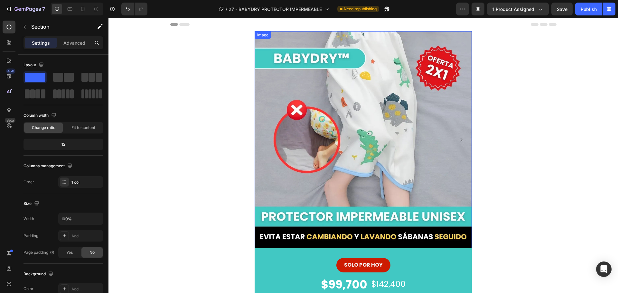
click at [360, 157] on img at bounding box center [362, 139] width 217 height 217
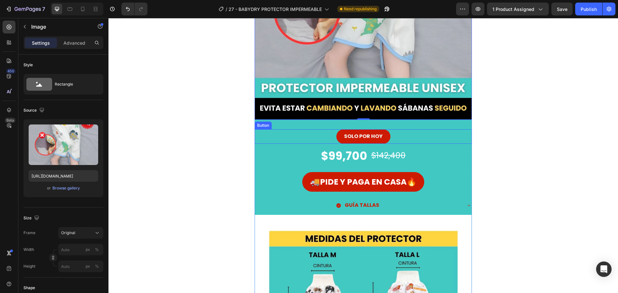
scroll to position [290, 0]
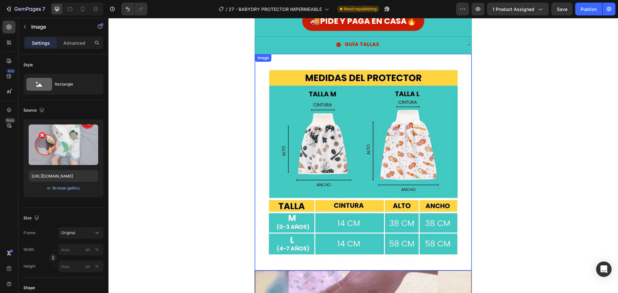
click at [391, 102] on img at bounding box center [363, 162] width 216 height 216
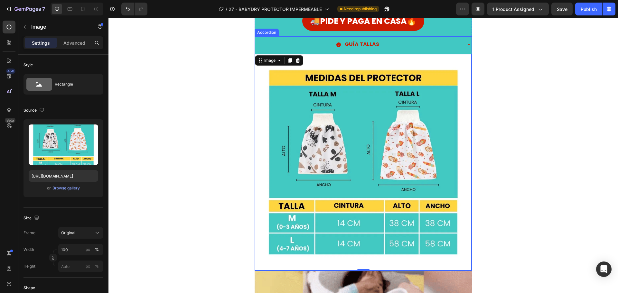
click at [402, 47] on div "GUÍA TALLAS" at bounding box center [358, 44] width 206 height 11
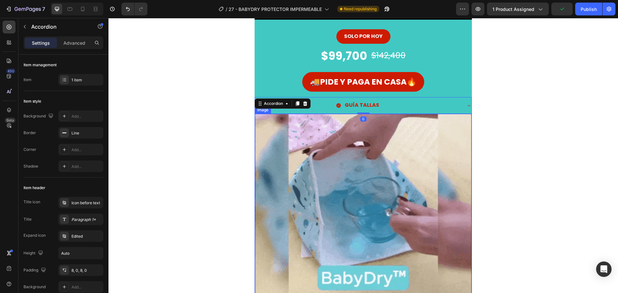
scroll to position [225, 0]
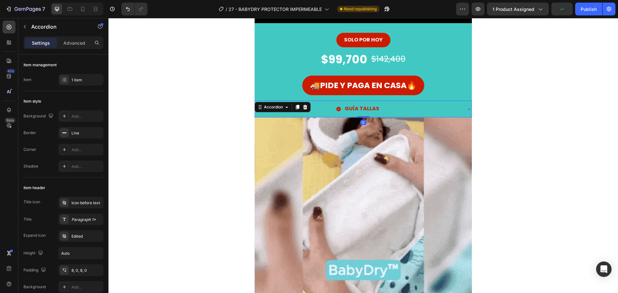
click at [399, 106] on div "GUÍA TALLAS" at bounding box center [358, 108] width 206 height 11
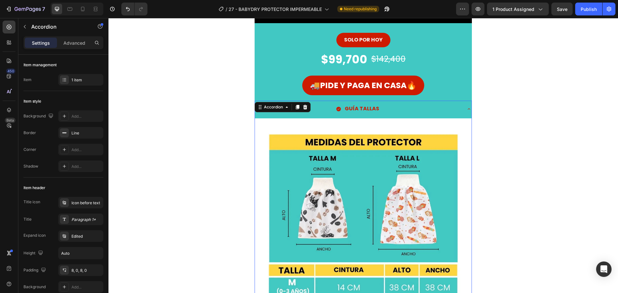
click at [399, 106] on div "GUÍA TALLAS" at bounding box center [358, 108] width 206 height 11
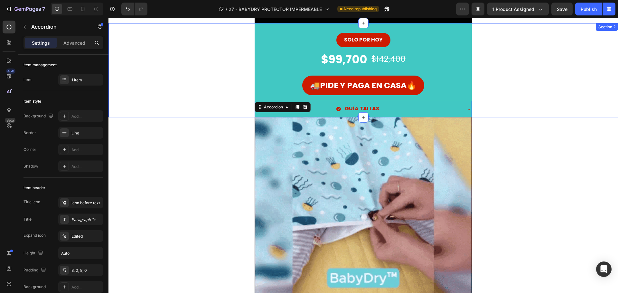
click at [225, 116] on div "SOLO POR HOY Button $99,700 Product Price Product Price $142,400 Product Price …" at bounding box center [362, 70] width 509 height 94
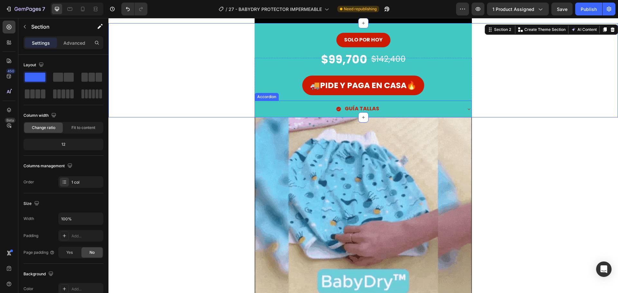
click at [386, 111] on div "GUÍA TALLAS" at bounding box center [358, 108] width 206 height 11
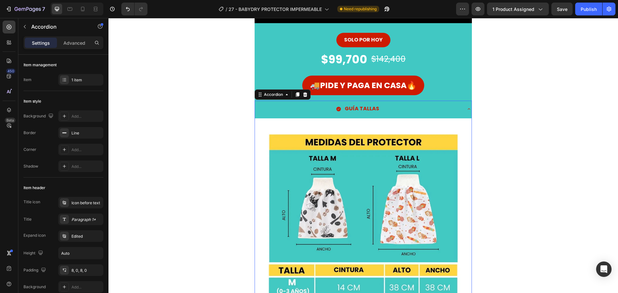
click at [395, 111] on div "GUÍA TALLAS" at bounding box center [358, 108] width 206 height 11
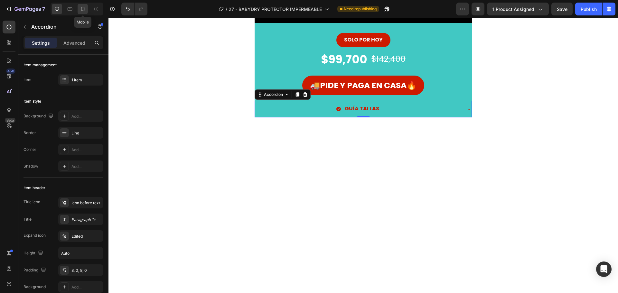
click at [83, 7] on icon at bounding box center [82, 9] width 6 height 6
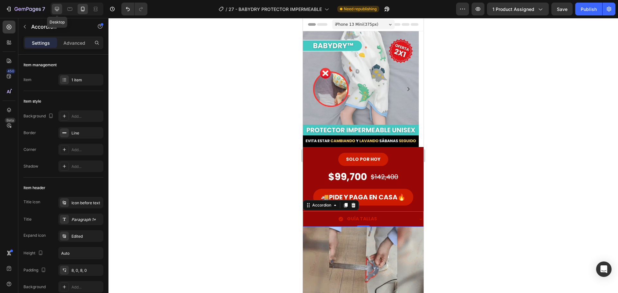
click at [60, 10] on icon at bounding box center [57, 9] width 6 height 6
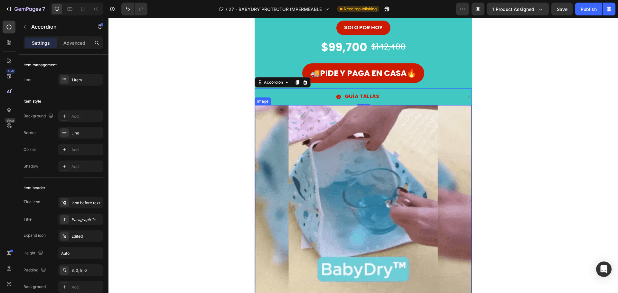
scroll to position [124, 0]
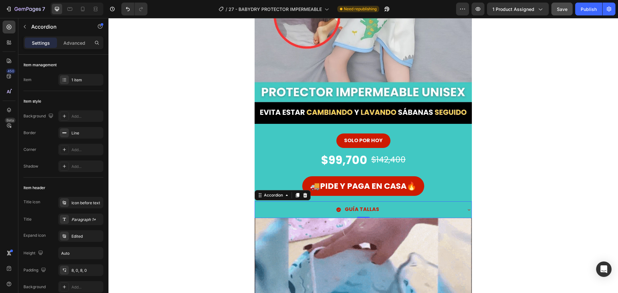
click at [557, 12] on span "Save" at bounding box center [561, 8] width 11 height 5
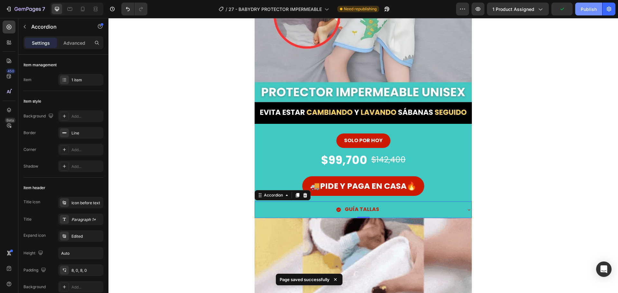
click at [580, 12] on button "Publish" at bounding box center [588, 9] width 27 height 13
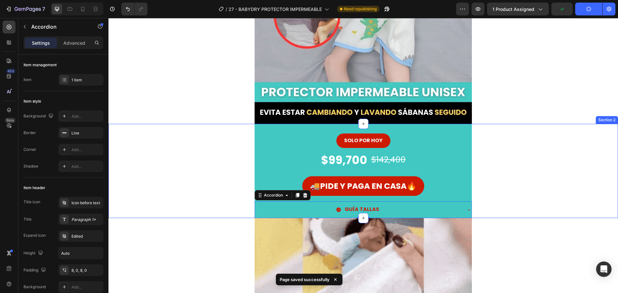
click at [454, 210] on div "GUÍA TALLAS" at bounding box center [358, 209] width 206 height 11
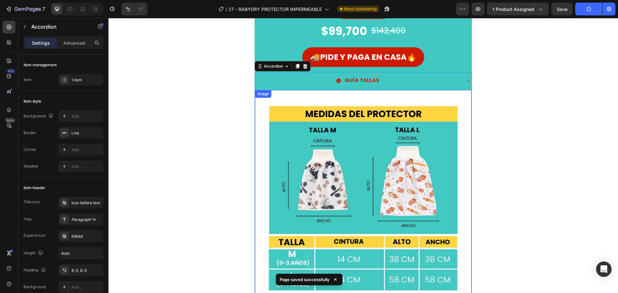
scroll to position [253, 0]
click at [405, 81] on div "GUÍA TALLAS" at bounding box center [358, 80] width 206 height 11
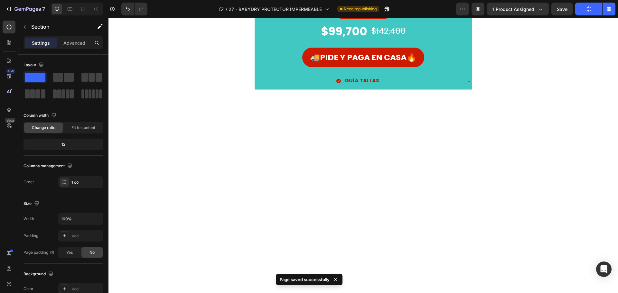
click at [197, 114] on div at bounding box center [362, 197] width 509 height 217
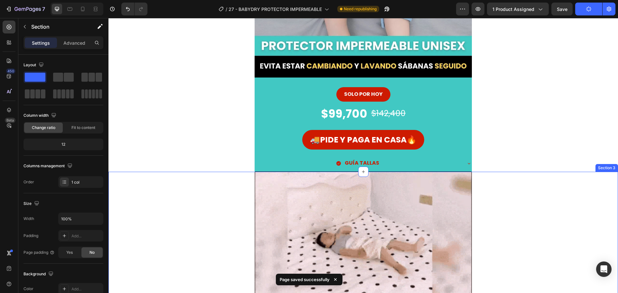
scroll to position [157, 0]
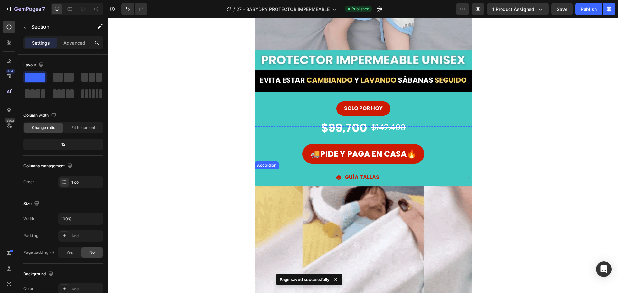
click at [351, 176] on p "GUÍA TALLAS" at bounding box center [362, 177] width 34 height 9
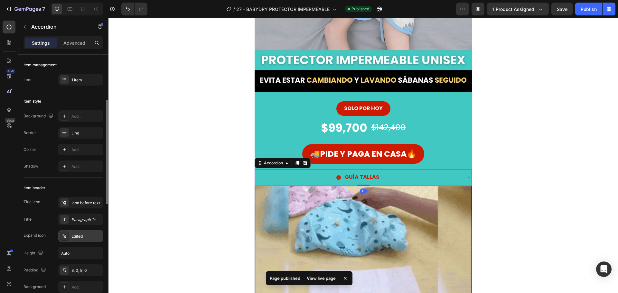
scroll to position [32, 0]
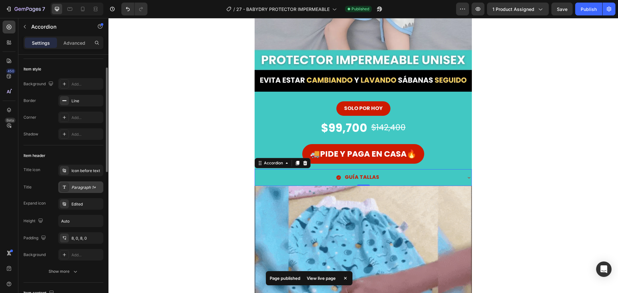
click at [82, 190] on div "Paragraph 1*" at bounding box center [86, 188] width 30 height 6
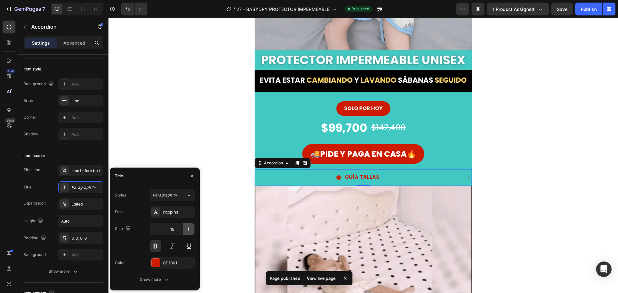
click at [187, 230] on icon "button" at bounding box center [188, 229] width 6 height 6
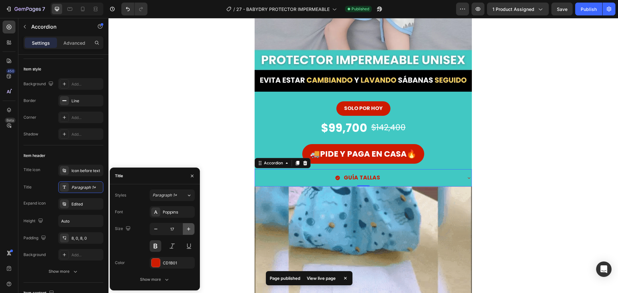
click at [187, 230] on icon "button" at bounding box center [188, 229] width 6 height 6
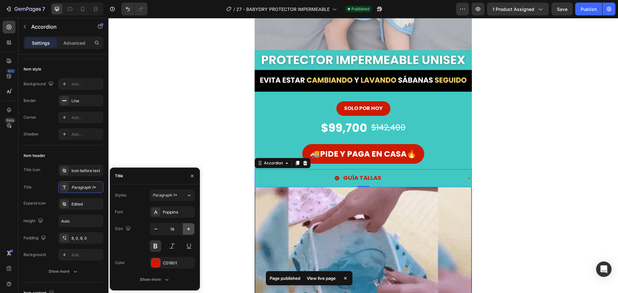
click at [187, 230] on icon "button" at bounding box center [188, 229] width 6 height 6
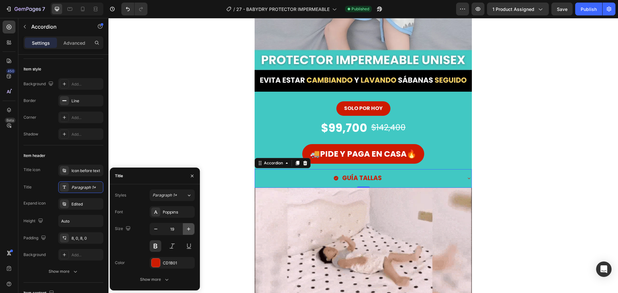
click at [187, 230] on icon "button" at bounding box center [188, 229] width 6 height 6
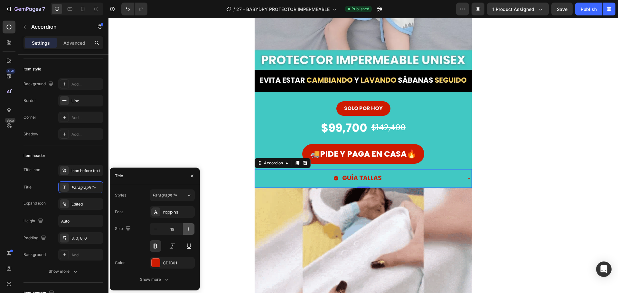
type input "20"
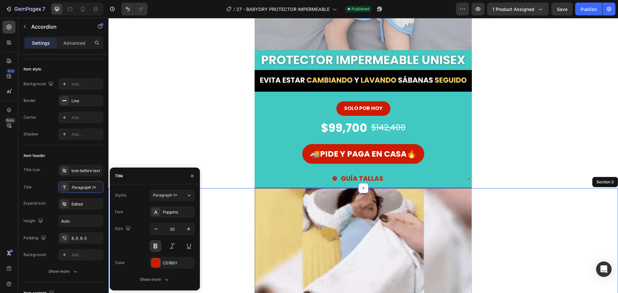
click at [247, 218] on div "Image Row" at bounding box center [362, 296] width 509 height 217
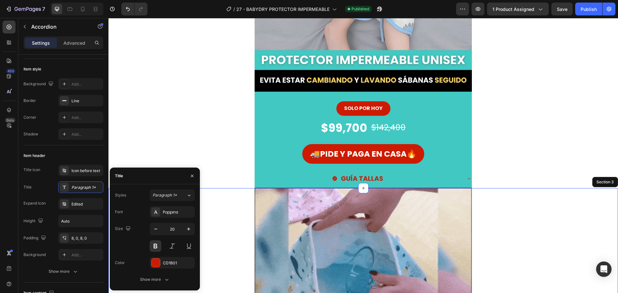
scroll to position [0, 0]
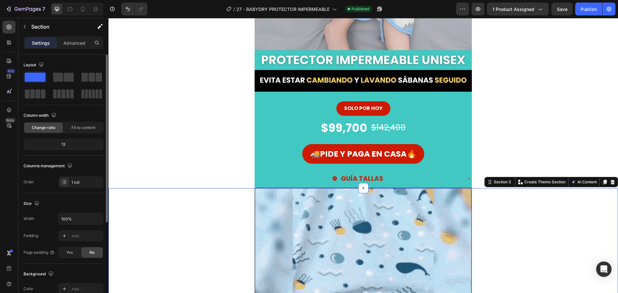
click at [545, 232] on div "Image Row" at bounding box center [362, 296] width 509 height 217
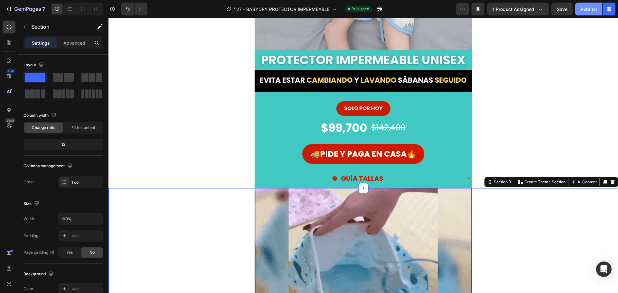
click at [585, 13] on button "Publish" at bounding box center [588, 9] width 27 height 13
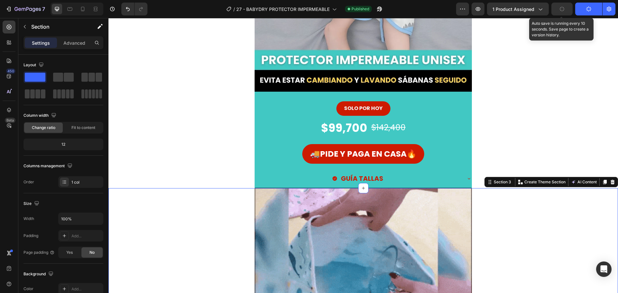
click at [559, 11] on div "button" at bounding box center [561, 8] width 5 height 5
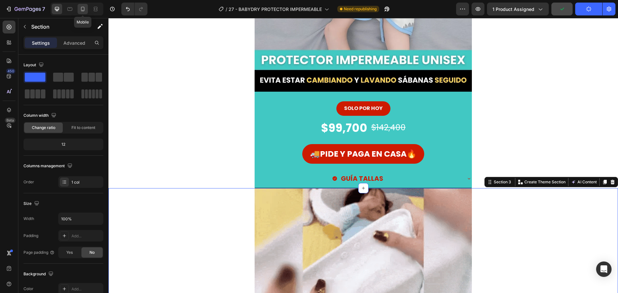
click at [79, 8] on icon at bounding box center [82, 9] width 6 height 6
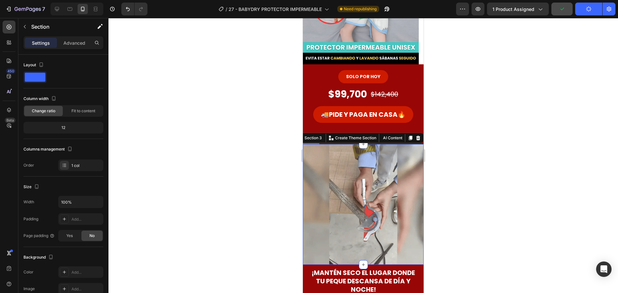
scroll to position [58, 0]
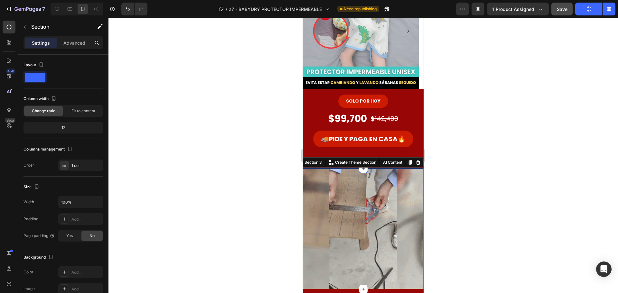
click at [255, 134] on div at bounding box center [362, 155] width 509 height 275
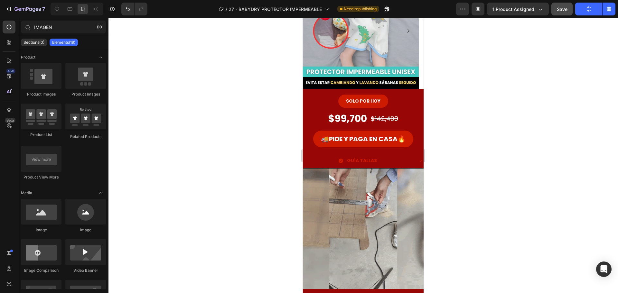
scroll to position [0, 0]
